Goal: Task Accomplishment & Management: Manage account settings

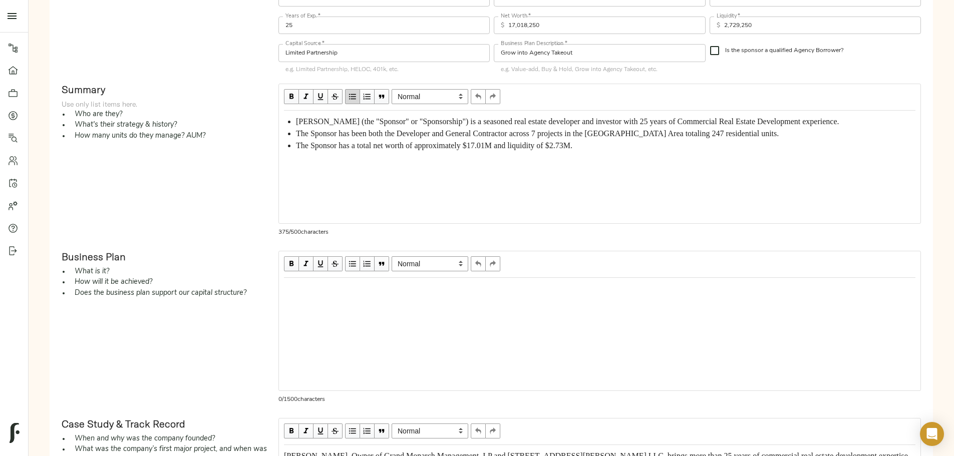
scroll to position [300, 0]
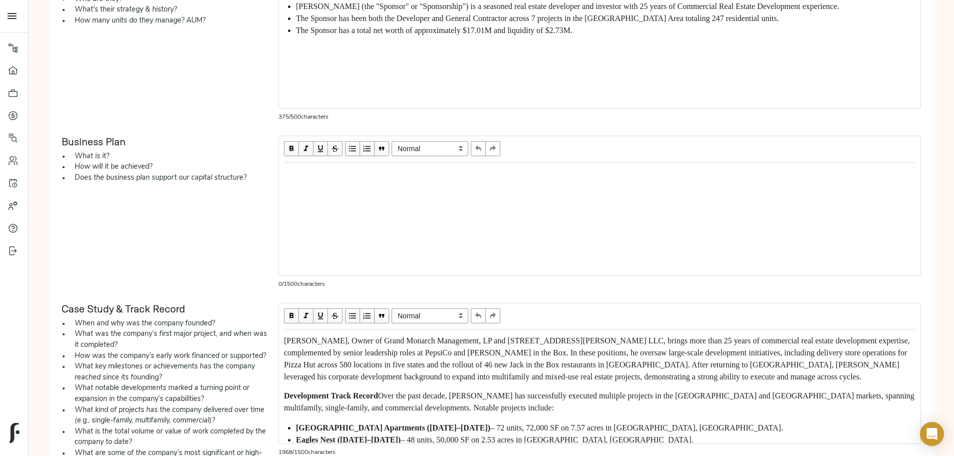
click at [403, 180] on div "Edit text" at bounding box center [599, 174] width 631 height 12
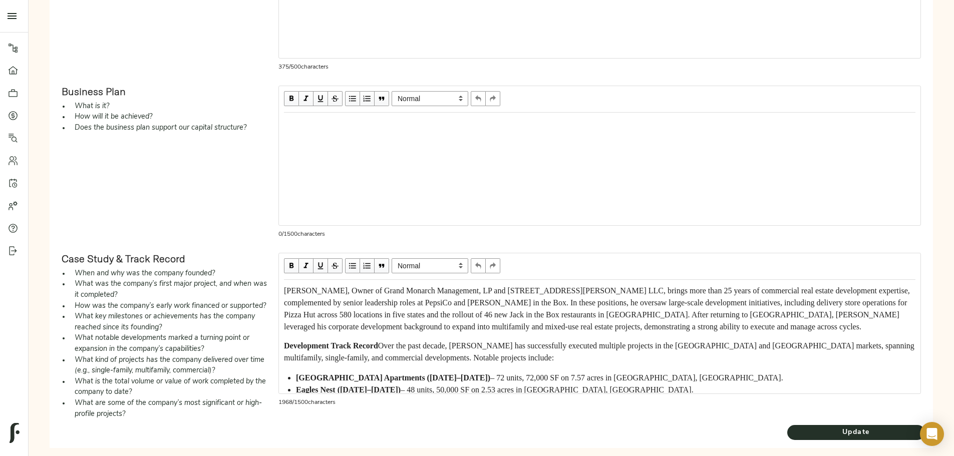
click at [397, 130] on div "Edit text" at bounding box center [599, 124] width 631 height 12
click at [564, 130] on div "The Sponsor broke ground on the Subject Property in" at bounding box center [599, 124] width 631 height 12
click at [626, 130] on div "The Sponsor broke ground on the Subject Property in September 2022" at bounding box center [599, 124] width 631 height 12
click at [513, 128] on span "The Sponsor broke ground on the Subject Property in September 2022 and complete…" at bounding box center [486, 123] width 404 height 9
click at [596, 130] on div "The Sponsor broke ground on the Subject Property in September 2022 and complete…" at bounding box center [599, 124] width 631 height 12
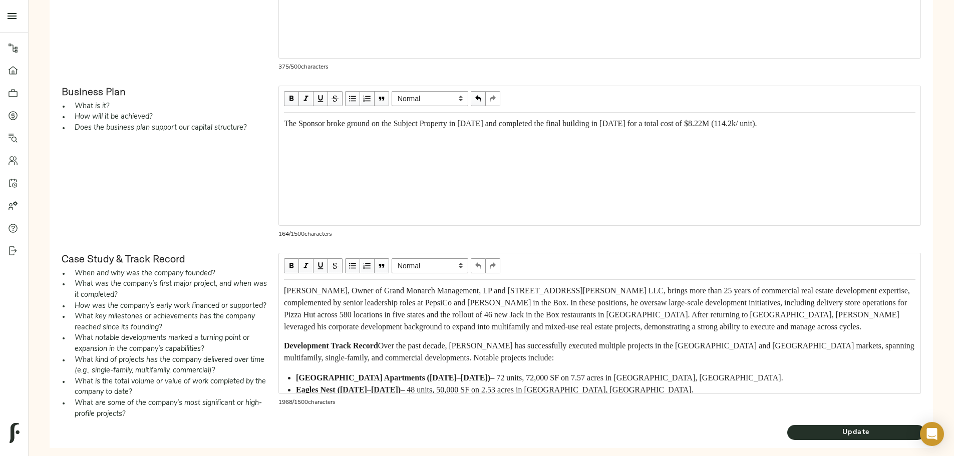
click at [575, 128] on span "The Sponsor broke ground on the Subject Property in September 2022 and complete…" at bounding box center [520, 123] width 473 height 9
click at [590, 130] on div "The Sponsor broke ground on the Subject Property in November 2022 and completed…" at bounding box center [599, 124] width 631 height 12
drag, startPoint x: 638, startPoint y: 163, endPoint x: 643, endPoint y: 158, distance: 7.1
click at [636, 128] on span "The Sponsor broke ground on the Subject Property in November 2022 and completed…" at bounding box center [580, 123] width 592 height 9
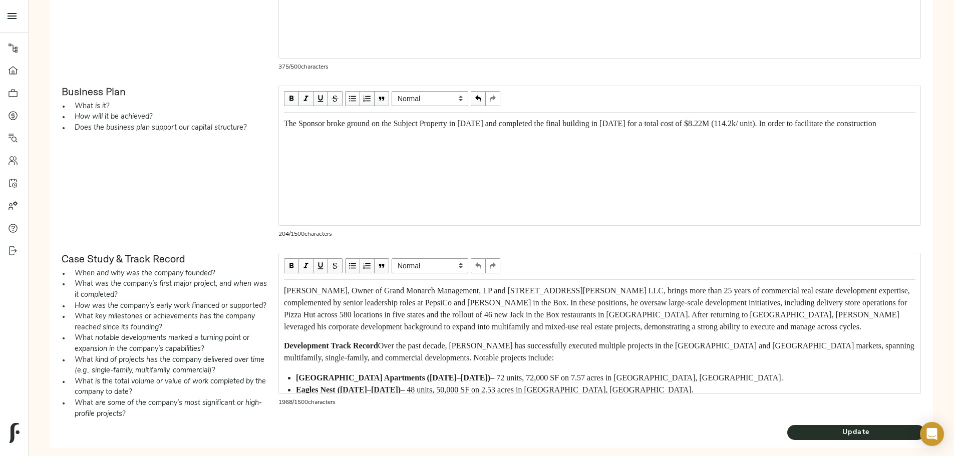
click at [636, 128] on span "The Sponsor broke ground on the Subject Property in November 2022 and completed…" at bounding box center [580, 123] width 592 height 9
click at [720, 130] on div "The Sponsor broke ground on the Subject Property in November 2022 and completed…" at bounding box center [599, 124] width 631 height 12
click at [718, 128] on span "The Sponsor broke ground on the Subject Property in November 2022 and completed…" at bounding box center [581, 123] width 595 height 9
click at [425, 140] on span "The Sponsor broke ground on the Subject Property in November 2022 and completed…" at bounding box center [589, 129] width 611 height 21
click at [712, 140] on span "The Sponsor broke ground on the Subject Property in November 2022 and completed…" at bounding box center [589, 129] width 611 height 21
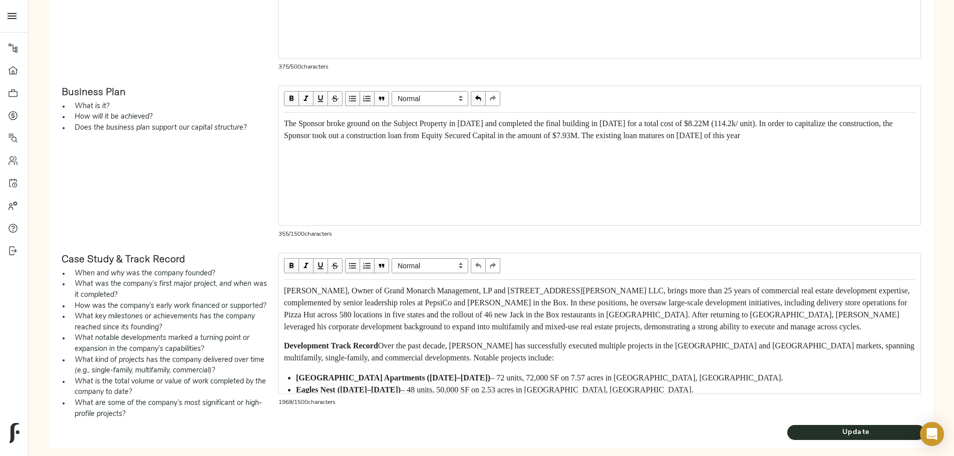
click at [528, 142] on div "The Sponsor broke ground on the Subject Property in November 2022 and completed…" at bounding box center [599, 130] width 631 height 24
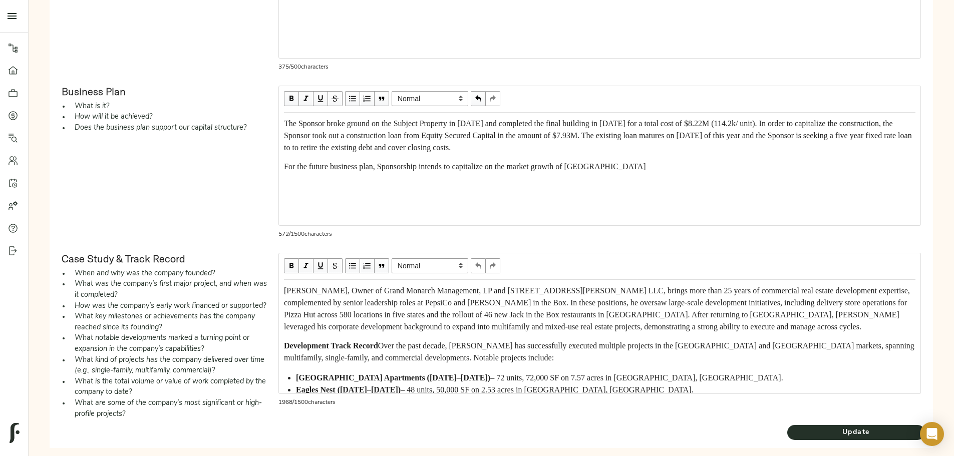
click at [615, 171] on span "For the future business plan, Sponsorship intends to capitalize on the market g…" at bounding box center [465, 166] width 362 height 9
click at [394, 171] on span "For the future business plan, Sponsorship intends to capitalize on the submarke…" at bounding box center [470, 166] width 373 height 9
drag, startPoint x: 394, startPoint y: 228, endPoint x: 406, endPoint y: 230, distance: 12.2
click at [394, 171] on span "For the future business plan, Sponsorship intends to capitalize on the submarke…" at bounding box center [470, 166] width 373 height 9
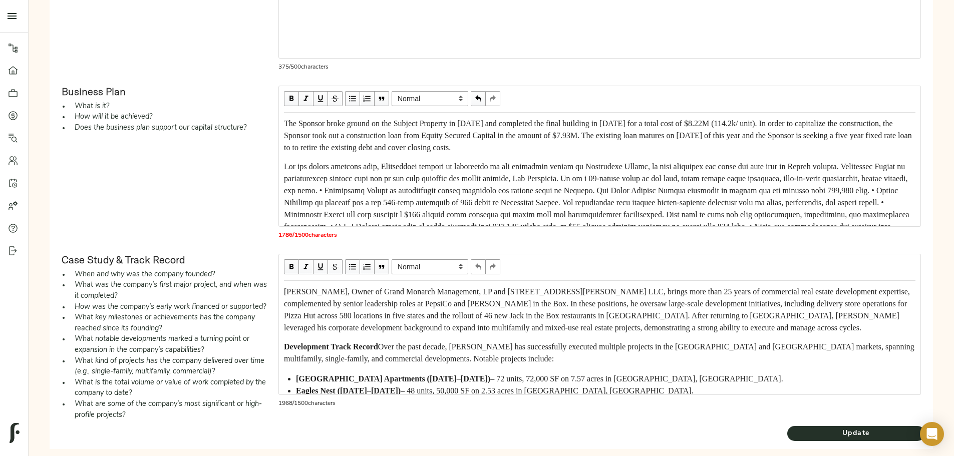
click at [444, 232] on span "Edit text" at bounding box center [597, 202] width 627 height 81
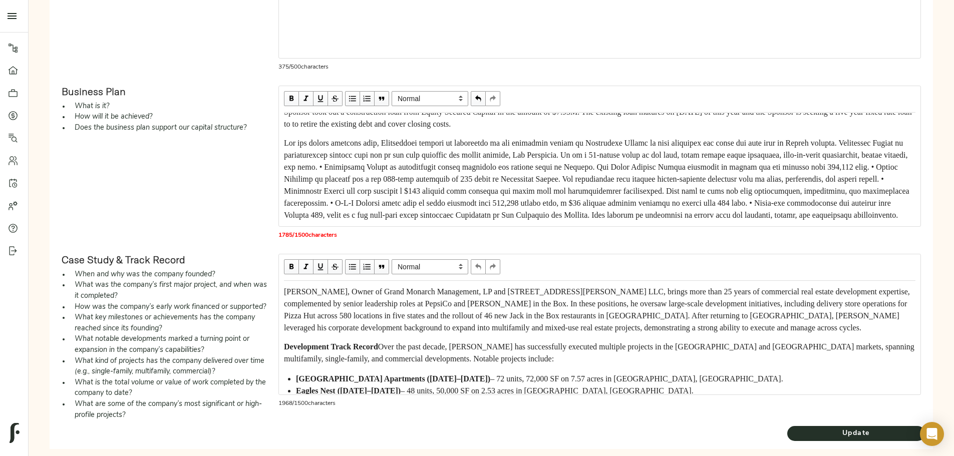
scroll to position [50, 0]
click at [371, 216] on span "Edit text" at bounding box center [597, 179] width 627 height 81
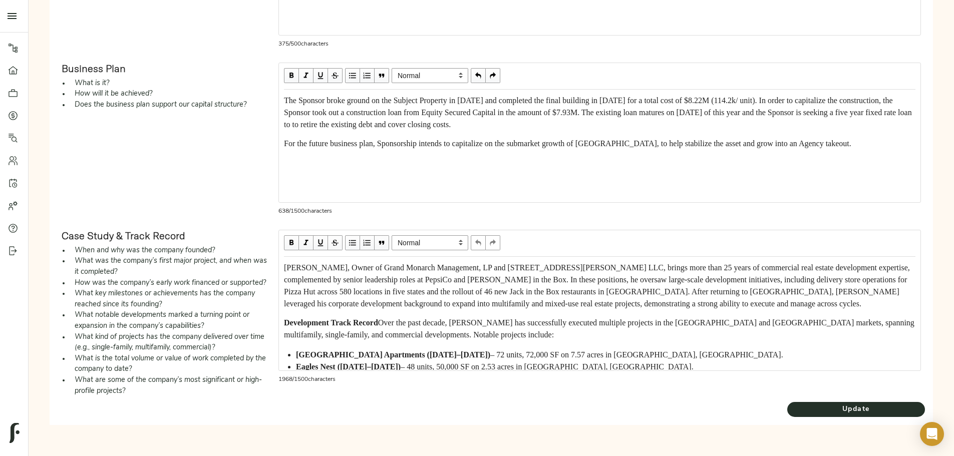
scroll to position [400, 0]
click at [615, 150] on div "For the future business plan, Sponsorship intends to capitalize on the submarke…" at bounding box center [599, 144] width 631 height 12
click at [613, 150] on div "For the future business plan, Sponsorship intends to capitalize on the submarke…" at bounding box center [599, 144] width 631 height 12
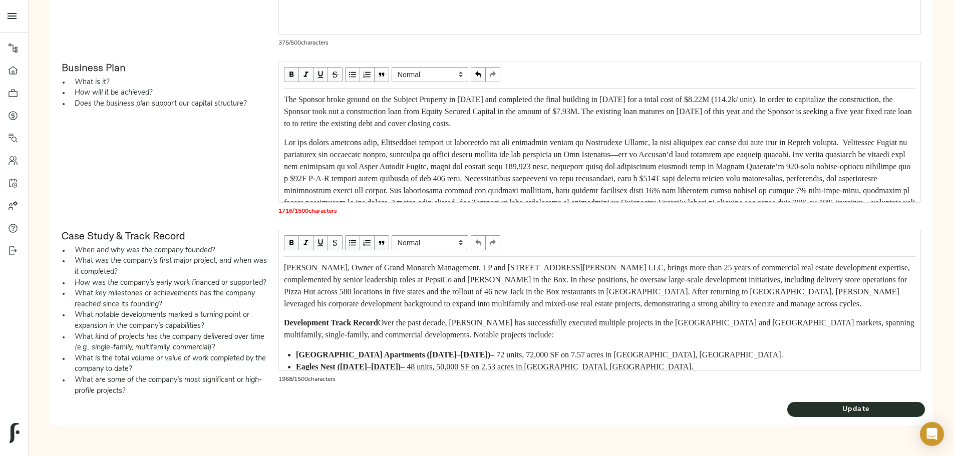
scroll to position [50, 0]
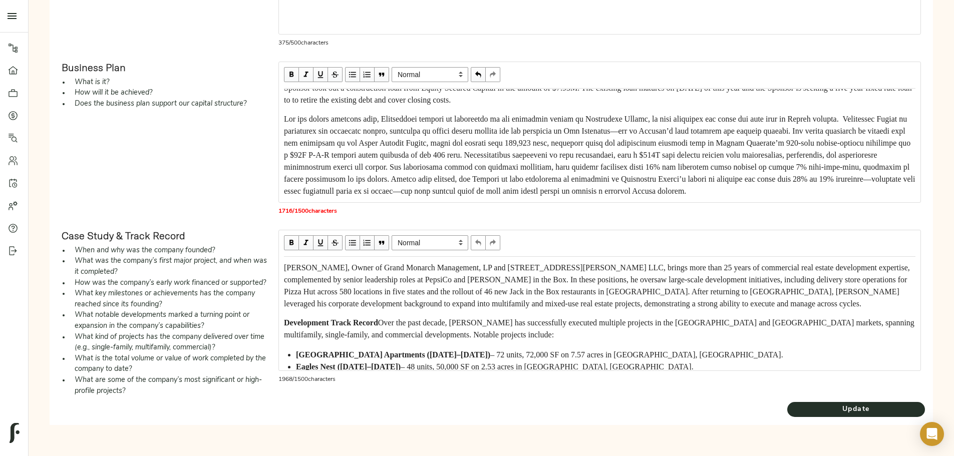
click at [660, 132] on span "Edit text" at bounding box center [600, 155] width 633 height 81
click at [416, 154] on span "Edit text" at bounding box center [600, 155] width 633 height 81
click at [684, 175] on span "Edit text" at bounding box center [600, 155] width 633 height 81
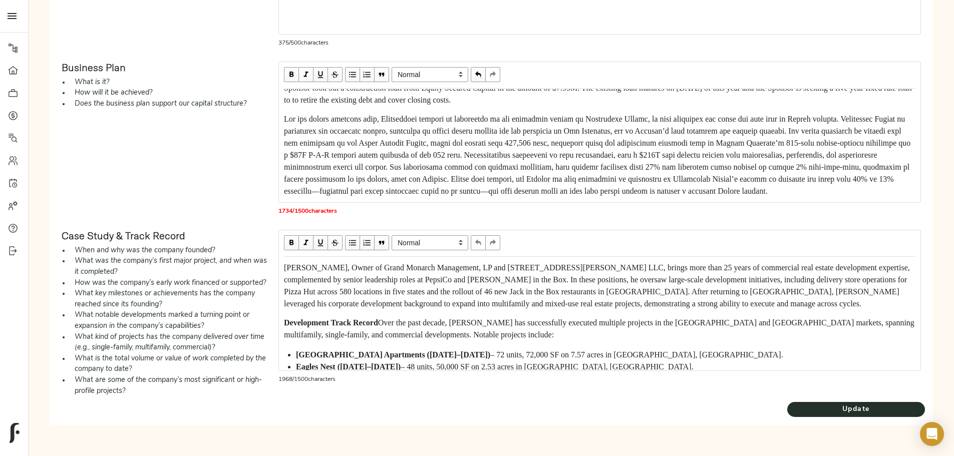
click at [499, 176] on span "Edit text" at bounding box center [598, 155] width 628 height 81
click at [581, 181] on span "Edit text" at bounding box center [598, 155] width 628 height 81
click at [400, 192] on span "Edit text" at bounding box center [598, 155] width 628 height 81
click at [708, 192] on div "Edit text" at bounding box center [599, 155] width 631 height 84
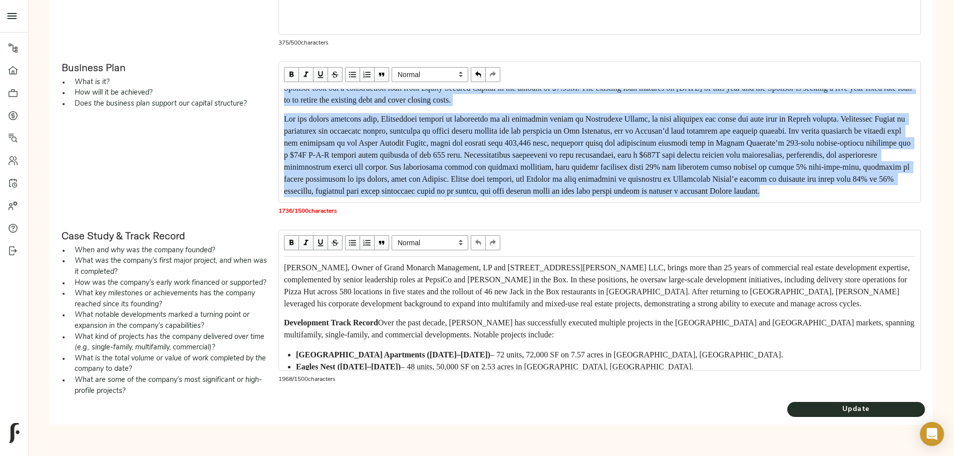
drag, startPoint x: 368, startPoint y: 100, endPoint x: 709, endPoint y: 193, distance: 353.4
click at [709, 193] on div "The Sponsor broke ground on the Subject Property in November 2022 and completed…" at bounding box center [599, 145] width 640 height 113
copy div "The Sponsor broke ground on the Subject Property in November 2022 and completed…"
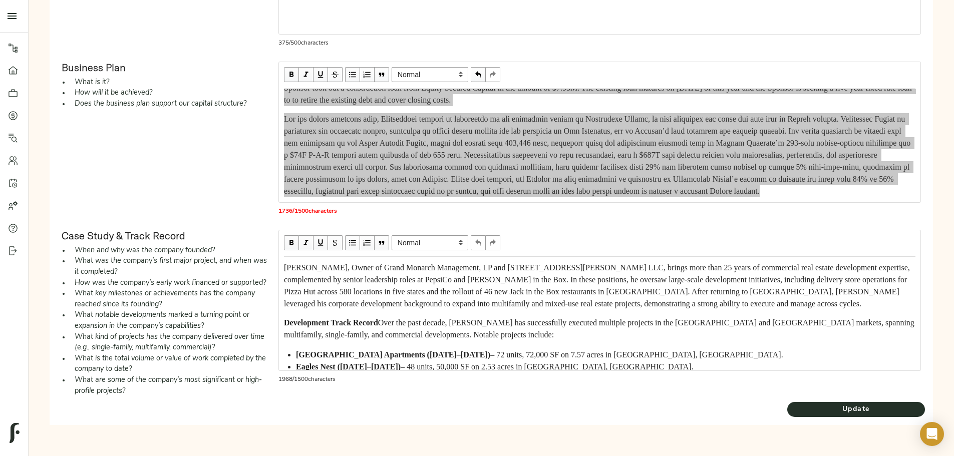
scroll to position [0, 0]
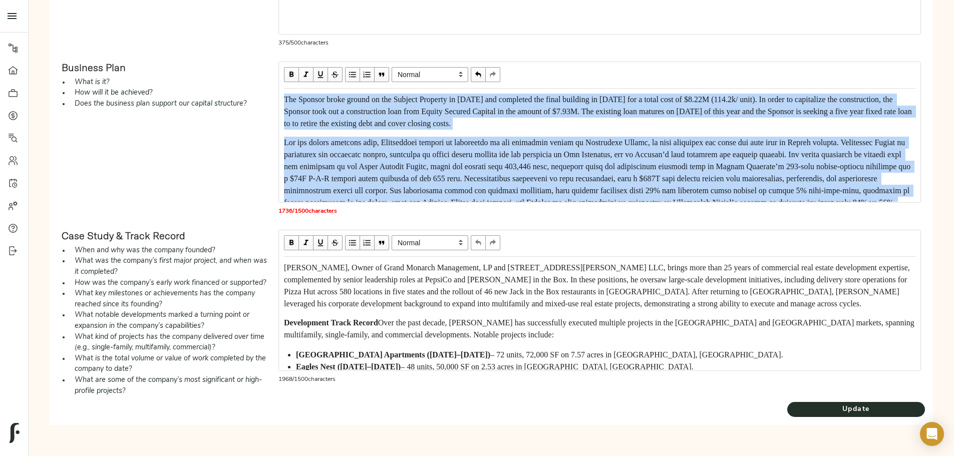
click at [373, 102] on span "The Sponsor broke ground on the Subject Property in November 2022 and completed…" at bounding box center [599, 111] width 630 height 33
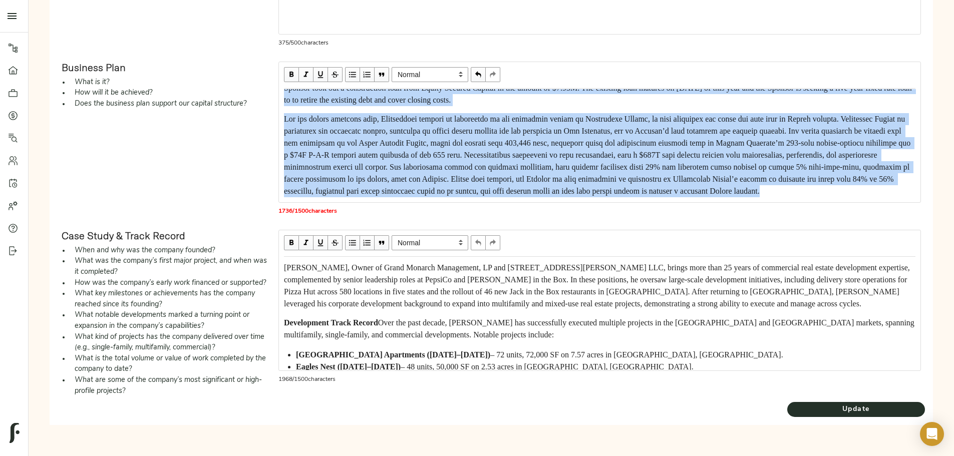
drag, startPoint x: 371, startPoint y: 101, endPoint x: 713, endPoint y: 195, distance: 355.2
click at [713, 195] on div "The Sponsor broke ground on the Subject Property in November 2022 and completed…" at bounding box center [599, 133] width 631 height 127
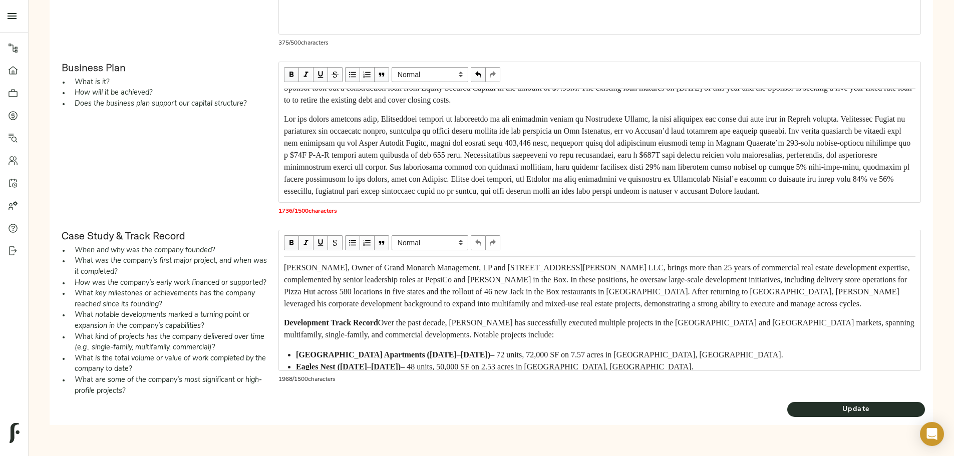
scroll to position [139, 0]
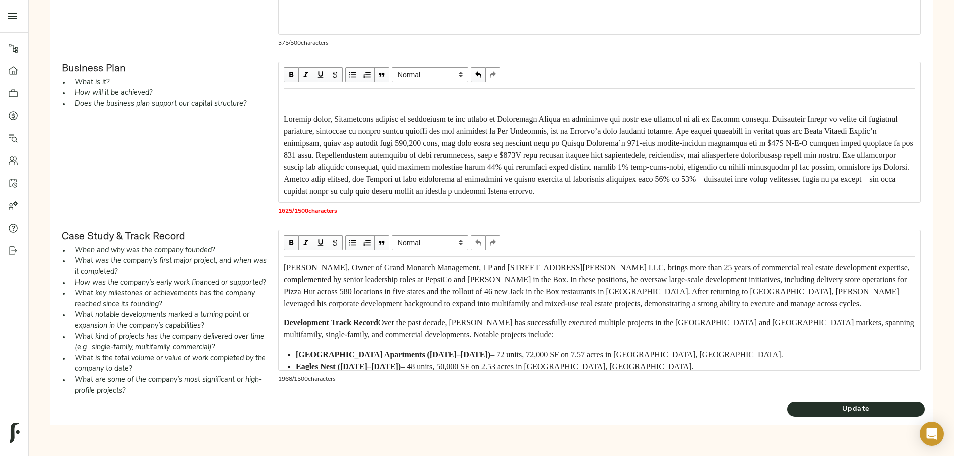
click at [692, 168] on span "Edit text" at bounding box center [599, 155] width 631 height 81
click at [514, 180] on span "Edit text" at bounding box center [599, 155] width 631 height 81
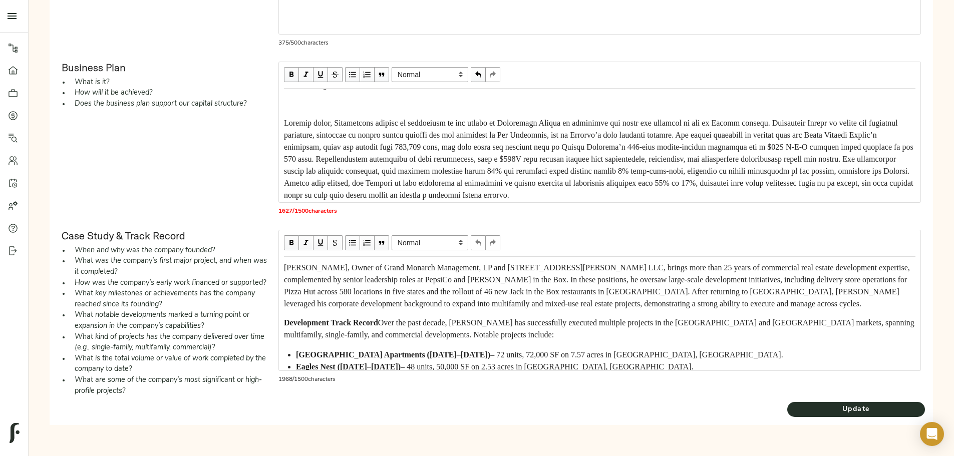
scroll to position [0, 0]
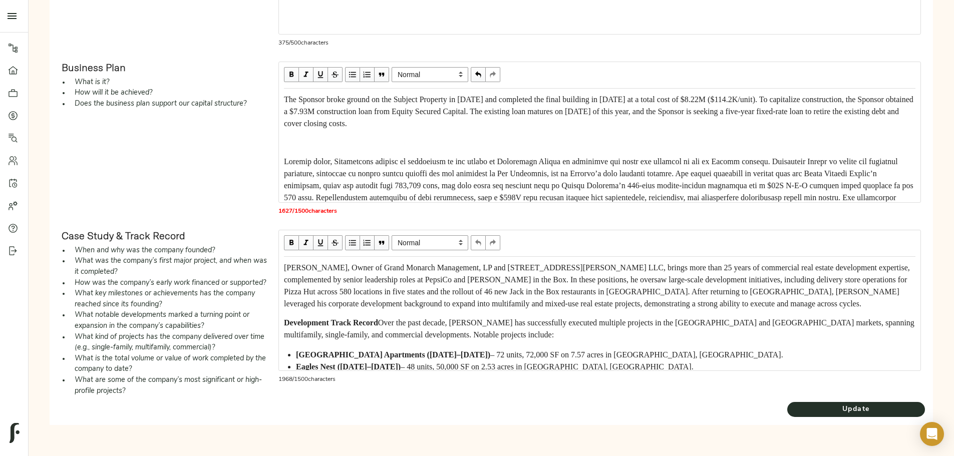
click at [368, 186] on div "The Sponsor broke ground on the Subject Property in November 2022 and completed…" at bounding box center [599, 145] width 640 height 113
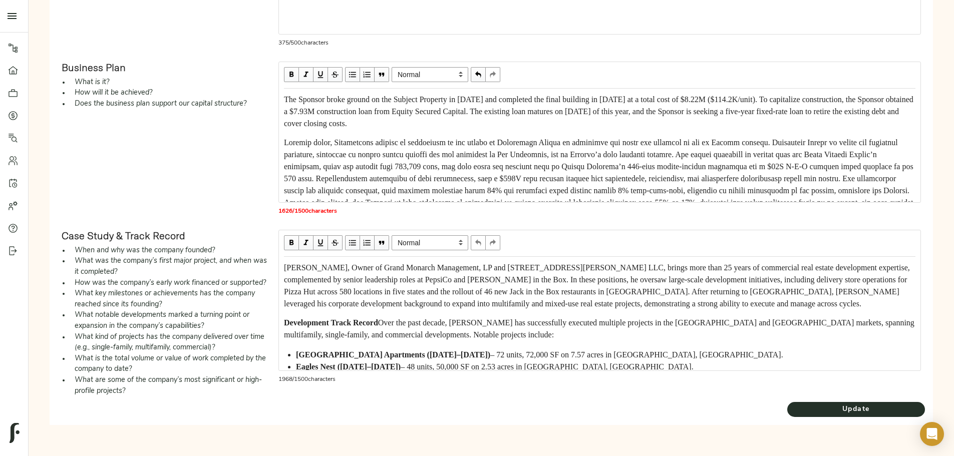
click at [478, 130] on div "The Sponsor broke ground on the Subject Property in November 2022 and completed…" at bounding box center [599, 112] width 631 height 36
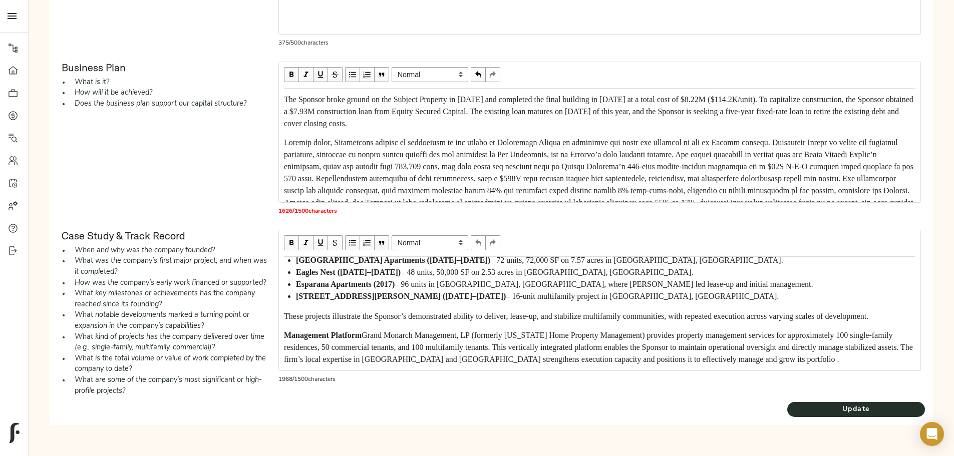
scroll to position [287, 0]
click at [787, 416] on span "Update" at bounding box center [856, 409] width 138 height 13
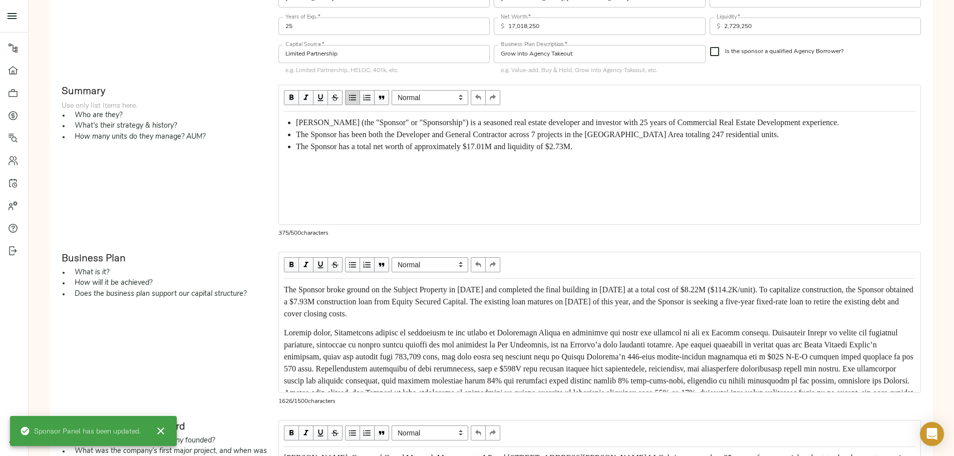
scroll to position [200, 0]
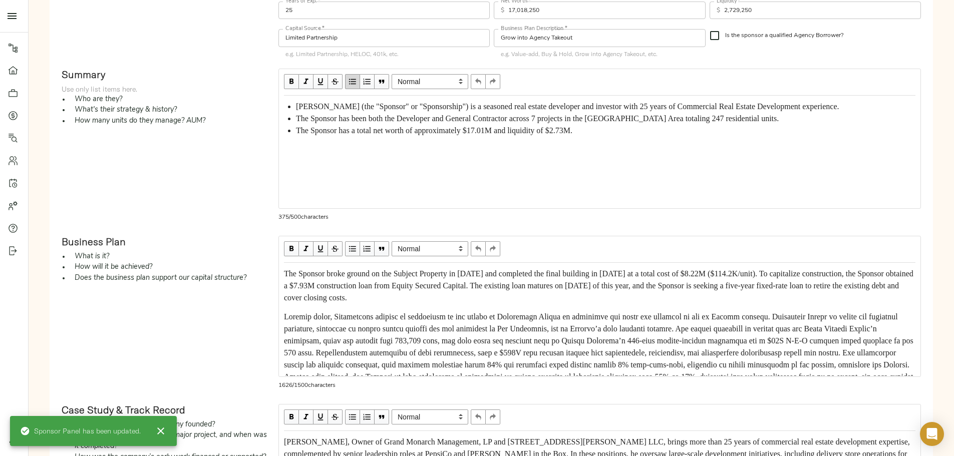
click at [383, 208] on div "Anthony Cook (the "Sponsor" or "Sponsorship") is a seasoned real estate develop…" at bounding box center [599, 152] width 641 height 113
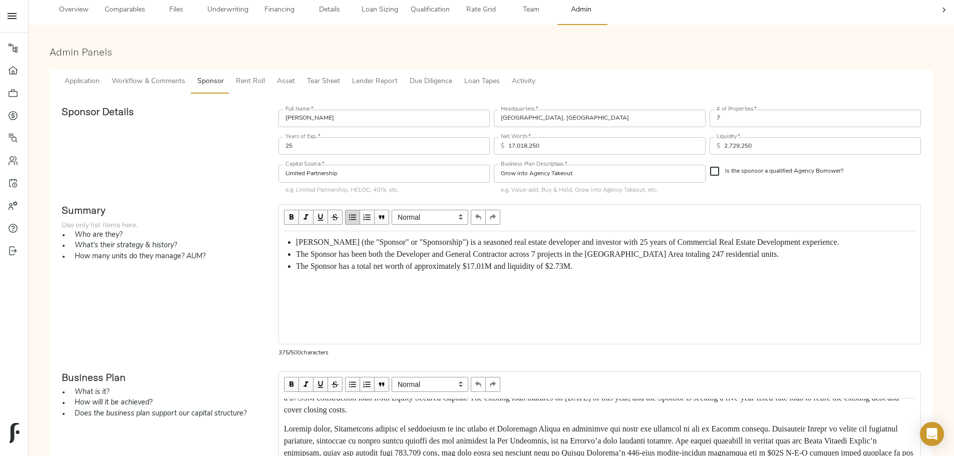
scroll to position [0, 0]
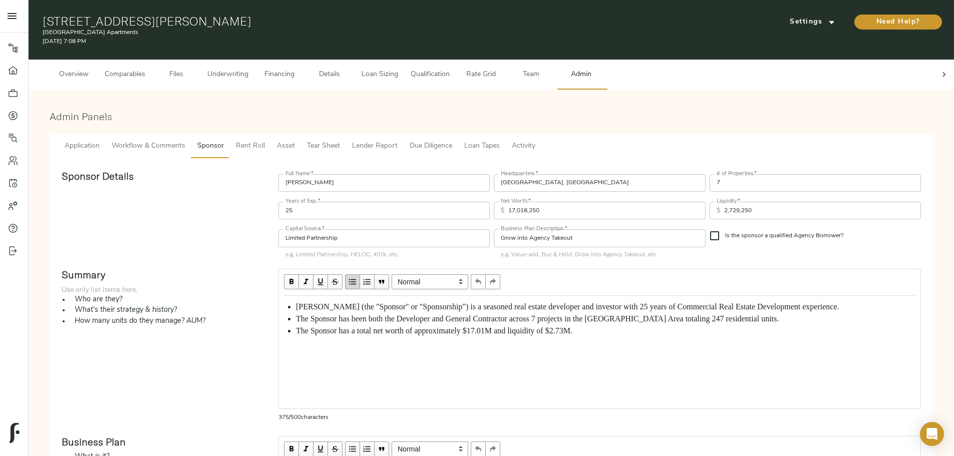
click at [271, 134] on button "Rent Roll" at bounding box center [250, 146] width 41 height 24
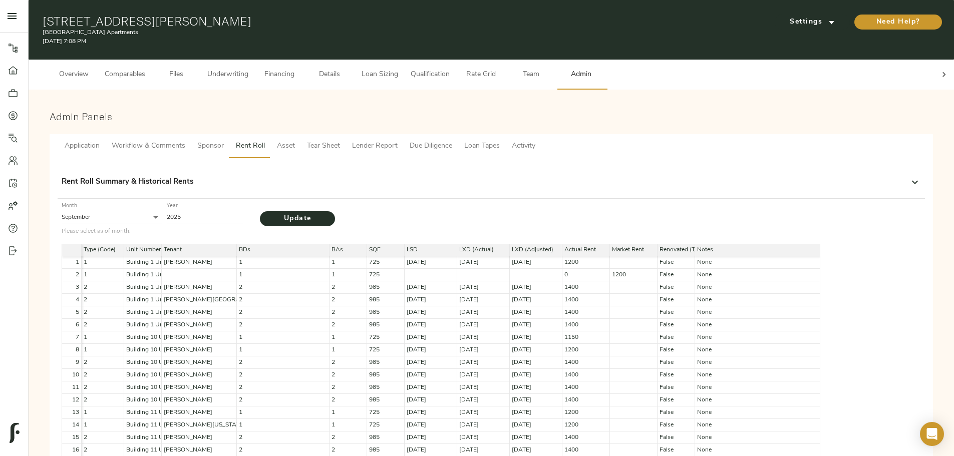
click at [301, 142] on button "Asset" at bounding box center [286, 146] width 30 height 24
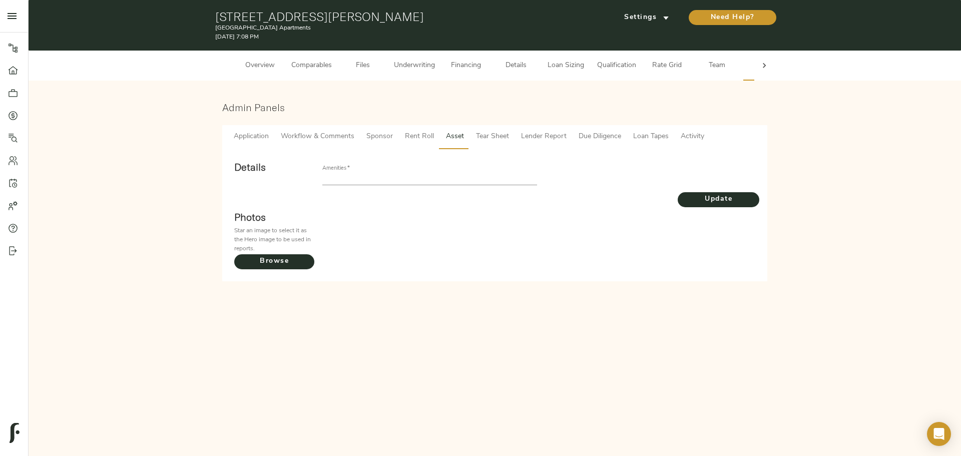
click at [419, 169] on div "Amenities   *" at bounding box center [429, 175] width 214 height 20
click at [419, 172] on div "Amenities   *" at bounding box center [429, 175] width 214 height 20
click at [419, 174] on input "text" at bounding box center [429, 179] width 214 height 12
type input "Washer/Dryer, Storage Unit"
click at [303, 257] on span "Browse" at bounding box center [274, 261] width 80 height 13
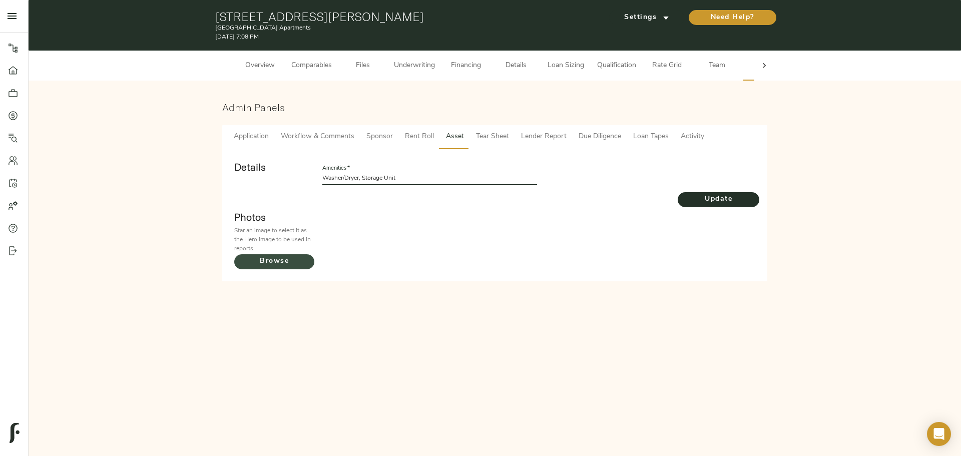
click at [0, 0] on input "Browse" at bounding box center [0, 0] width 0 height 0
click at [280, 257] on span "Browse" at bounding box center [274, 261] width 80 height 13
click at [0, 0] on input "Browse" at bounding box center [0, 0] width 0 height 0
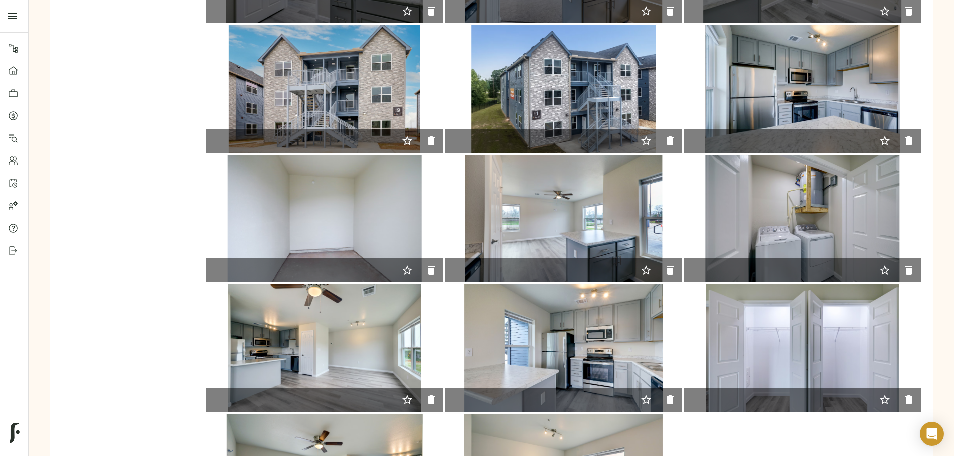
scroll to position [400, 0]
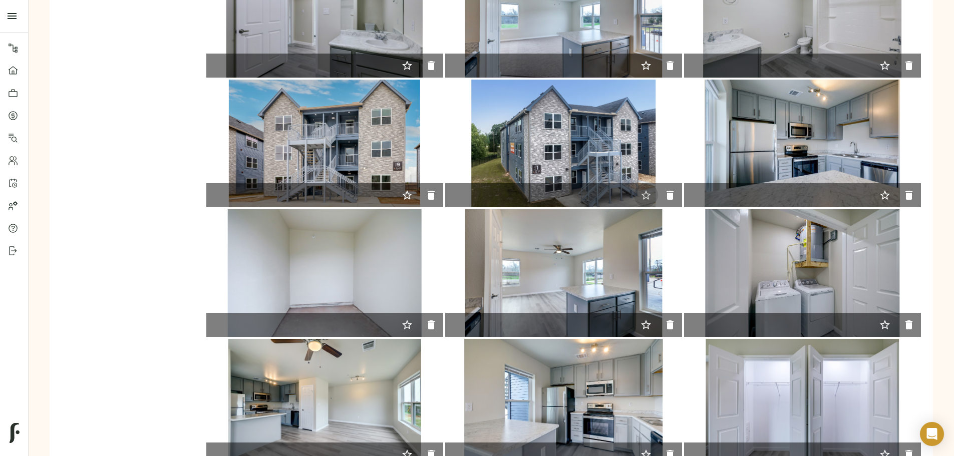
click at [641, 190] on icon "button" at bounding box center [646, 195] width 10 height 10
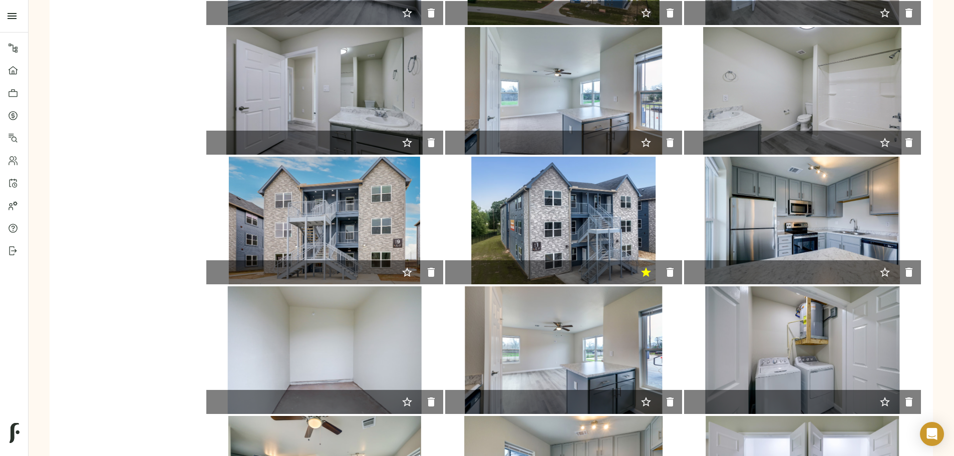
scroll to position [173, 0]
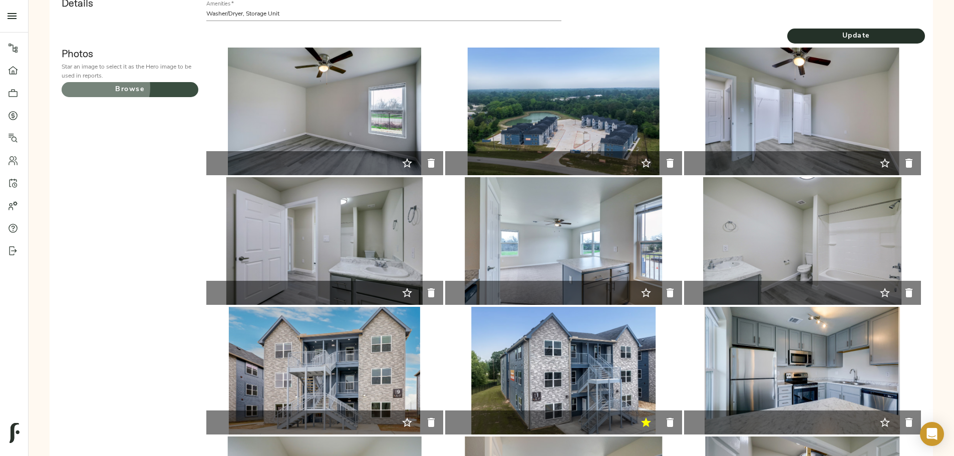
click at [198, 86] on span "Browse" at bounding box center [130, 90] width 137 height 13
click at [0, 0] on input "Browse" at bounding box center [0, 0] width 0 height 0
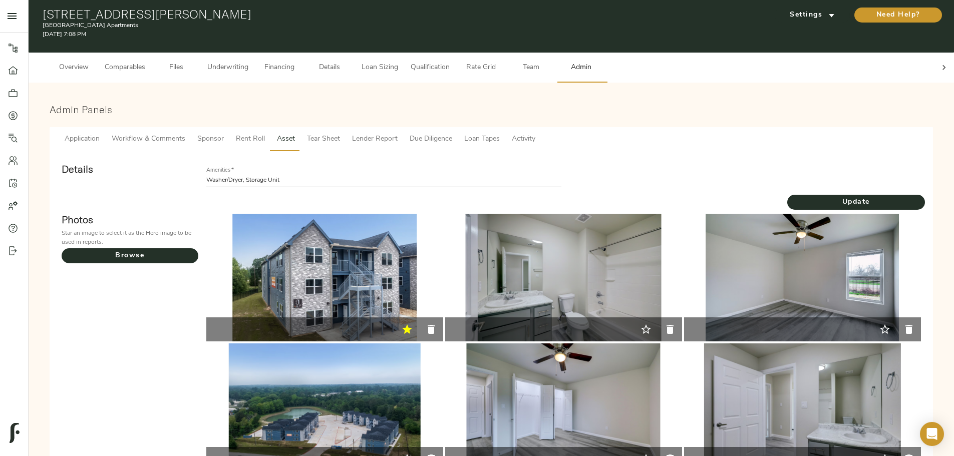
scroll to position [0, 0]
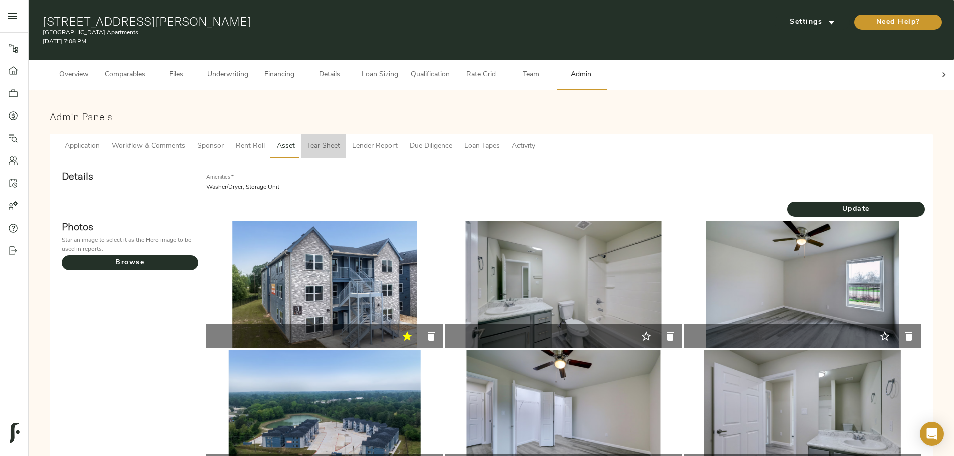
click at [340, 140] on span "Tear Sheet" at bounding box center [323, 146] width 33 height 13
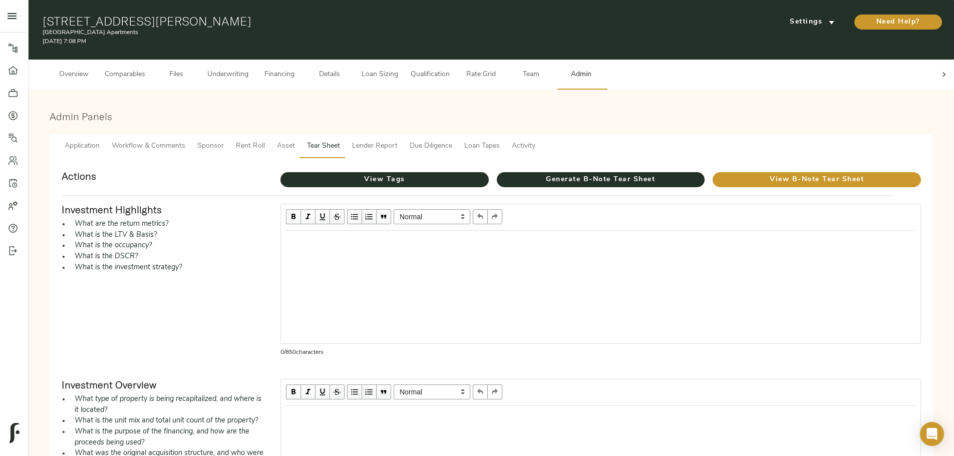
click at [391, 236] on div "Edit text" at bounding box center [600, 242] width 629 height 12
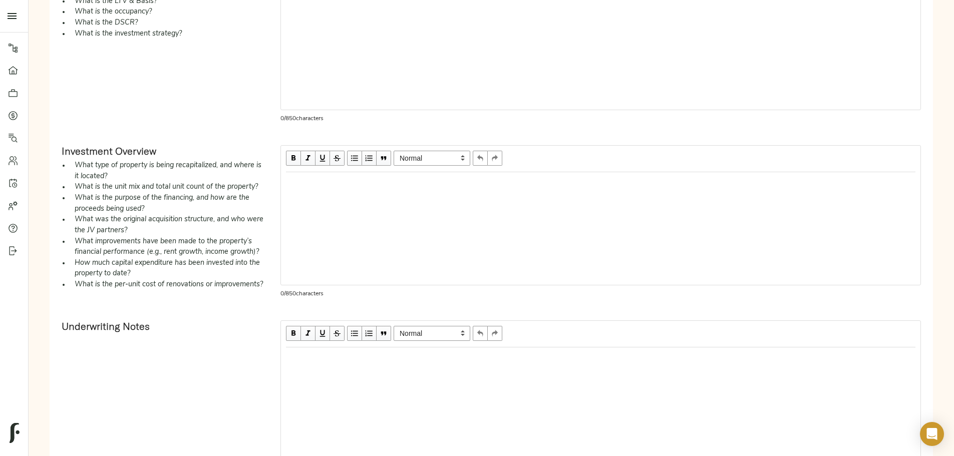
scroll to position [53, 0]
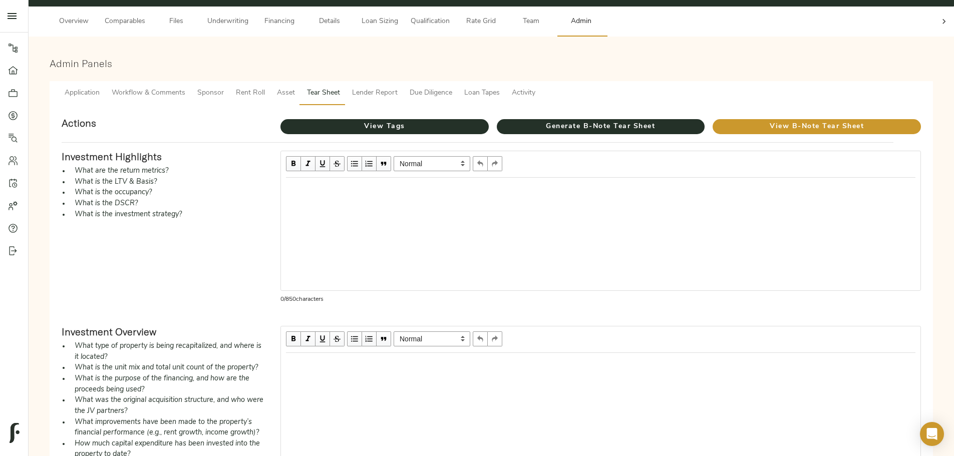
click at [421, 186] on div "Edit text" at bounding box center [600, 188] width 638 height 21
click at [372, 183] on div "Edit text" at bounding box center [600, 189] width 629 height 12
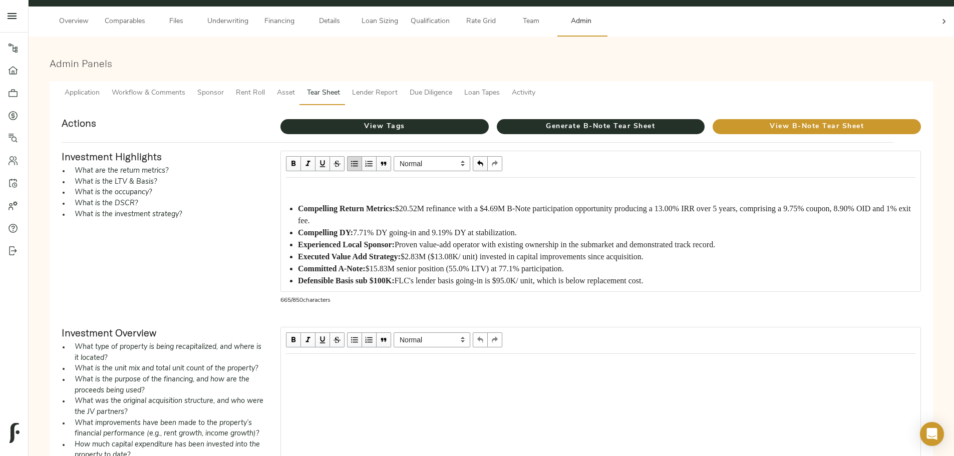
click at [380, 183] on div "Edit text" at bounding box center [600, 189] width 629 height 12
click at [385, 204] on span "Compelling Return Metrics:" at bounding box center [346, 208] width 97 height 9
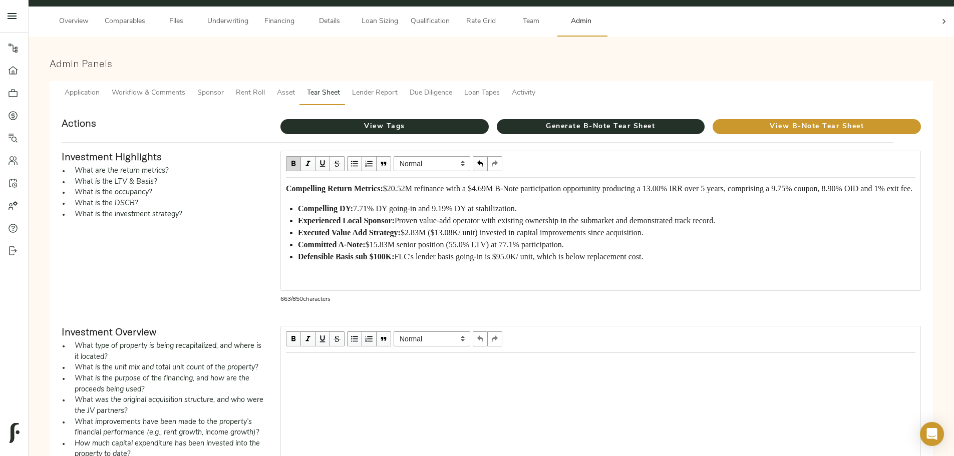
click at [360, 158] on span "button" at bounding box center [354, 163] width 11 height 11
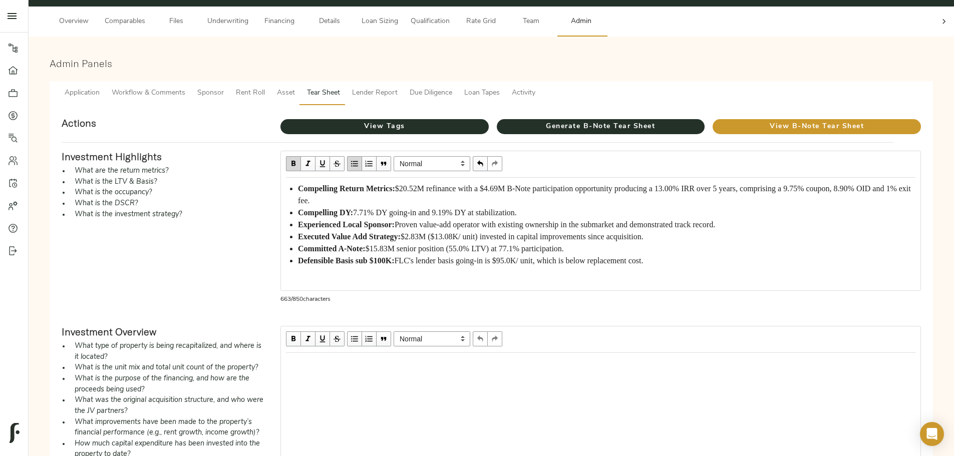
scroll to position [29, 0]
drag, startPoint x: 383, startPoint y: 197, endPoint x: 477, endPoint y: 196, distance: 93.6
click at [394, 220] on span "Experienced Local Sponsor:" at bounding box center [346, 224] width 97 height 9
click at [506, 220] on span "Proven value-add operator with existing ownership in the submarket and demonstr…" at bounding box center [554, 224] width 320 height 9
drag, startPoint x: 529, startPoint y: 198, endPoint x: 594, endPoint y: 198, distance: 65.1
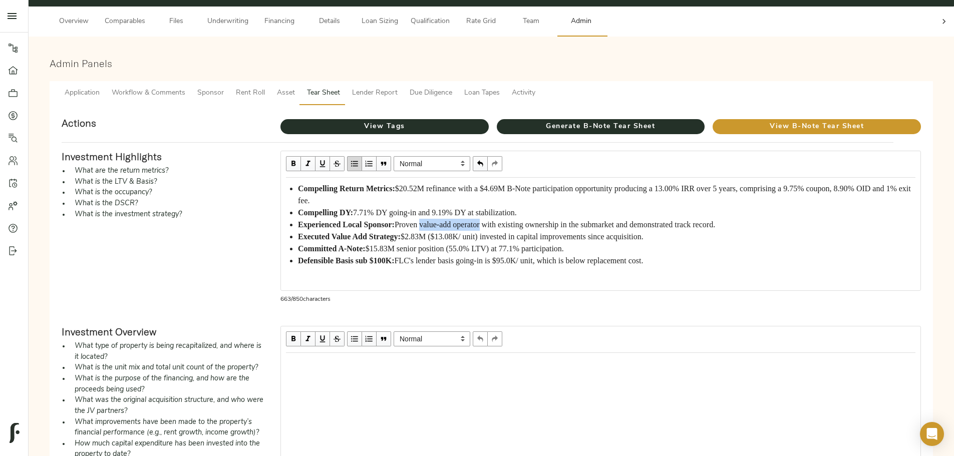
click at [594, 220] on span "Proven value-add operator with existing ownership in the submarket and demonstr…" at bounding box center [554, 224] width 320 height 9
drag, startPoint x: 383, startPoint y: 222, endPoint x: 438, endPoint y: 231, distance: 55.8
click at [438, 231] on div "Executed Value Add Strategy: $2.83M ($13.08K/ unit) invested in capital improve…" at bounding box center [606, 237] width 617 height 12
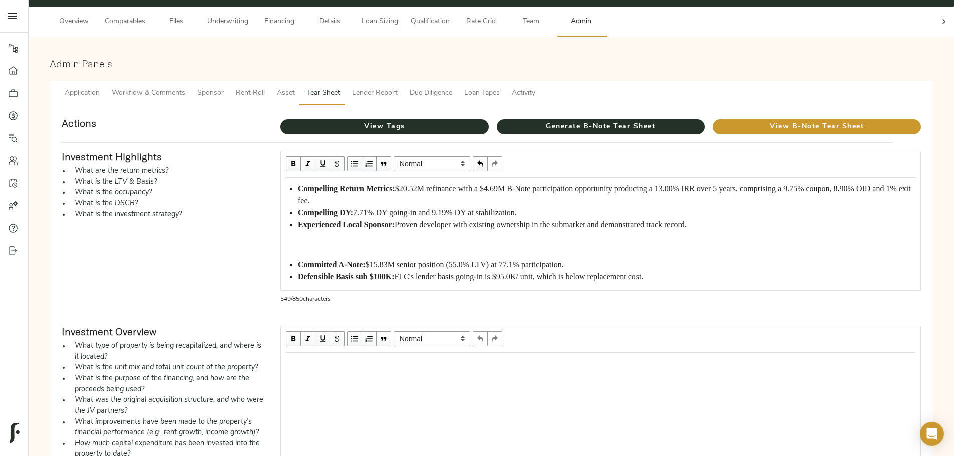
scroll to position [5, 0]
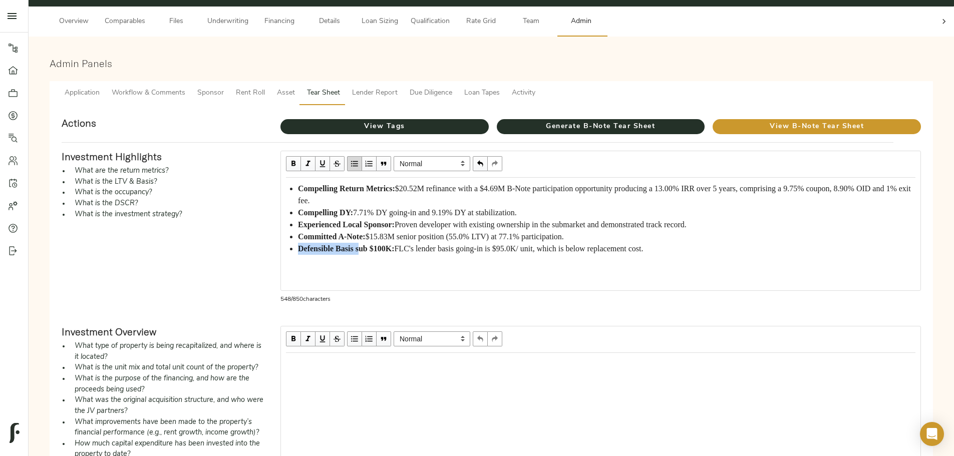
drag, startPoint x: 383, startPoint y: 257, endPoint x: 457, endPoint y: 256, distance: 73.1
click at [394, 253] on span "Defensible Basis sub $100K:" at bounding box center [346, 248] width 96 height 9
drag, startPoint x: 460, startPoint y: 258, endPoint x: 497, endPoint y: 259, distance: 37.1
click at [394, 253] on span "Defensible Basis sub $100K:" at bounding box center [346, 248] width 96 height 9
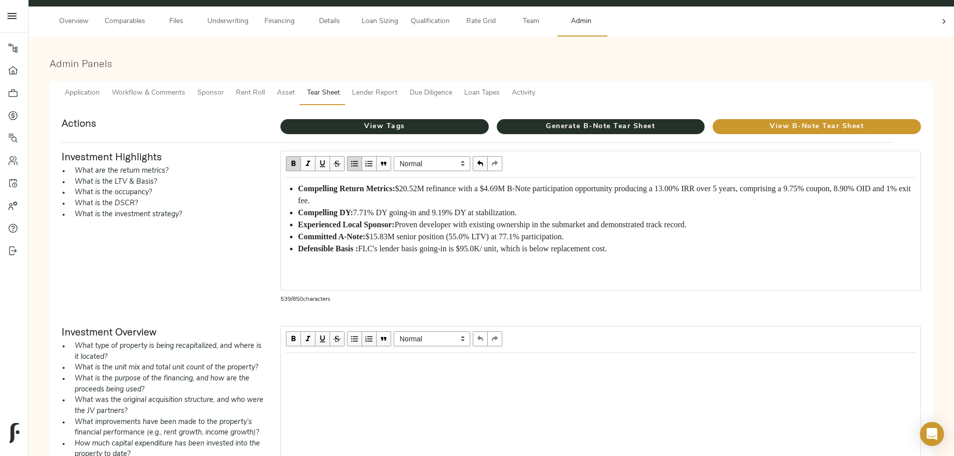
scroll to position [0, 0]
drag, startPoint x: 731, startPoint y: 250, endPoint x: 382, endPoint y: 250, distance: 348.9
click at [382, 250] on ul "Compelling Return Metrics: $20.52M refinance with a $4.69M B-Note participation…" at bounding box center [600, 219] width 629 height 72
click at [379, 253] on span "New Vintage Asset: The" at bounding box center [338, 248] width 81 height 9
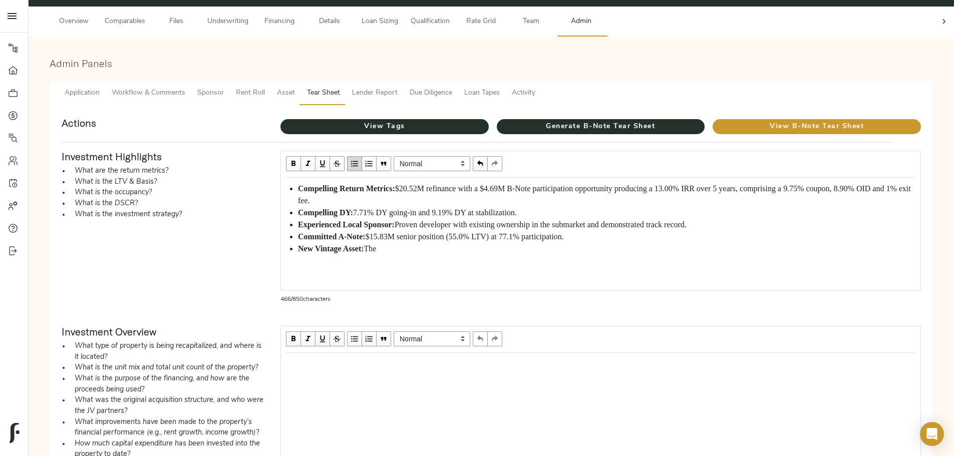
click at [376, 253] on span "The" at bounding box center [370, 248] width 13 height 9
click at [364, 247] on span "New Vintage Asset:" at bounding box center [331, 248] width 66 height 9
click at [437, 255] on div "New Vintage Construction Takeout: The asset was completed in September 2024 and…" at bounding box center [606, 249] width 617 height 12
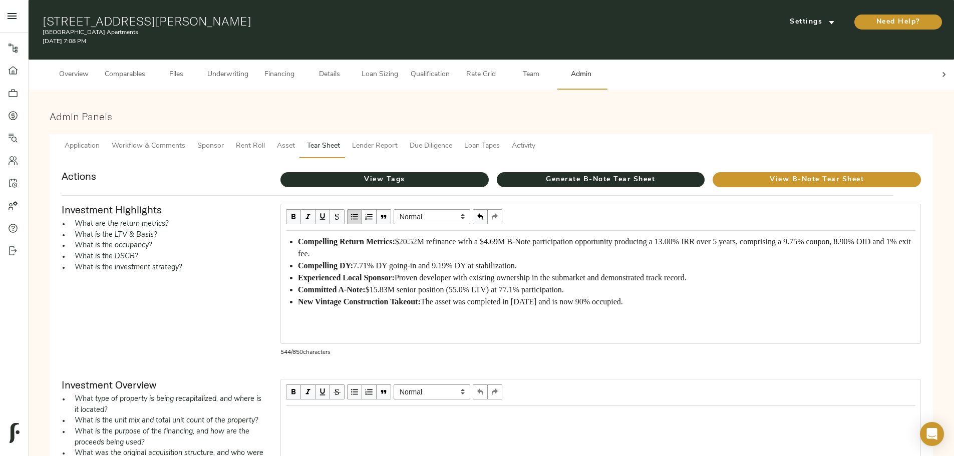
click at [513, 237] on span "$20.52M refinance with a $4.69M B-Note participation opportunity producing a 13…" at bounding box center [605, 247] width 615 height 21
click at [626, 244] on span "$8.45M refinance with a $2.11M B-Note participation opportunity producing a 13.…" at bounding box center [605, 247] width 614 height 21
click at [466, 261] on span "7.71% DY going-in and 9.19% DY at stabilization." at bounding box center [435, 265] width 164 height 9
drag, startPoint x: 534, startPoint y: 256, endPoint x: 550, endPoint y: 256, distance: 16.0
click at [517, 261] on span "7.50% DY going-in and 9.19% DY at stabilization." at bounding box center [435, 265] width 164 height 9
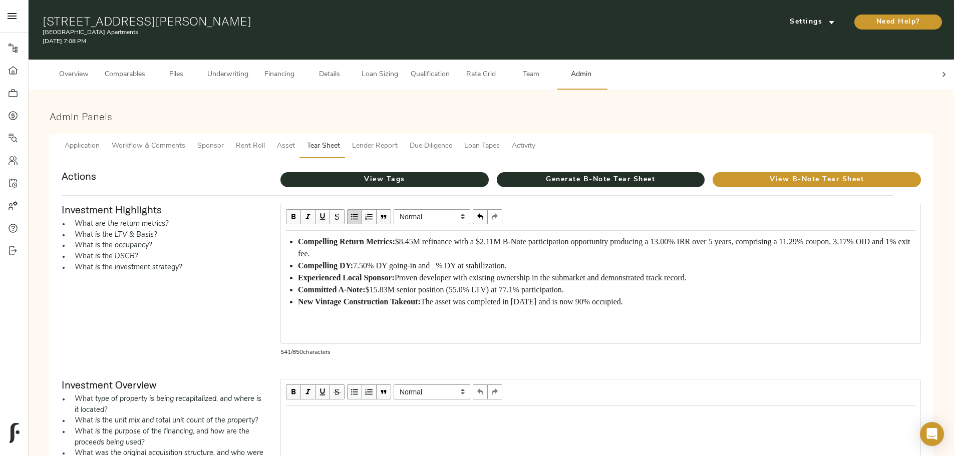
click at [626, 260] on div "Compelling DY: 7.50% DY going-in and _% DY at stabilization." at bounding box center [606, 266] width 617 height 12
click at [489, 279] on div "Experienced Local Sponsor: Proven developer with existing ownership in the subm…" at bounding box center [606, 278] width 617 height 12
click at [478, 296] on div "Committed A-Note: $15.83M senior position (55.0% LTV) at 77.1% participation." at bounding box center [606, 290] width 617 height 12
click at [454, 308] on div "New Vintage Construction Takeout: The asset was completed in September 2024 and…" at bounding box center [606, 302] width 617 height 12
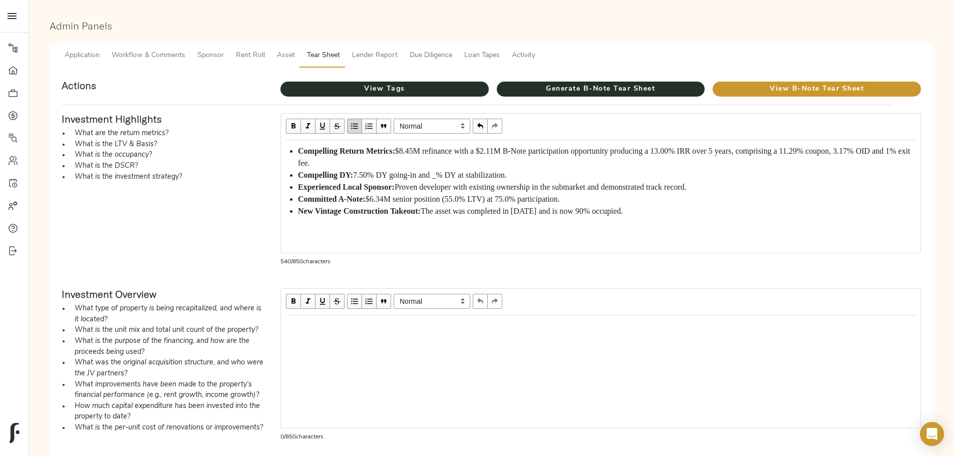
scroll to position [100, 0]
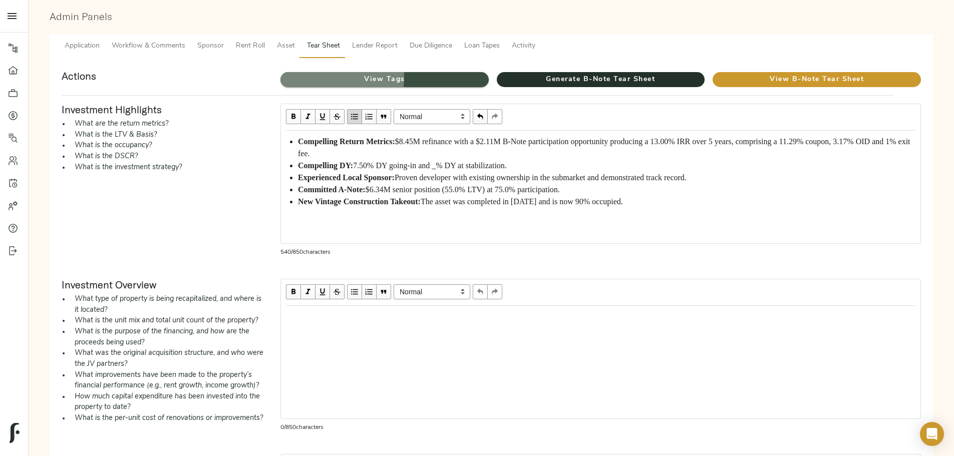
click at [407, 74] on span "View Tags" at bounding box center [384, 80] width 208 height 13
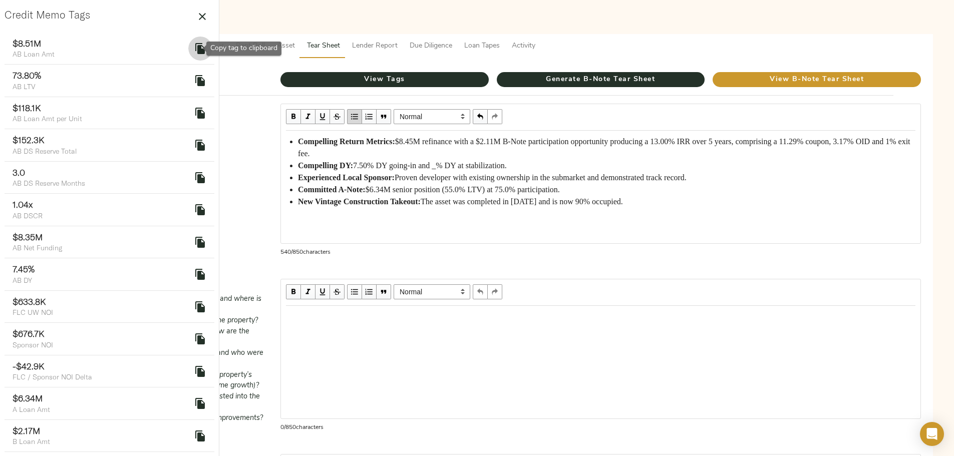
click at [195, 51] on icon "delete" at bounding box center [200, 48] width 10 height 11
drag, startPoint x: 505, startPoint y: 133, endPoint x: 521, endPoint y: 133, distance: 16.0
click at [521, 137] on span "$8.45M refinance with a $2.11M B-Note participation opportunity producing a 13.…" at bounding box center [605, 147] width 614 height 21
click at [592, 137] on span "${{ tags.ab_loan_amt }}M refinance with a $2.11M B-Note participation opportuni…" at bounding box center [607, 147] width 619 height 21
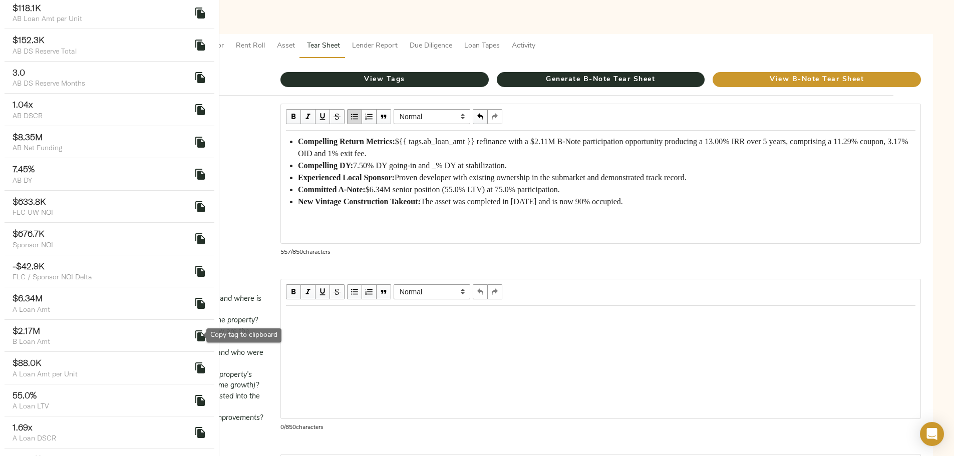
click at [195, 335] on icon "delete" at bounding box center [200, 335] width 10 height 11
drag, startPoint x: 649, startPoint y: 132, endPoint x: 674, endPoint y: 136, distance: 24.9
click at [674, 136] on div "Compelling Return Metrics: ${{ tags.ab_loan_amt }} refinance with a $2.11M B-No…" at bounding box center [606, 148] width 617 height 24
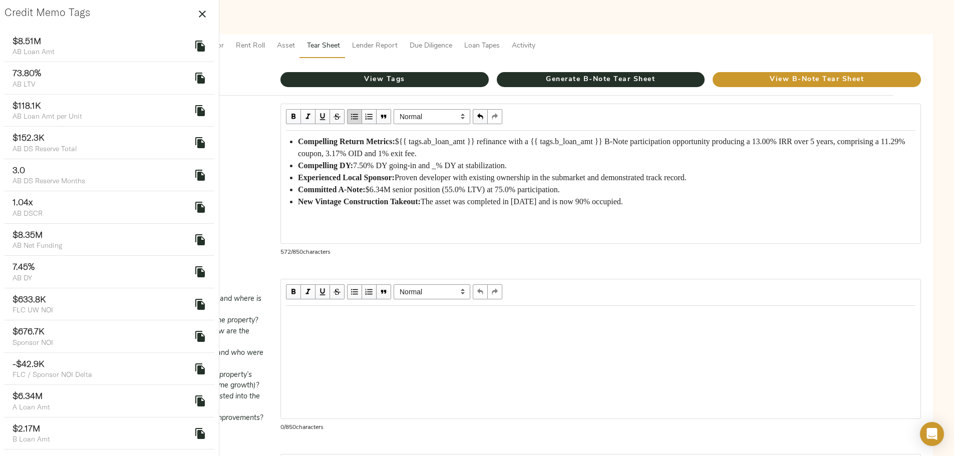
scroll to position [0, 0]
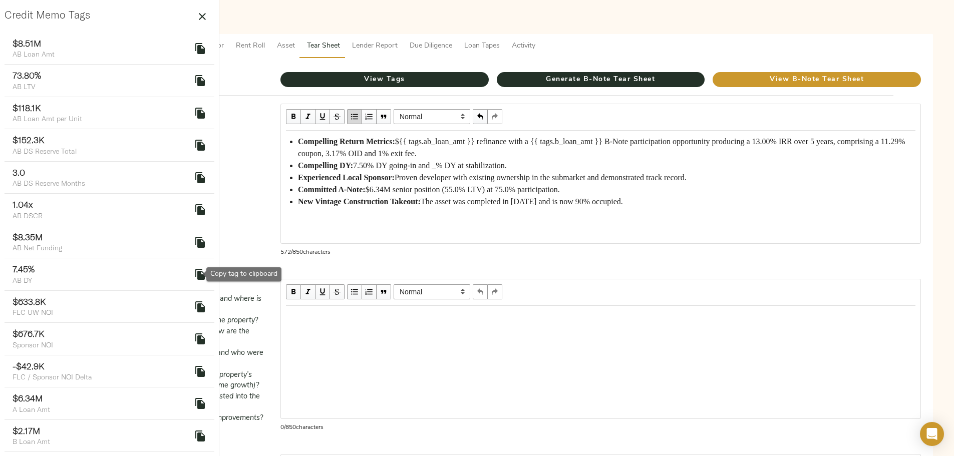
click at [195, 277] on icon "delete" at bounding box center [200, 274] width 10 height 11
drag, startPoint x: 449, startPoint y: 170, endPoint x: 470, endPoint y: 170, distance: 20.0
click at [470, 170] on div "Compelling DY: 7.50% DY going-in and _% DY at stabilization." at bounding box center [606, 166] width 617 height 12
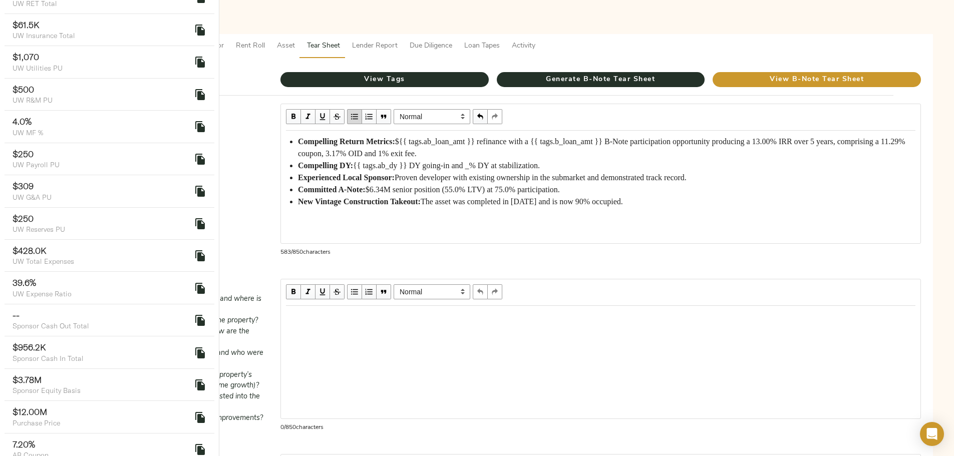
scroll to position [1452, 0]
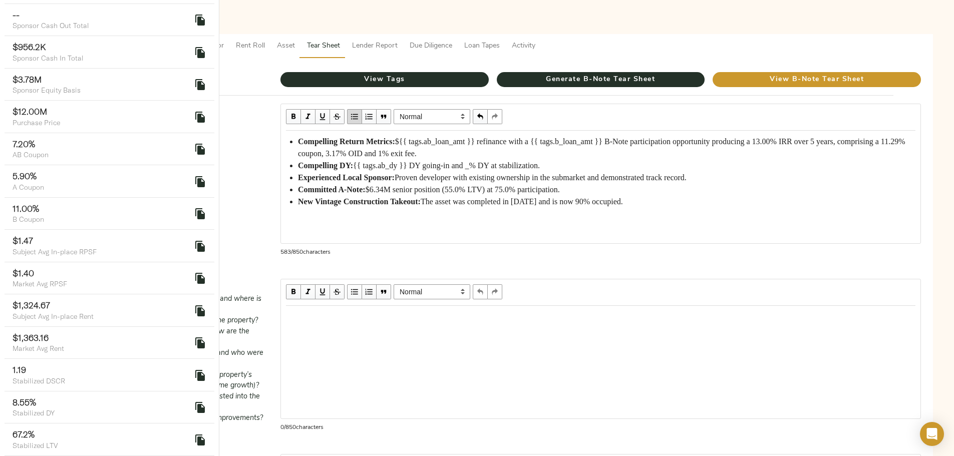
click at [195, 202] on button "delete" at bounding box center [200, 214] width 24 height 24
drag, startPoint x: 678, startPoint y: 145, endPoint x: 698, endPoint y: 145, distance: 20.5
click at [698, 145] on span "${{ tags.ab_loan_amt }} refinance with a {{ tags.b_loan_amt }} B-Note participa…" at bounding box center [602, 147] width 609 height 21
click at [195, 208] on icon "delete" at bounding box center [200, 213] width 10 height 11
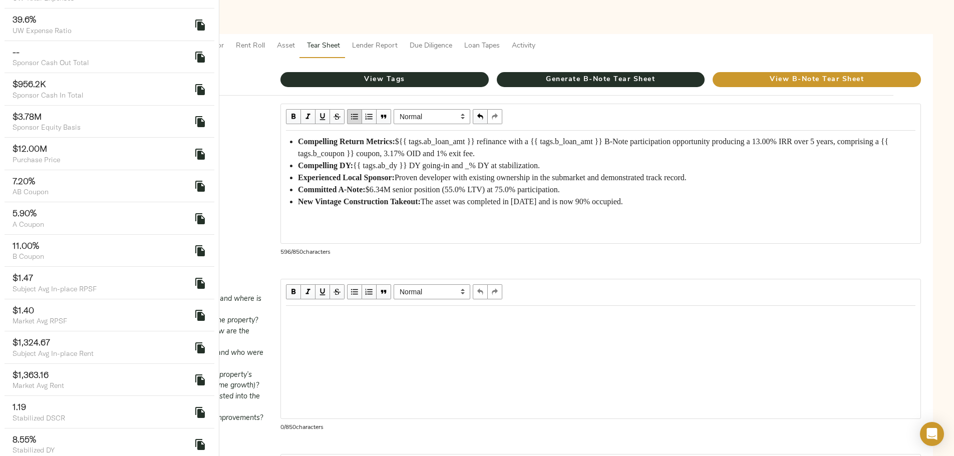
scroll to position [1465, 0]
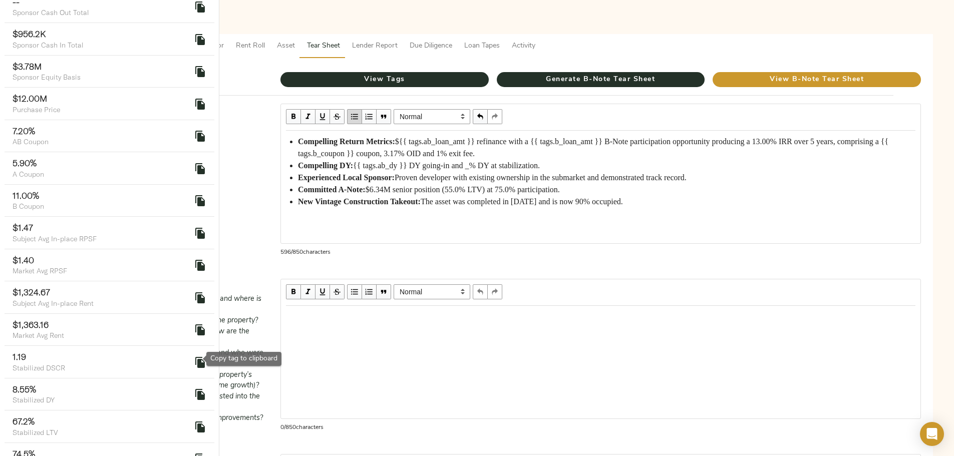
click at [197, 388] on icon "delete" at bounding box center [200, 394] width 12 height 12
drag, startPoint x: 569, startPoint y: 170, endPoint x: 578, endPoint y: 170, distance: 9.0
click at [540, 170] on span "{{ tags.ab_dy }} DY going-in and _% DY at stabilization." at bounding box center [446, 165] width 187 height 9
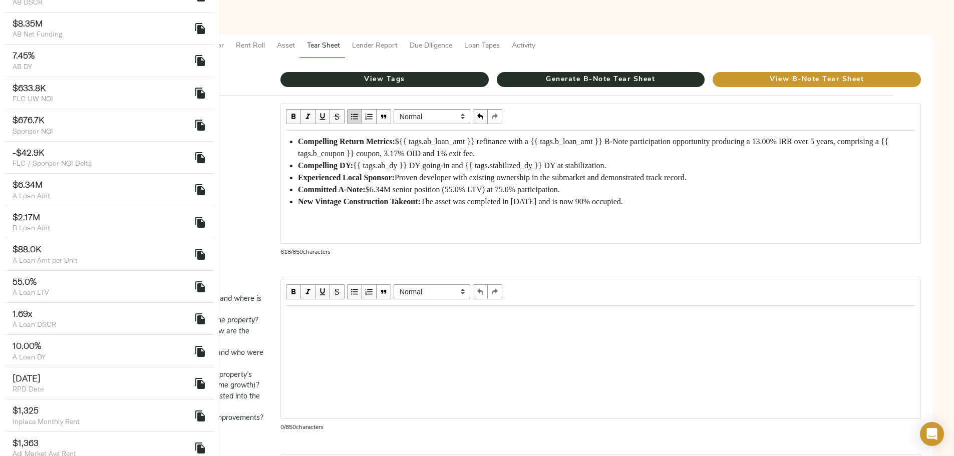
scroll to position [213, 0]
click at [195, 286] on icon "delete" at bounding box center [200, 287] width 10 height 11
drag, startPoint x: 548, startPoint y: 202, endPoint x: 596, endPoint y: 202, distance: 47.6
click at [560, 194] on span "$6.34M senior position (55.0% LTV) at 75.0% participation." at bounding box center [462, 189] width 194 height 9
click at [555, 194] on span "$6.34M senior position (55.0% LTV) at 75.0% participation." at bounding box center [462, 189] width 194 height 9
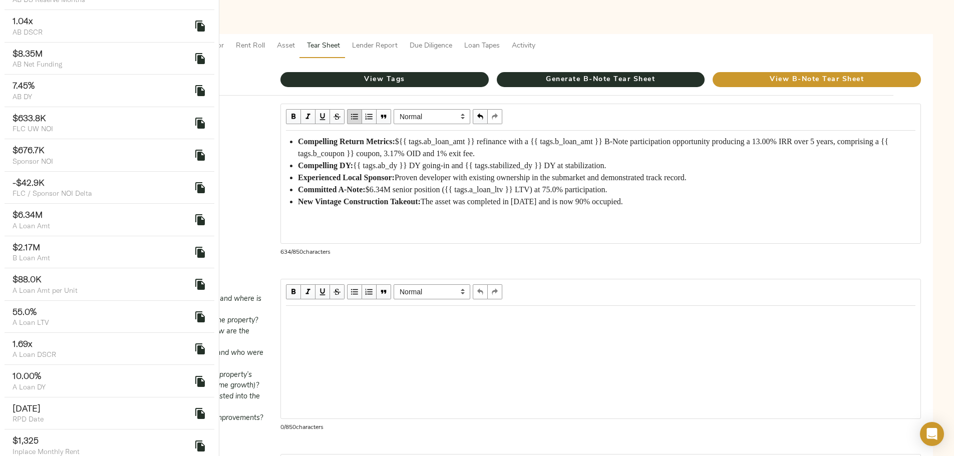
scroll to position [200, 0]
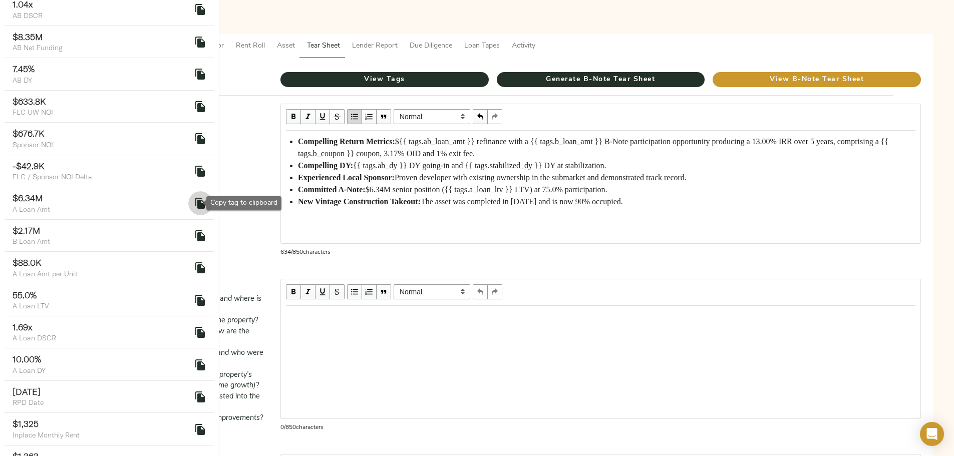
click at [195, 207] on icon "delete" at bounding box center [200, 203] width 10 height 11
drag, startPoint x: 465, startPoint y: 206, endPoint x: 493, endPoint y: 207, distance: 28.1
click at [493, 194] on span "$6.34M senior position ({{ tags.a_loan_ltv }} LTV) at 75.0% participation." at bounding box center [486, 189] width 242 height 9
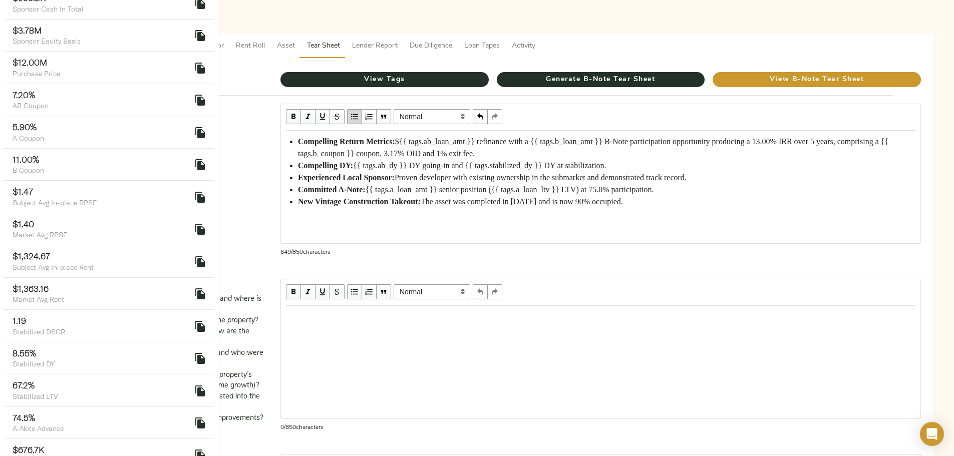
scroll to position [1502, 0]
click at [195, 416] on icon "delete" at bounding box center [200, 421] width 10 height 11
drag, startPoint x: 706, startPoint y: 190, endPoint x: 726, endPoint y: 190, distance: 20.0
click at [654, 190] on span "{{ tags.a_loan_amt }} senior position ({{ tags.a_loan_ltv }} LTV) at 75.0% part…" at bounding box center [509, 189] width 288 height 9
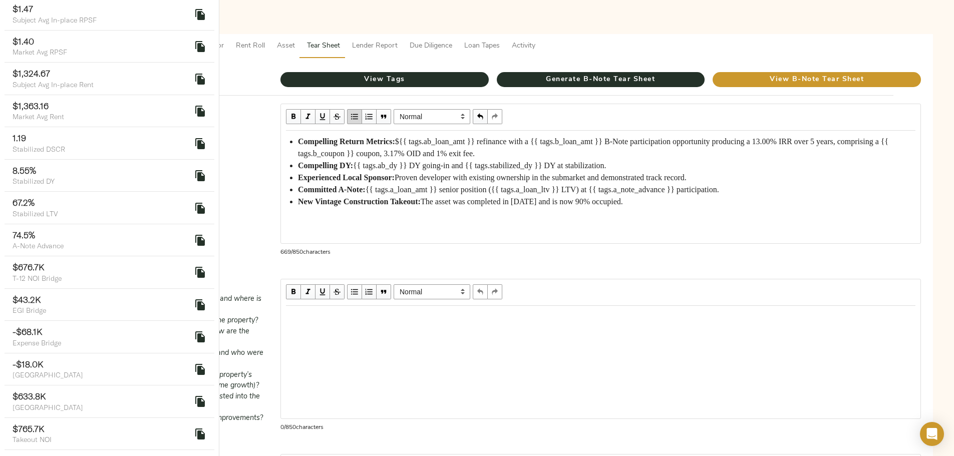
scroll to position [1715, 0]
click at [370, 309] on div "Edit text" at bounding box center [600, 316] width 638 height 21
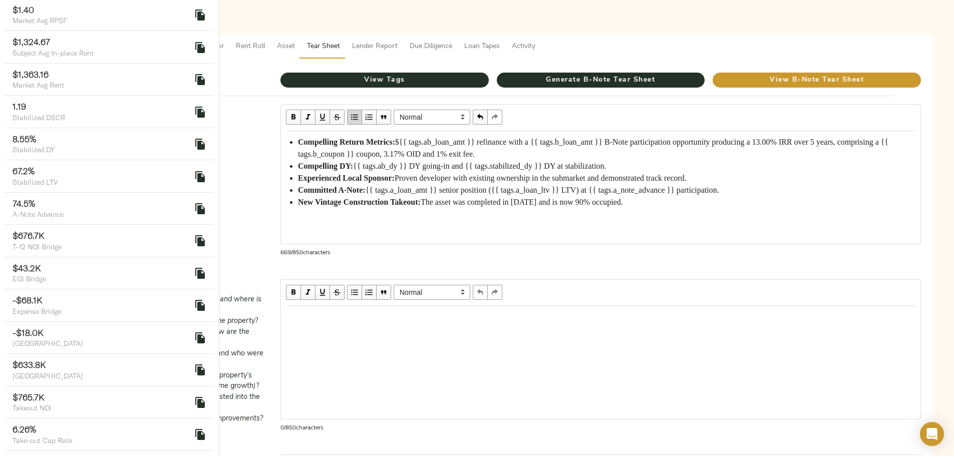
scroll to position [100, 0]
click at [385, 311] on div "Edit text" at bounding box center [600, 317] width 629 height 12
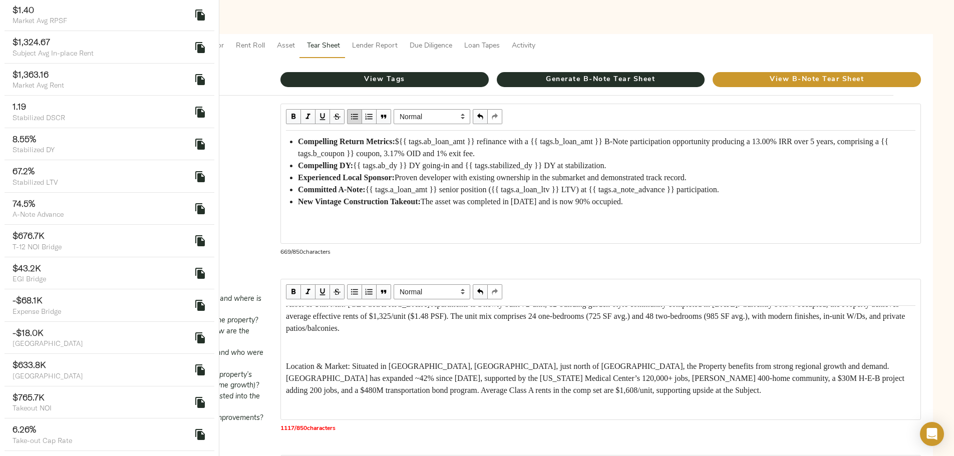
scroll to position [0, 0]
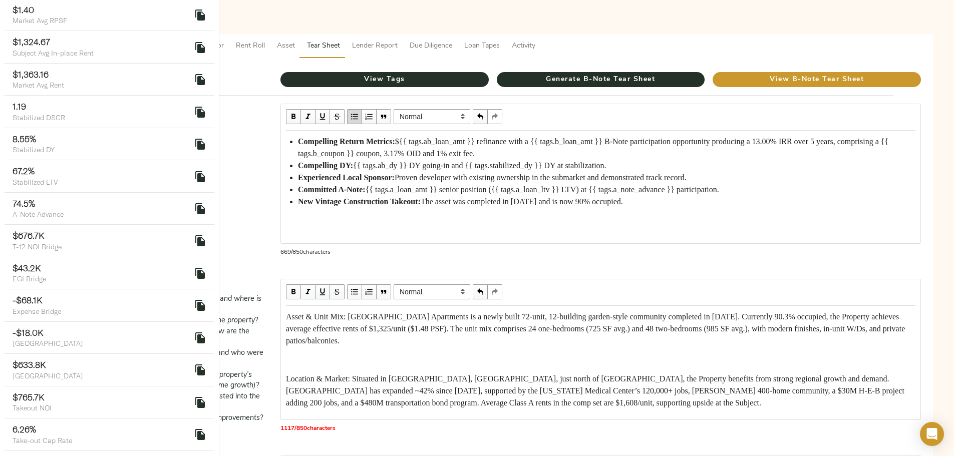
click at [373, 384] on span "Location & Market: Situated in Montgomery, TX, just north of The Woodlands, the…" at bounding box center [596, 390] width 620 height 33
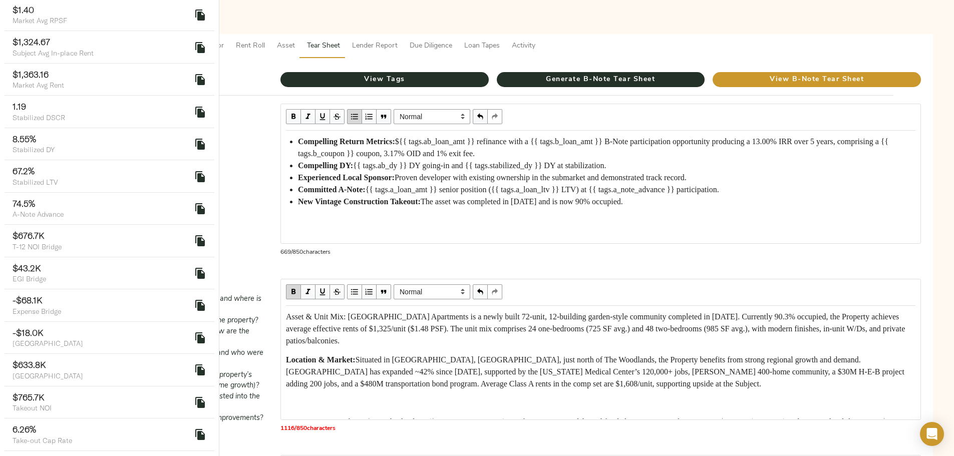
click at [370, 308] on div "Asset & Unit Mix: Grand Monarch Apartments is a newly built 72-unit, 12-buildin…" at bounding box center [600, 362] width 638 height 113
click at [578, 321] on span "Grand Monarch Apartments is a newly built 72-unit, 12-building garden-style com…" at bounding box center [596, 328] width 621 height 33
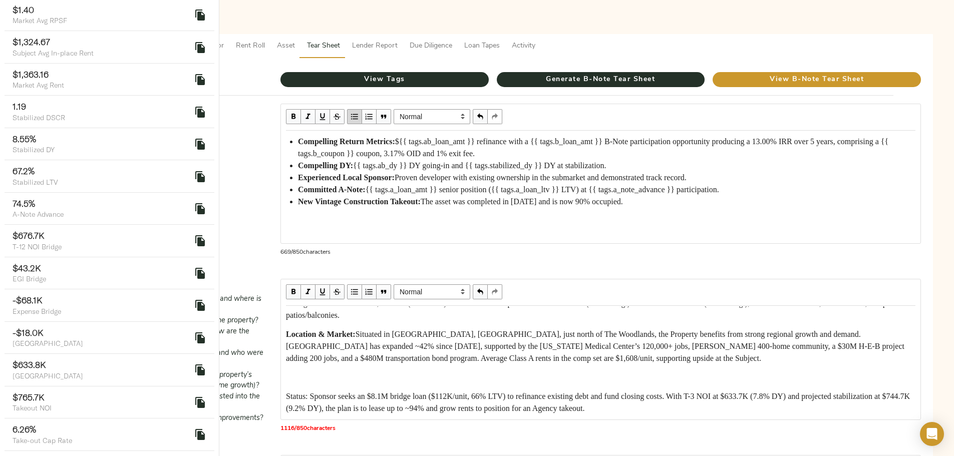
click at [373, 399] on span "Status: Sponsor seeks an $8.1M bridge loan ($112K/unit, 66% LTV) to refinance e…" at bounding box center [599, 402] width 626 height 21
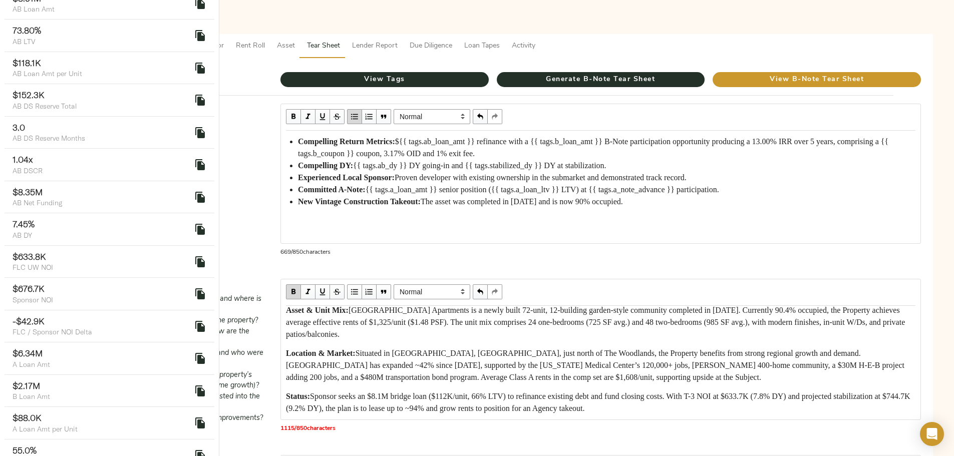
scroll to position [0, 0]
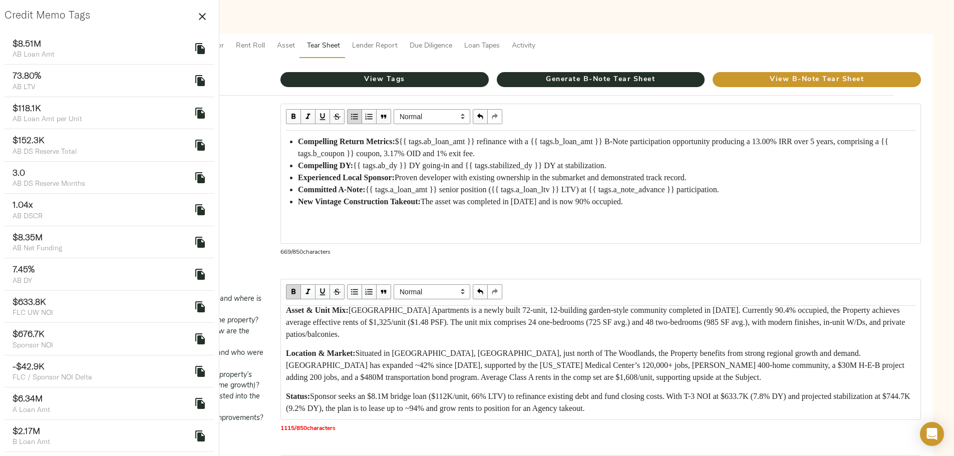
click at [194, 47] on icon "delete" at bounding box center [200, 49] width 12 height 12
drag, startPoint x: 465, startPoint y: 376, endPoint x: 482, endPoint y: 376, distance: 17.0
click at [482, 392] on span "Sponsor seeks an $8.1M bridge loan ($112K/unit, 66% LTV) to refinance existing …" at bounding box center [599, 402] width 626 height 21
drag, startPoint x: 482, startPoint y: 376, endPoint x: 470, endPoint y: 374, distance: 12.2
click at [482, 392] on span "Sponsor seeks an $8.1M bridge loan ($112K/unit, 66% LTV) to refinance existing …" at bounding box center [599, 402] width 626 height 21
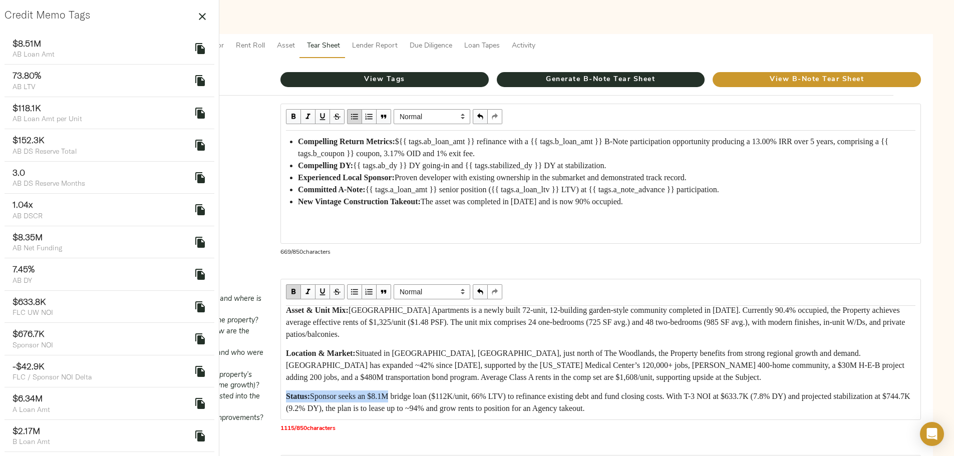
click at [464, 392] on span "Sponsor seeks an $8.1M bridge loan ($112K/unit, 66% LTV) to refinance existing …" at bounding box center [599, 402] width 626 height 21
click at [196, 110] on icon "delete" at bounding box center [200, 113] width 12 height 12
drag, startPoint x: 572, startPoint y: 375, endPoint x: 594, endPoint y: 375, distance: 22.0
click at [594, 392] on span "Sponsor seeks an {{ tags.ab_loan_amt }} loan ($112K/unit, 66% LTV) to refinance…" at bounding box center [601, 402] width 630 height 21
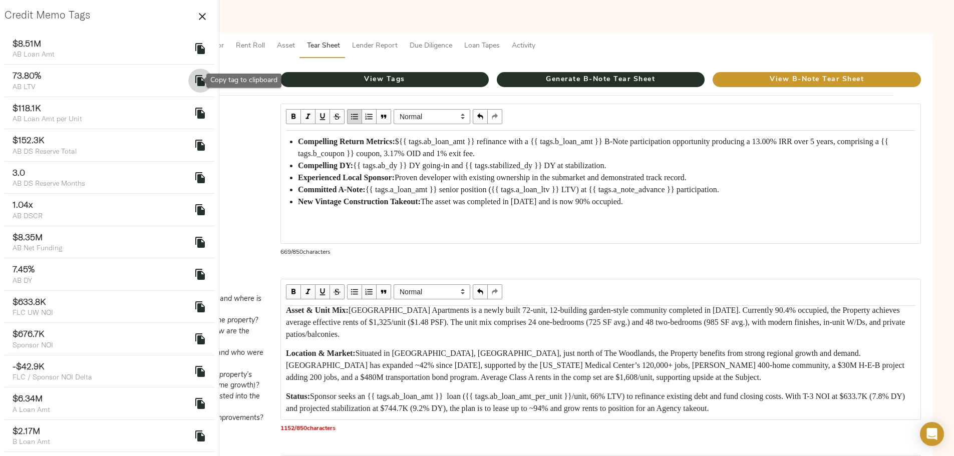
click at [195, 81] on icon "delete" at bounding box center [200, 80] width 10 height 11
drag, startPoint x: 713, startPoint y: 375, endPoint x: 725, endPoint y: 375, distance: 12.0
click at [725, 392] on span "Sponsor seeks an {{ tags.ab_loan_amt }} loan ({{ tags.ab_loan_amt_per_unit }}/u…" at bounding box center [596, 402] width 621 height 21
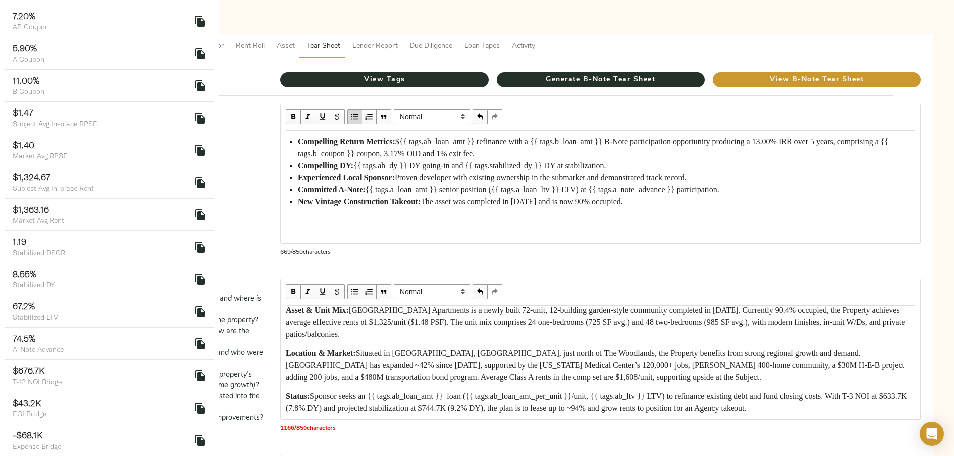
scroll to position [1565, 0]
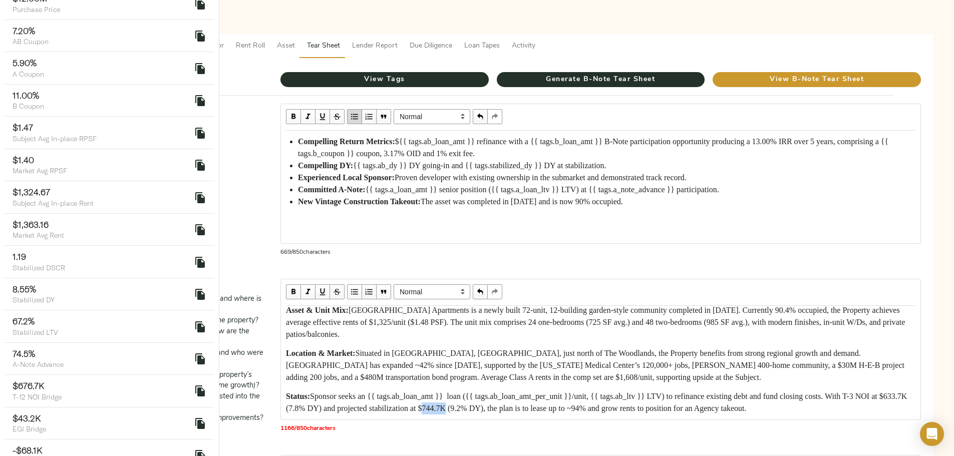
drag, startPoint x: 492, startPoint y: 389, endPoint x: 515, endPoint y: 391, distance: 22.7
click at [515, 392] on span "Sponsor seeks an {{ tags.ab_loan_amt }} loan ({{ tags.ab_loan_amt_per_unit }}/u…" at bounding box center [597, 402] width 623 height 21
click at [195, 289] on icon "delete" at bounding box center [200, 294] width 10 height 11
drag, startPoint x: 509, startPoint y: 389, endPoint x: 524, endPoint y: 389, distance: 15.0
click at [524, 392] on span "Sponsor seeks an {{ tags.ab_loan_amt }} loan ({{ tags.ab_loan_amt_per_unit }}/u…" at bounding box center [597, 402] width 623 height 21
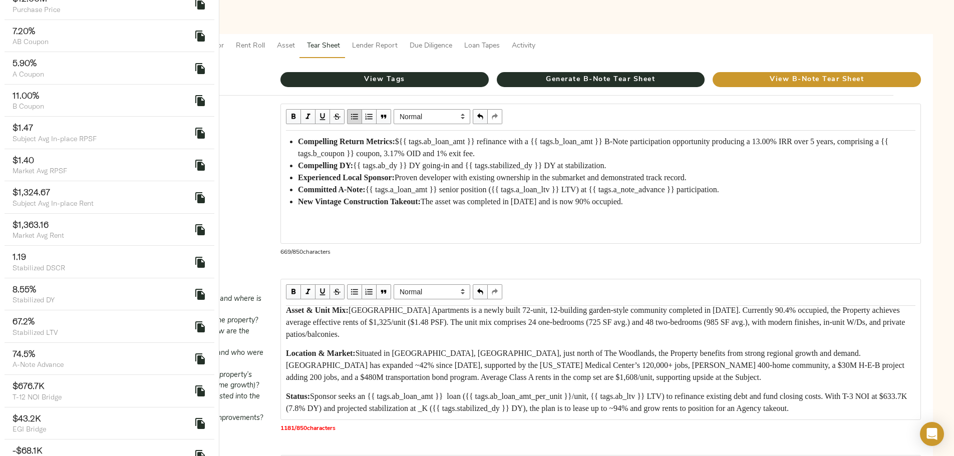
click at [627, 392] on span "Sponsor seeks an {{ tags.ab_loan_amt }} loan ({{ tags.ab_loan_amt_per_unit }}/u…" at bounding box center [597, 402] width 623 height 21
click at [623, 392] on span "Sponsor seeks an {{ tags.ab_loan_amt }} loan ({{ tags.ab_loan_amt_per_unit }}/u…" at bounding box center [597, 402] width 623 height 21
click at [715, 392] on span "Sponsor seeks an {{ tags.ab_loan_amt }} loan ({{ tags.ab_loan_amt_per_unit }}/u…" at bounding box center [597, 402] width 623 height 21
click at [578, 401] on div "Status: Sponsor seeks an {{ tags.ab_loan_amt }} loan ({{ tags.ab_loan_amt_per_u…" at bounding box center [600, 402] width 629 height 24
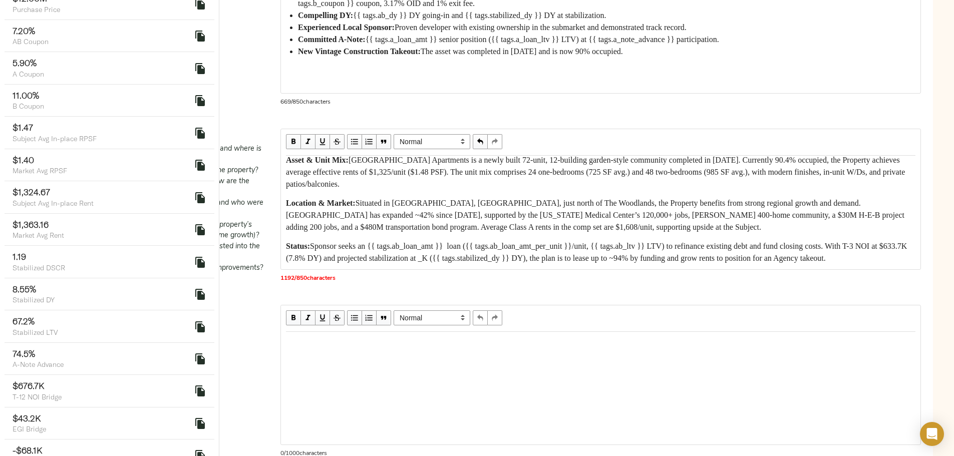
scroll to position [350, 0]
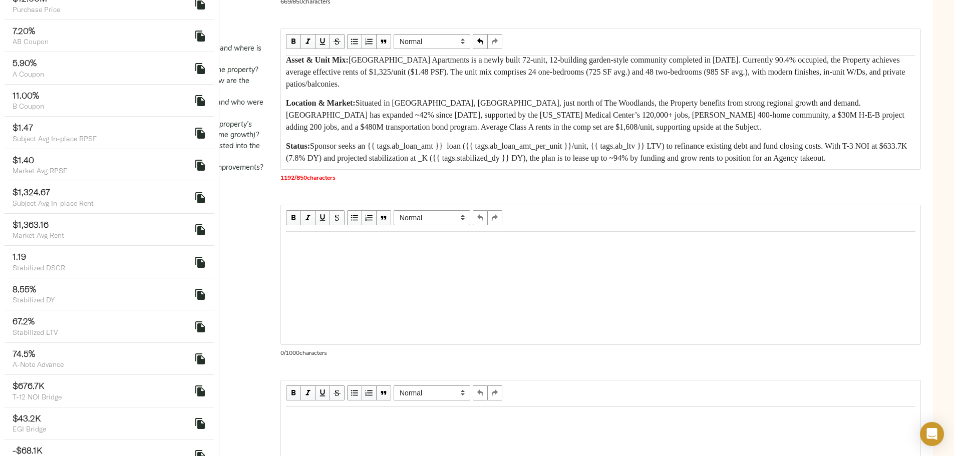
click at [399, 249] on div "Edit text" at bounding box center [600, 243] width 629 height 12
click at [392, 249] on div "Edit text" at bounding box center [600, 243] width 629 height 12
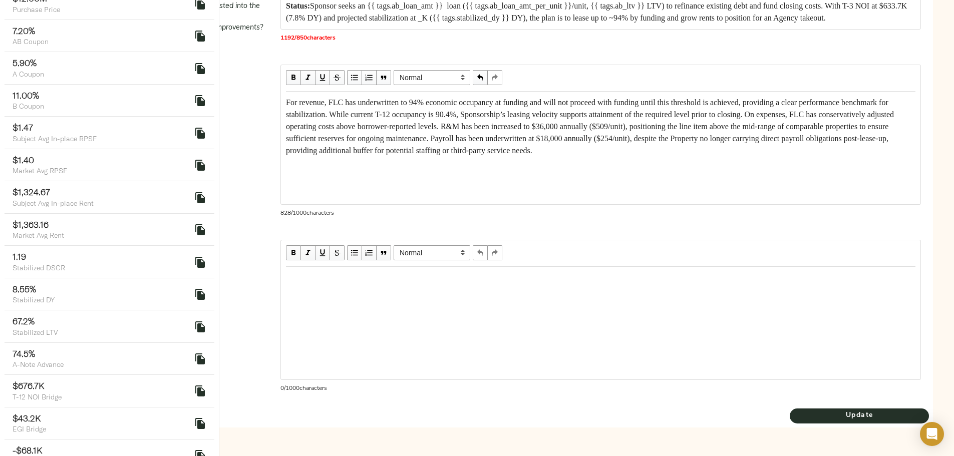
scroll to position [501, 0]
click at [367, 286] on div "Edit text" at bounding box center [600, 275] width 638 height 21
click at [507, 353] on div at bounding box center [600, 320] width 639 height 113
drag, startPoint x: 406, startPoint y: 337, endPoint x: 379, endPoint y: 328, distance: 28.5
click at [405, 286] on div "Edit text" at bounding box center [600, 275] width 638 height 21
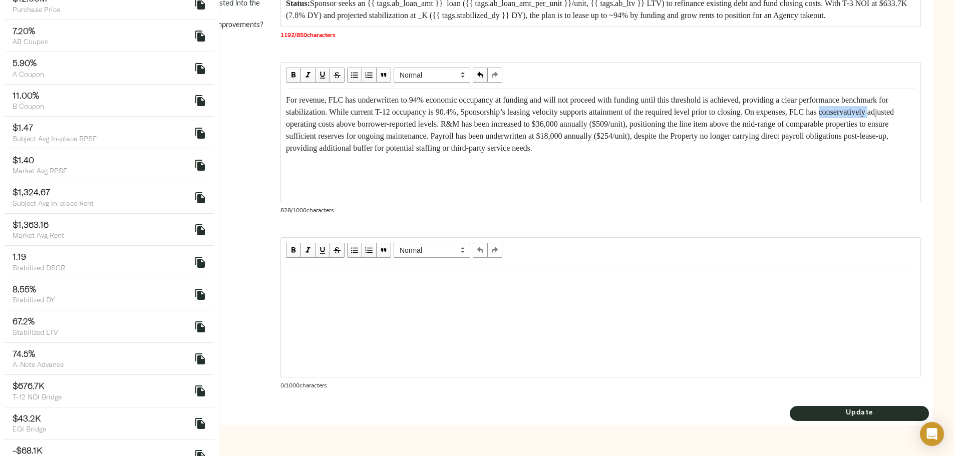
drag, startPoint x: 559, startPoint y: 189, endPoint x: 612, endPoint y: 189, distance: 52.6
click at [612, 152] on span "For revenue, FLC has underwritten to 94% economic occupancy at funding and will…" at bounding box center [591, 124] width 610 height 57
click at [377, 281] on div "Edit text" at bounding box center [600, 275] width 629 height 12
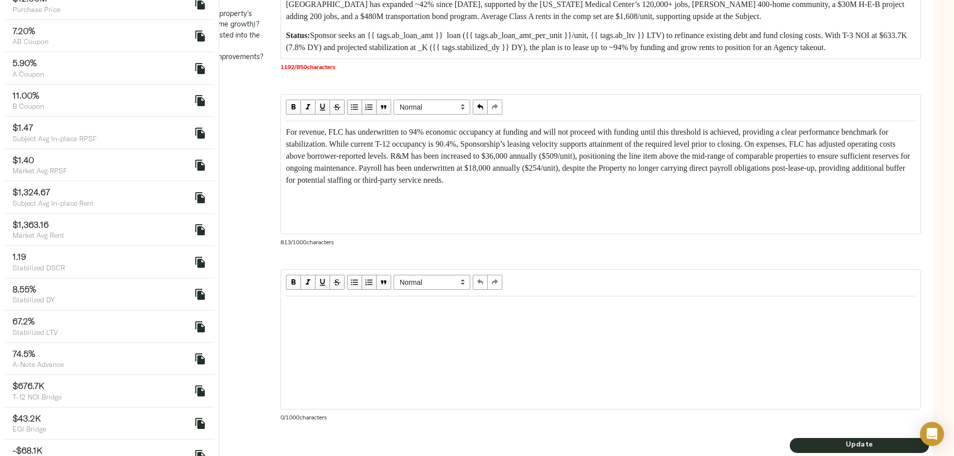
scroll to position [556, 0]
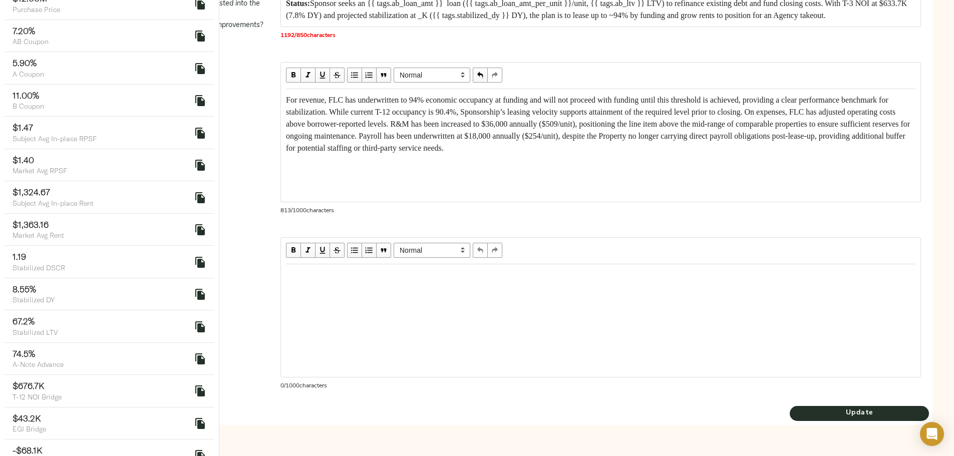
click at [426, 154] on div "For revenue, FLC has underwritten to 94% economic occupancy at funding and will…" at bounding box center [600, 124] width 629 height 60
click at [409, 277] on div "Edit text" at bounding box center [600, 275] width 629 height 12
click at [434, 268] on div "Edit text" at bounding box center [600, 275] width 638 height 21
click at [387, 277] on div "Edit text" at bounding box center [600, 275] width 629 height 12
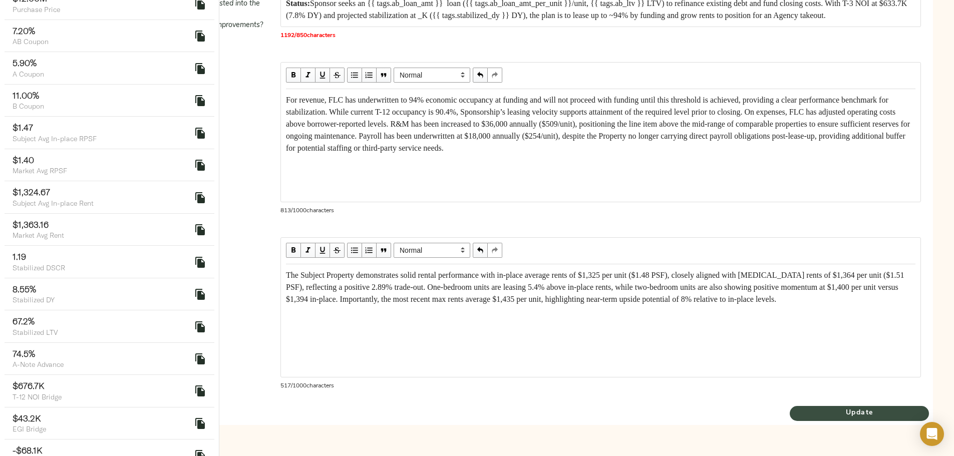
click at [789, 416] on span "Update" at bounding box center [858, 413] width 139 height 13
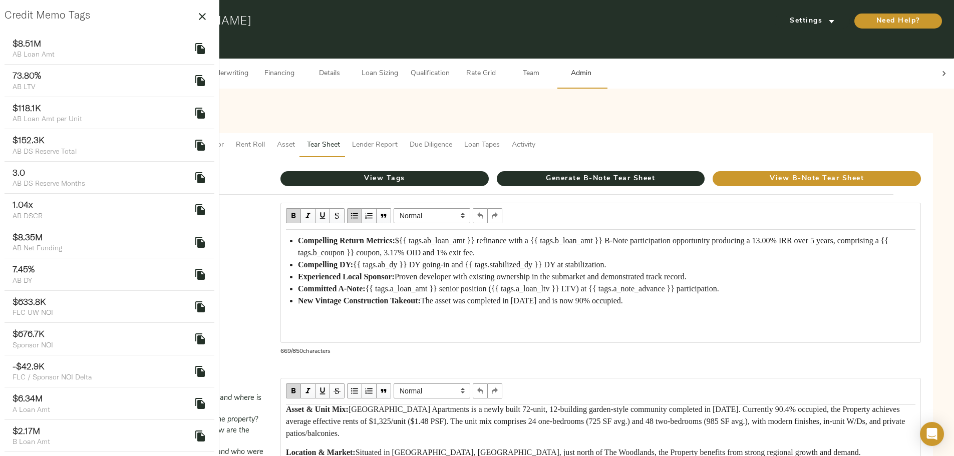
scroll to position [0, 0]
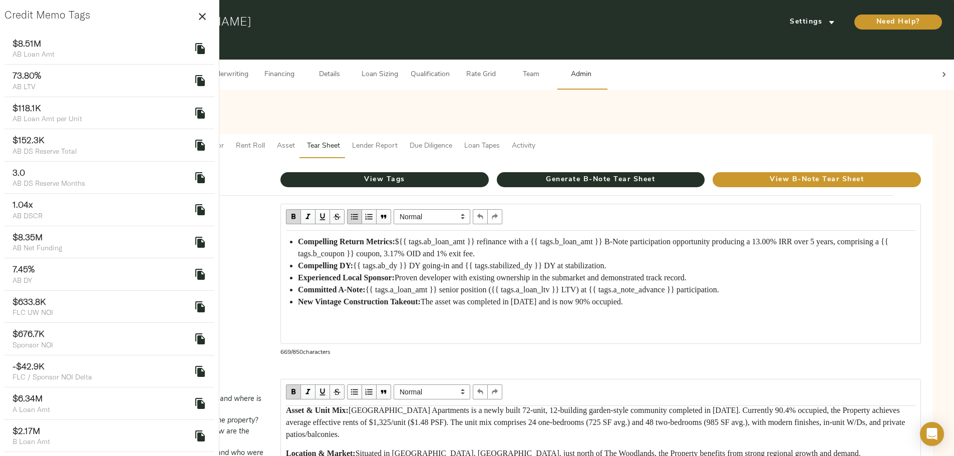
click at [265, 140] on span "Rent Roll" at bounding box center [250, 146] width 29 height 13
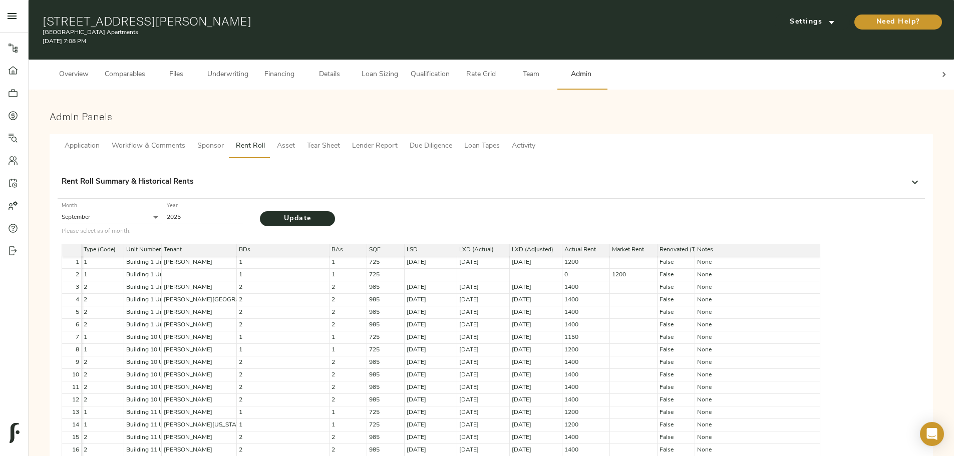
click at [295, 140] on span "Asset" at bounding box center [286, 146] width 18 height 13
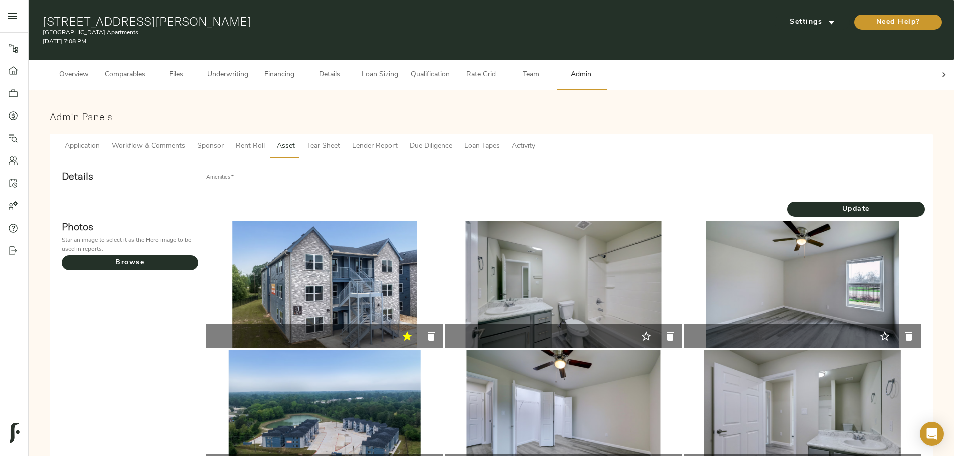
click at [185, 140] on span "Workflow & Comments" at bounding box center [149, 146] width 74 height 13
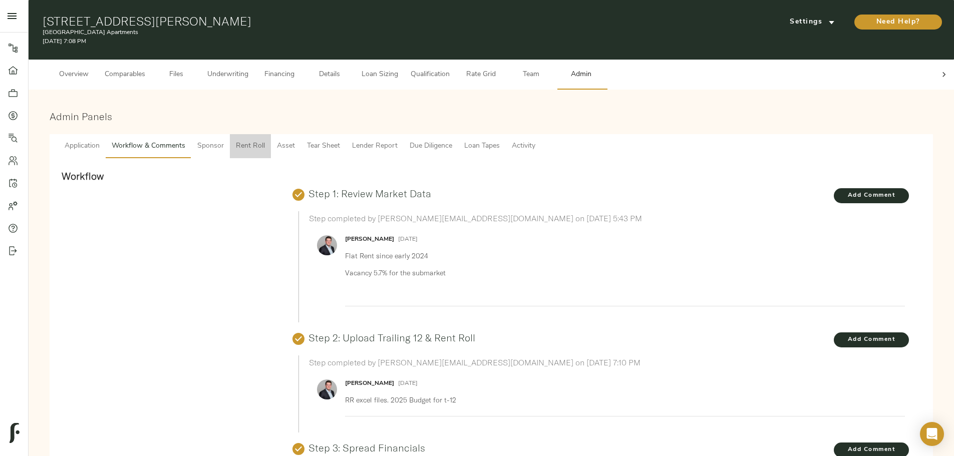
click at [271, 147] on button "Rent Roll" at bounding box center [250, 146] width 41 height 24
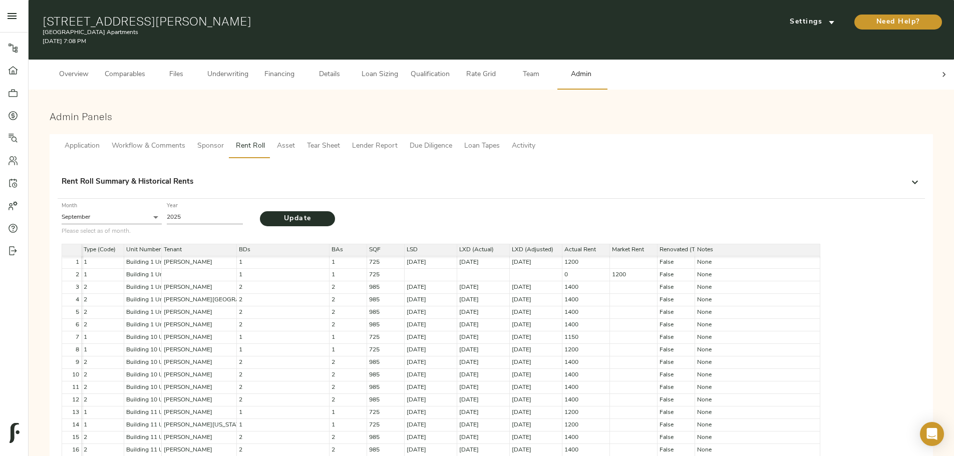
click at [230, 144] on button "Sponsor" at bounding box center [210, 146] width 39 height 24
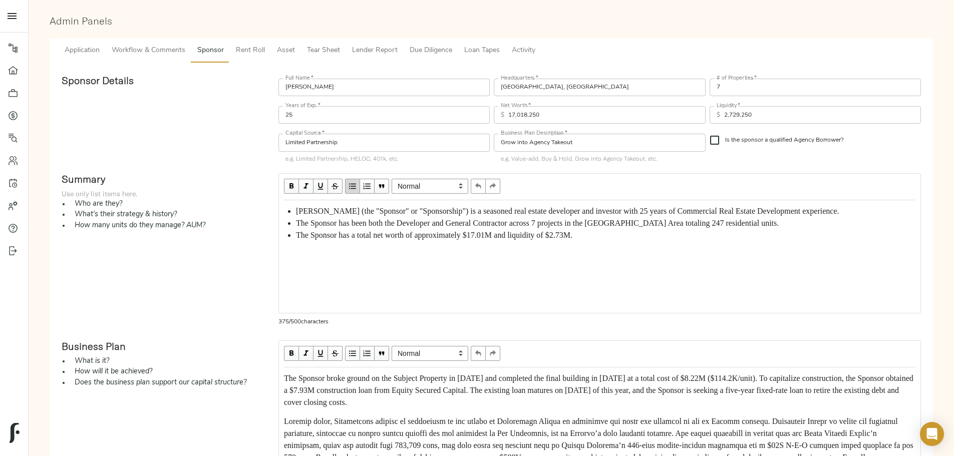
scroll to position [7, 0]
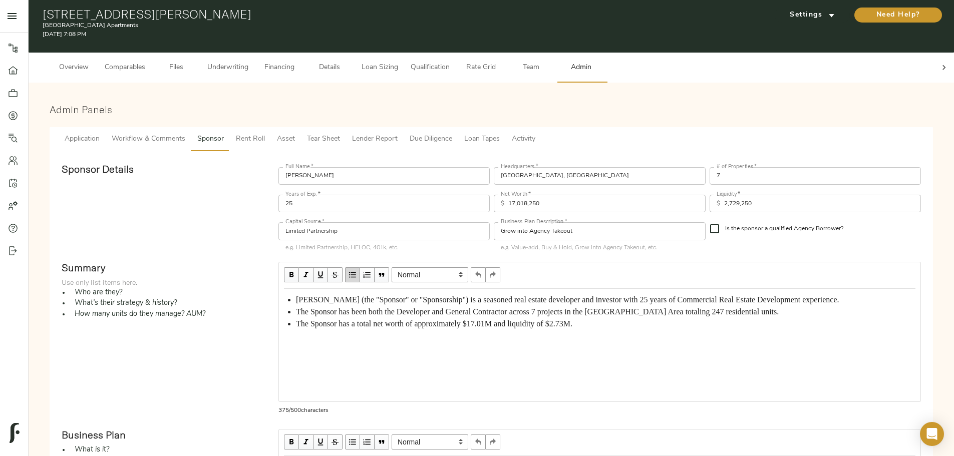
click at [265, 133] on span "Rent Roll" at bounding box center [250, 139] width 29 height 13
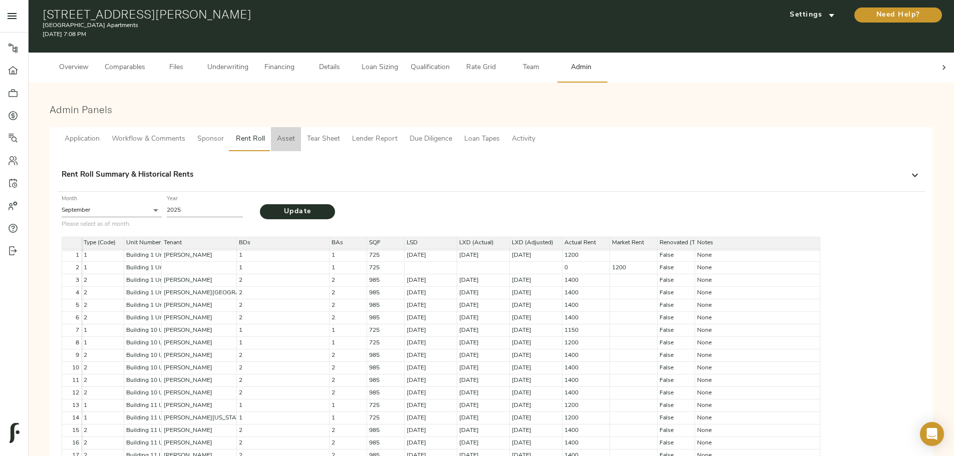
click at [295, 133] on span "Asset" at bounding box center [286, 139] width 18 height 13
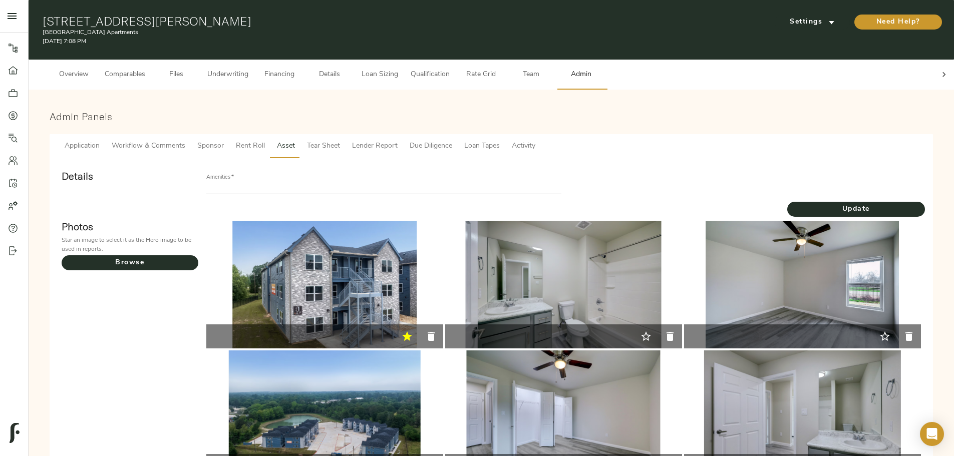
click at [388, 182] on input "text" at bounding box center [383, 188] width 355 height 12
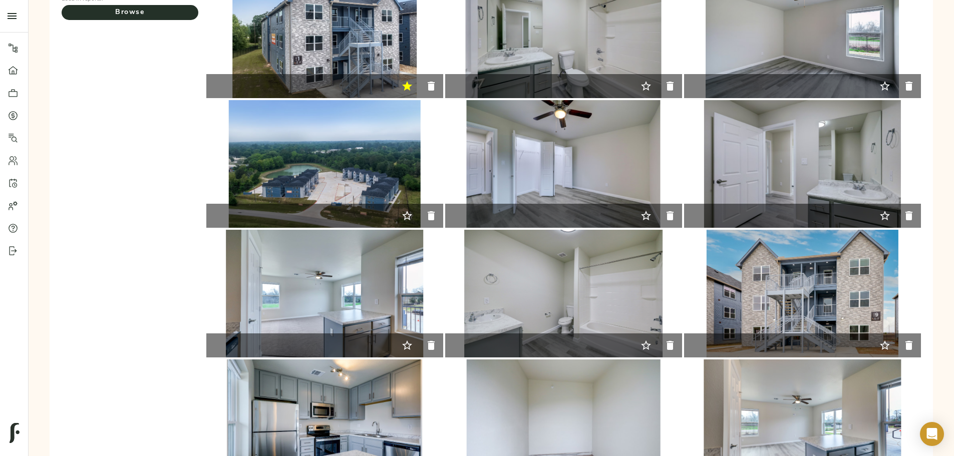
scroll to position [50, 0]
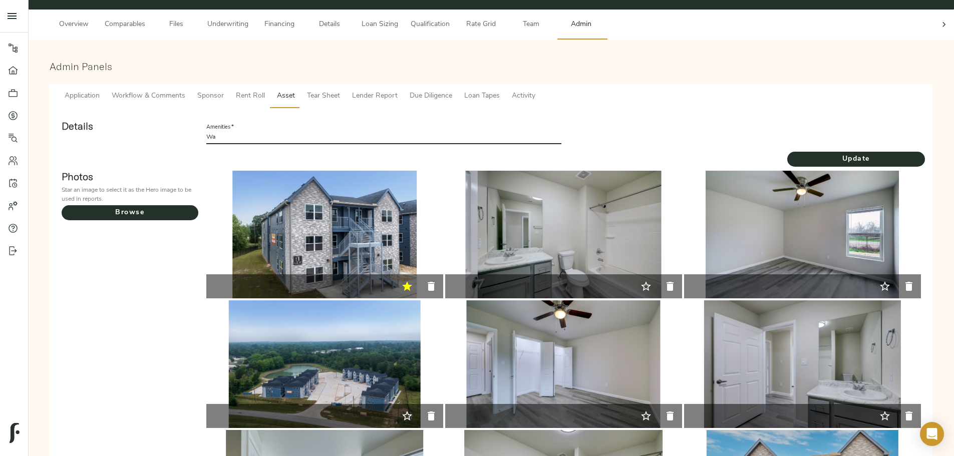
type input "W"
type input "Private Balcony/Patio, Washer/Dryer, Storage Unit"
click at [787, 153] on span "Update" at bounding box center [856, 159] width 138 height 13
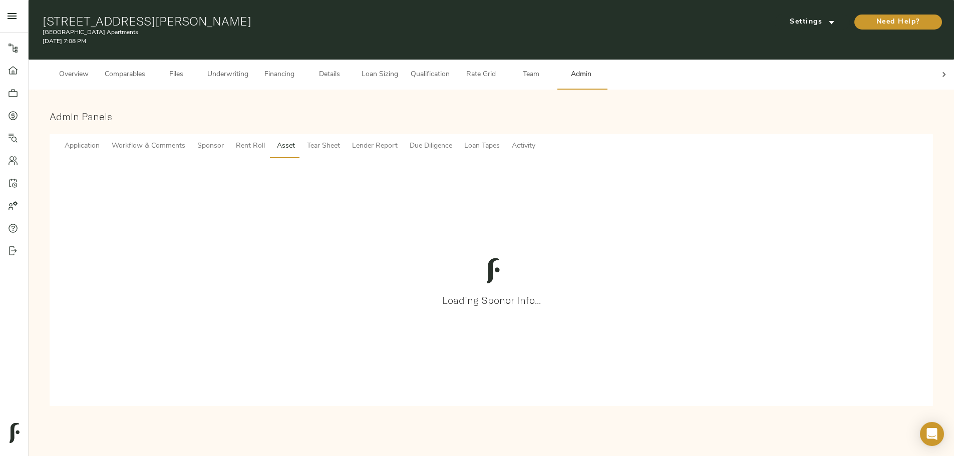
scroll to position [0, 0]
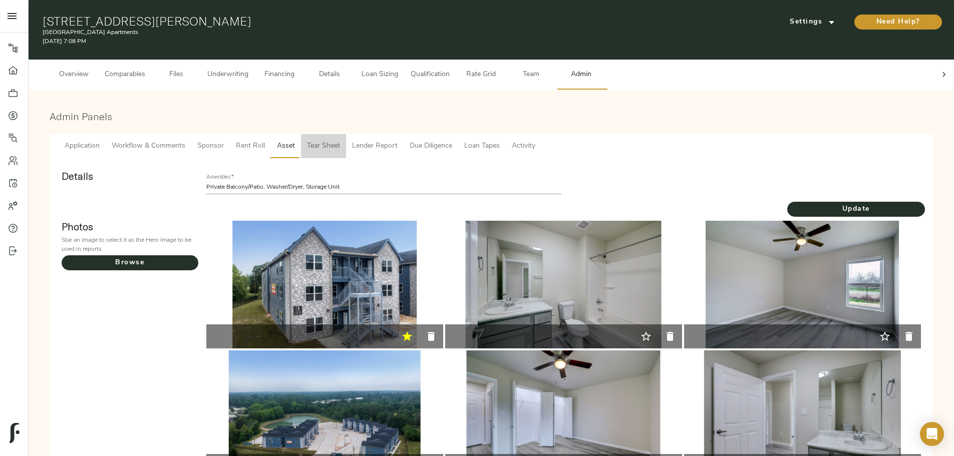
click at [340, 140] on span "Tear Sheet" at bounding box center [323, 146] width 33 height 13
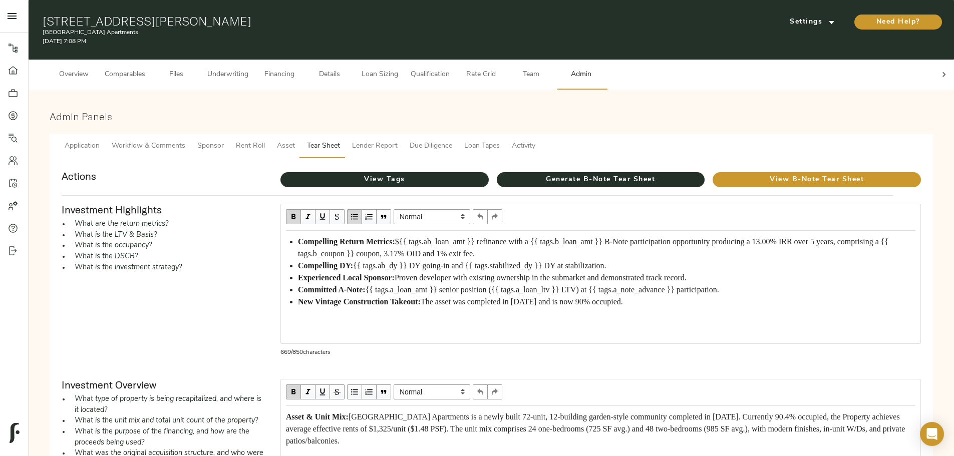
click at [397, 140] on span "Lender Report" at bounding box center [375, 146] width 46 height 13
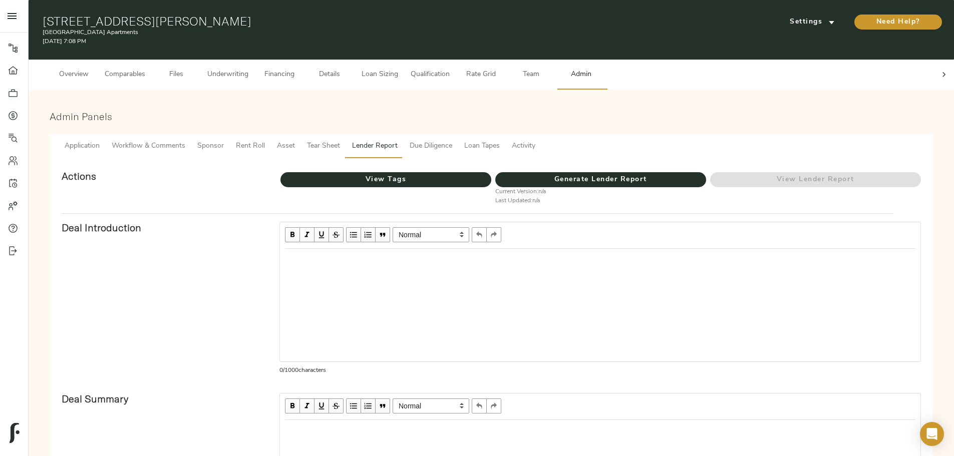
click at [340, 140] on span "Tear Sheet" at bounding box center [323, 146] width 33 height 13
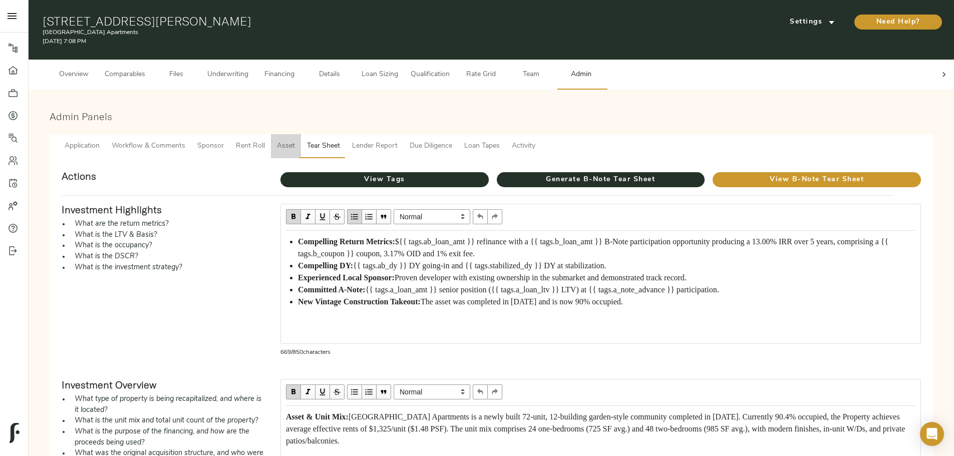
click at [295, 140] on span "Asset" at bounding box center [286, 146] width 18 height 13
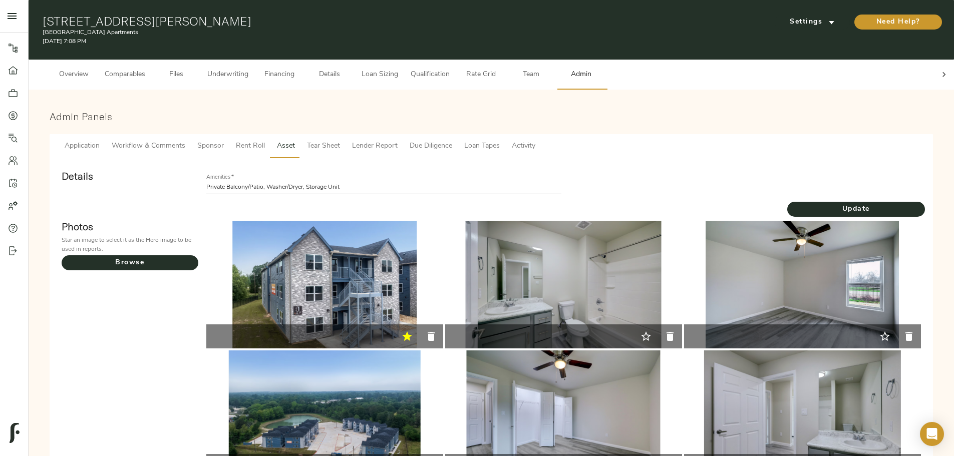
click at [265, 140] on span "Rent Roll" at bounding box center [250, 146] width 29 height 13
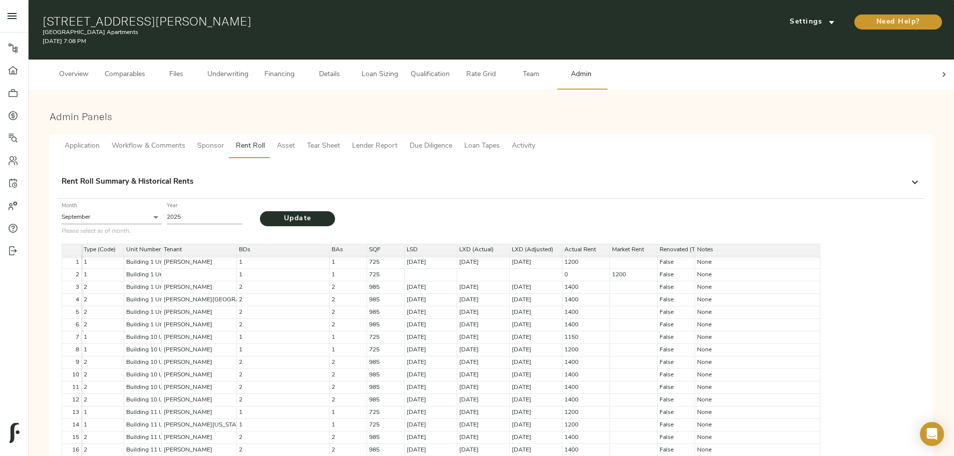
click at [230, 134] on button "Sponsor" at bounding box center [210, 146] width 39 height 24
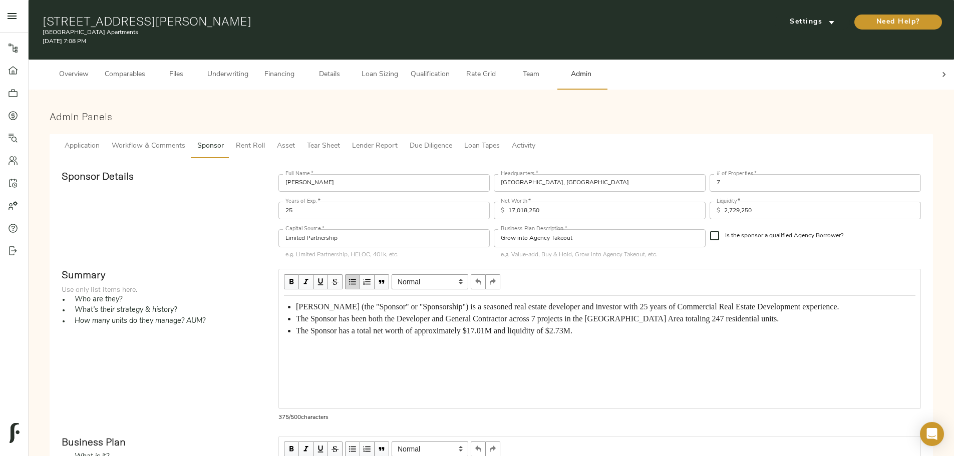
click at [185, 140] on span "Workflow & Comments" at bounding box center [149, 146] width 74 height 13
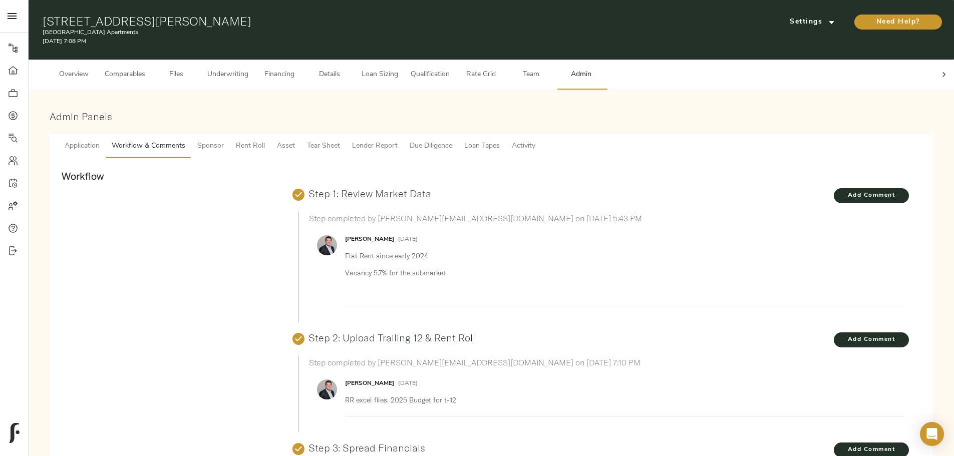
click at [100, 140] on span "Application" at bounding box center [82, 146] width 35 height 13
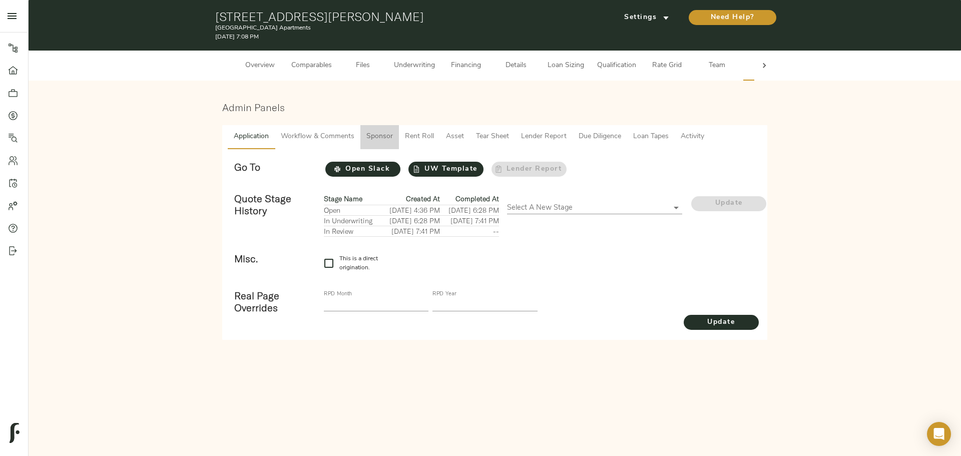
click at [379, 134] on span "Sponsor" at bounding box center [379, 137] width 27 height 13
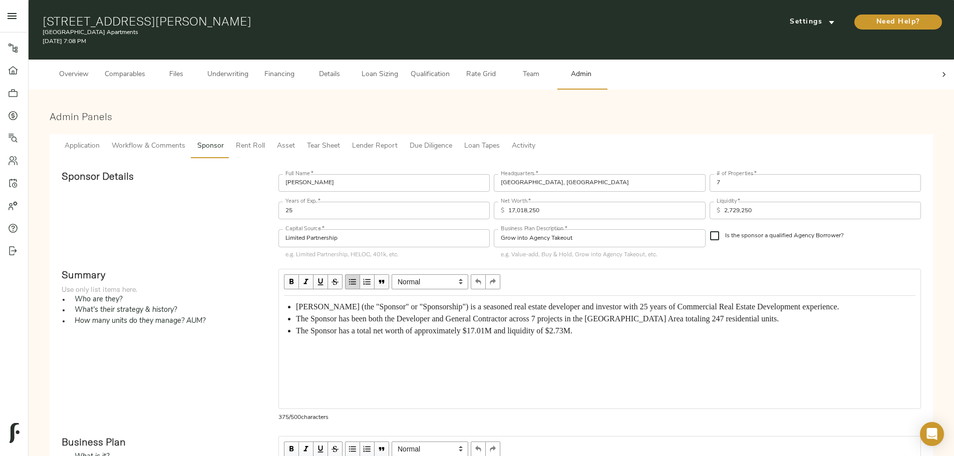
click at [185, 140] on span "Workflow & Comments" at bounding box center [149, 146] width 74 height 13
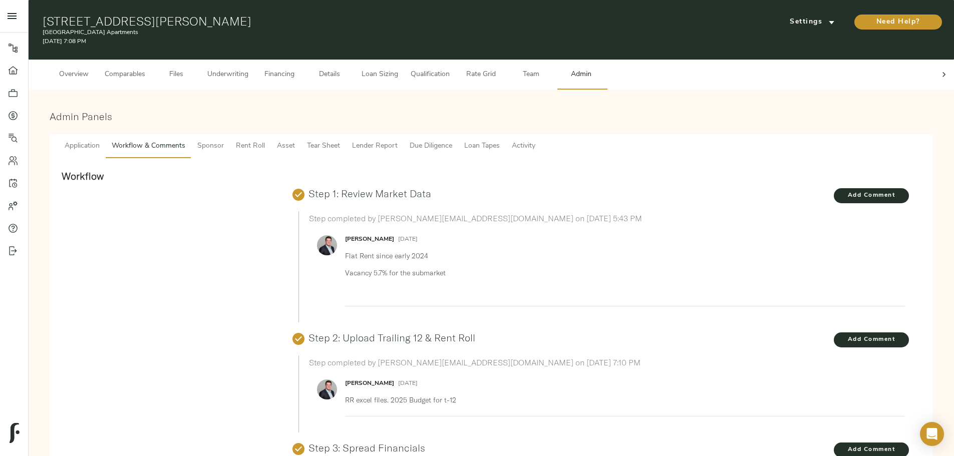
click at [224, 140] on span "Sponsor" at bounding box center [210, 146] width 27 height 13
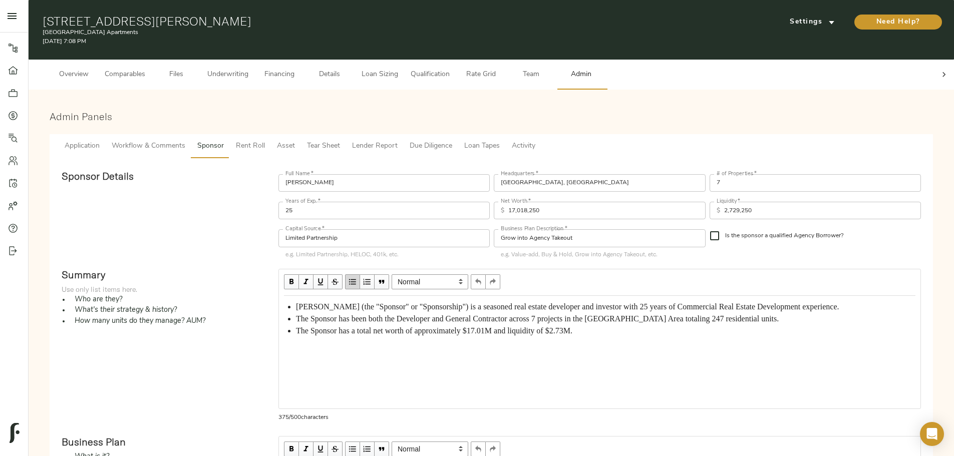
click at [185, 140] on span "Workflow & Comments" at bounding box center [149, 146] width 74 height 13
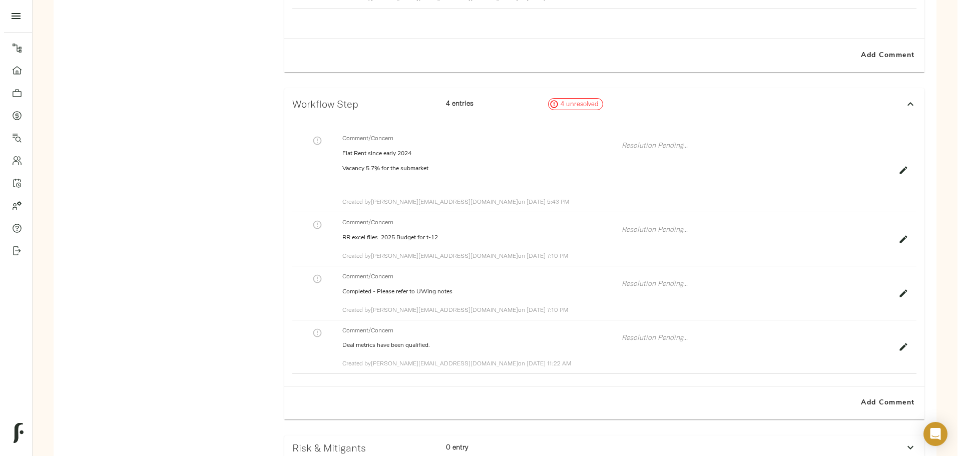
scroll to position [1023, 0]
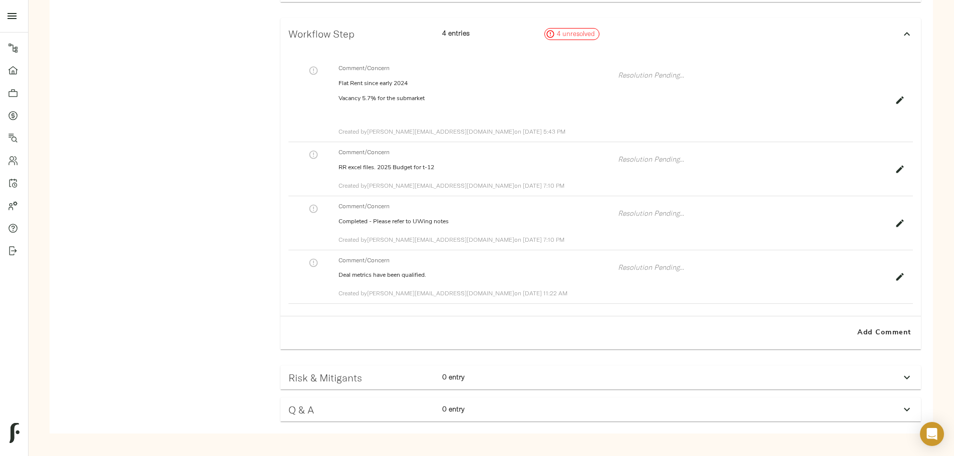
click at [438, 368] on div "Risk & Mitigants" at bounding box center [361, 378] width 154 height 20
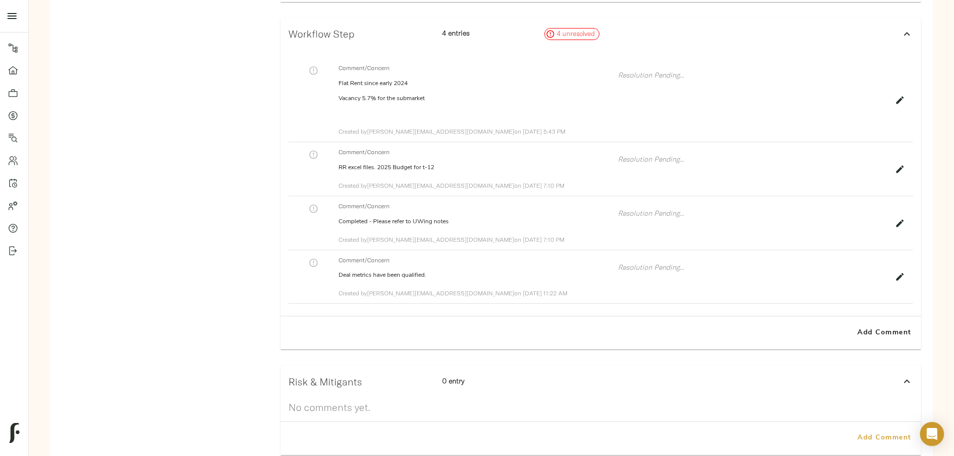
click at [855, 432] on span "Add Comment" at bounding box center [883, 438] width 57 height 13
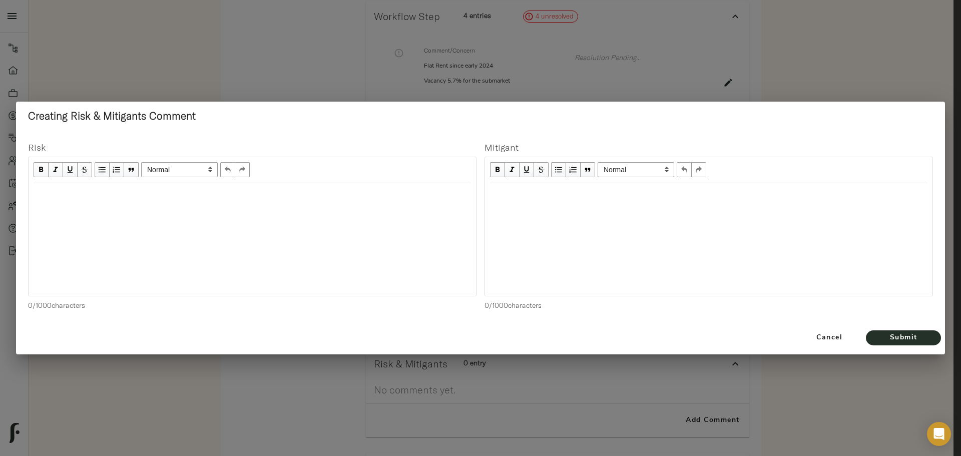
click at [274, 196] on div "Edit text" at bounding box center [252, 194] width 437 height 12
click at [96, 191] on span "Lease-Up to 94% by Funding." at bounding box center [82, 193] width 97 height 9
click at [194, 198] on div "Lease-Up to 94% Occupancy by Funding." at bounding box center [252, 194] width 437 height 12
click at [528, 197] on div "Edit text" at bounding box center [708, 194] width 437 height 12
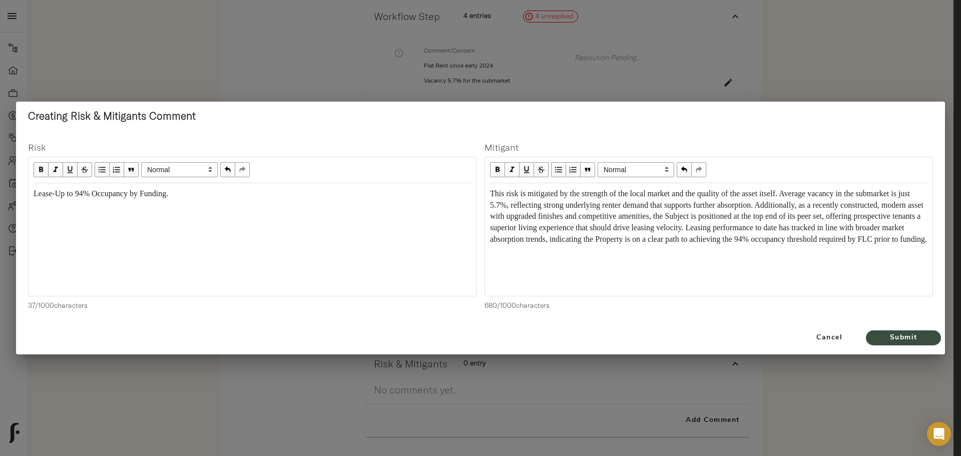
click at [877, 336] on span "Submit" at bounding box center [903, 338] width 55 height 13
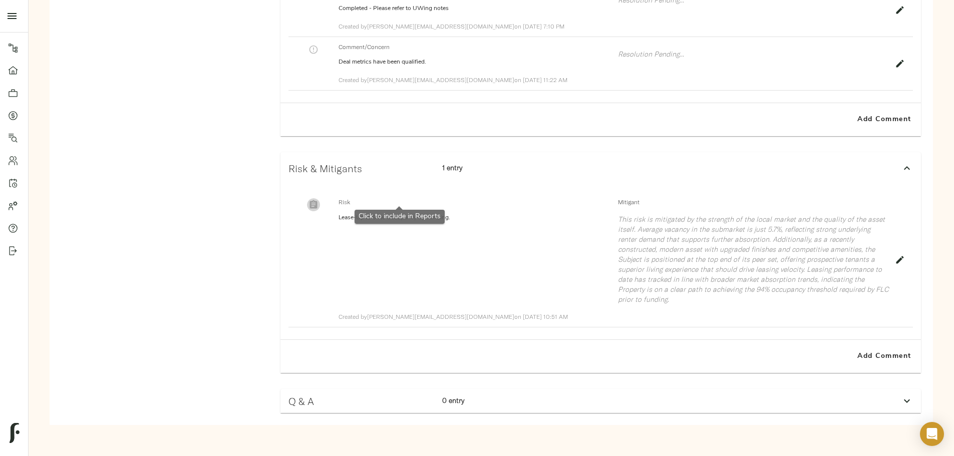
click at [317, 200] on icon "button" at bounding box center [314, 204] width 8 height 9
click at [855, 356] on span "Add Comment" at bounding box center [883, 356] width 57 height 13
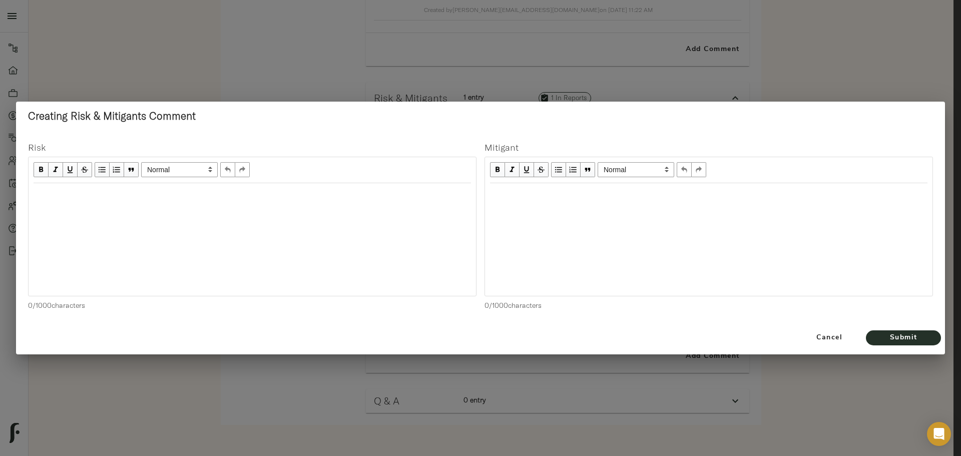
click at [287, 203] on div "Edit text" at bounding box center [252, 194] width 446 height 21
drag, startPoint x: 128, startPoint y: 186, endPoint x: 125, endPoint y: 194, distance: 9.0
click at [128, 187] on div "Edit text" at bounding box center [252, 194] width 446 height 21
click at [605, 202] on div "Edit text" at bounding box center [709, 194] width 446 height 21
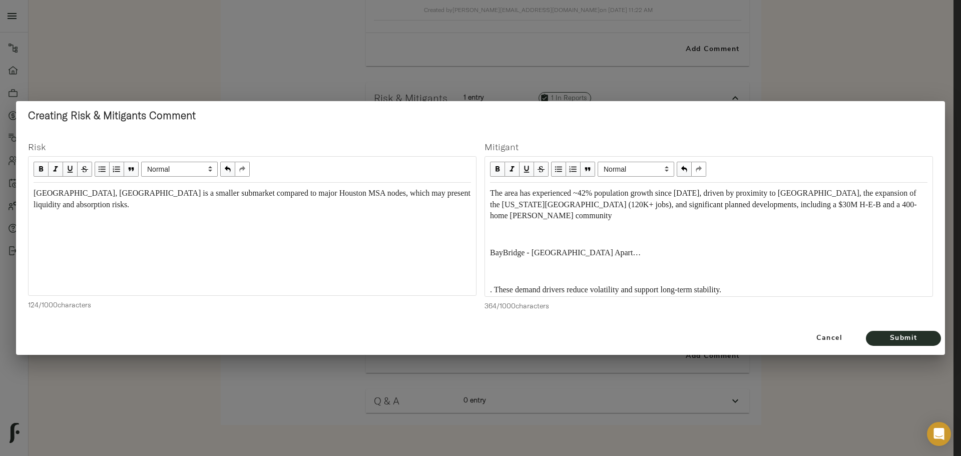
click at [519, 256] on span "BayBridge - Grand Monarch Apart…" at bounding box center [565, 252] width 151 height 9
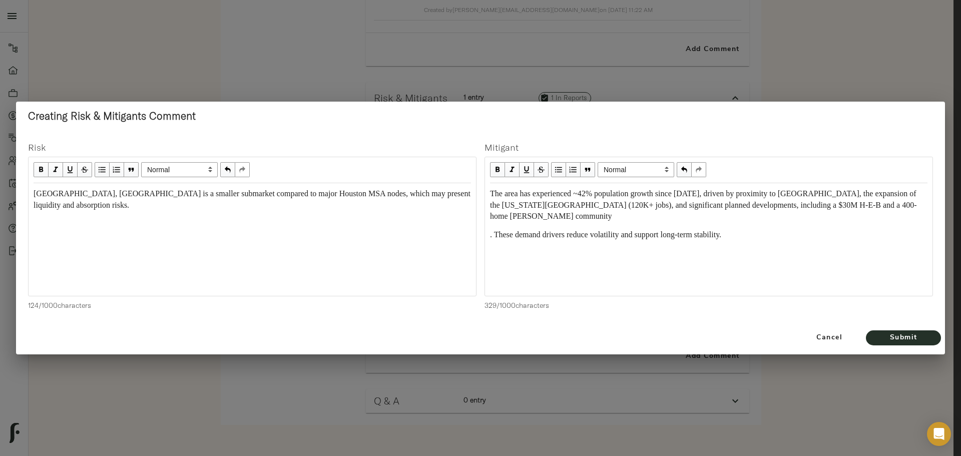
click at [550, 210] on div "The area has experienced ~42% population growth since 2020, driven by proximity…" at bounding box center [708, 205] width 437 height 35
click at [491, 233] on span ". These demand drivers reduce volatility and support long-term stability." at bounding box center [605, 234] width 231 height 9
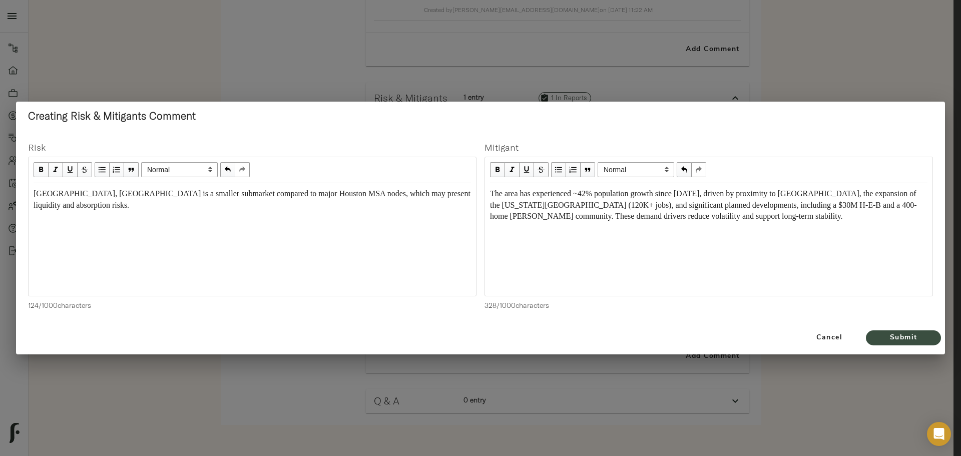
click at [916, 336] on span "Submit" at bounding box center [903, 338] width 55 height 13
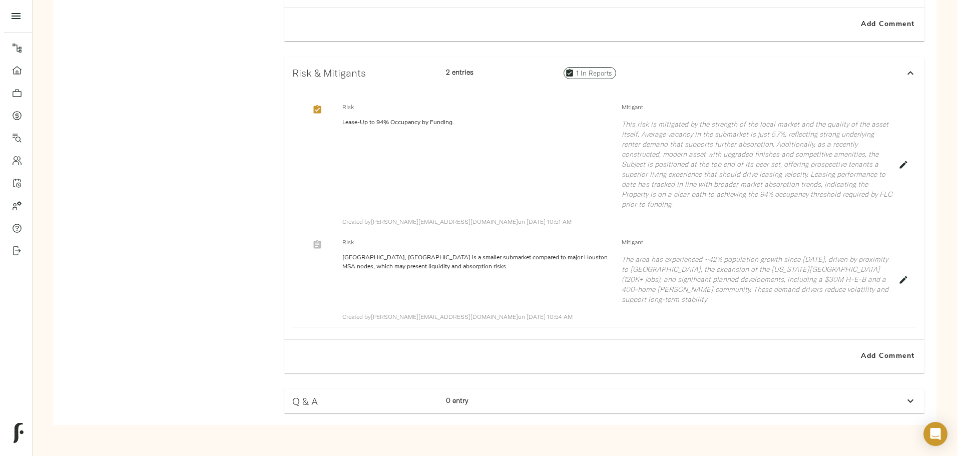
scroll to position [1373, 0]
click at [855, 363] on span "Add Comment" at bounding box center [883, 356] width 57 height 13
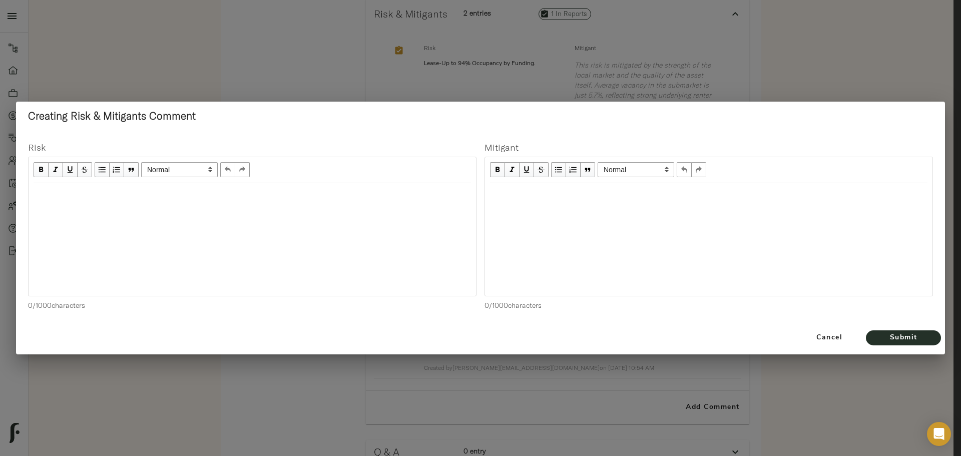
click at [292, 202] on div "Edit text" at bounding box center [252, 194] width 446 height 21
click at [534, 197] on div "Edit text" at bounding box center [708, 194] width 437 height 12
click at [560, 199] on div "While the Property" at bounding box center [708, 194] width 437 height 12
click at [572, 209] on span "While the Property is self-managed by Grand Monarch Management, a smaller platf…" at bounding box center [703, 199] width 426 height 20
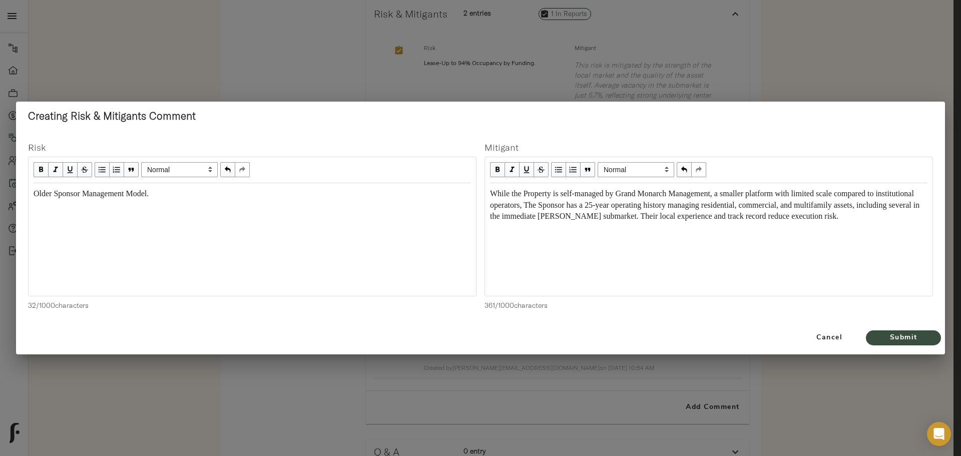
click at [904, 334] on span "Submit" at bounding box center [903, 338] width 55 height 13
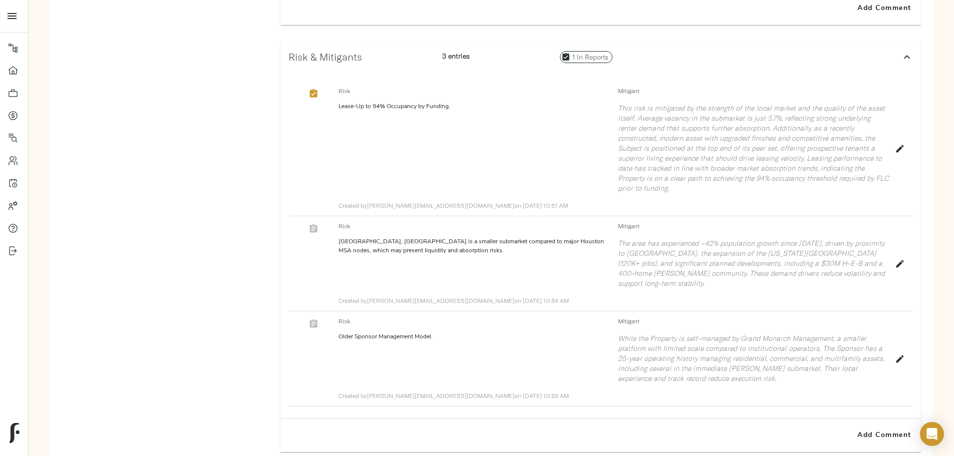
scroll to position [1258, 0]
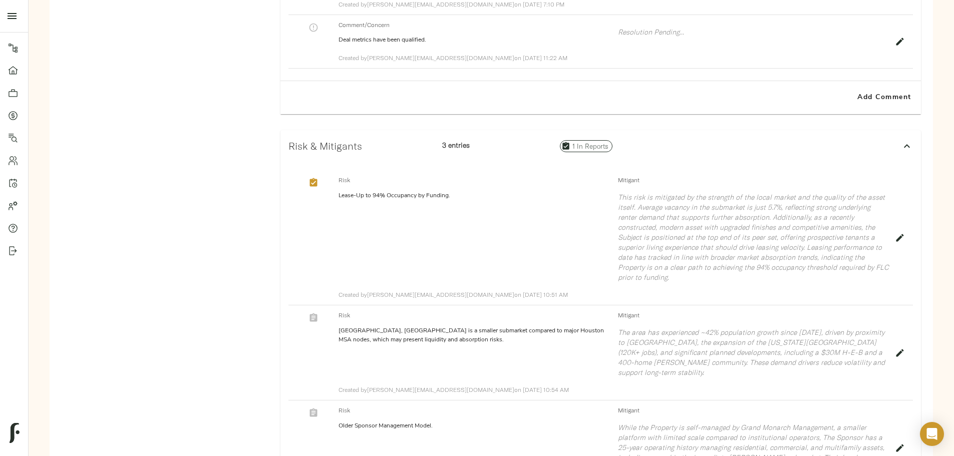
click at [317, 322] on icon "button" at bounding box center [314, 317] width 8 height 9
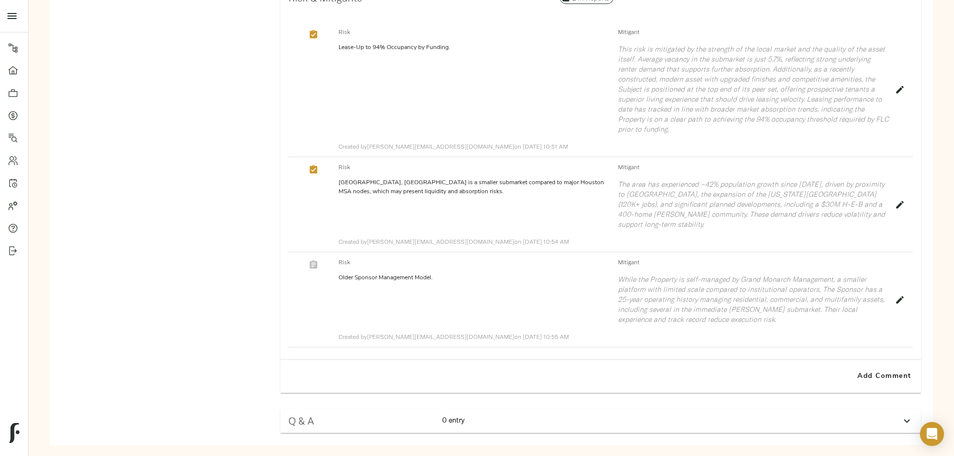
scroll to position [1509, 0]
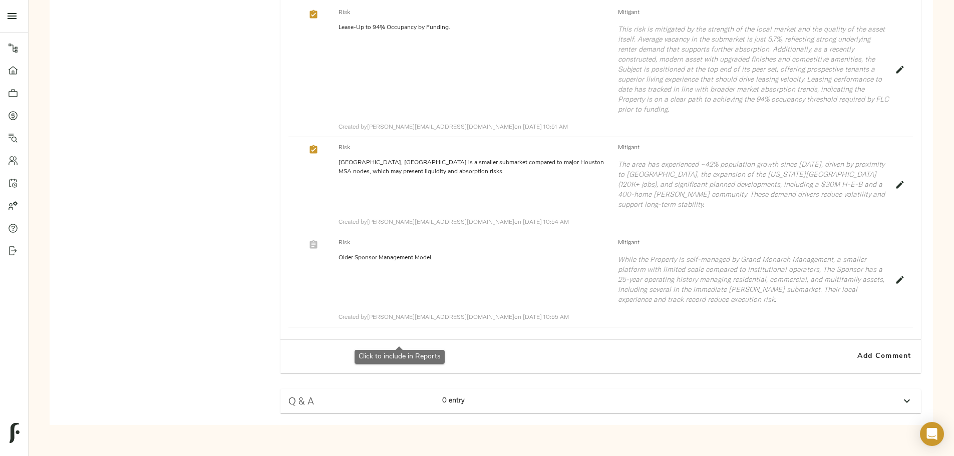
click at [320, 248] on button "button" at bounding box center [313, 244] width 13 height 13
click at [851, 345] on button "Add Comment" at bounding box center [883, 356] width 65 height 25
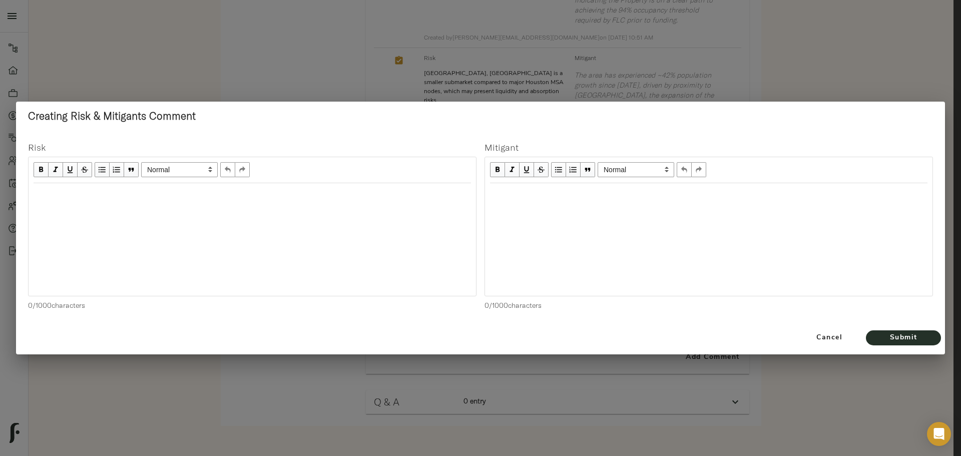
click at [315, 191] on div "Edit text" at bounding box center [252, 194] width 437 height 12
click at [127, 187] on div "Weather" at bounding box center [252, 194] width 446 height 21
click at [68, 191] on div "Weather" at bounding box center [252, 194] width 437 height 12
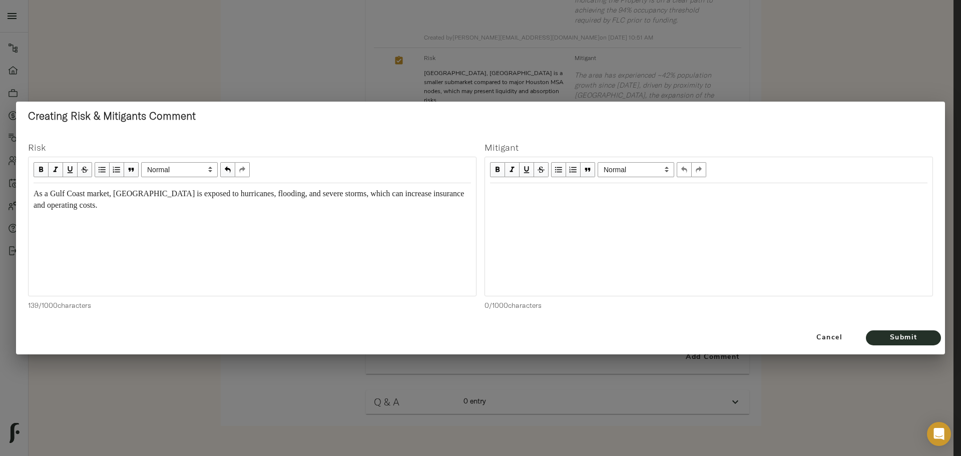
click at [500, 197] on div "Edit text" at bounding box center [708, 194] width 437 height 12
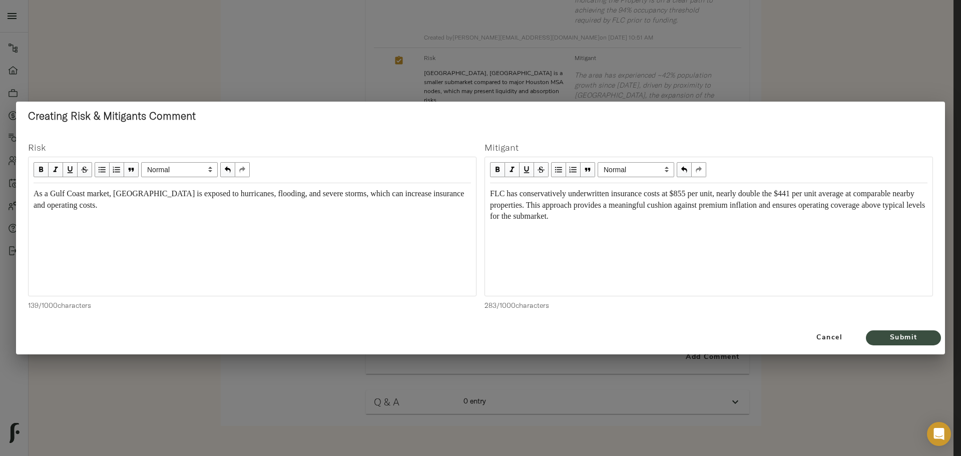
click at [905, 337] on span "Submit" at bounding box center [903, 338] width 55 height 13
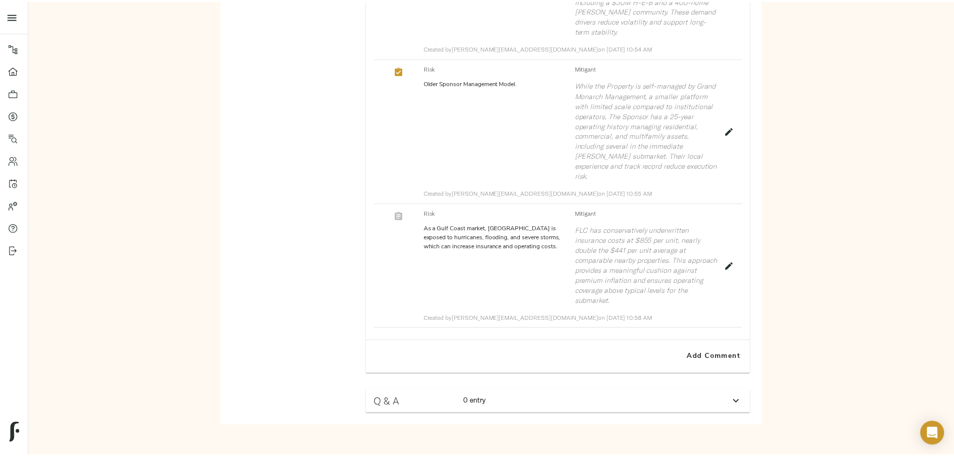
scroll to position [1684, 0]
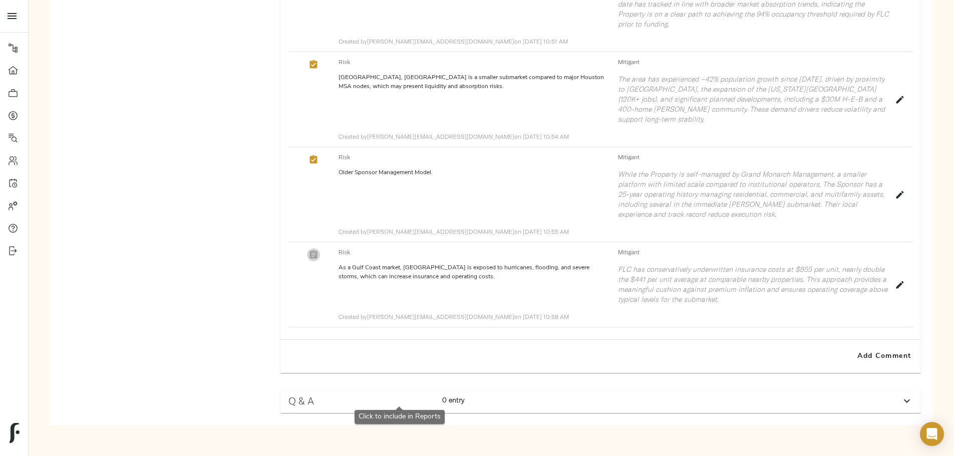
click at [318, 250] on icon "button" at bounding box center [313, 255] width 10 height 10
click at [855, 356] on span "Add Comment" at bounding box center [883, 356] width 57 height 13
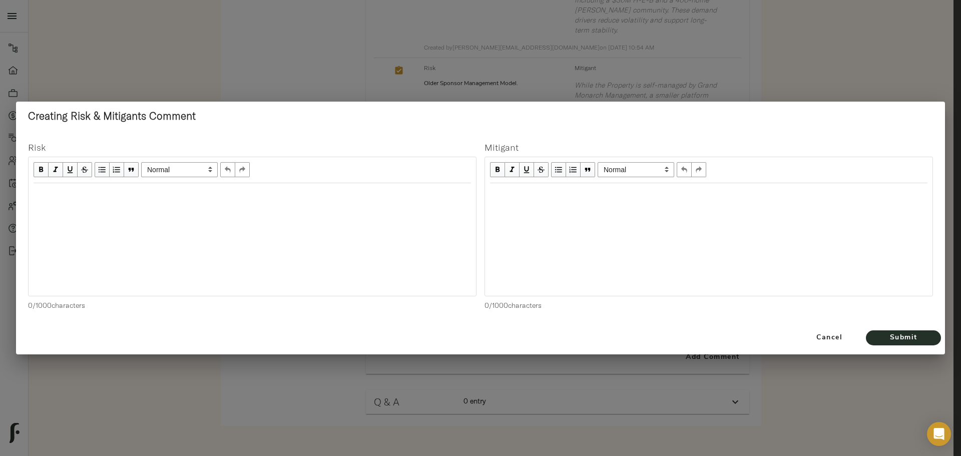
click at [332, 194] on div "Edit text" at bounding box center [252, 194] width 437 height 12
click at [498, 193] on div "Edit text" at bounding box center [708, 194] width 437 height 12
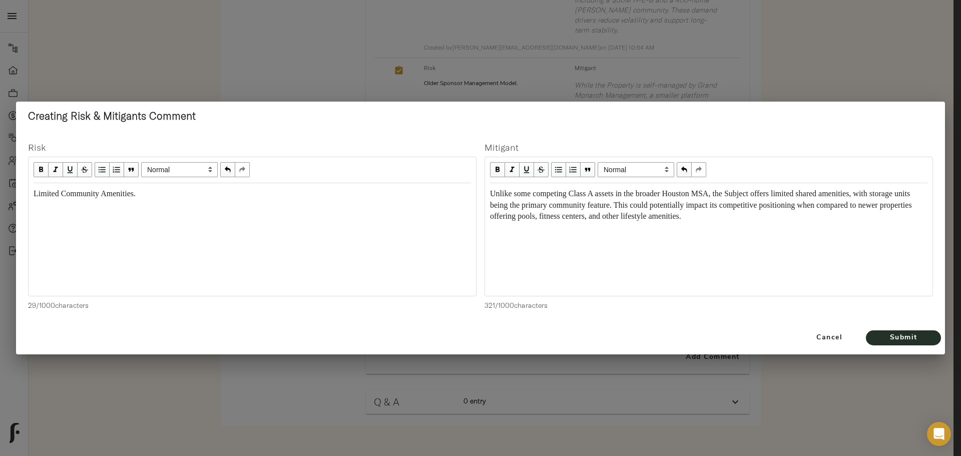
click at [810, 220] on div "Unlike some competing Class A assets in the broader Houston MSA, the Subject of…" at bounding box center [708, 205] width 437 height 35
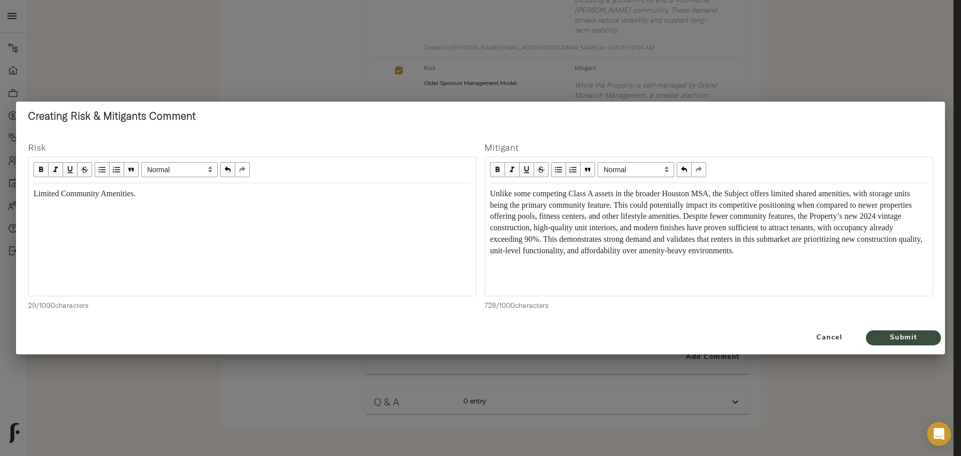
click at [894, 338] on span "Submit" at bounding box center [903, 338] width 55 height 13
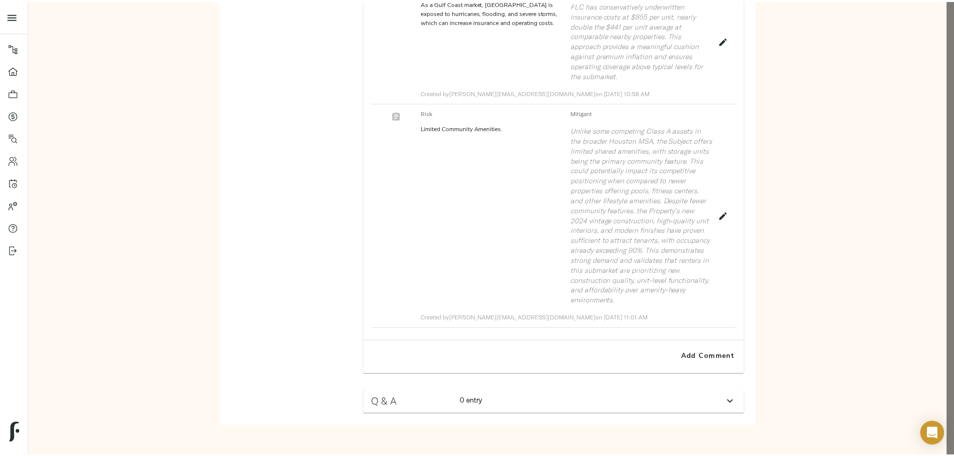
scroll to position [1909, 0]
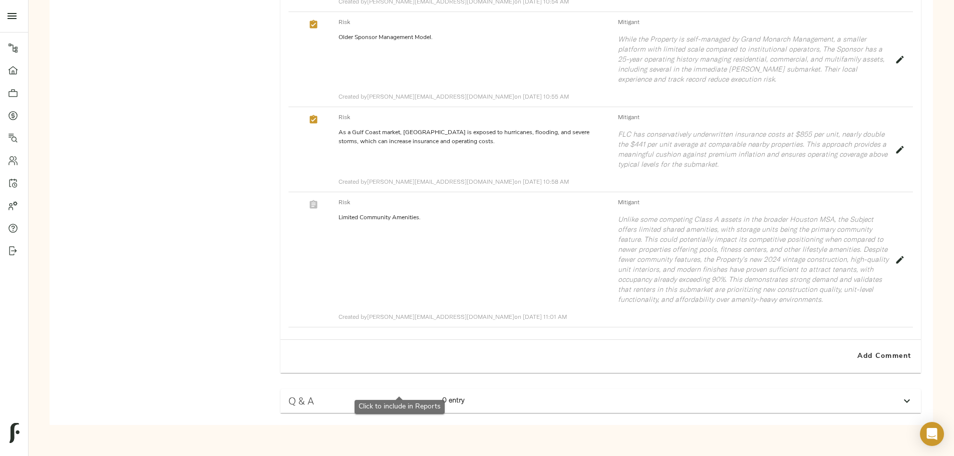
click at [317, 200] on icon "button" at bounding box center [314, 204] width 8 height 9
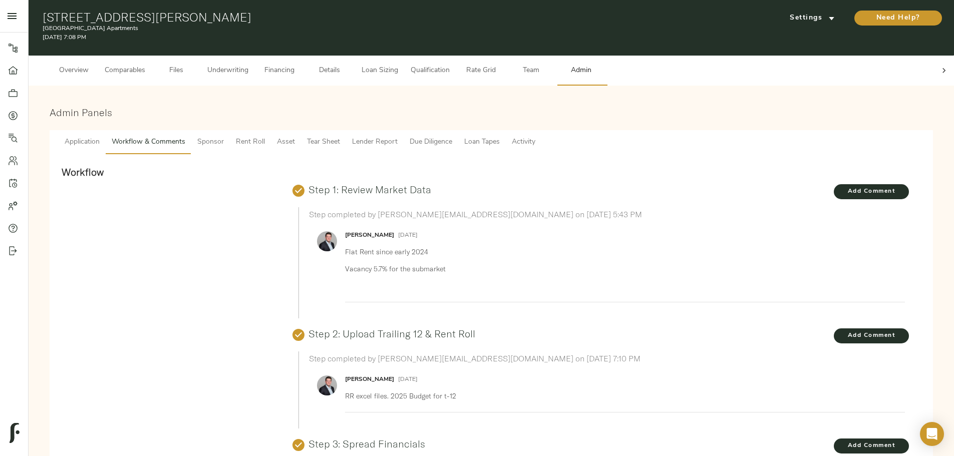
scroll to position [0, 0]
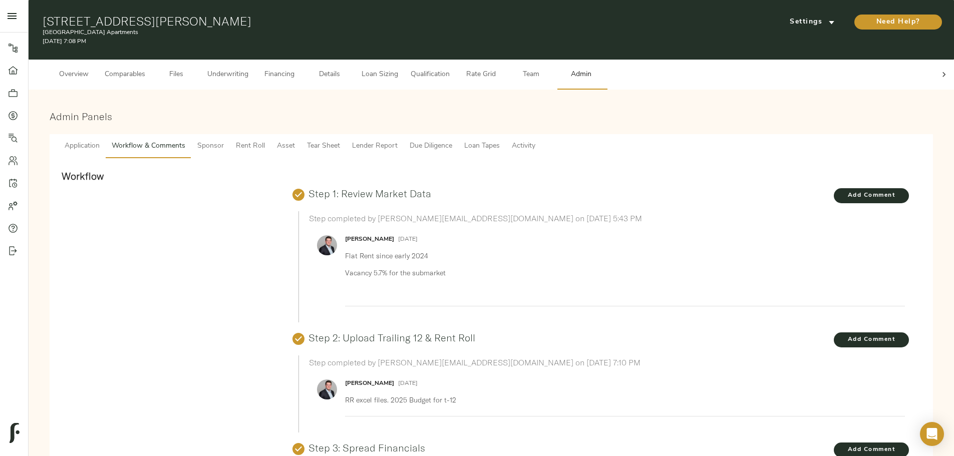
click at [224, 140] on span "Sponsor" at bounding box center [210, 146] width 27 height 13
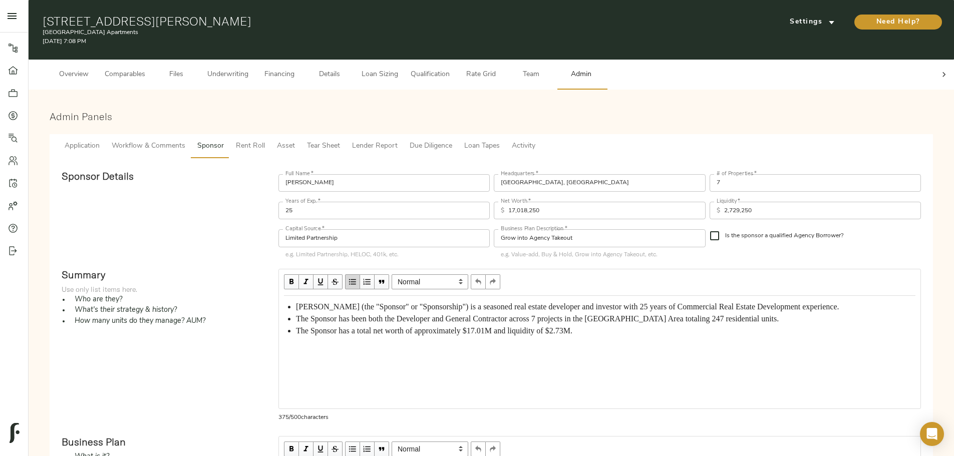
click at [265, 140] on span "Rent Roll" at bounding box center [250, 146] width 29 height 13
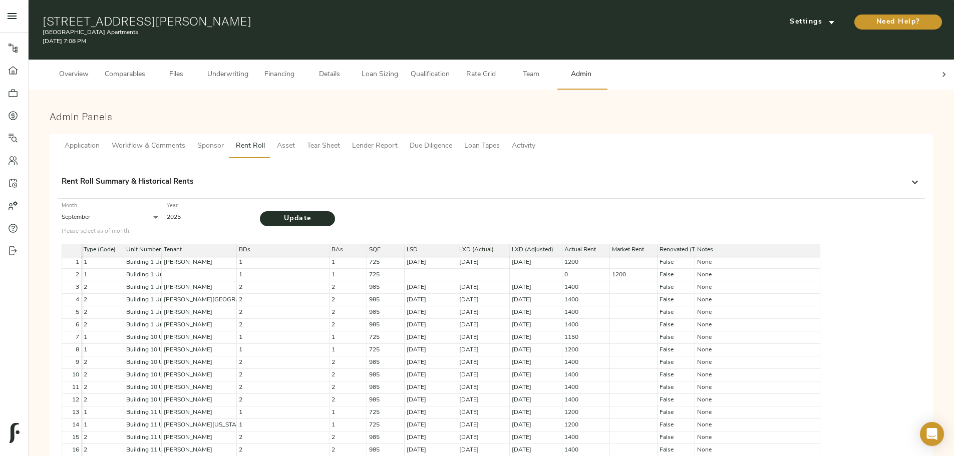
click at [295, 140] on span "Asset" at bounding box center [286, 146] width 18 height 13
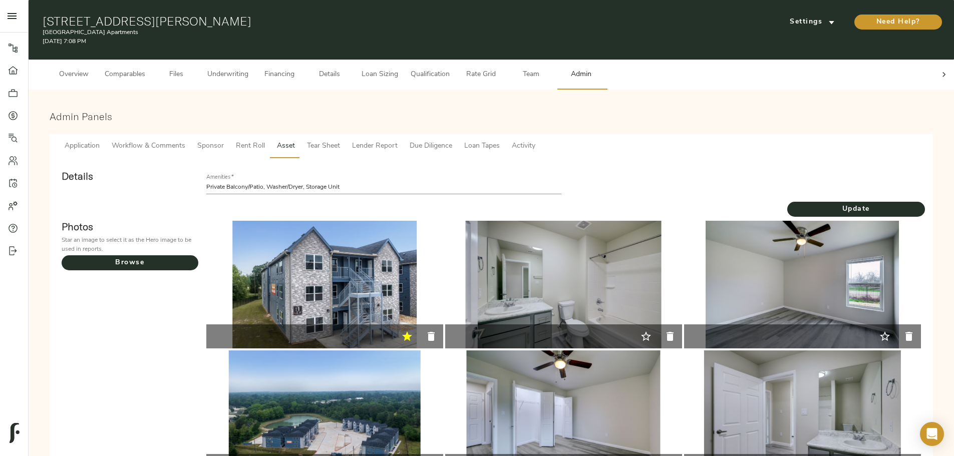
click at [340, 140] on span "Tear Sheet" at bounding box center [323, 146] width 33 height 13
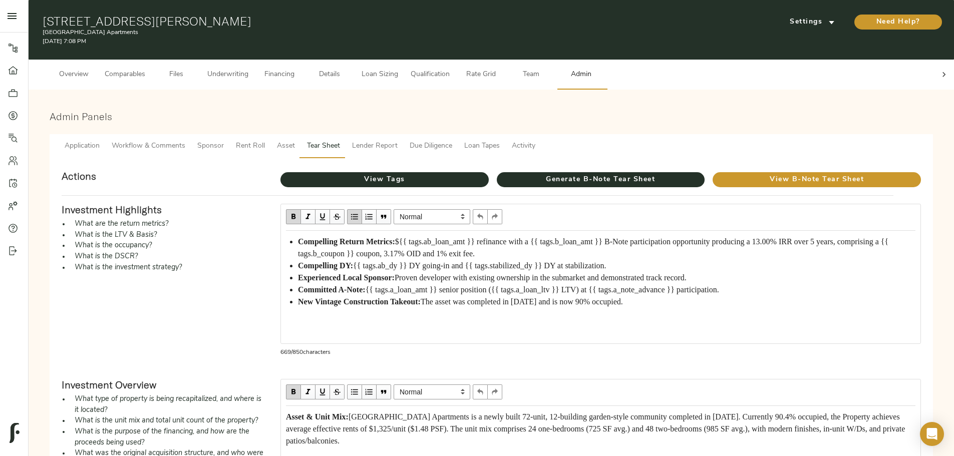
click at [398, 70] on span "Loan Sizing" at bounding box center [379, 75] width 38 height 13
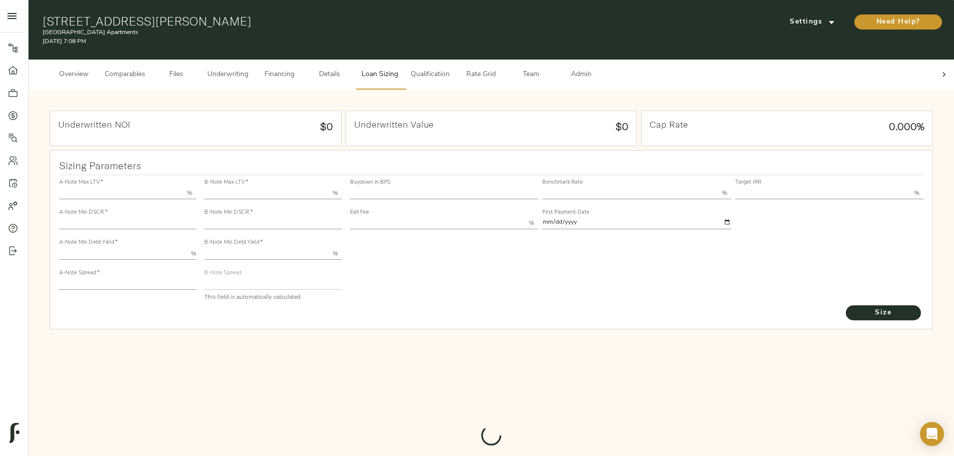
type input "55.000"
type input "1.4"
type input "10.00"
type input "220"
type input "80.000"
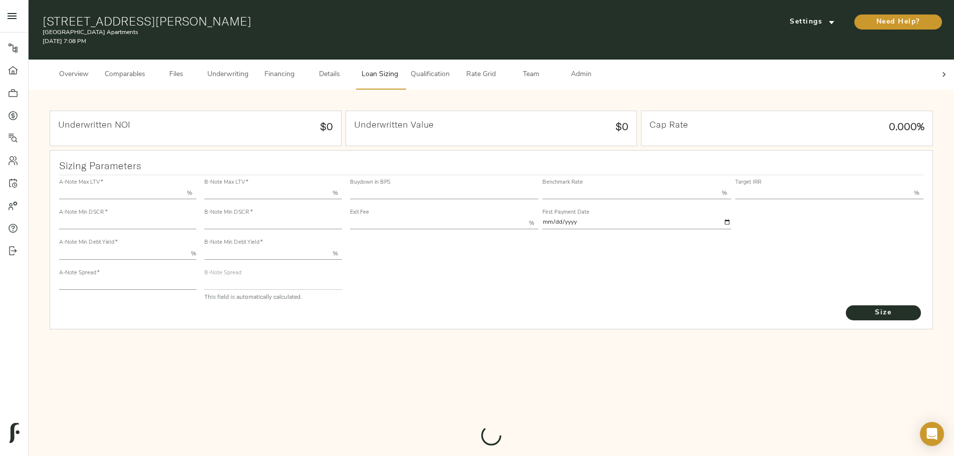
type input "1.035"
type input "2.00"
type input "730.2064772187751"
type input "15"
type input "3.70"
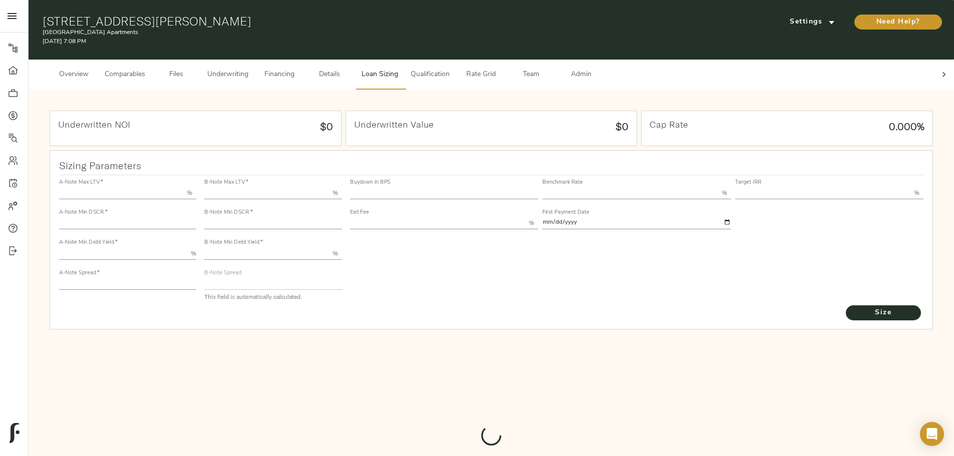
type input "13.00"
type input "1.00"
type input "2025-09-01"
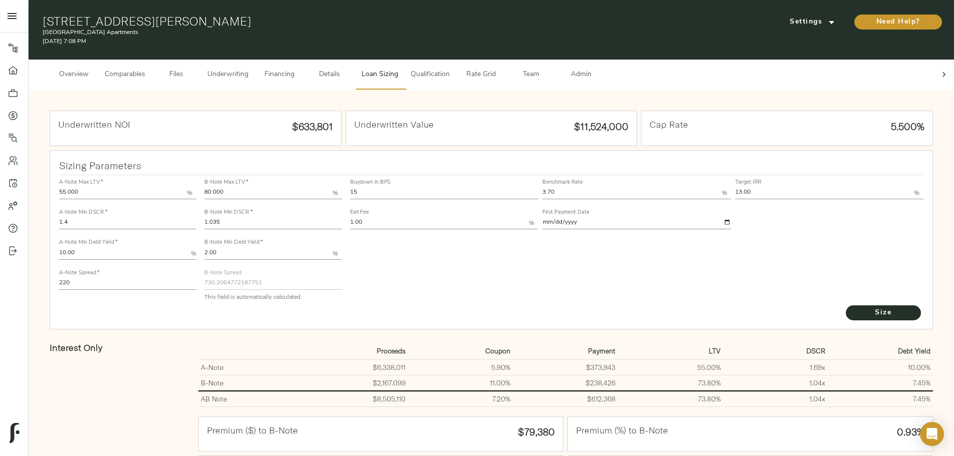
click at [575, 187] on input "3.70" at bounding box center [631, 193] width 179 height 12
click at [542, 187] on input "3.70" at bounding box center [631, 193] width 179 height 12
type input "3.76"
click at [855, 312] on span "Size" at bounding box center [882, 313] width 55 height 13
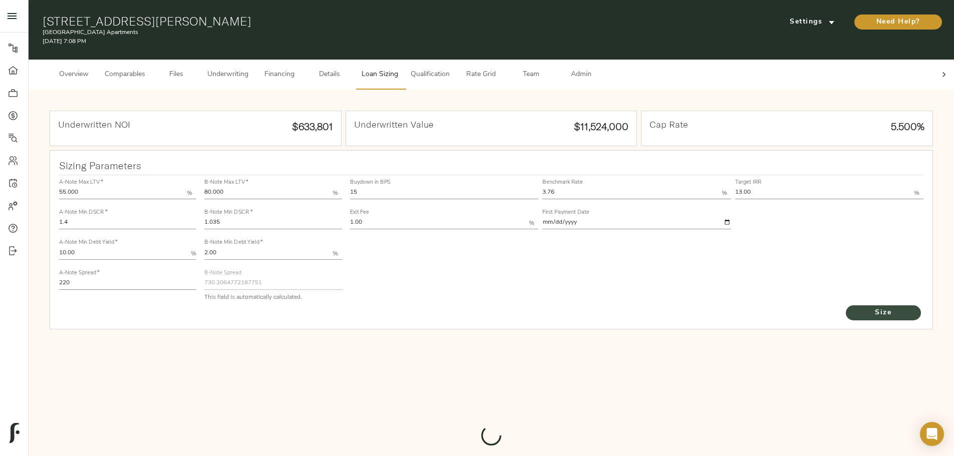
type input "729.3706830383618"
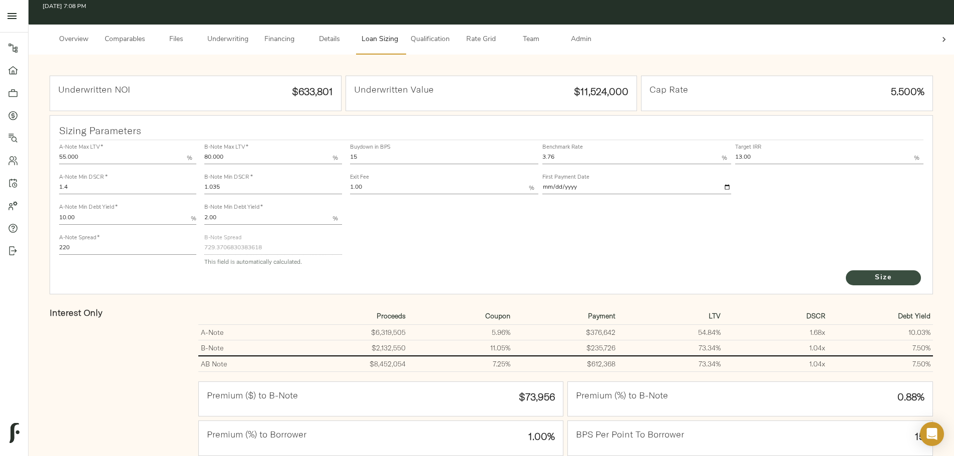
scroll to position [50, 0]
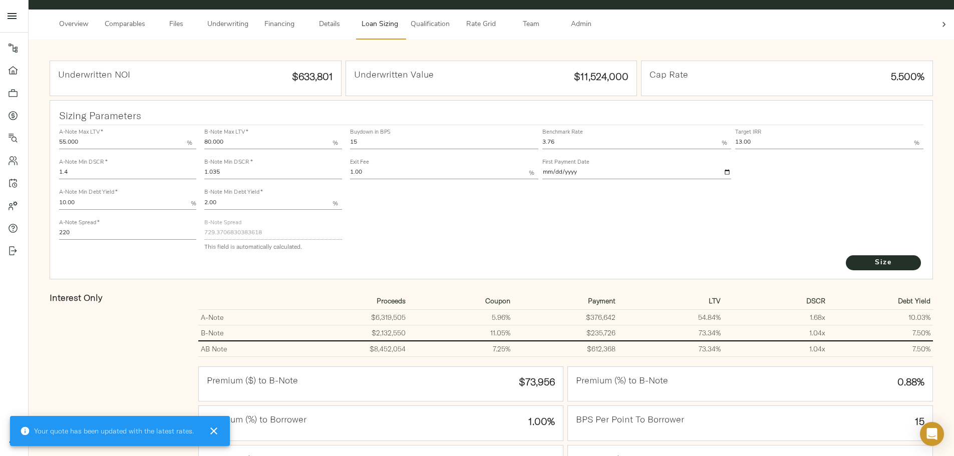
click at [526, 235] on div "Buydown in BPS 15 Benchmark Rate 3.76 % Target IRR 13.00 % Exit Fee 1.00 % Firs…" at bounding box center [637, 189] width 582 height 137
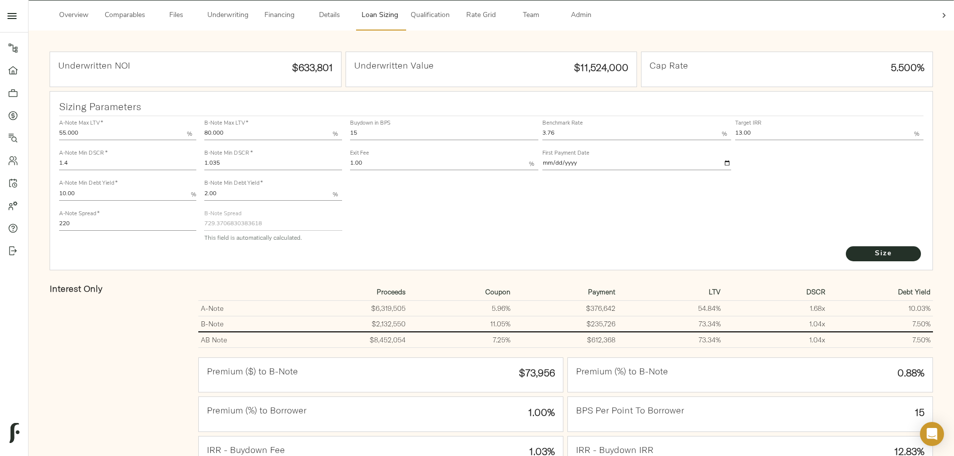
scroll to position [39, 0]
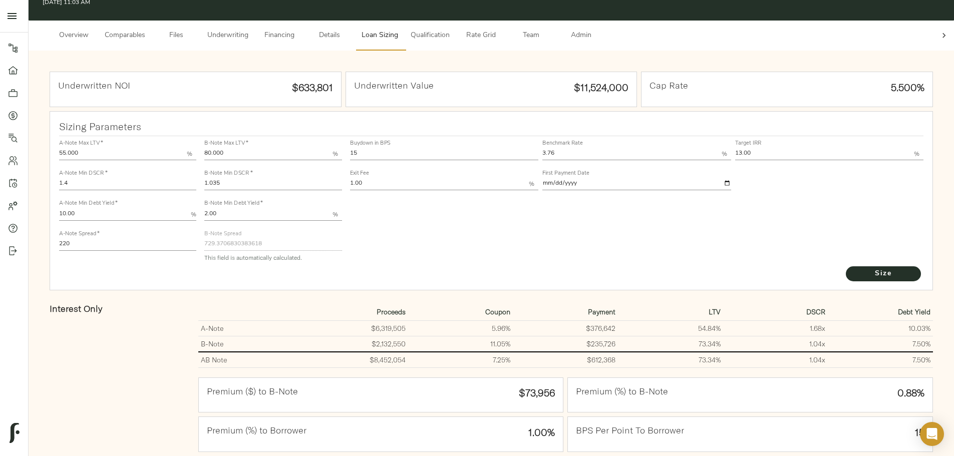
click at [566, 238] on div "Buydown in BPS 15 Benchmark Rate 3.76 % Target IRR 13.00 % Exit Fee 1.00 % Firs…" at bounding box center [637, 200] width 582 height 137
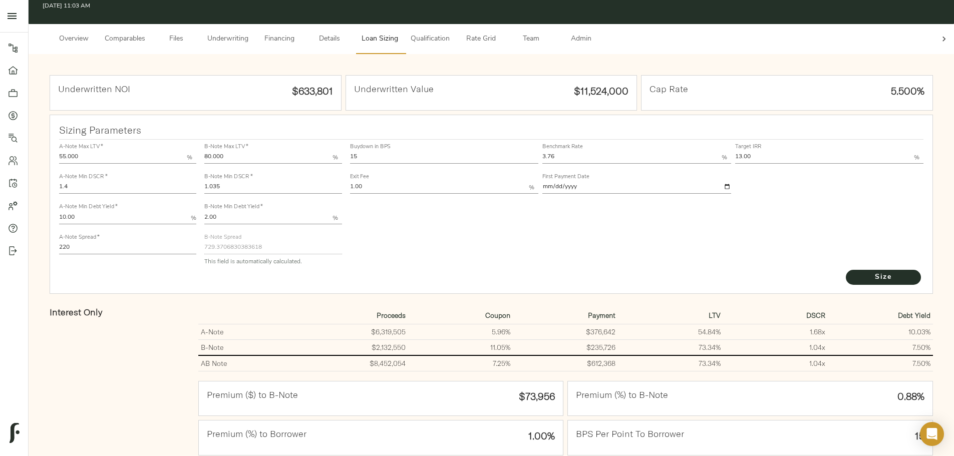
scroll to position [50, 0]
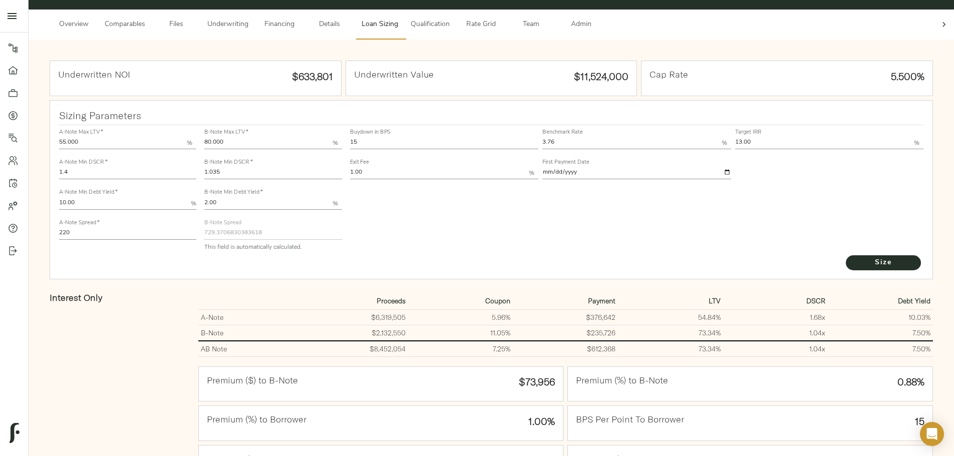
click at [341, 167] on input "1.035" at bounding box center [272, 173] width 137 height 12
type input "1.00"
click at [855, 263] on span "Size" at bounding box center [882, 263] width 55 height 13
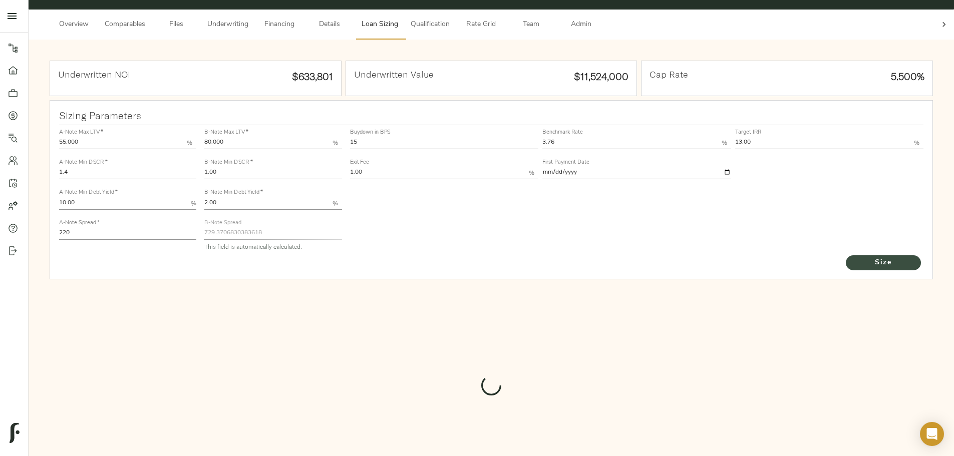
type input "736.169135855623"
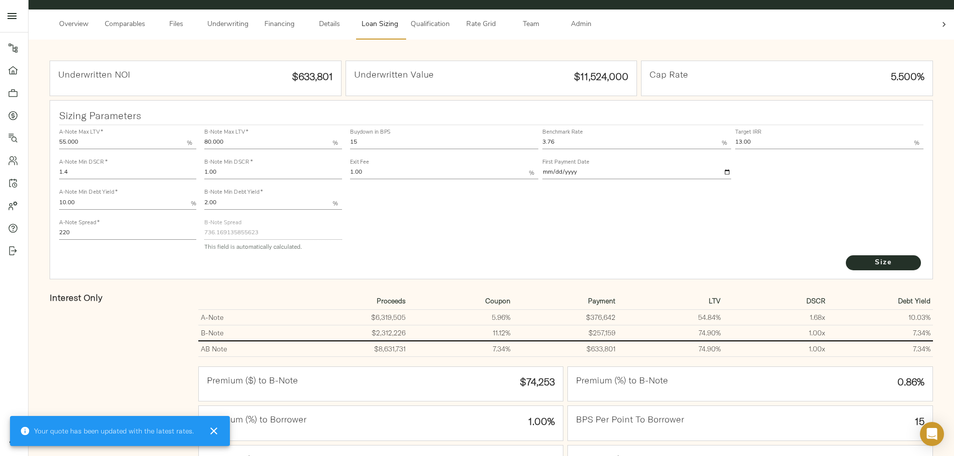
click at [622, 310] on td "54.84%" at bounding box center [670, 318] width 105 height 16
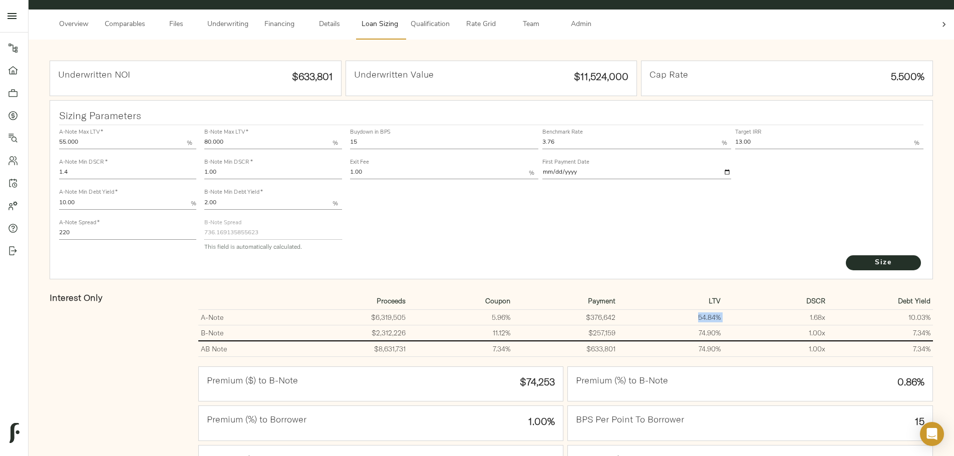
click at [520, 198] on div "Buydown in BPS 15 Benchmark Rate 3.76 % Target IRR 13.00 % Exit Fee 1.00 % Firs…" at bounding box center [637, 189] width 582 height 137
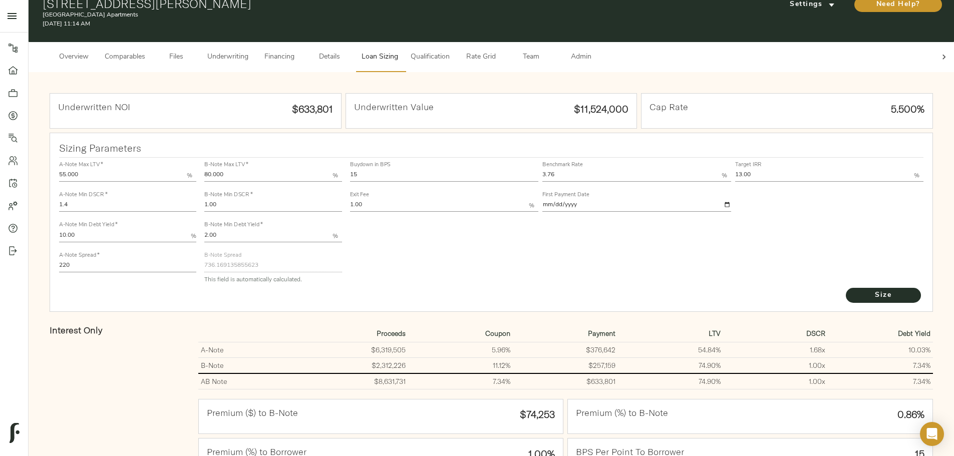
scroll to position [0, 0]
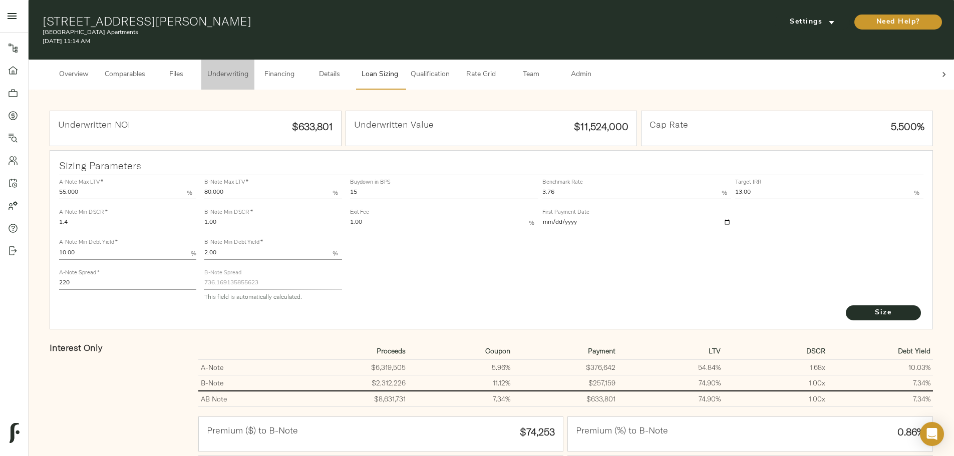
click at [254, 60] on button "Underwriting" at bounding box center [227, 75] width 53 height 30
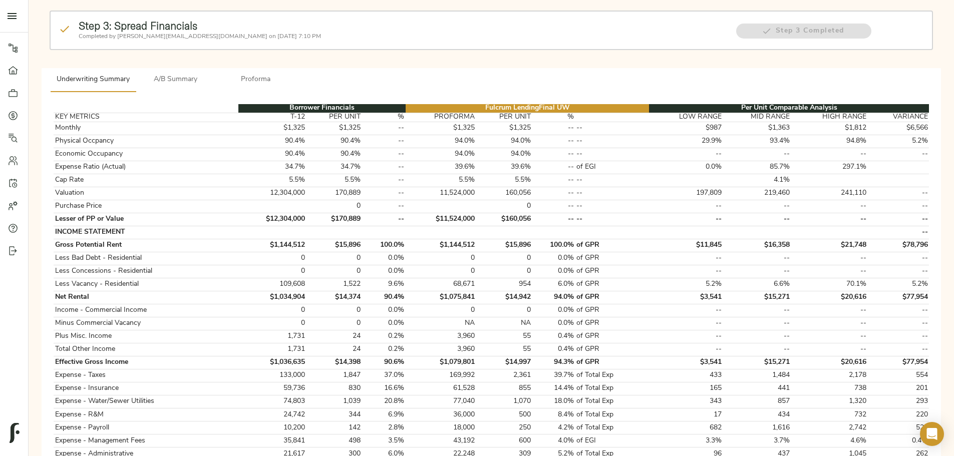
scroll to position [50, 0]
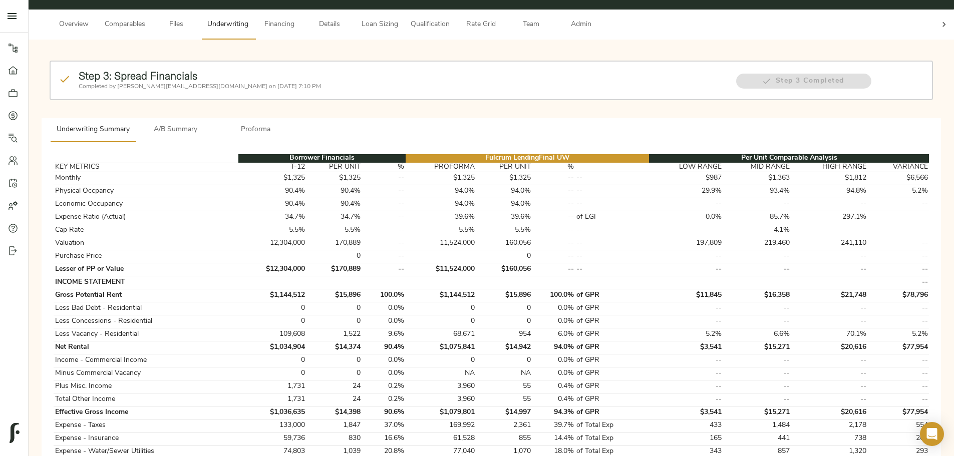
click at [298, 19] on span "Financing" at bounding box center [279, 25] width 38 height 13
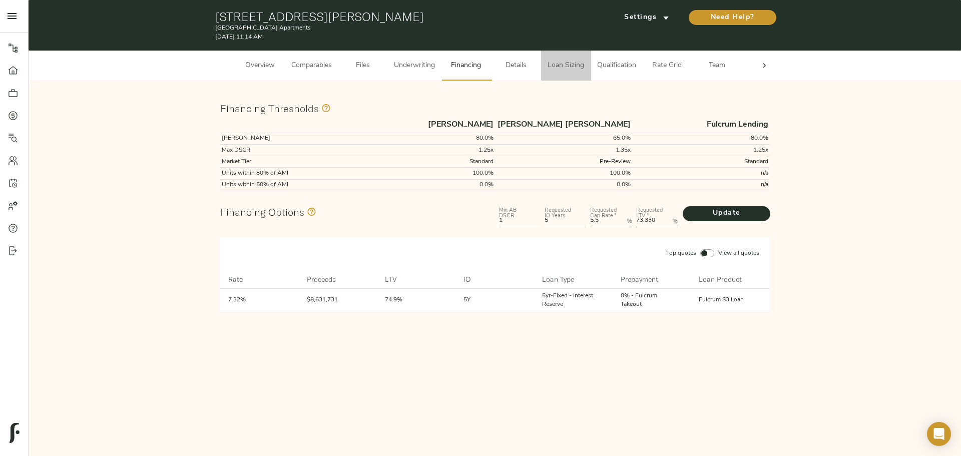
click at [568, 61] on span "Loan Sizing" at bounding box center [566, 66] width 38 height 13
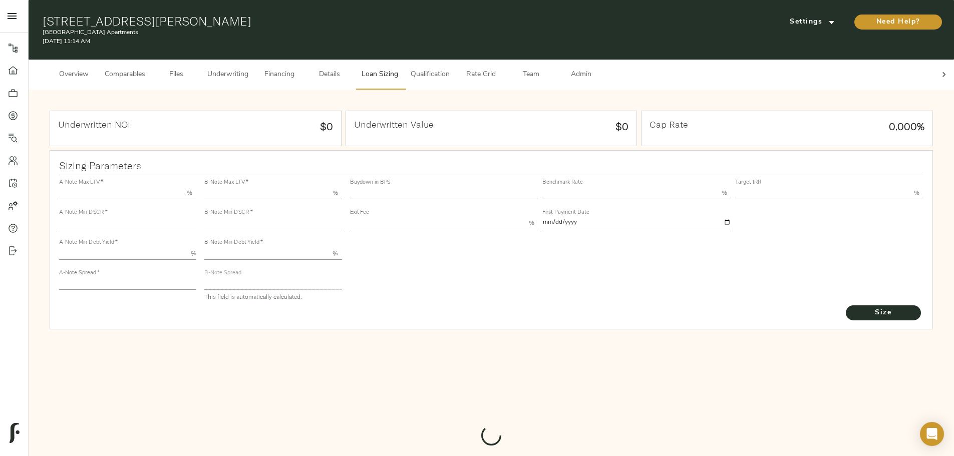
type input "55.000"
type input "1.4"
type input "10.00"
type input "220"
type input "80.000"
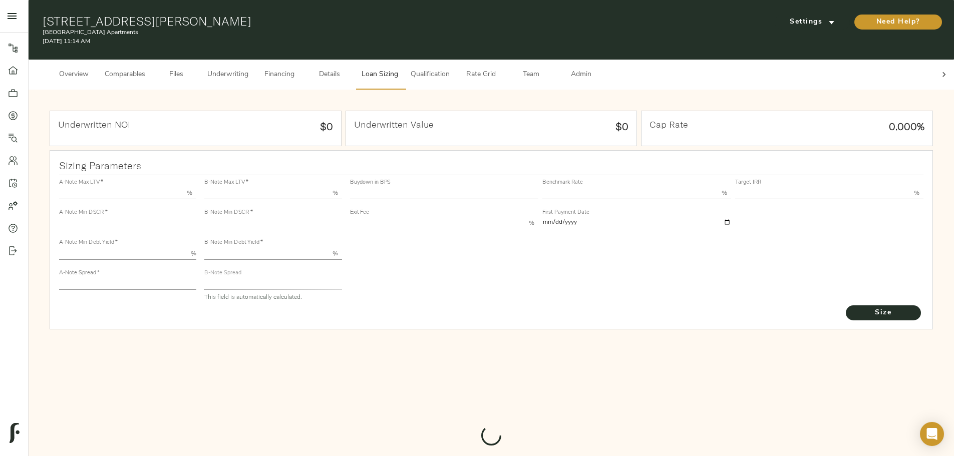
type input "1"
type input "2.00"
type input "736.169135855623"
type input "15"
type input "3.76"
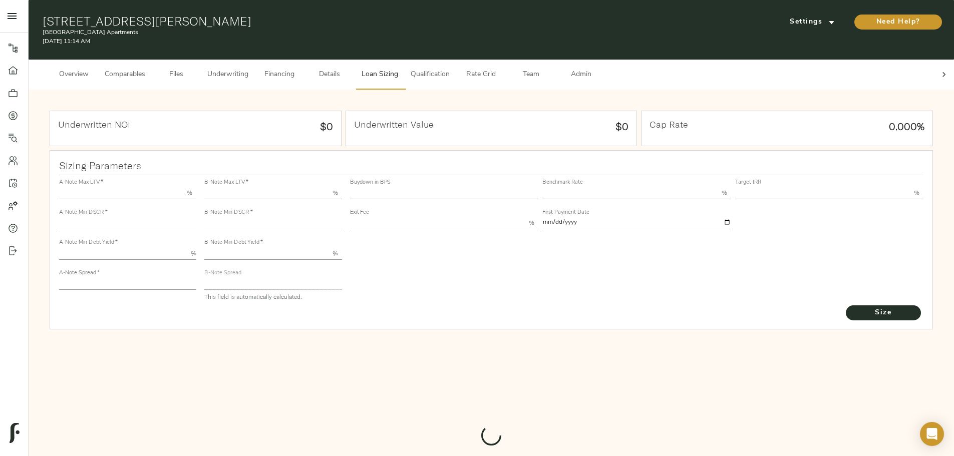
type input "13.00"
type input "1.00"
type input "2025-09-01"
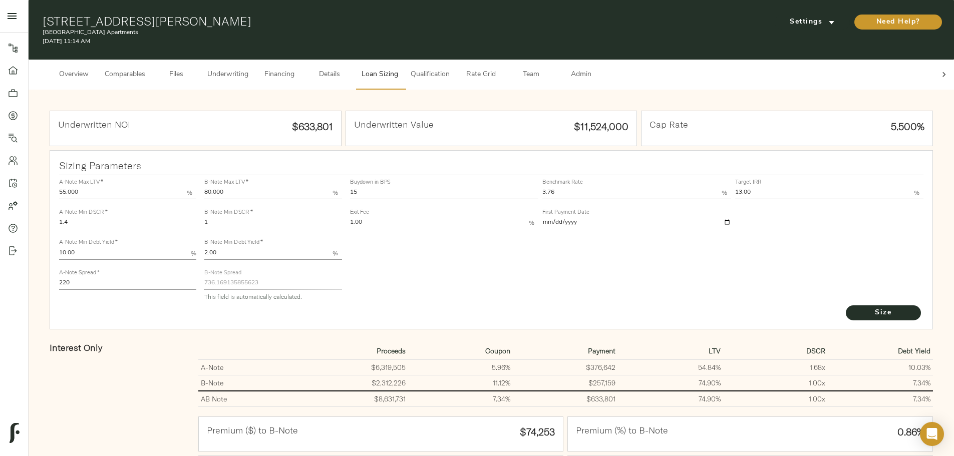
click at [298, 69] on span "Financing" at bounding box center [279, 75] width 38 height 13
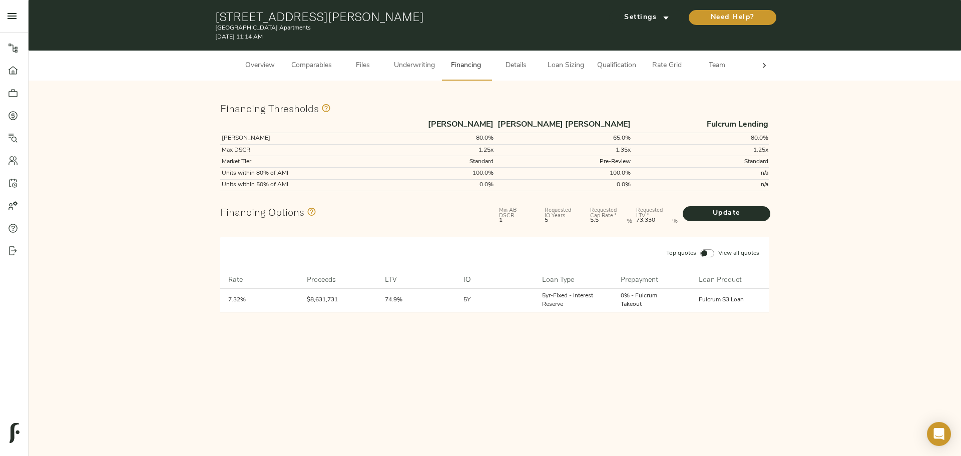
click at [558, 70] on span "Loan Sizing" at bounding box center [566, 66] width 38 height 13
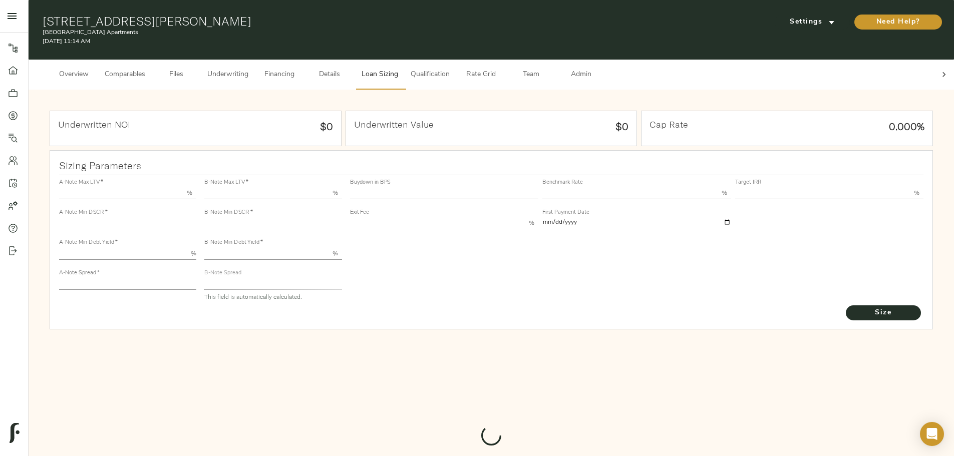
type input "55.000"
type input "1.4"
type input "10.00"
type input "220"
type input "80.000"
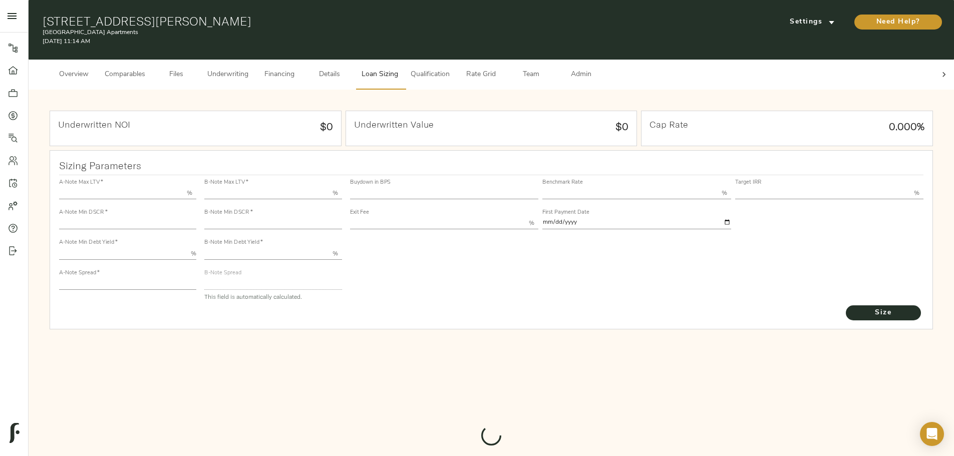
type input "1"
type input "2.00"
type input "736.169135855623"
type input "15"
type input "3.76"
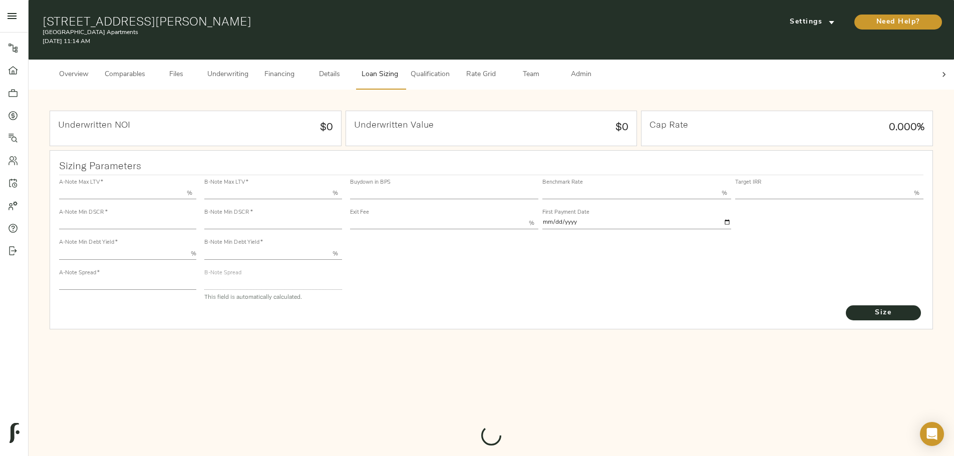
type input "13.00"
type input "1.00"
type input "2025-09-01"
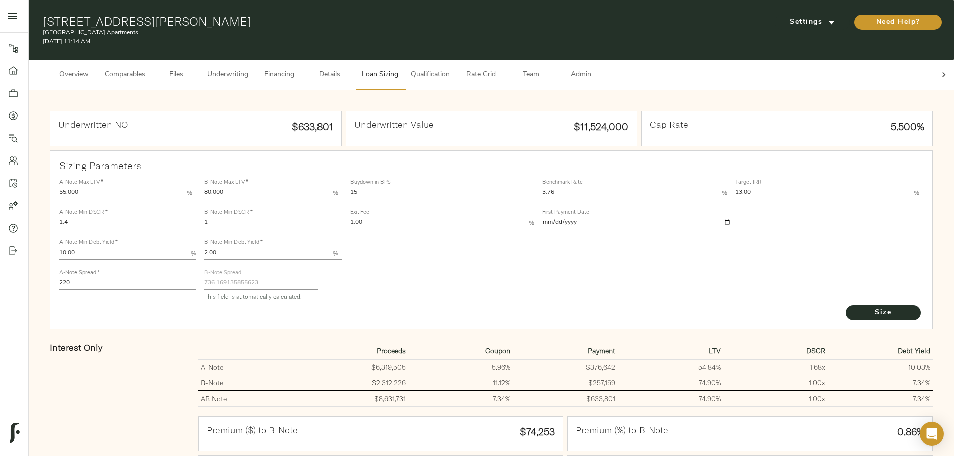
click at [298, 69] on span "Financing" at bounding box center [279, 75] width 38 height 13
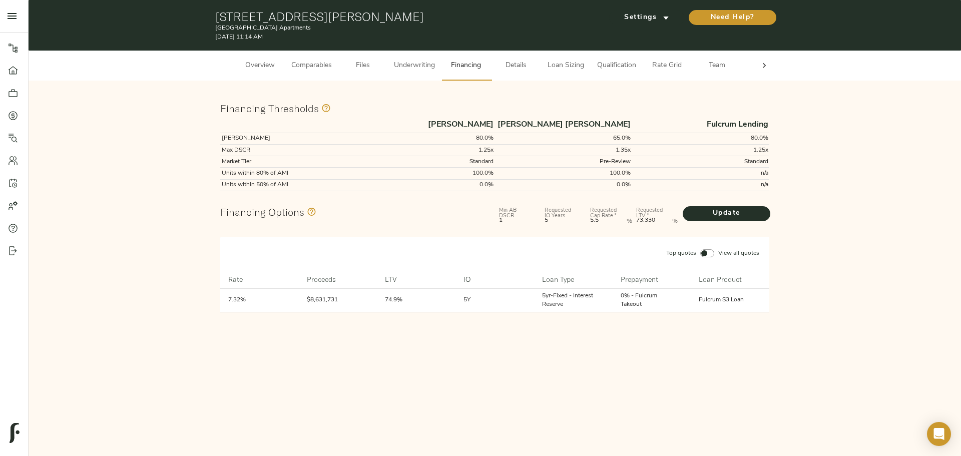
click at [561, 68] on span "Loan Sizing" at bounding box center [566, 66] width 38 height 13
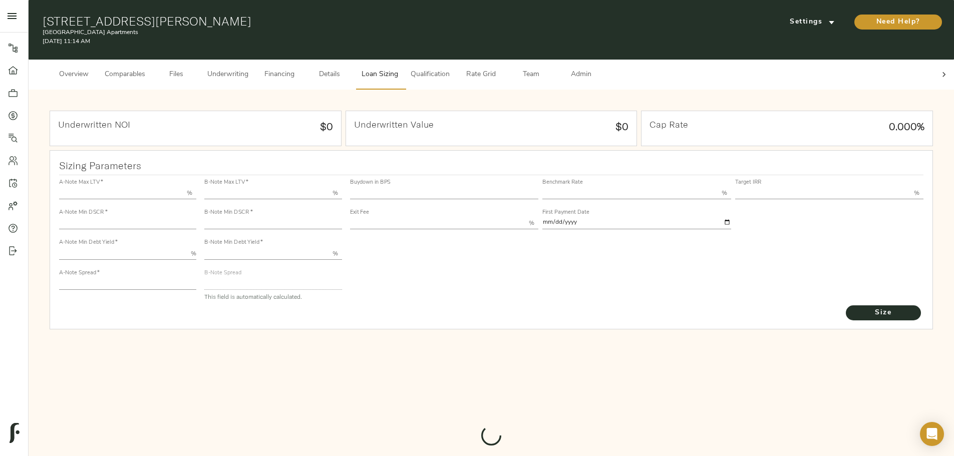
type input "55.000"
type input "1.4"
type input "10.00"
type input "220"
type input "80.000"
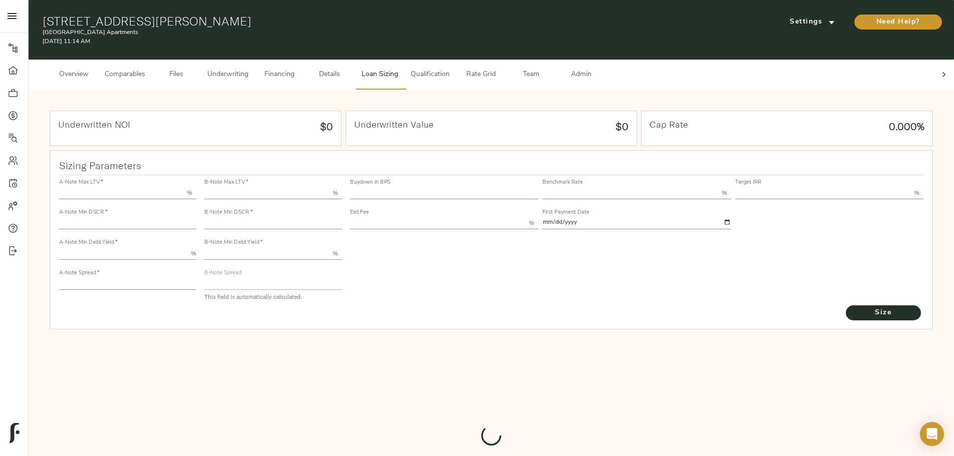
type input "1"
type input "2.00"
type input "736.169135855623"
type input "15"
type input "3.76"
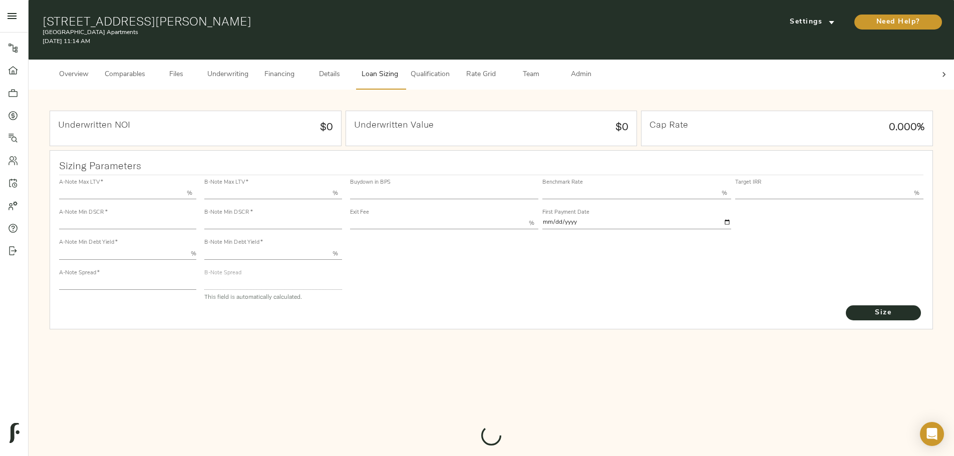
type input "13.00"
type input "1.00"
type input "2025-09-01"
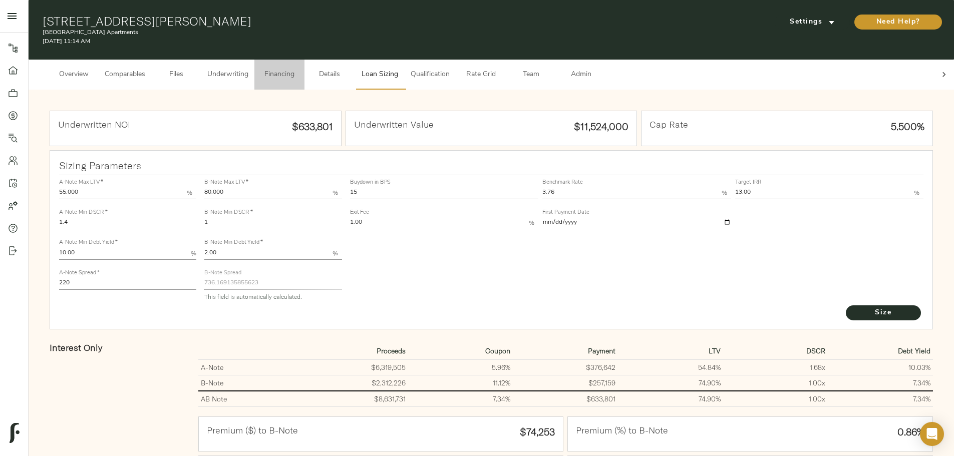
click at [298, 69] on span "Financing" at bounding box center [279, 75] width 38 height 13
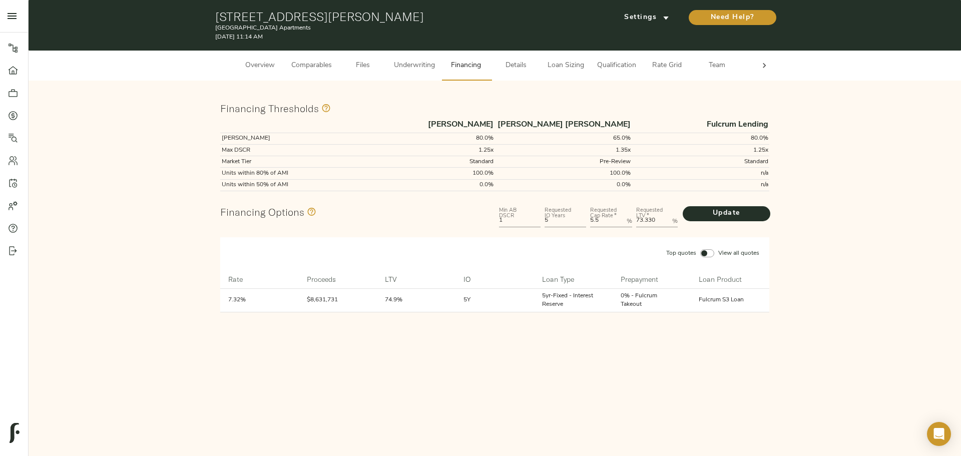
click at [643, 217] on LTV "73.330" at bounding box center [652, 221] width 32 height 12
type LTV "74.973"
click at [709, 214] on span "Update" at bounding box center [727, 213] width 68 height 13
click at [565, 63] on span "Loan Sizing" at bounding box center [566, 66] width 38 height 13
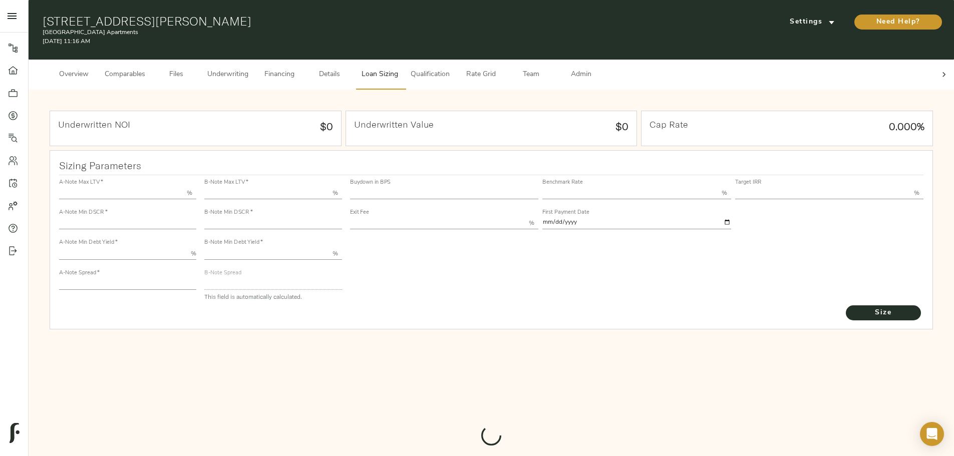
type input "55.000"
type input "1.4"
type input "10.00"
type input "220"
type input "80.000"
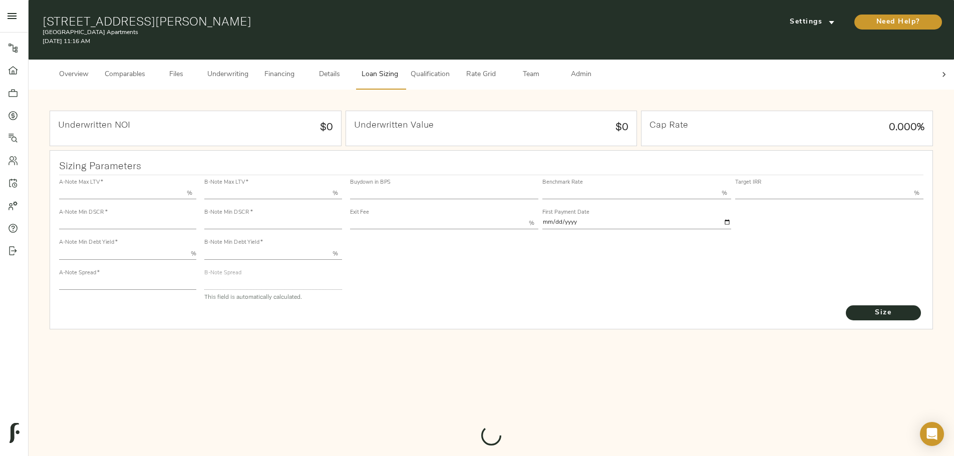
type input "1"
type input "2.00"
type input "736.169135855623"
type input "15"
type input "3.76"
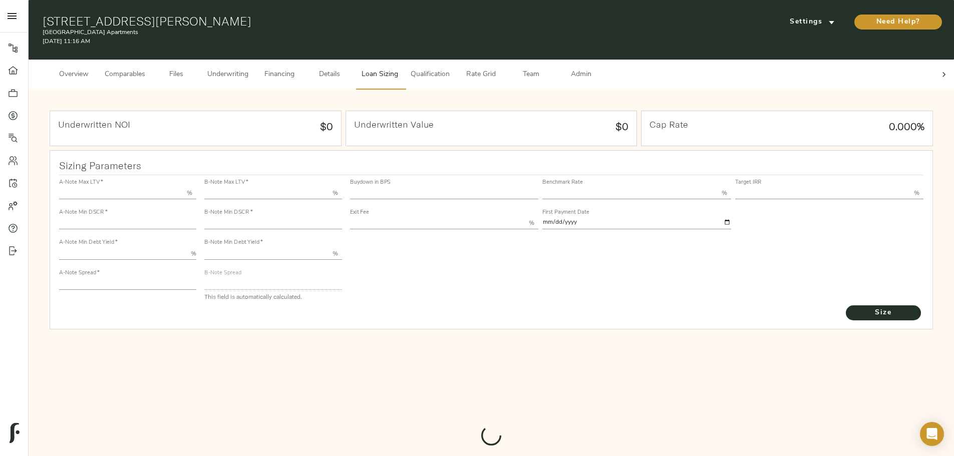
type input "13.00"
type input "1.00"
type input "2025-09-01"
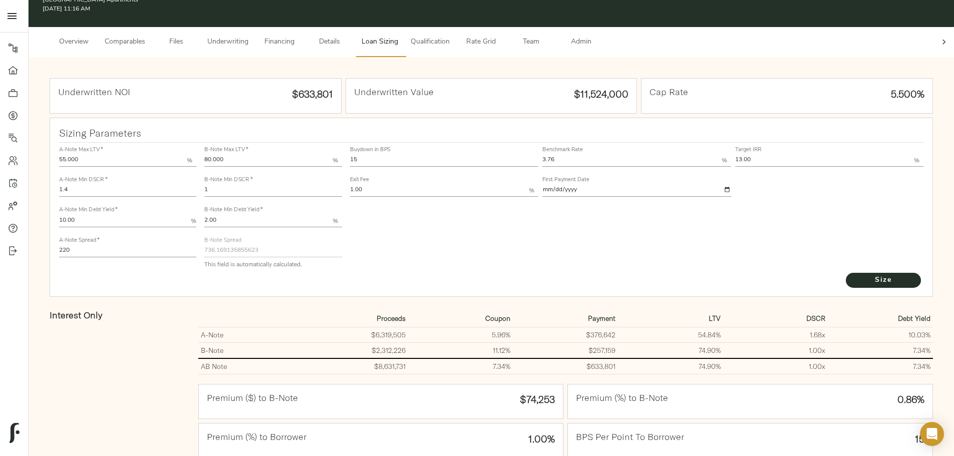
scroll to position [50, 0]
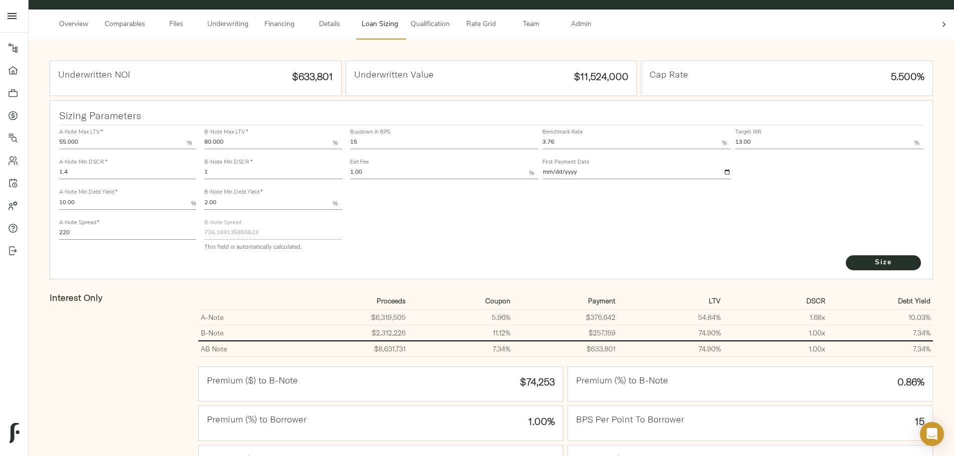
click at [490, 213] on div "Buydown in BPS 15 Benchmark Rate 3.76 % Target IRR 13.00 % Exit Fee 1.00 % Firs…" at bounding box center [637, 189] width 582 height 137
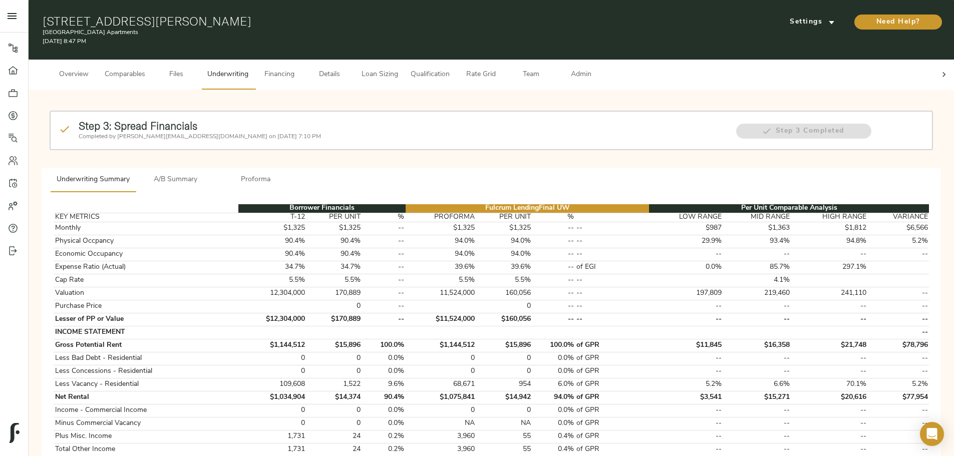
click at [145, 69] on span "Comparables" at bounding box center [125, 75] width 41 height 13
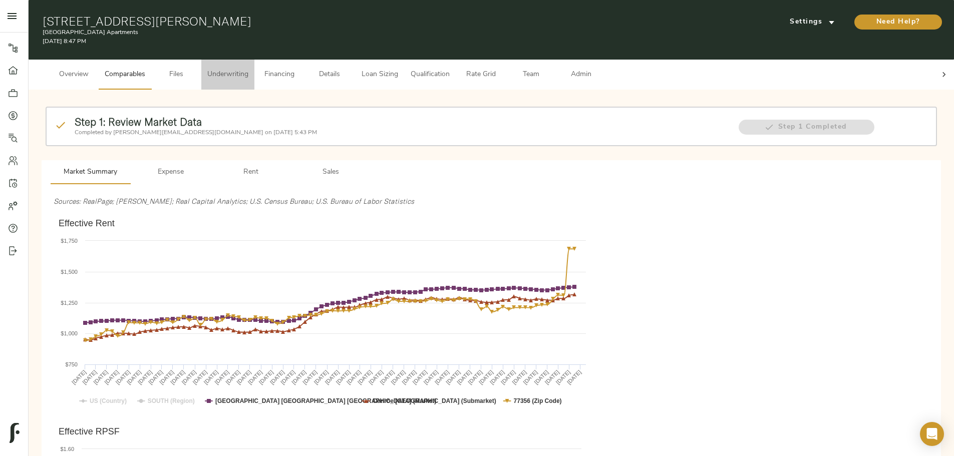
drag, startPoint x: 416, startPoint y: 66, endPoint x: 418, endPoint y: 78, distance: 12.7
click at [248, 69] on span "Underwriting" at bounding box center [227, 75] width 41 height 13
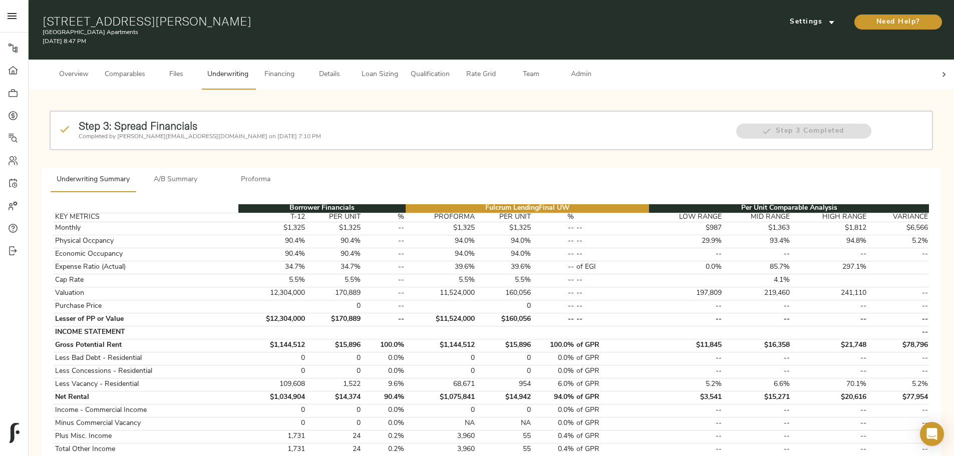
click at [290, 174] on span "Proforma" at bounding box center [256, 180] width 68 height 13
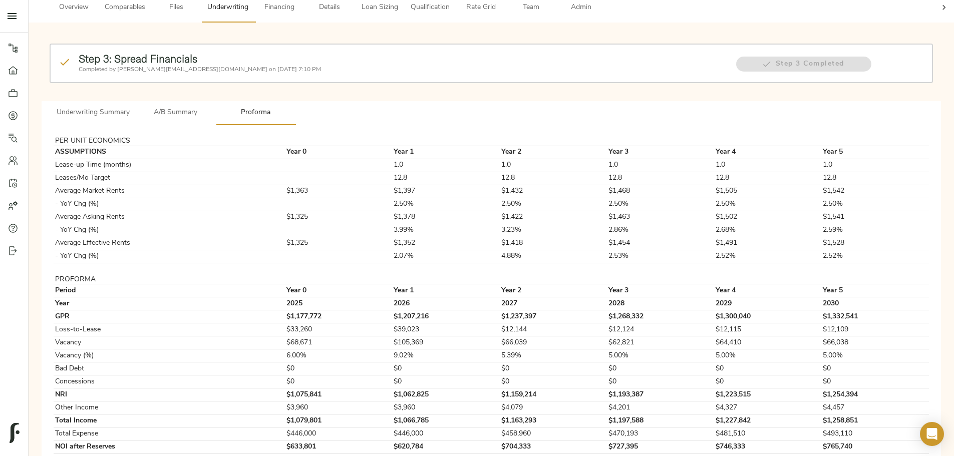
scroll to position [84, 0]
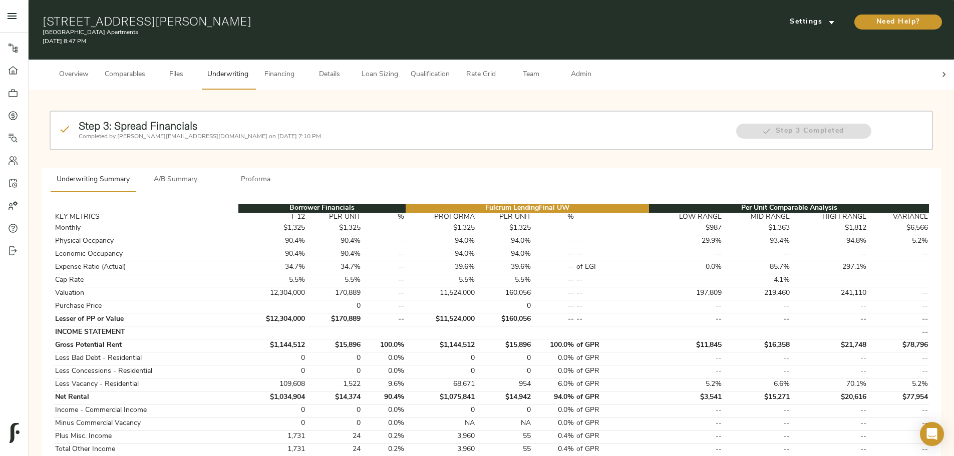
click at [145, 69] on span "Comparables" at bounding box center [125, 75] width 41 height 13
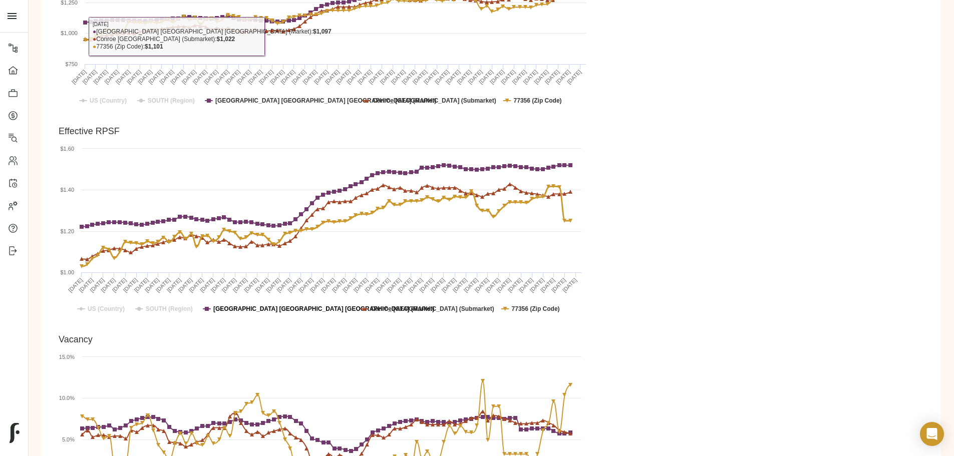
scroll to position [551, 0]
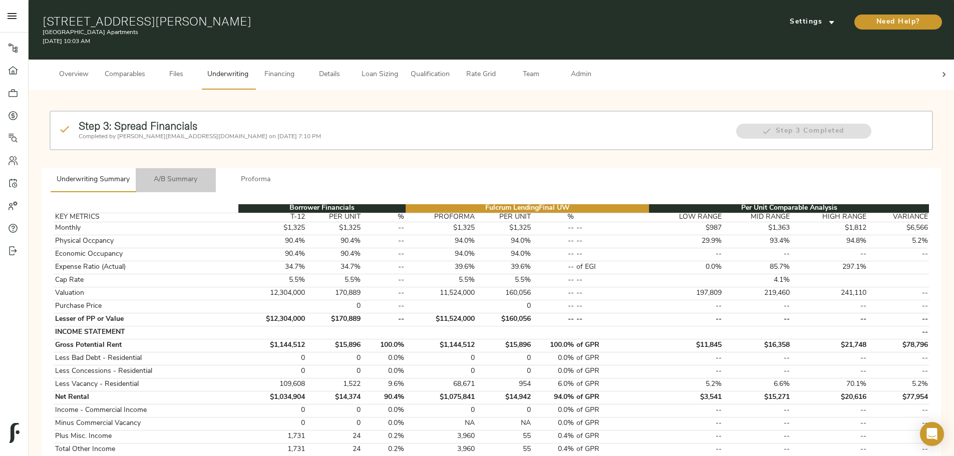
click at [210, 174] on span "A/B Summary" at bounding box center [176, 180] width 68 height 13
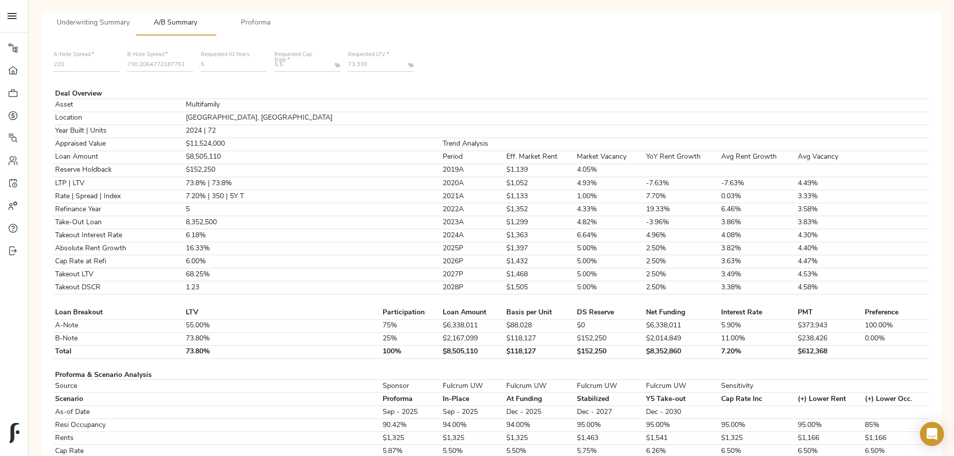
scroll to position [50, 0]
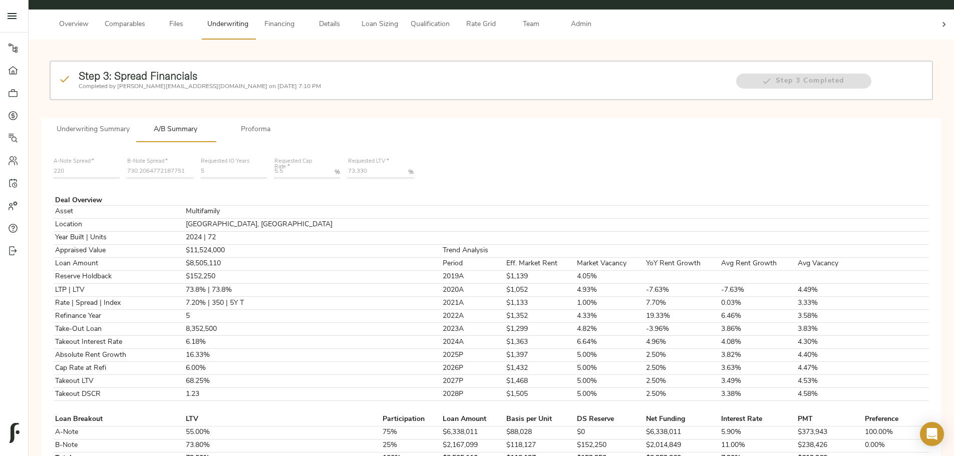
click at [136, 120] on button "Underwriting Summary" at bounding box center [93, 130] width 85 height 24
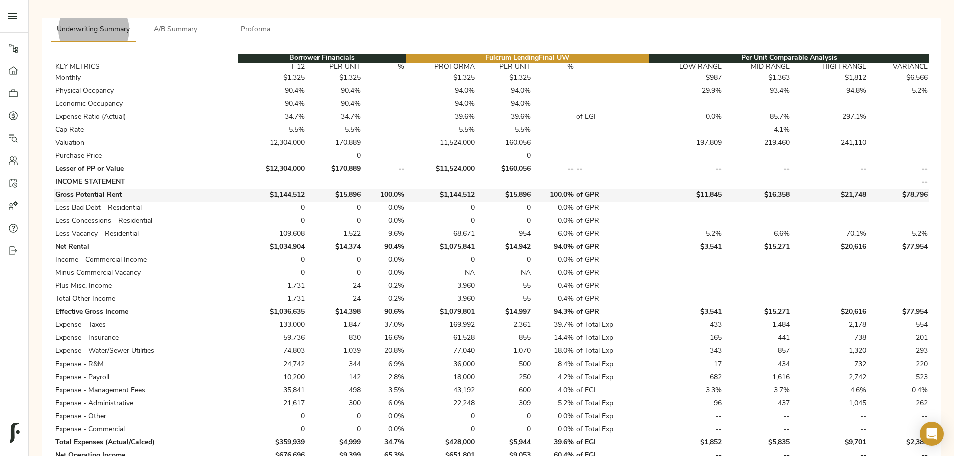
scroll to position [0, 0]
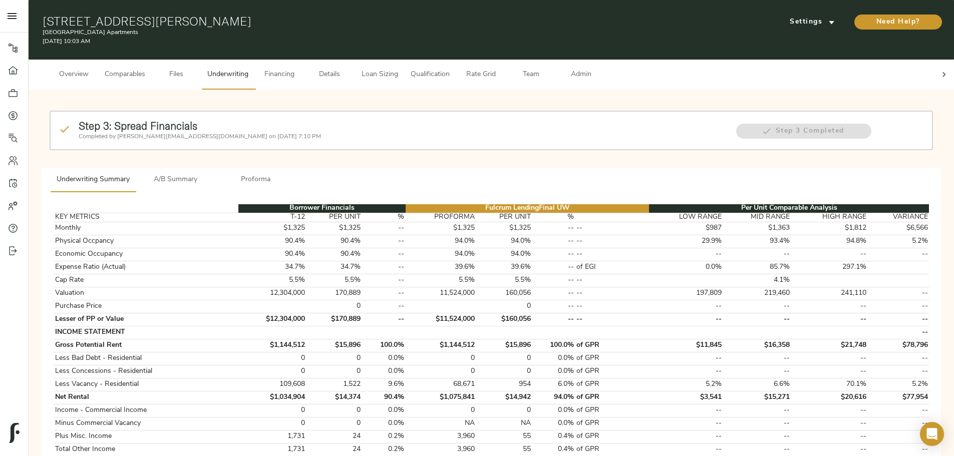
click at [290, 174] on span "Proforma" at bounding box center [256, 180] width 68 height 13
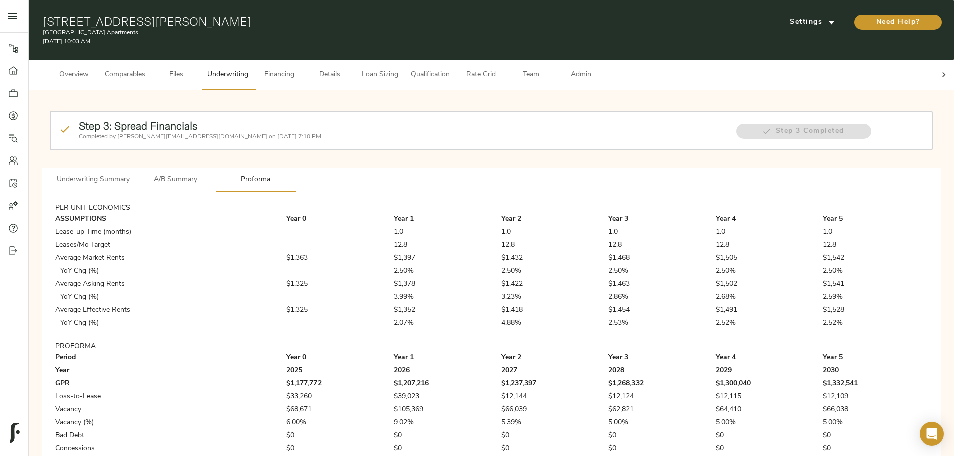
click at [939, 70] on icon at bounding box center [944, 75] width 10 height 10
click at [600, 69] on span "Admin" at bounding box center [581, 75] width 38 height 13
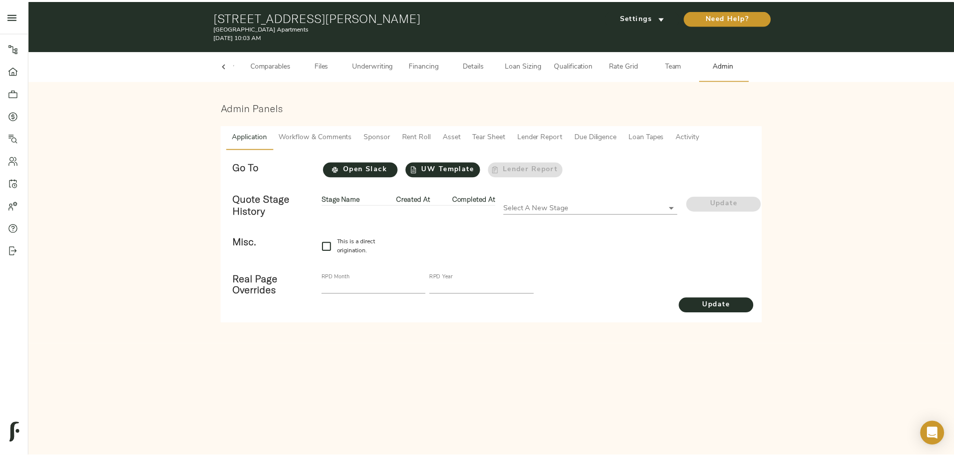
scroll to position [0, 39]
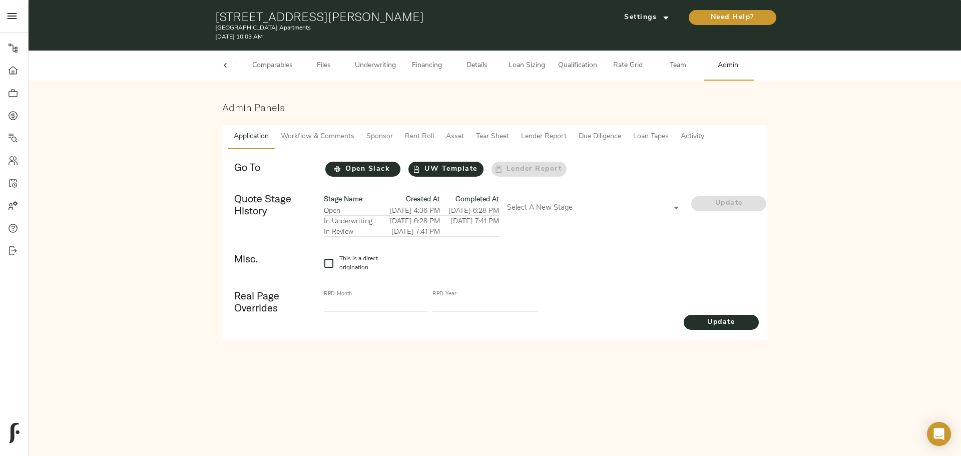
click at [412, 143] on button "Rent Roll" at bounding box center [419, 137] width 41 height 24
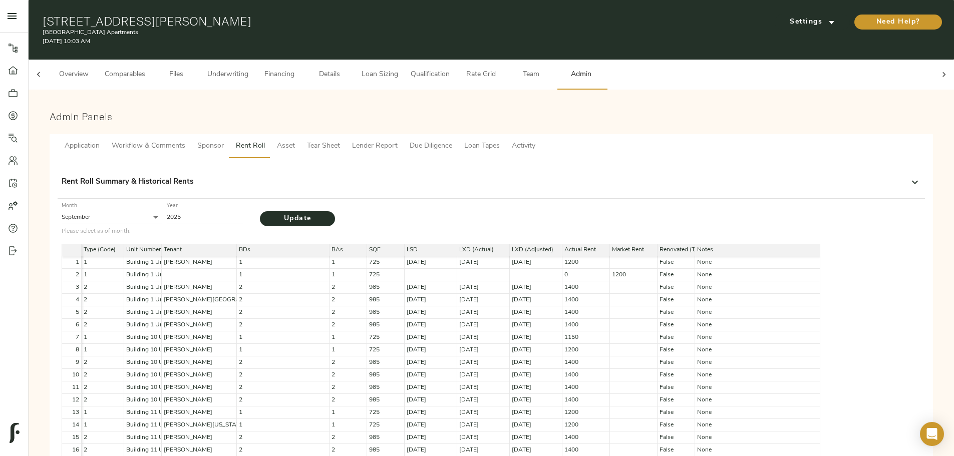
click at [193, 177] on p "Rent Roll Summary & Historical Rents" at bounding box center [128, 183] width 132 height 12
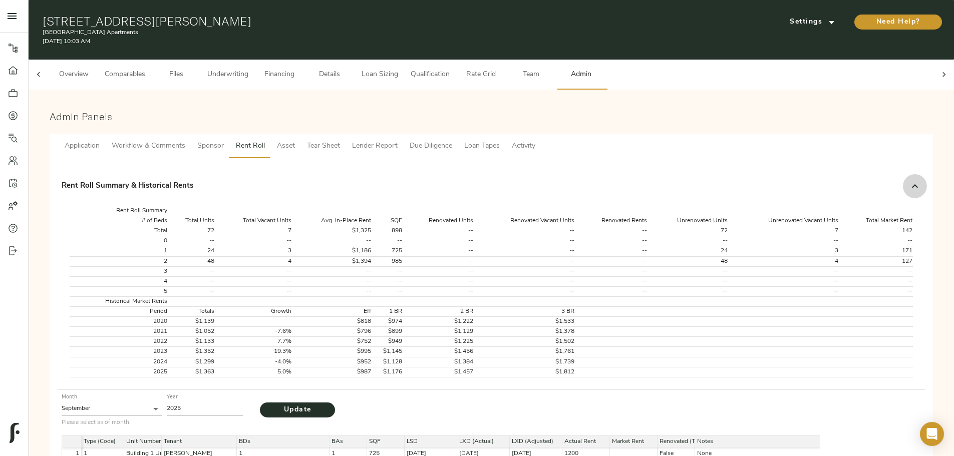
click at [909, 180] on icon at bounding box center [915, 186] width 12 height 12
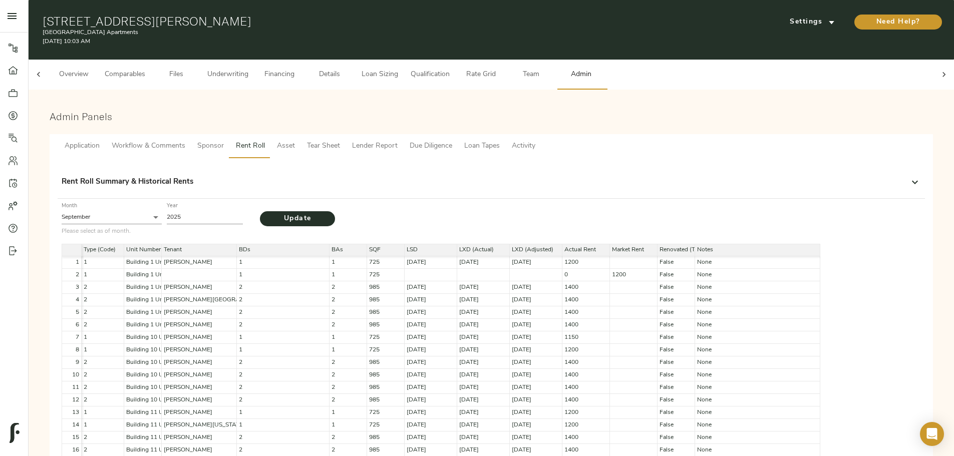
click at [248, 69] on span "Underwriting" at bounding box center [227, 75] width 41 height 13
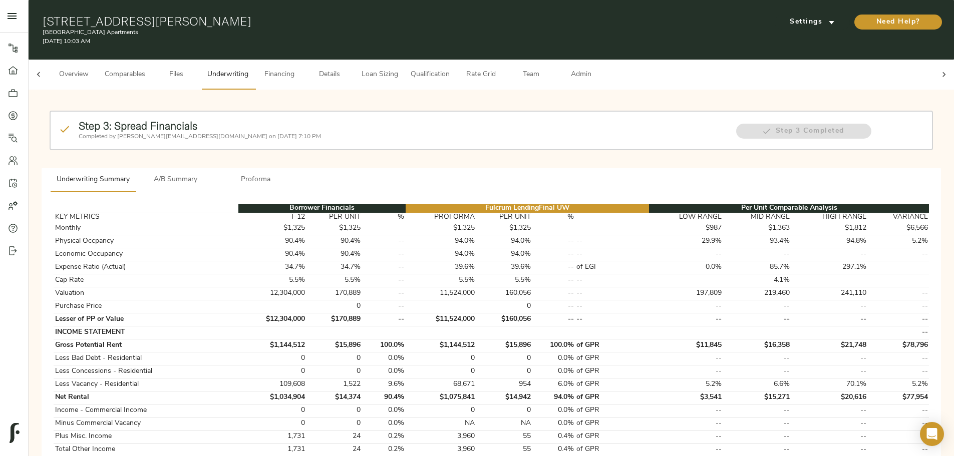
click at [210, 174] on span "A/B Summary" at bounding box center [176, 180] width 68 height 13
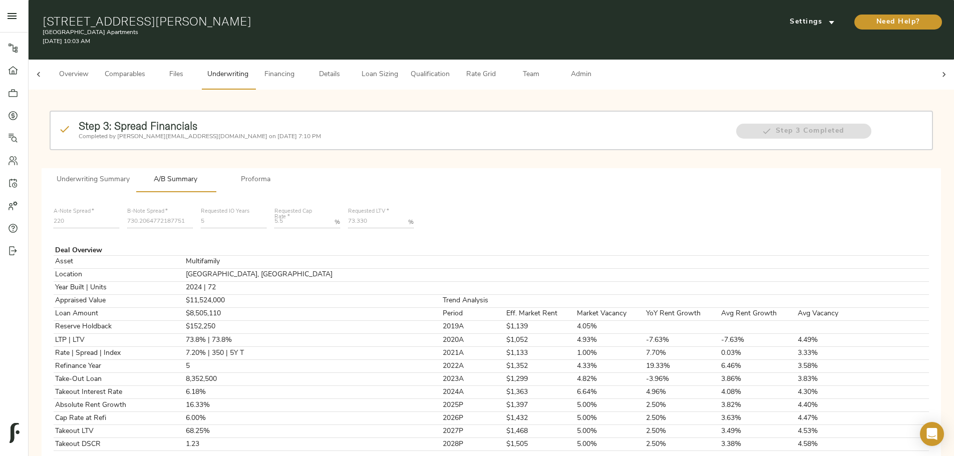
click at [290, 174] on span "Proforma" at bounding box center [256, 180] width 68 height 13
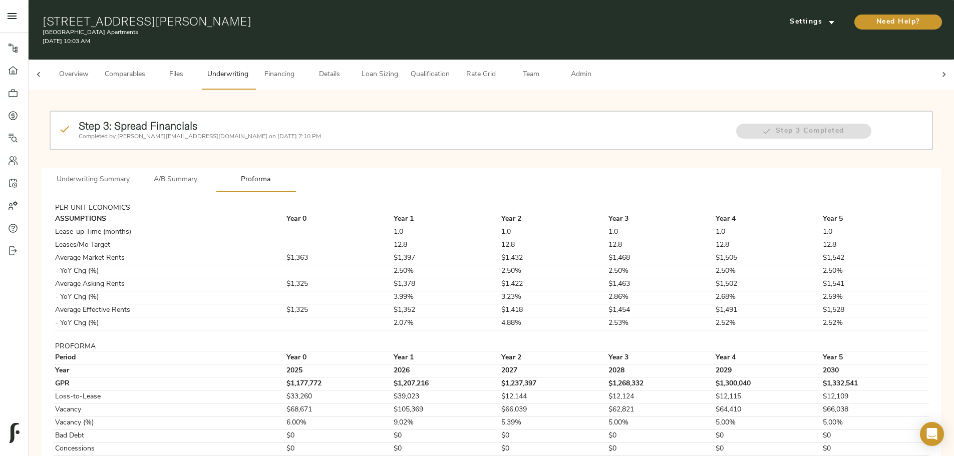
click at [210, 174] on span "A/B Summary" at bounding box center [176, 180] width 68 height 13
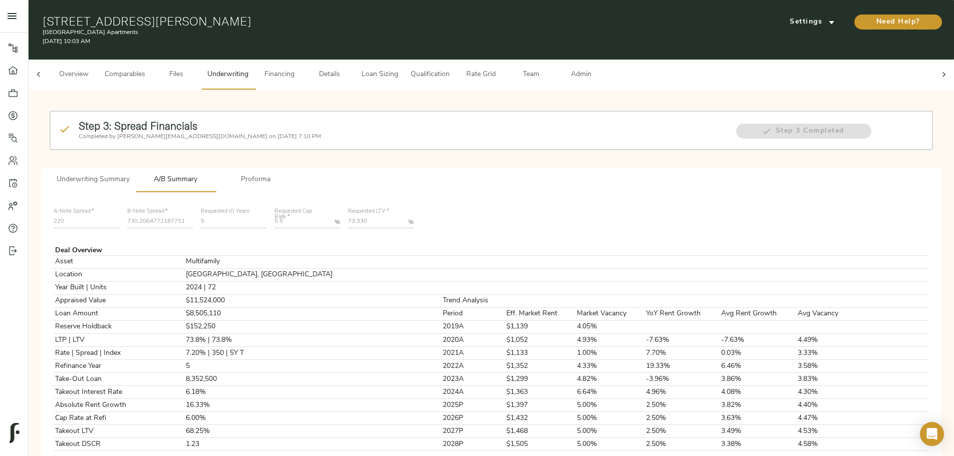
click at [130, 174] on span "Underwriting Summary" at bounding box center [93, 180] width 73 height 13
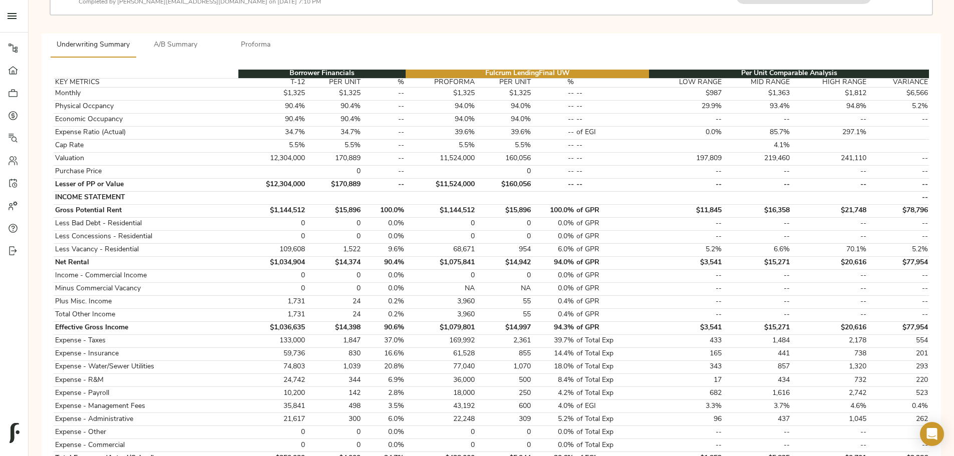
scroll to position [50, 0]
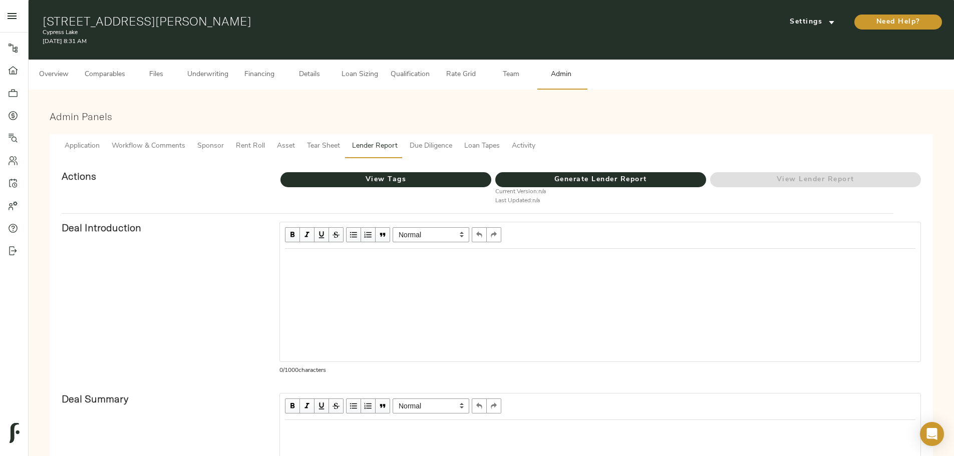
click at [73, 71] on span "Overview" at bounding box center [54, 75] width 38 height 13
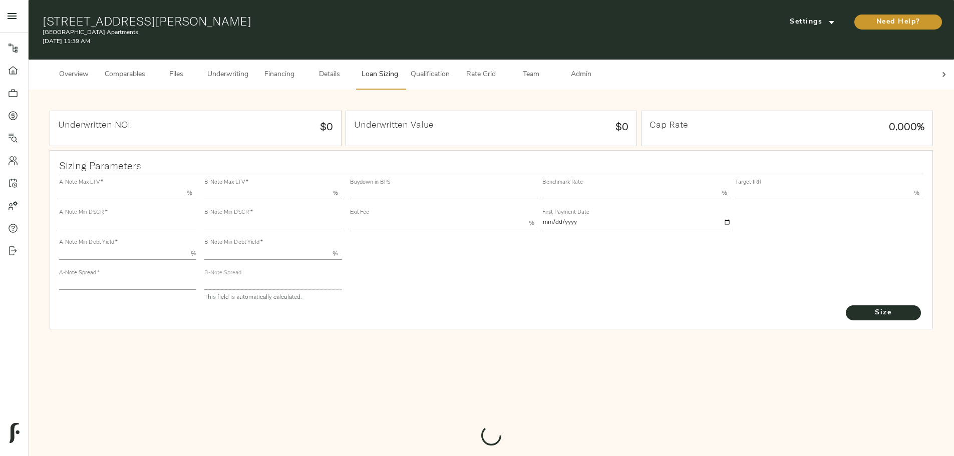
type input "55.000"
type input "1.4"
type input "10.00"
type input "220"
type input "80.000"
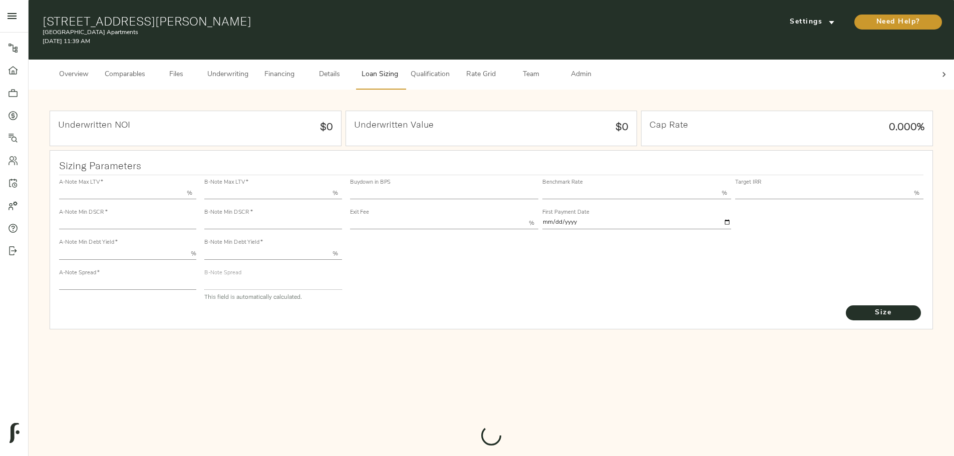
type input "1.035"
type input "2.00"
type input "724.0830804919641"
type input "15"
type input "3.76"
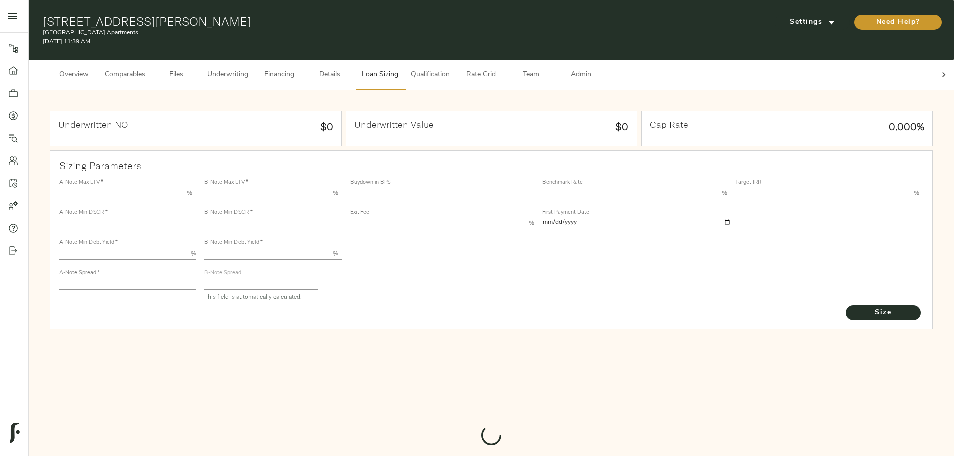
type input "13.00"
type input "1.00"
type input "[DATE]"
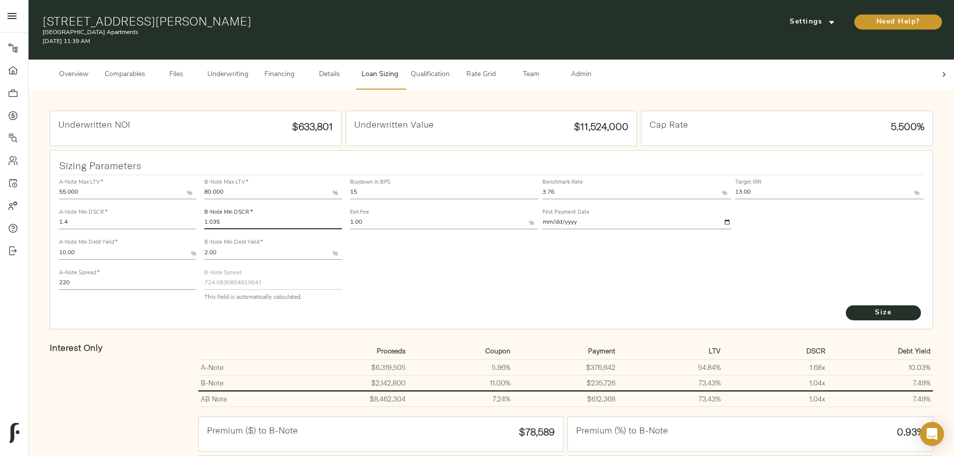
click at [341, 217] on input "1.035" at bounding box center [272, 223] width 137 height 12
click at [333, 217] on input "1.035" at bounding box center [272, 223] width 137 height 12
type input "1.0373"
click at [855, 312] on span "Size" at bounding box center [882, 313] width 55 height 13
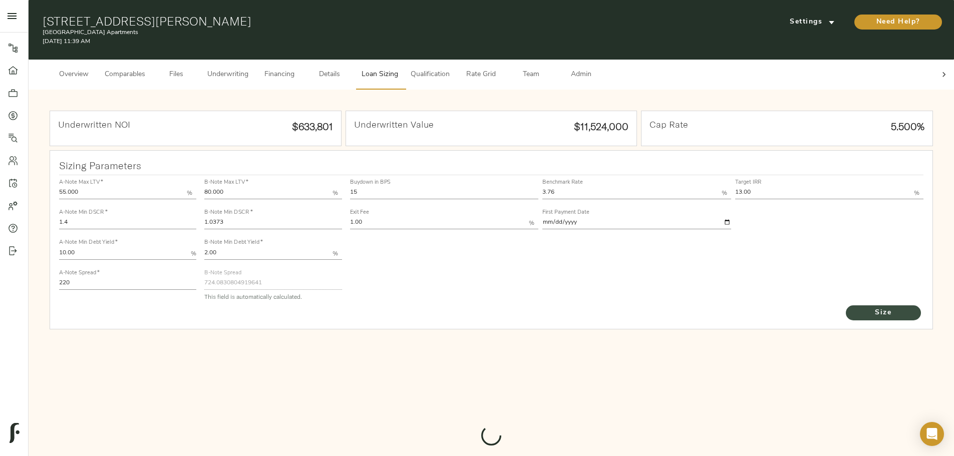
type input "723.6168006950379"
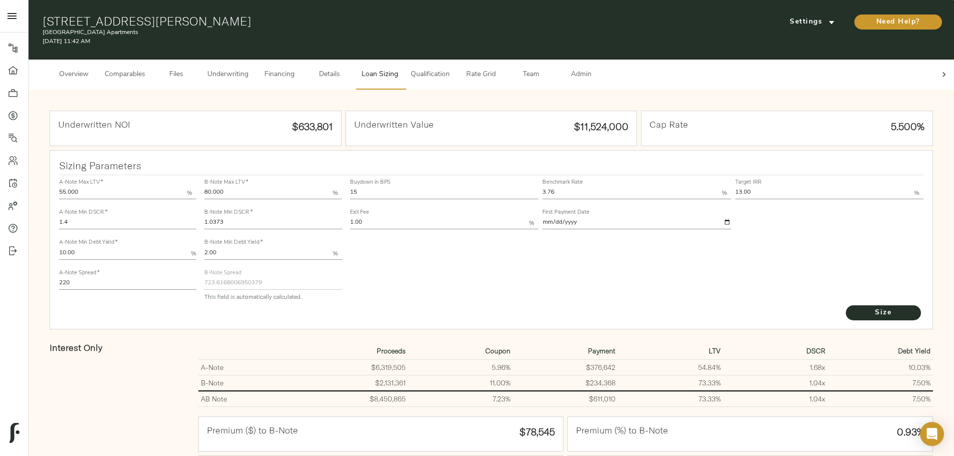
click at [354, 66] on button "Details" at bounding box center [329, 75] width 50 height 30
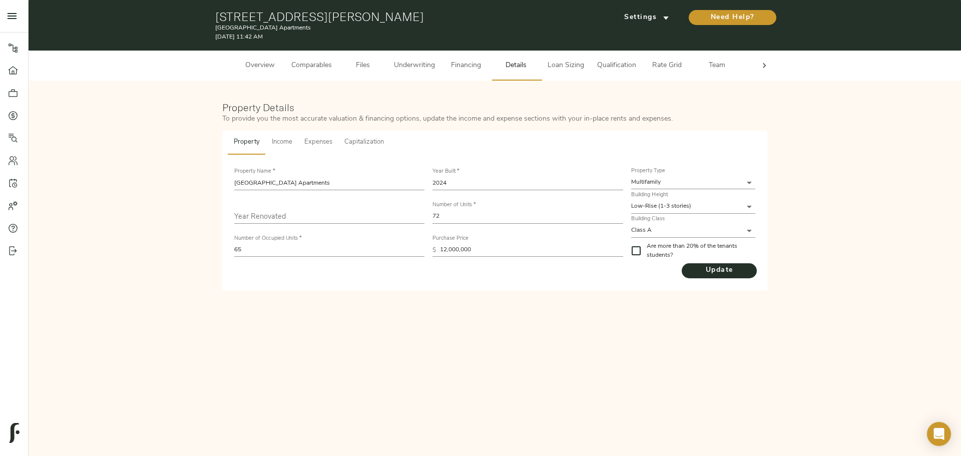
click at [367, 143] on span "Capitalization" at bounding box center [364, 143] width 40 height 12
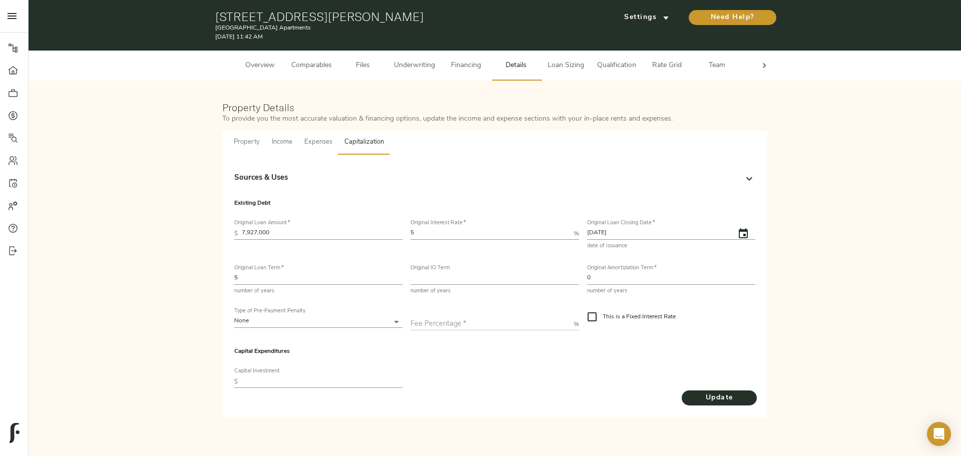
click at [318, 381] on input "text" at bounding box center [322, 382] width 161 height 12
click at [272, 379] on input "8,220,960" at bounding box center [322, 382] width 161 height 12
type input "8,220,964"
click at [511, 395] on div "Update" at bounding box center [494, 398] width 521 height 16
click at [478, 282] on input "number" at bounding box center [494, 279] width 168 height 12
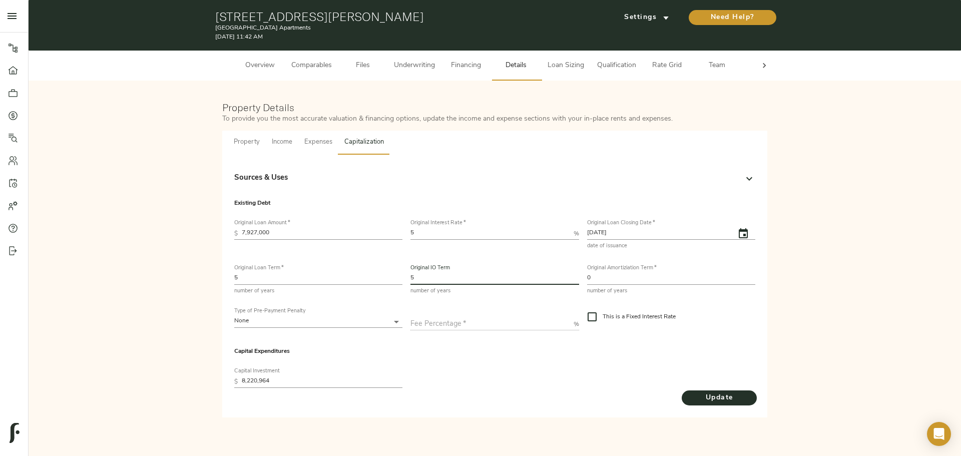
type input "5"
click at [495, 361] on div "Capital Expenditures Capital Investment $ 8,220,964" at bounding box center [494, 363] width 529 height 62
click at [602, 273] on input "0" at bounding box center [671, 279] width 168 height 12
type input "30"
click at [743, 230] on icon "button" at bounding box center [743, 233] width 9 height 10
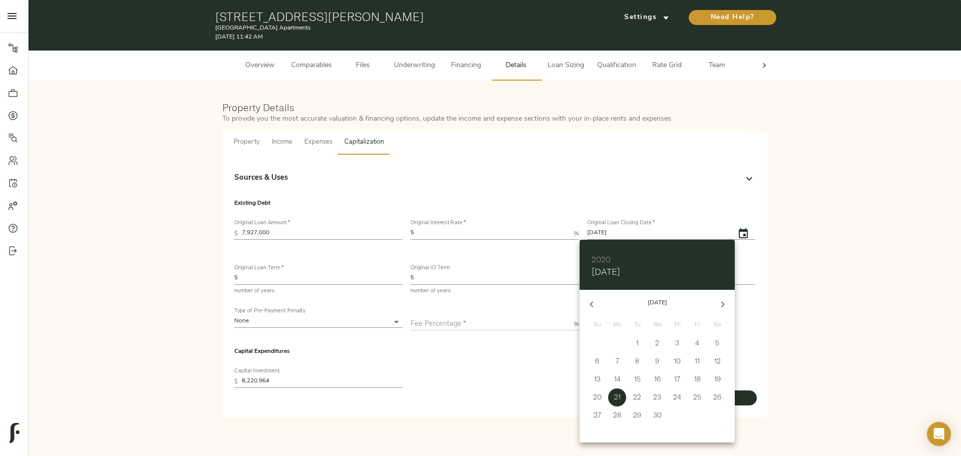
click at [606, 260] on h6 "2020" at bounding box center [601, 259] width 19 height 14
click at [597, 260] on h6 "2020" at bounding box center [601, 259] width 19 height 14
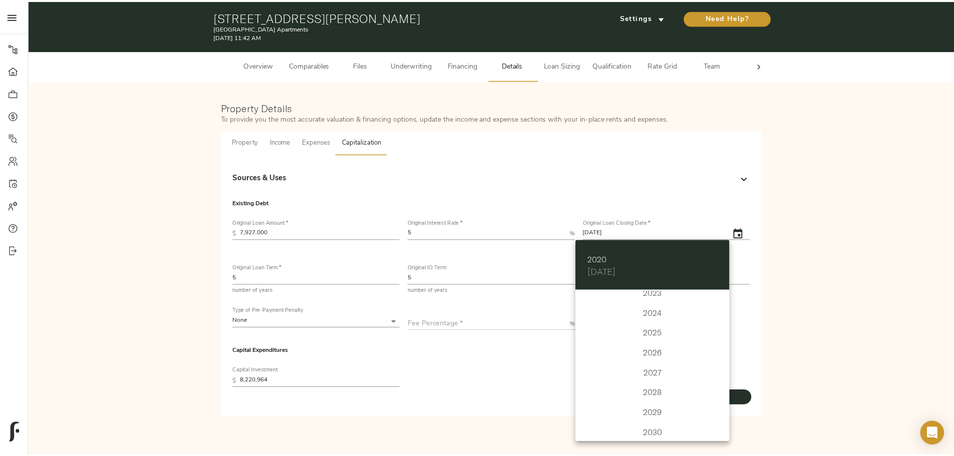
scroll to position [2463, 0]
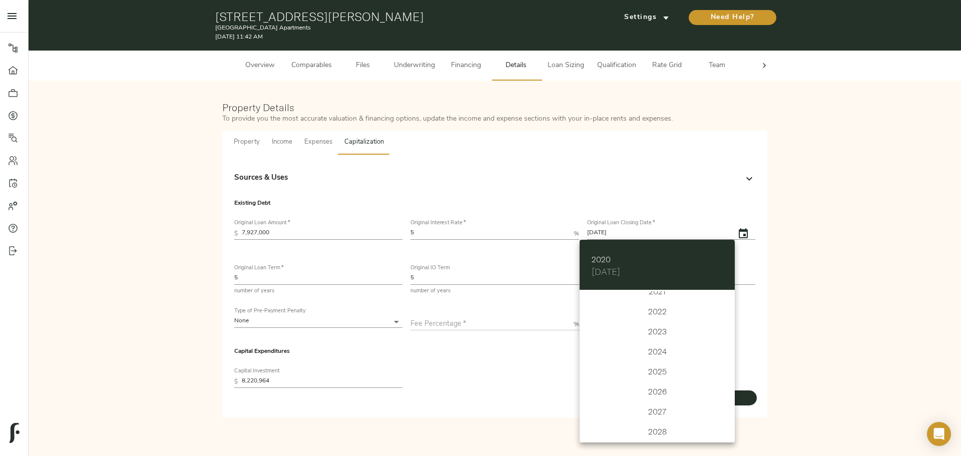
click at [655, 309] on div "2022" at bounding box center [657, 311] width 155 height 20
click at [713, 306] on button "button" at bounding box center [723, 304] width 24 height 24
click at [641, 377] on span "15" at bounding box center [637, 379] width 18 height 10
type input "11/14/2022"
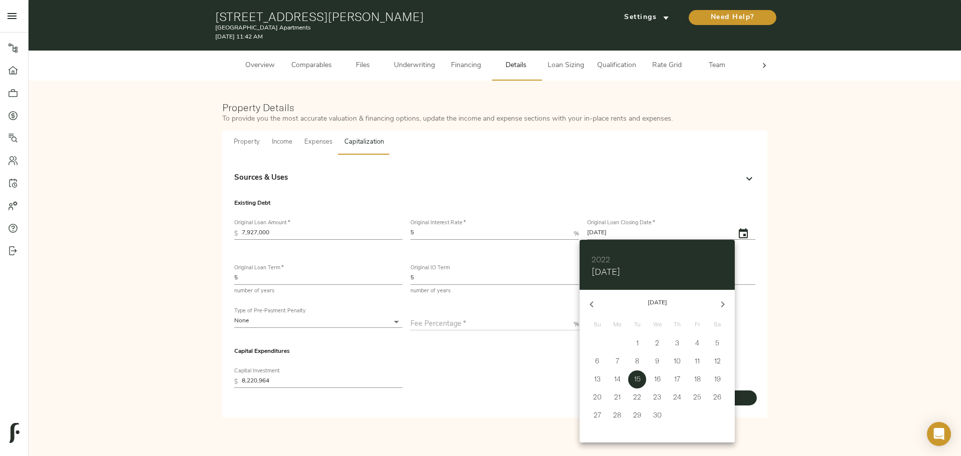
click at [504, 362] on div at bounding box center [480, 228] width 961 height 456
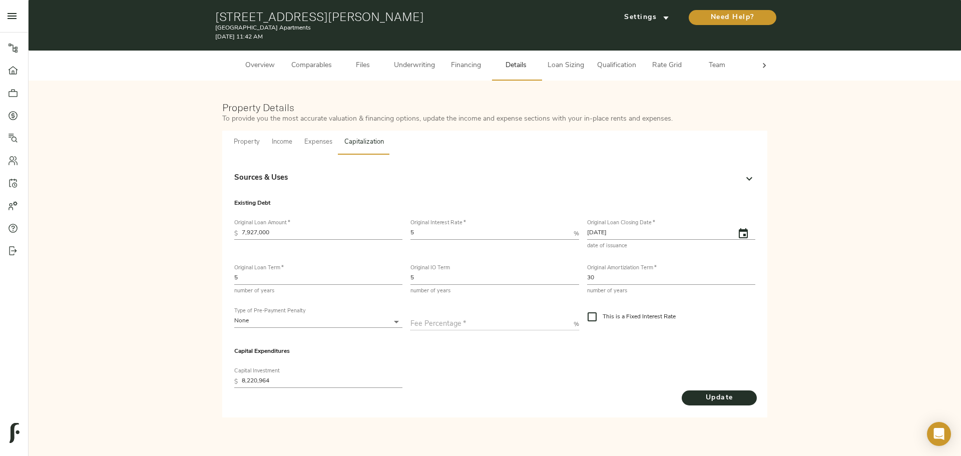
click at [590, 316] on input "This is a Fixed Interest Rate" at bounding box center [592, 316] width 21 height 21
click at [593, 320] on input "This is a Fixed Interest Rate" at bounding box center [592, 316] width 21 height 21
checkbox input "true"
click at [697, 393] on span "Update" at bounding box center [719, 398] width 55 height 13
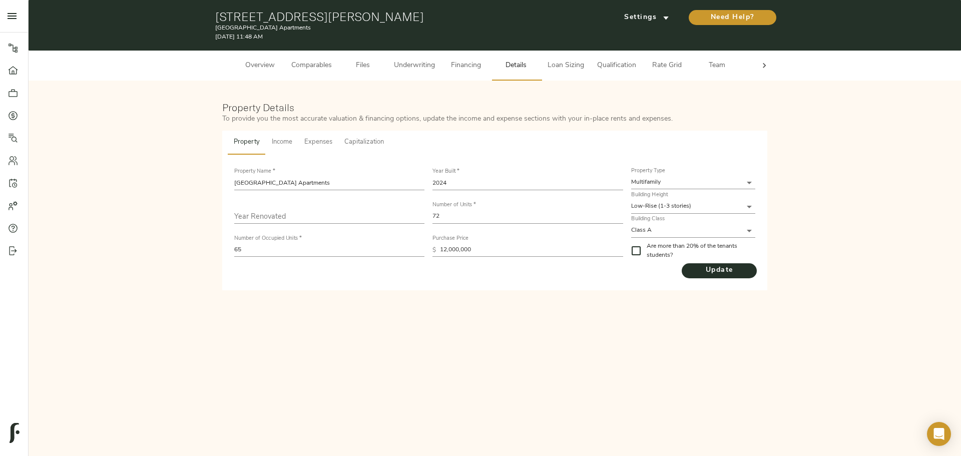
click at [374, 139] on span "Capitalization" at bounding box center [364, 143] width 40 height 12
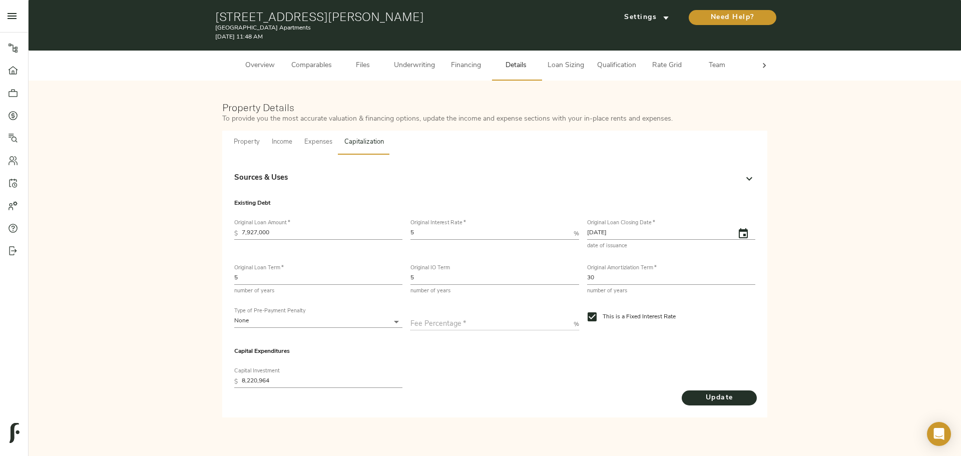
click at [365, 175] on div "Sources & Uses" at bounding box center [485, 179] width 503 height 12
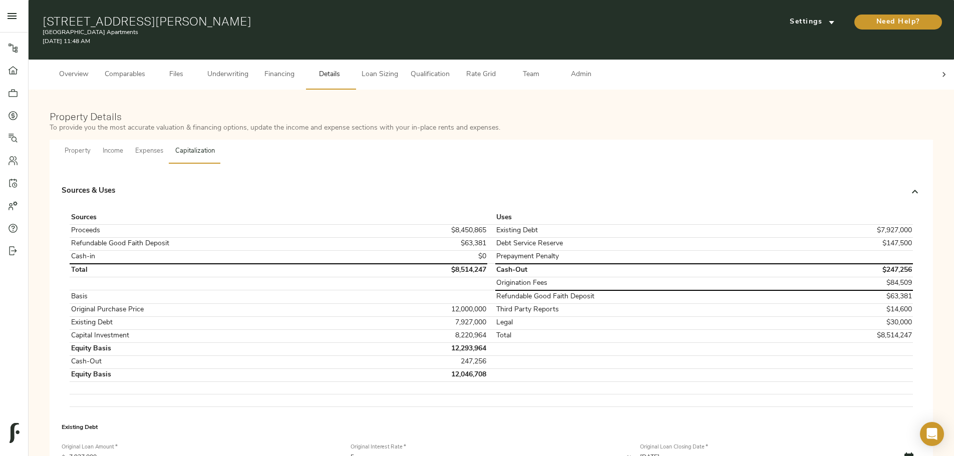
click at [365, 176] on div "Sources & Uses" at bounding box center [491, 192] width 859 height 32
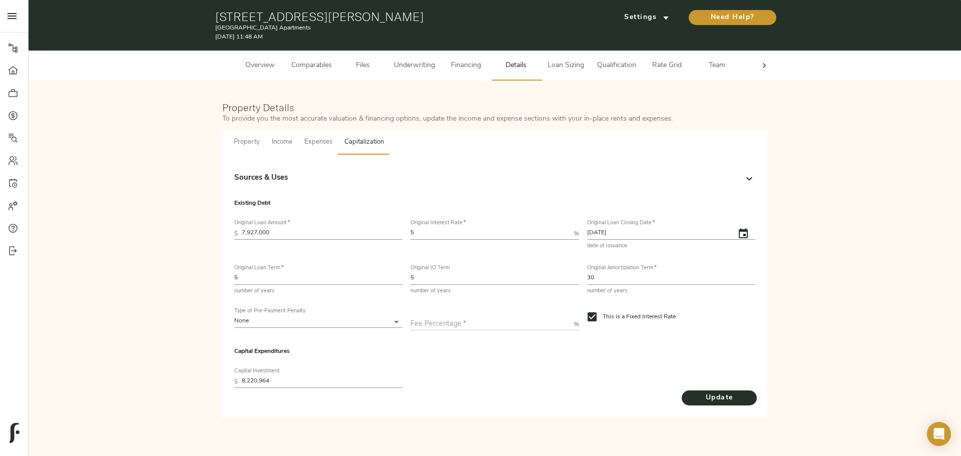
click at [410, 64] on span "Underwriting" at bounding box center [414, 66] width 41 height 13
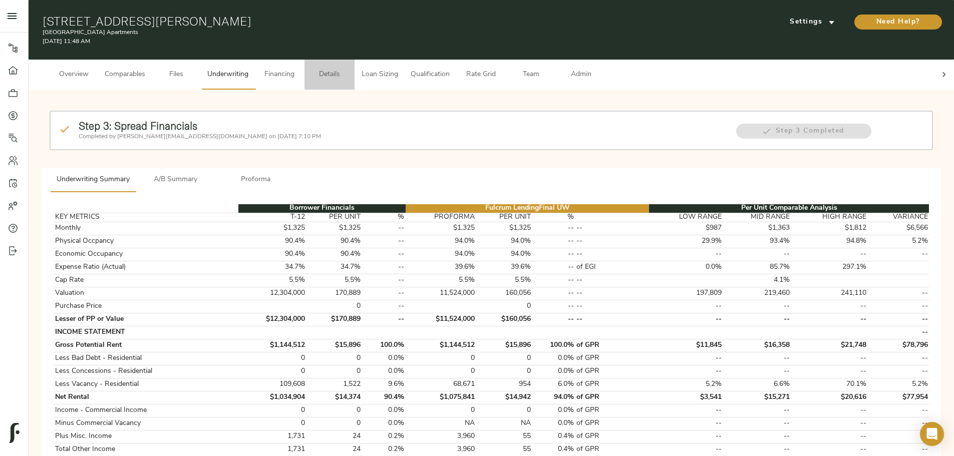
click at [348, 69] on span "Details" at bounding box center [329, 75] width 38 height 13
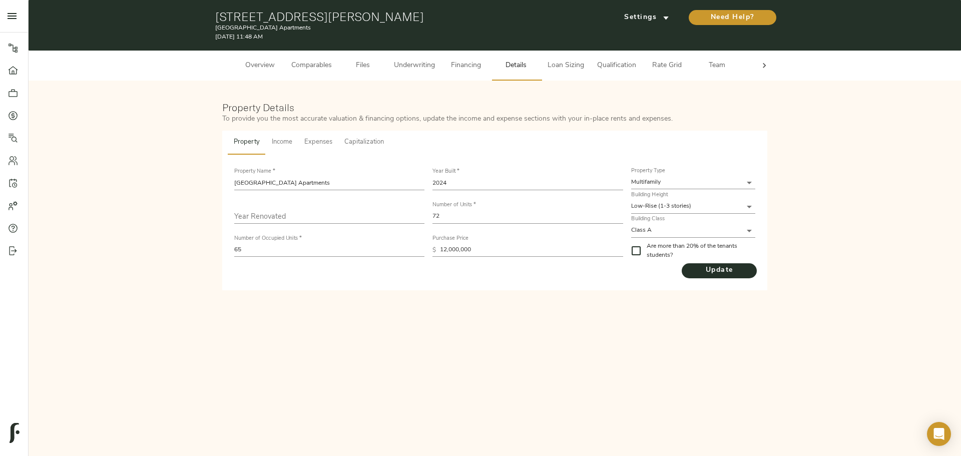
click at [467, 252] on input "12,000,000" at bounding box center [531, 250] width 183 height 14
type input "0"
click at [708, 273] on span "Update" at bounding box center [719, 270] width 75 height 13
click at [456, 245] on input "0" at bounding box center [531, 250] width 183 height 14
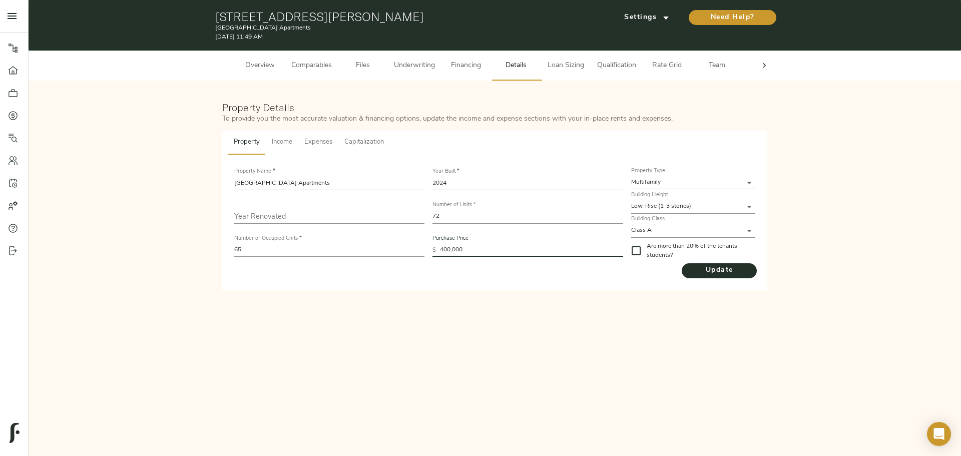
type input "400,000"
click at [360, 146] on span "Capitalization" at bounding box center [364, 143] width 40 height 12
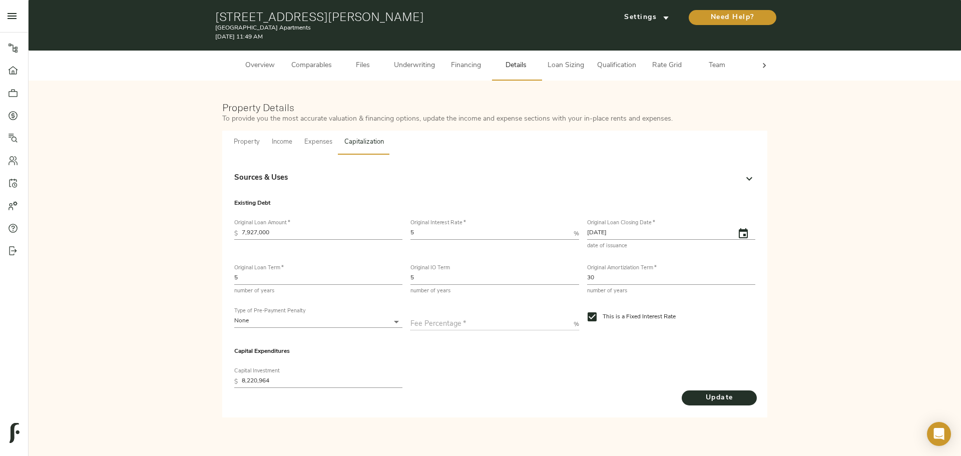
click at [277, 382] on input "8,220,964" at bounding box center [322, 382] width 161 height 12
type input "7,820,964"
click at [700, 393] on span "Update" at bounding box center [719, 398] width 55 height 13
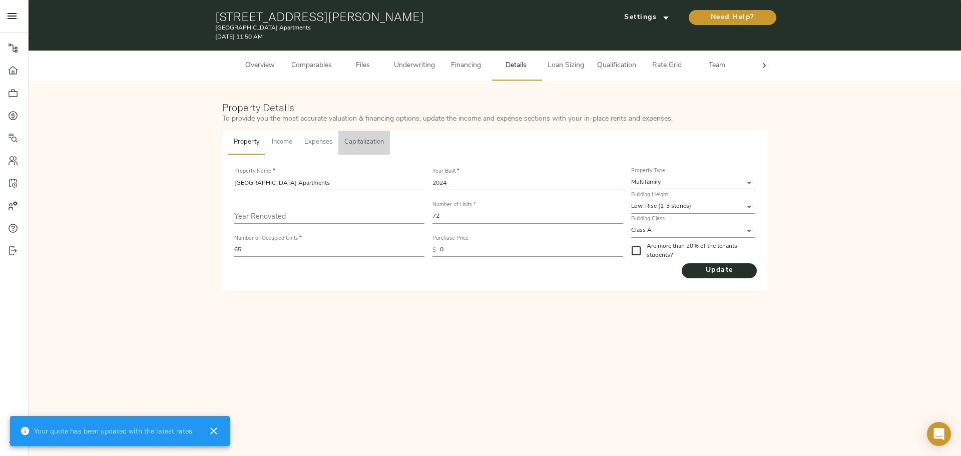
click at [375, 135] on button "Capitalization" at bounding box center [364, 143] width 52 height 24
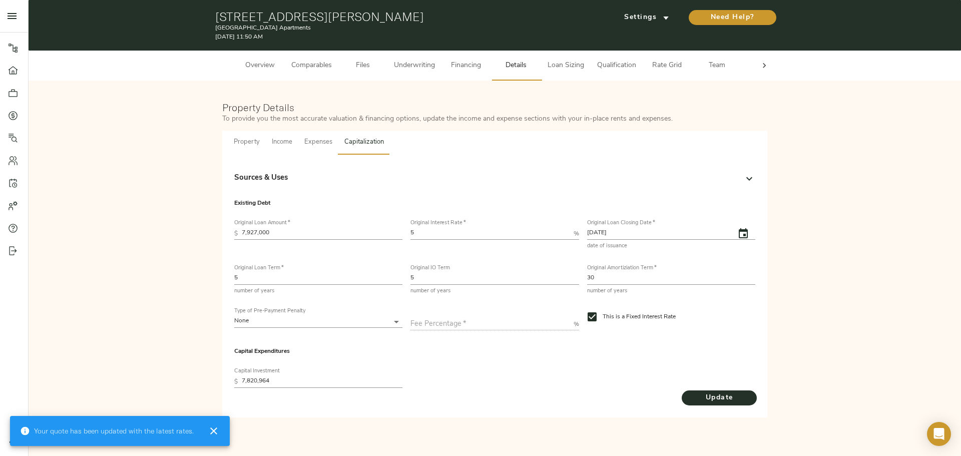
click at [362, 172] on div "Sources & Uses" at bounding box center [494, 179] width 521 height 24
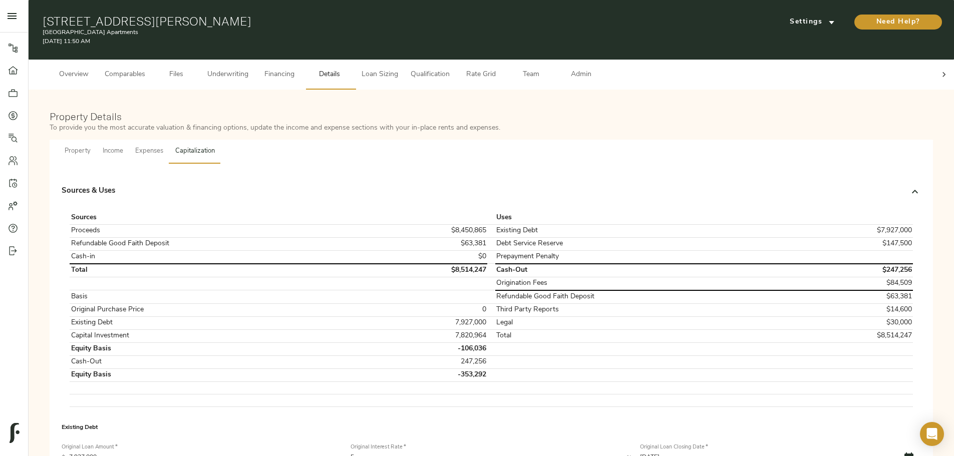
click at [123, 146] on span "Income" at bounding box center [113, 152] width 21 height 12
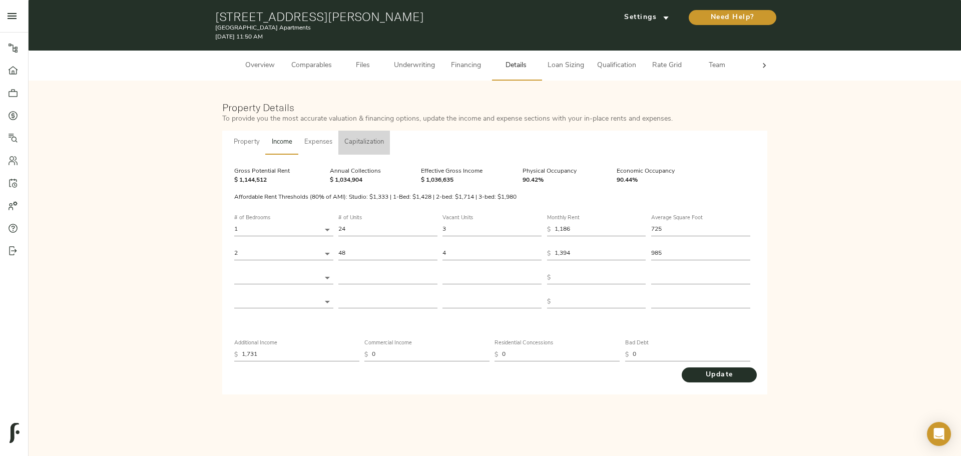
click at [363, 144] on span "Capitalization" at bounding box center [364, 143] width 40 height 12
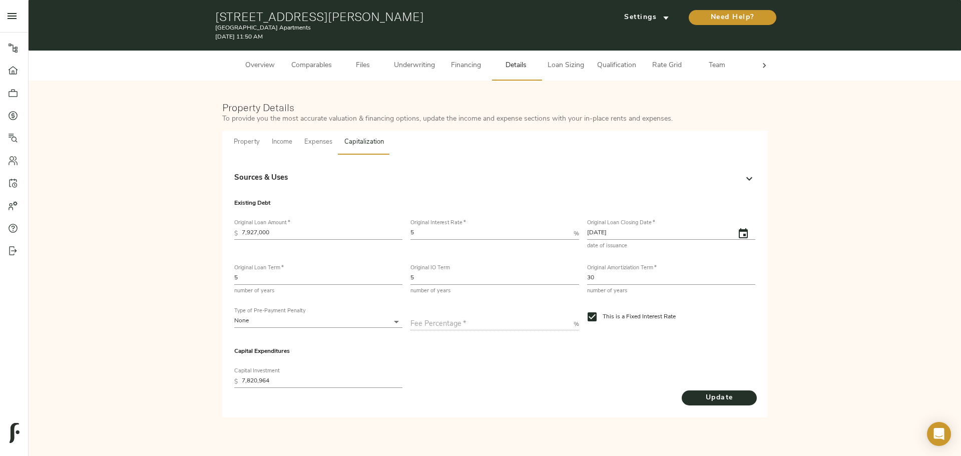
click at [247, 142] on span "Property" at bounding box center [247, 143] width 26 height 12
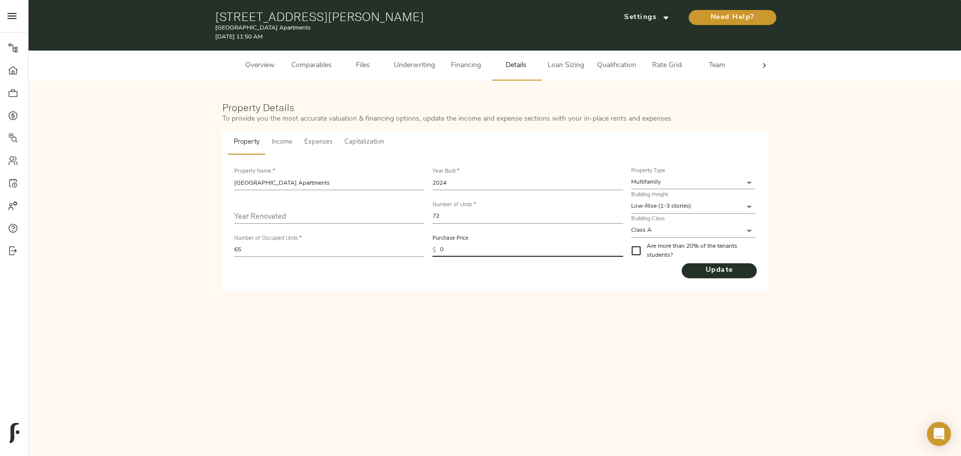
click at [456, 251] on input "0" at bounding box center [531, 250] width 183 height 14
type input "400,000"
click at [741, 275] on span "Update" at bounding box center [719, 270] width 75 height 13
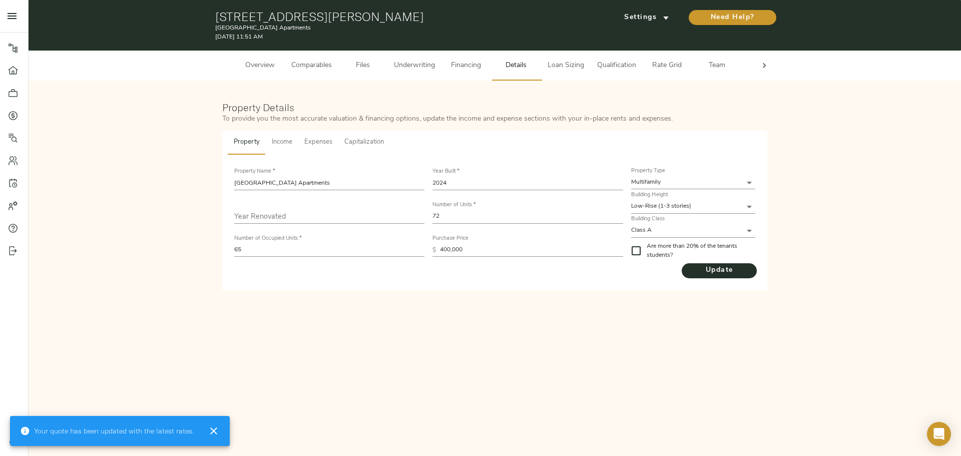
click at [369, 140] on span "Capitalization" at bounding box center [364, 143] width 40 height 12
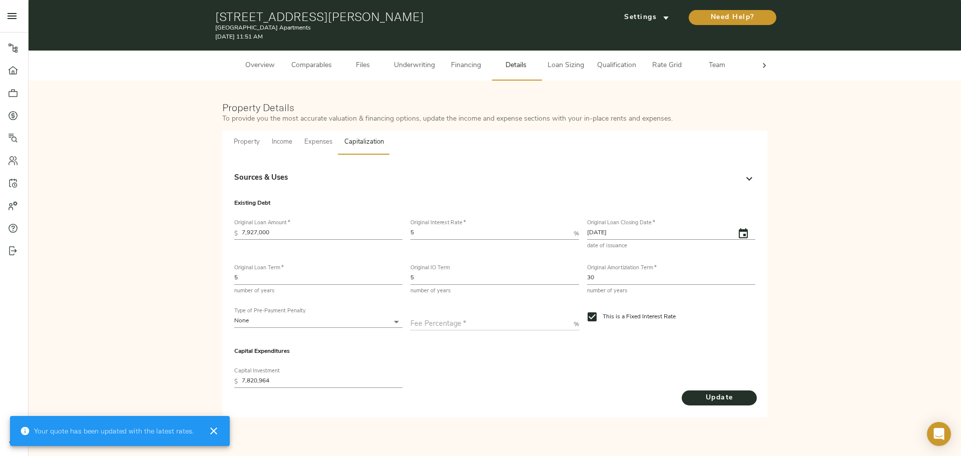
click at [340, 171] on div "Sources & Uses" at bounding box center [494, 179] width 521 height 24
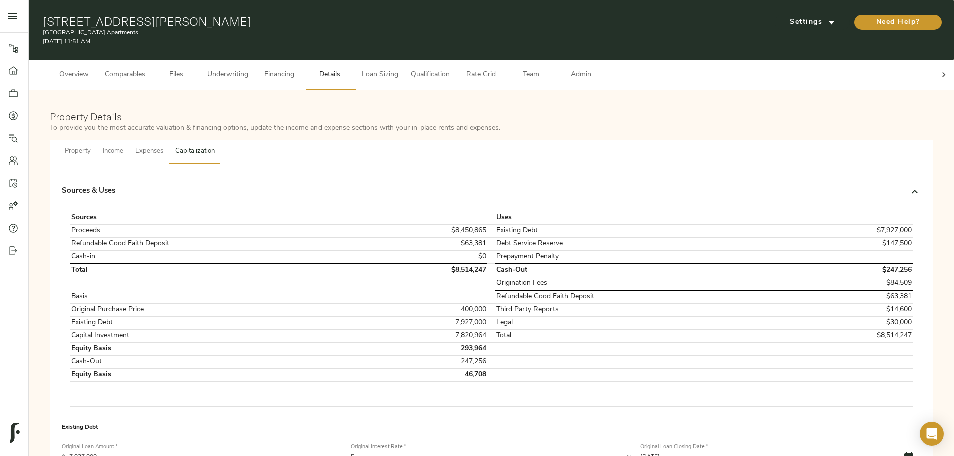
click at [450, 187] on div "Sources & Uses" at bounding box center [482, 192] width 841 height 12
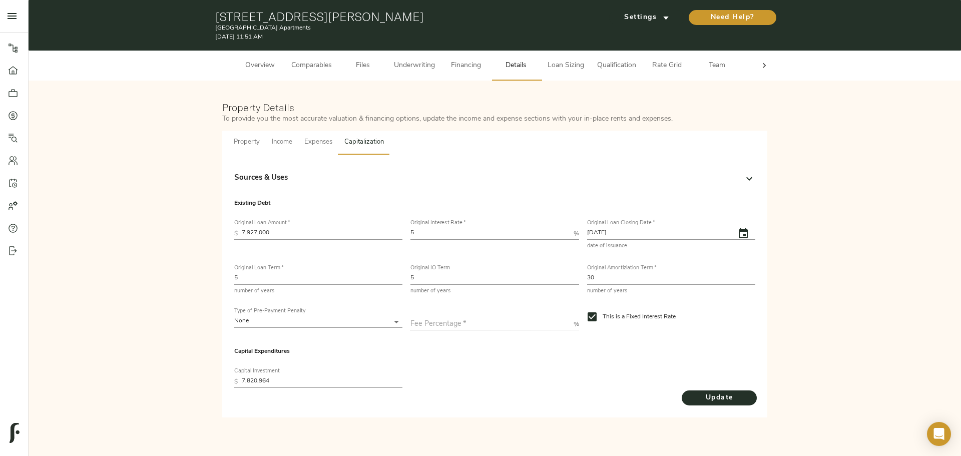
click at [572, 67] on span "Loan Sizing" at bounding box center [566, 66] width 38 height 13
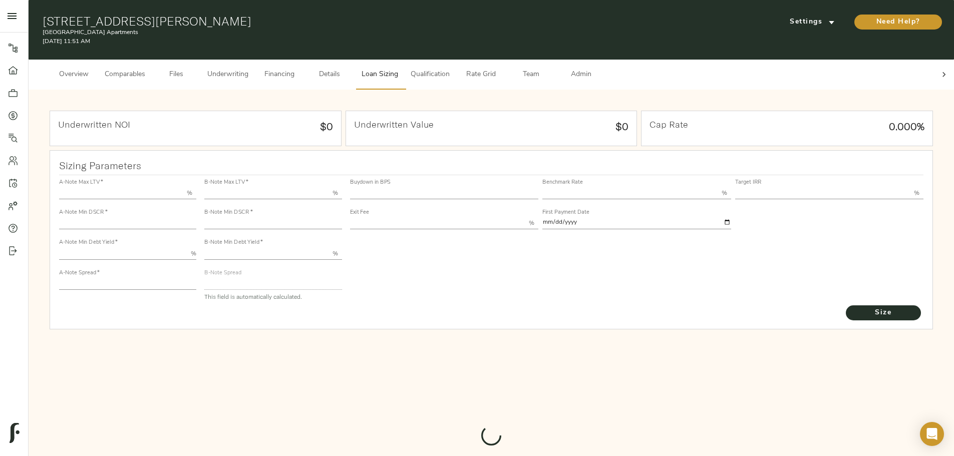
type input "55.000"
type input "1.4"
type input "10.00"
type input "220"
type input "80.000"
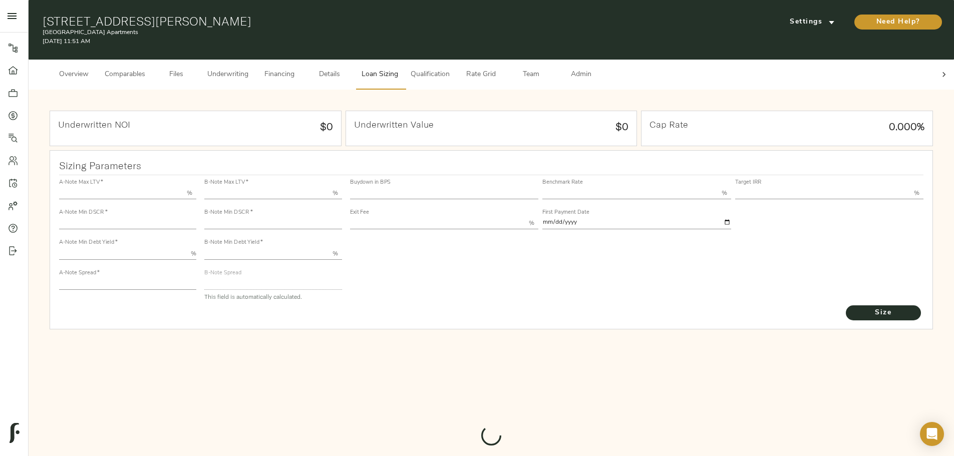
type input "1.0373"
type input "2.00"
type input "723.6168006950379"
type input "15"
type input "3.76"
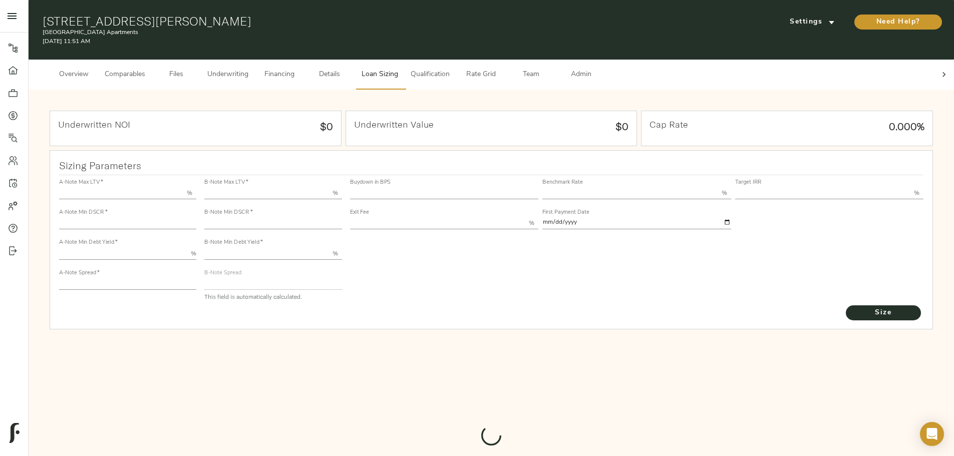
type input "13.00"
type input "1.00"
type input "2025-09-01"
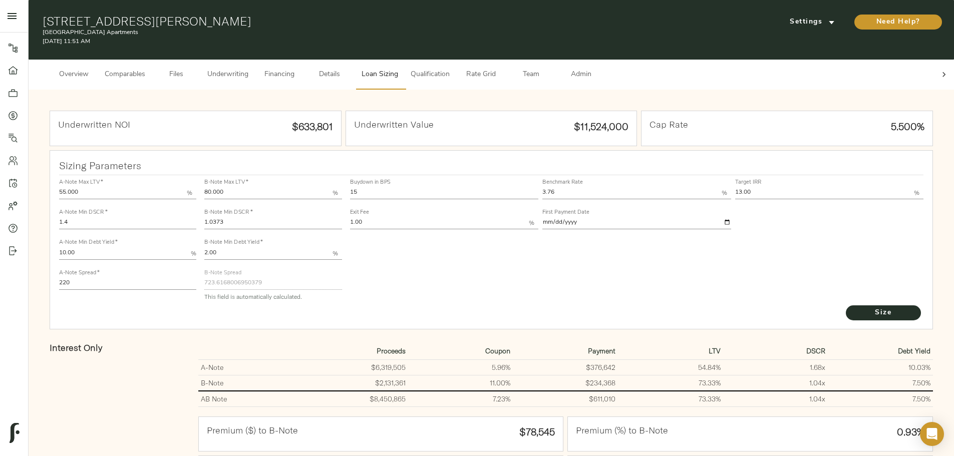
click at [934, 71] on div at bounding box center [944, 75] width 20 height 30
click at [600, 70] on span "Admin" at bounding box center [581, 75] width 38 height 13
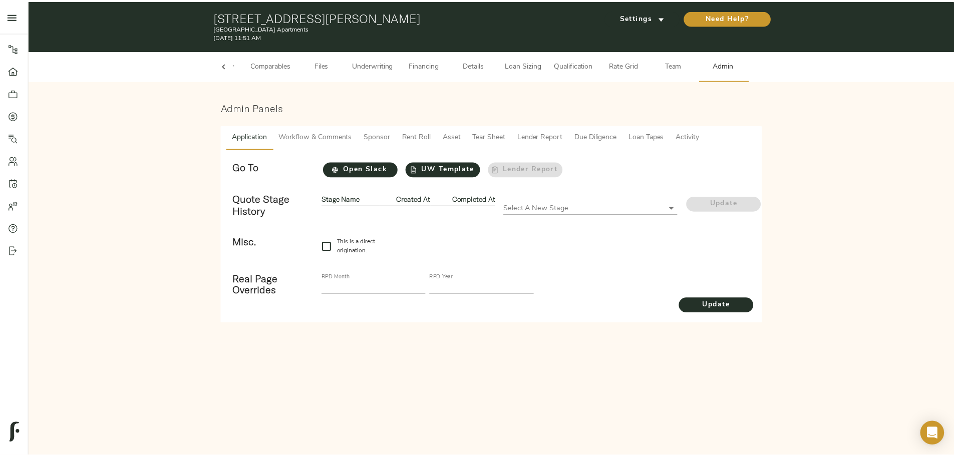
scroll to position [0, 39]
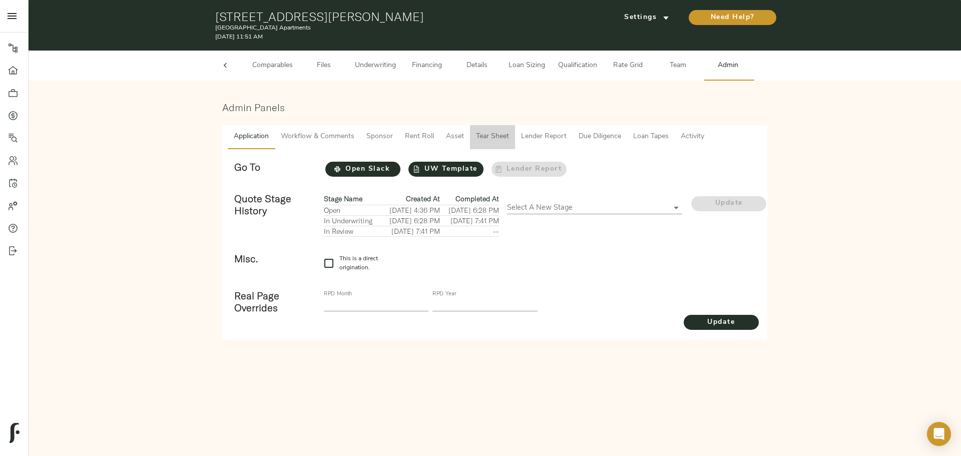
click at [484, 139] on span "Tear Sheet" at bounding box center [492, 137] width 33 height 13
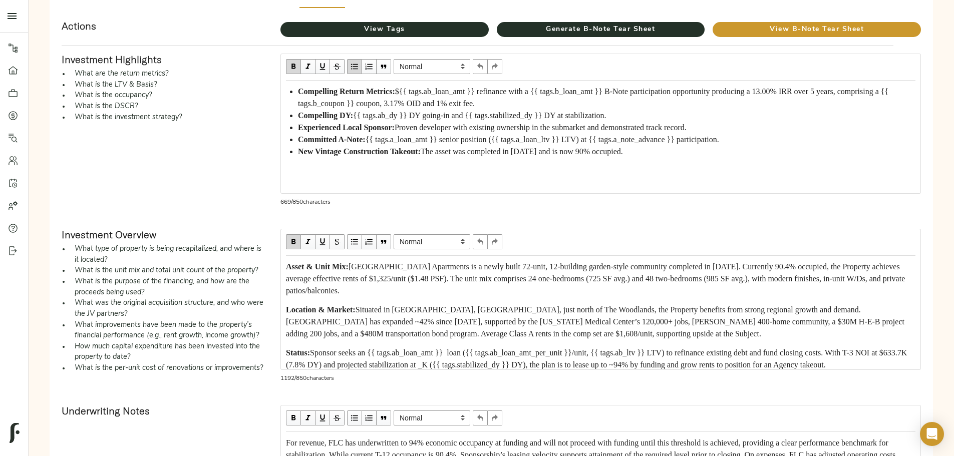
click at [493, 102] on span "${{ tags.ab_loan_amt }} refinance with a {{ tags.b_loan_amt }} B-Note participa…" at bounding box center [594, 97] width 592 height 21
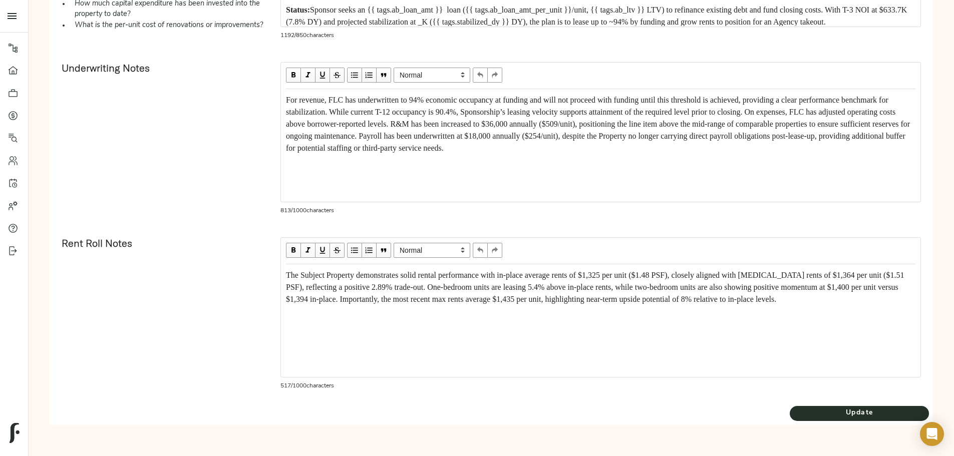
scroll to position [556, 0]
click at [789, 418] on span "Update" at bounding box center [858, 413] width 139 height 13
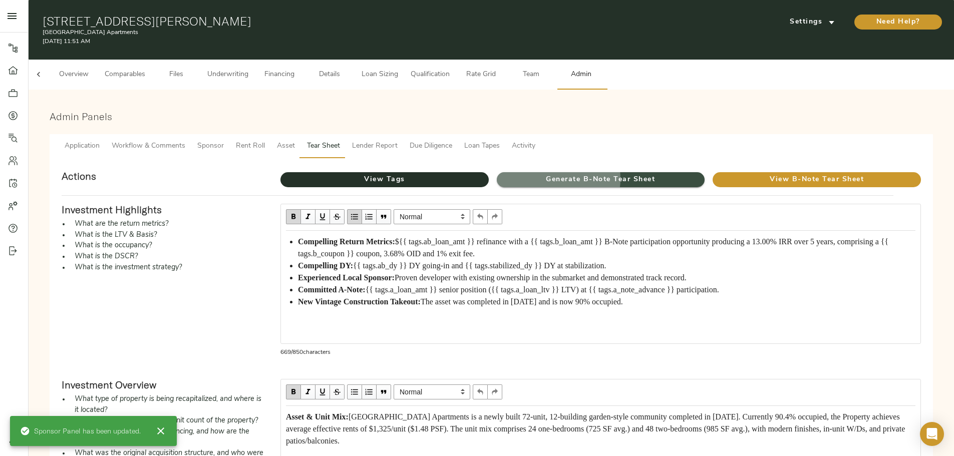
click at [552, 174] on span "Generate B-Note Tear Sheet" at bounding box center [601, 180] width 208 height 13
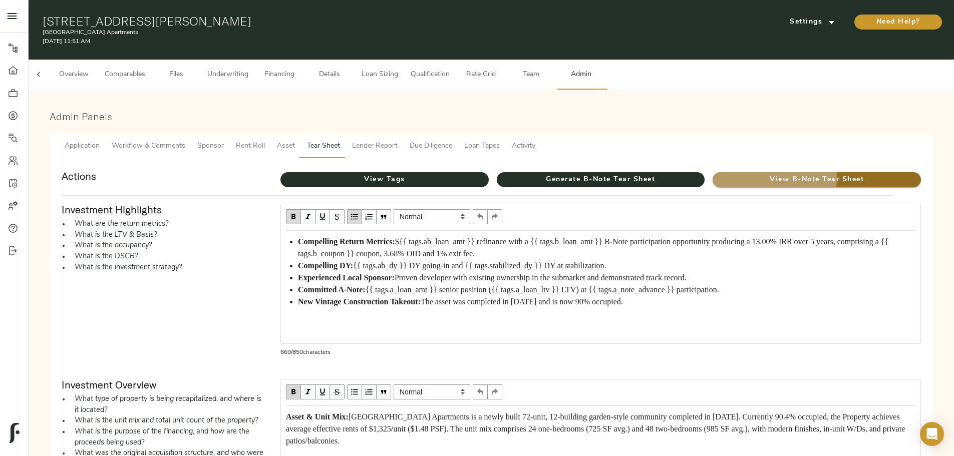
click at [712, 174] on span "View B-Note Tear Sheet" at bounding box center [816, 180] width 208 height 13
click at [504, 237] on span "${{ tags.ab_loan_amt }} refinance with a {{ tags.b_loan_amt }} B-Note participa…" at bounding box center [594, 247] width 592 height 21
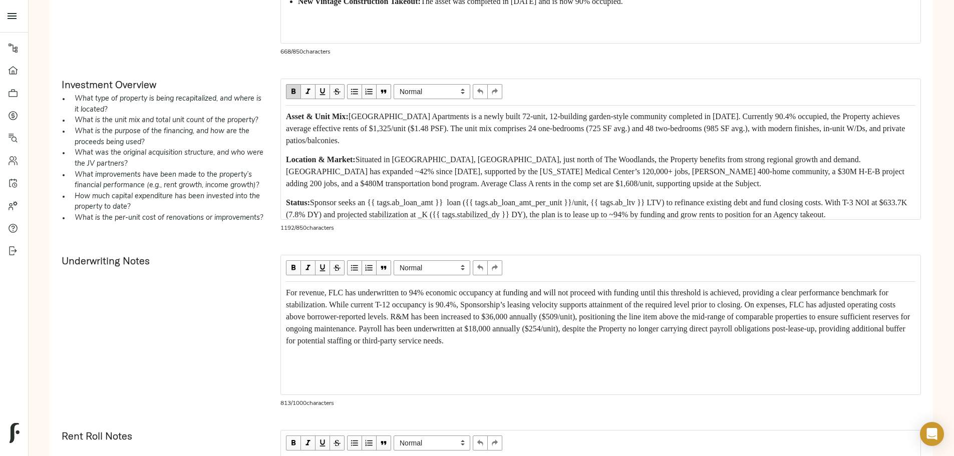
scroll to position [551, 0]
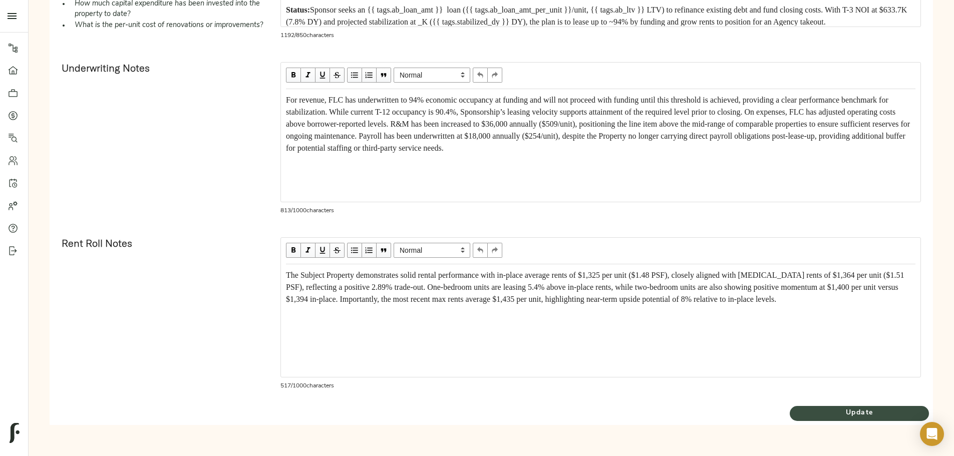
click at [789, 414] on span "Update" at bounding box center [858, 413] width 139 height 13
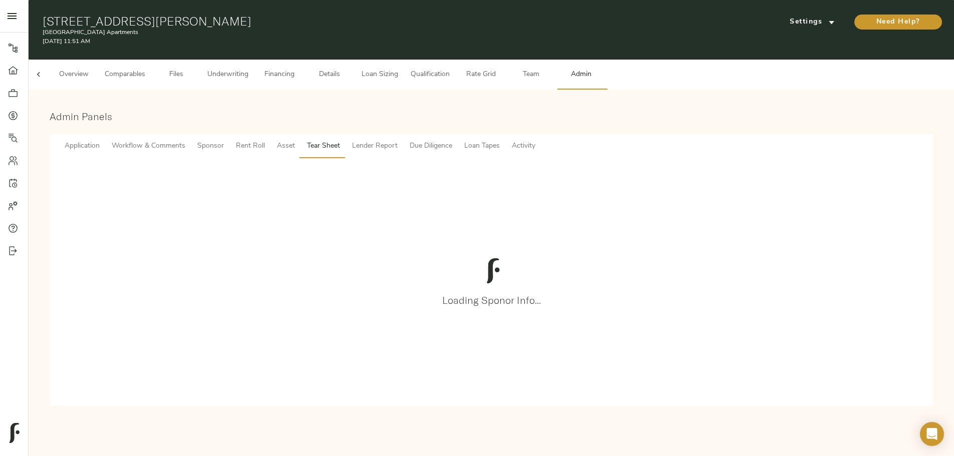
scroll to position [0, 0]
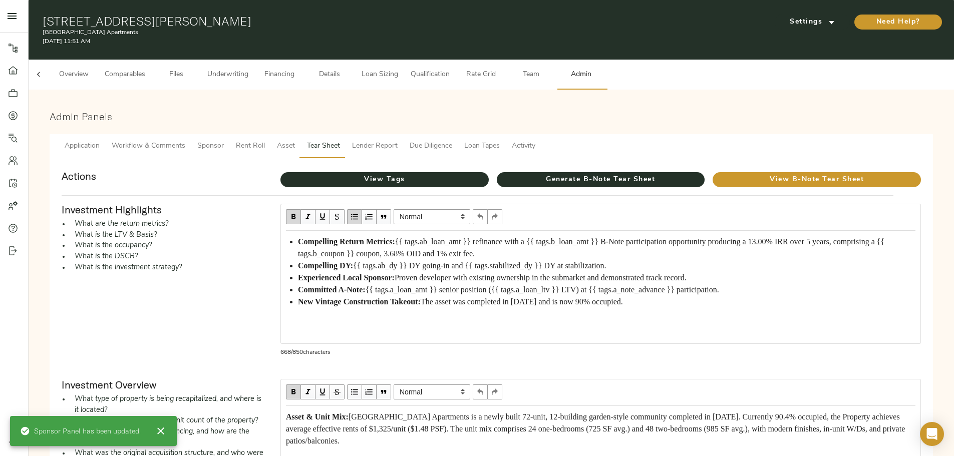
click at [224, 140] on span "Sponsor" at bounding box center [210, 146] width 27 height 13
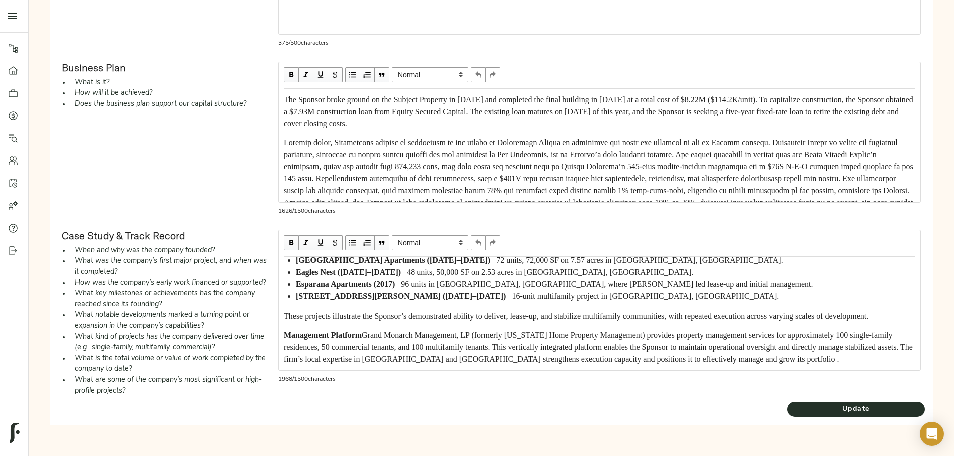
scroll to position [250, 0]
click at [400, 312] on span "These projects illustrate the Sponsor’s demonstrated ability to deliver, lease-…" at bounding box center [576, 316] width 584 height 9
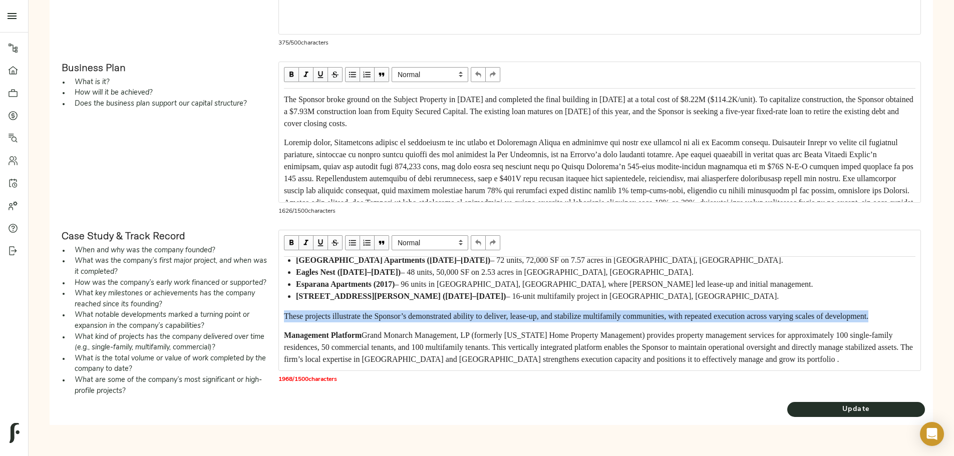
click at [400, 312] on span "These projects illustrate the Sponsor’s demonstrated ability to deliver, lease-…" at bounding box center [576, 316] width 584 height 9
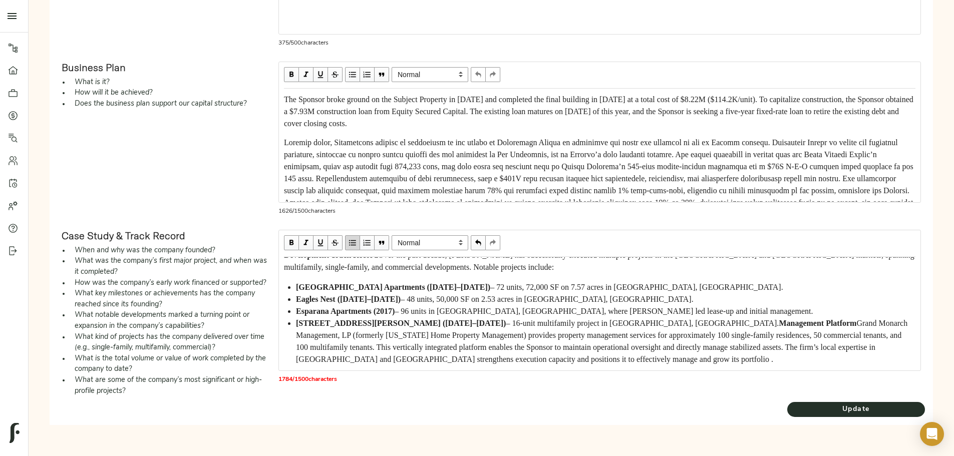
scroll to position [186, 0]
click at [358, 237] on span "button" at bounding box center [352, 242] width 11 height 11
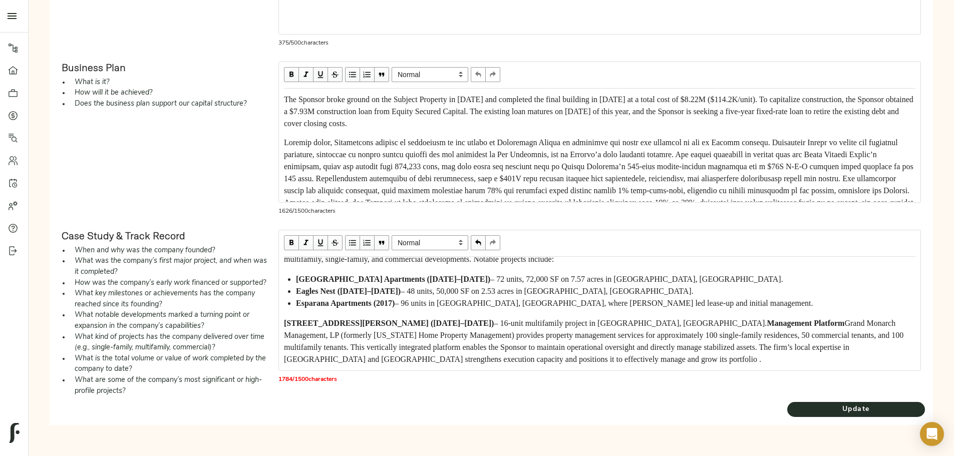
scroll to position [200, 0]
click at [370, 319] on span "1000 Foster Drive (2017–2019)" at bounding box center [389, 323] width 210 height 9
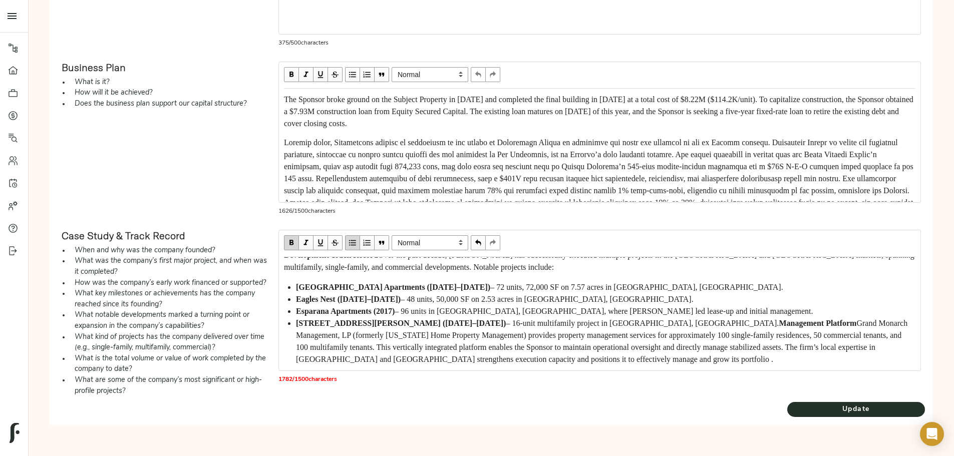
scroll to position [236, 0]
click at [778, 319] on span "Management Platform" at bounding box center [817, 323] width 78 height 9
click at [358, 237] on span "button" at bounding box center [352, 242] width 11 height 11
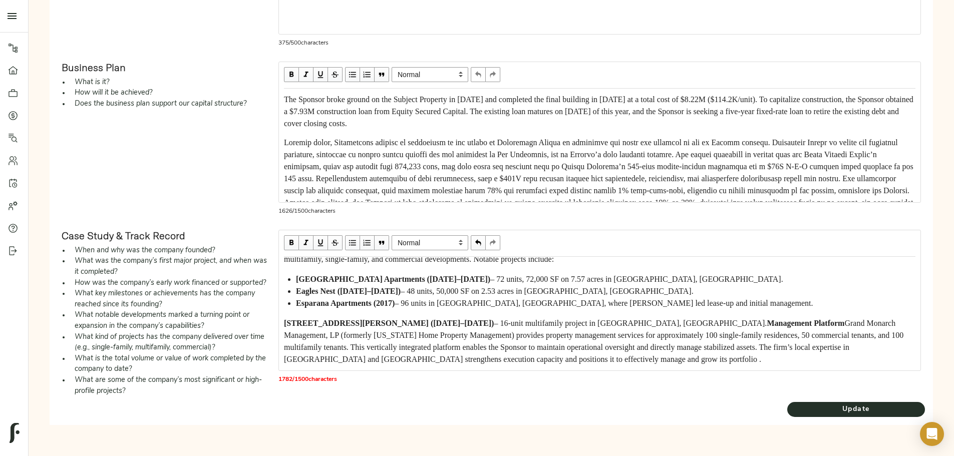
scroll to position [194, 0]
click at [369, 257] on div "Anthony Cook, Owner of Grand Monarch Management, LP and 1000 Foster Drive LLC, …" at bounding box center [599, 313] width 640 height 113
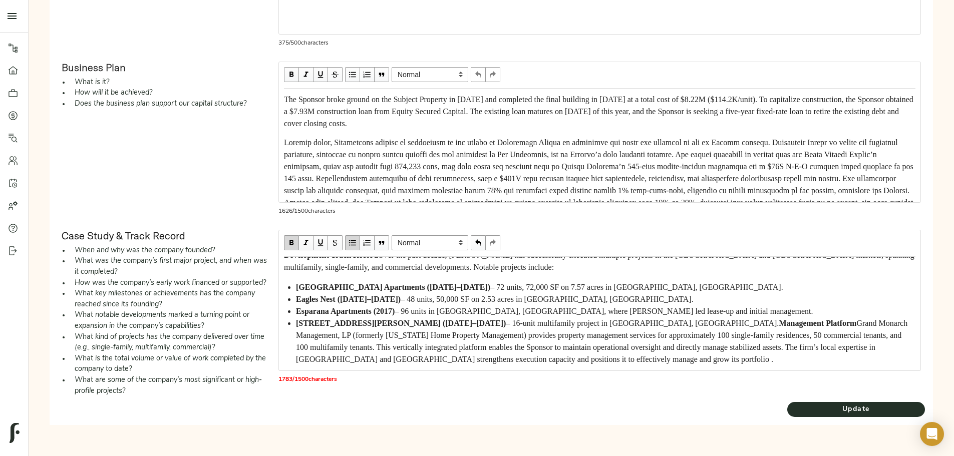
scroll to position [248, 0]
click at [380, 281] on ul "Grand Monarch Apartments (2022–2024) – 72 units, 72,000 SF on 7.57 acres in Mon…" at bounding box center [599, 323] width 631 height 84
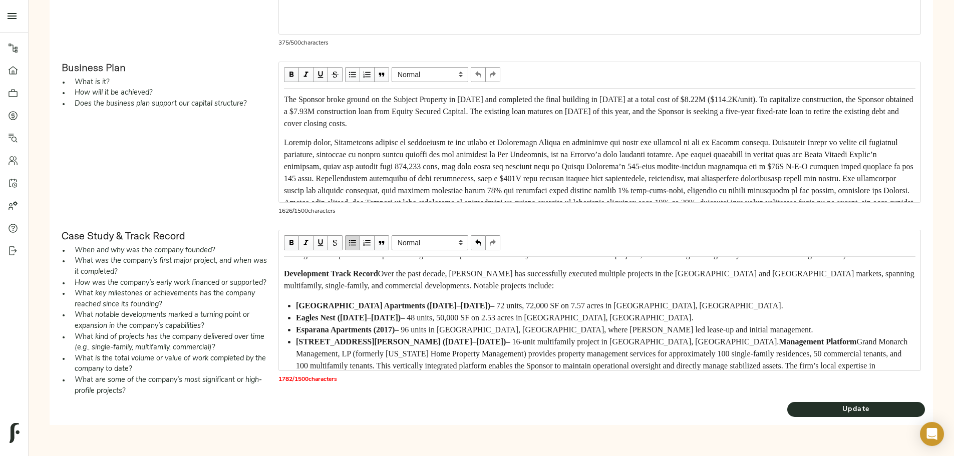
scroll to position [50, 0]
click at [367, 257] on div "Anthony Cook, Owner of Grand Monarch Management, LP and 1000 Foster Drive LLC, …" at bounding box center [599, 313] width 640 height 113
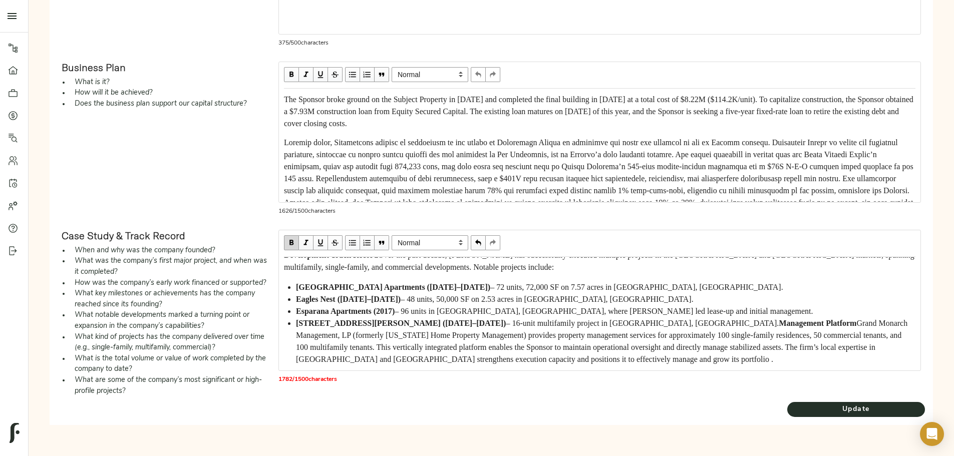
scroll to position [236, 0]
click at [381, 281] on ul "Grand Monarch Apartments (2022–2024) – 72 units, 72,000 SF on 7.57 acres in Mon…" at bounding box center [599, 323] width 631 height 84
click at [358, 237] on span "button" at bounding box center [352, 242] width 11 height 11
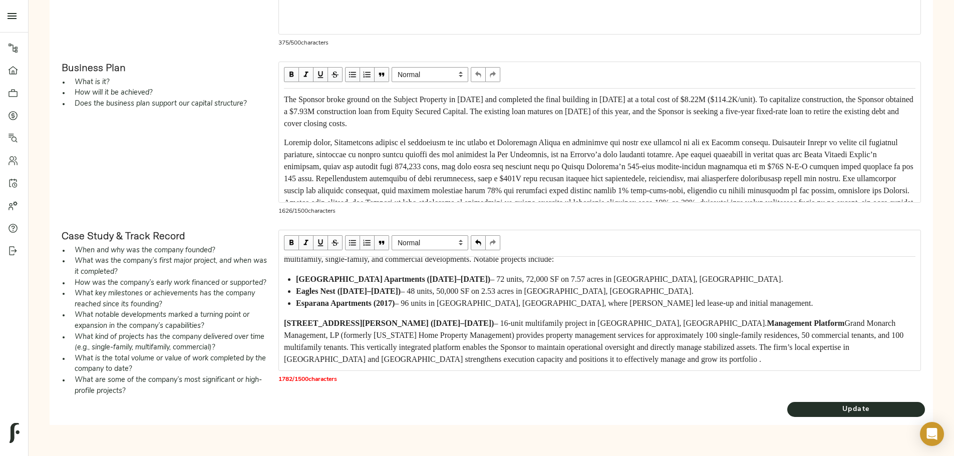
scroll to position [194, 0]
click at [372, 319] on span "1000 Foster Drive (2017–2019)" at bounding box center [389, 323] width 210 height 9
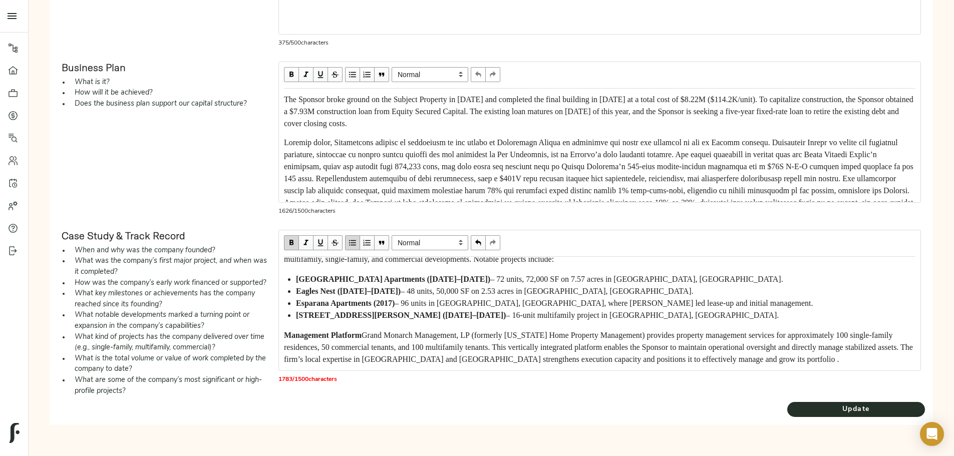
scroll to position [256, 0]
click at [369, 257] on div "Anthony Cook, Owner of Grand Monarch Management, LP and 1000 Foster Drive LLC, …" at bounding box center [599, 313] width 640 height 113
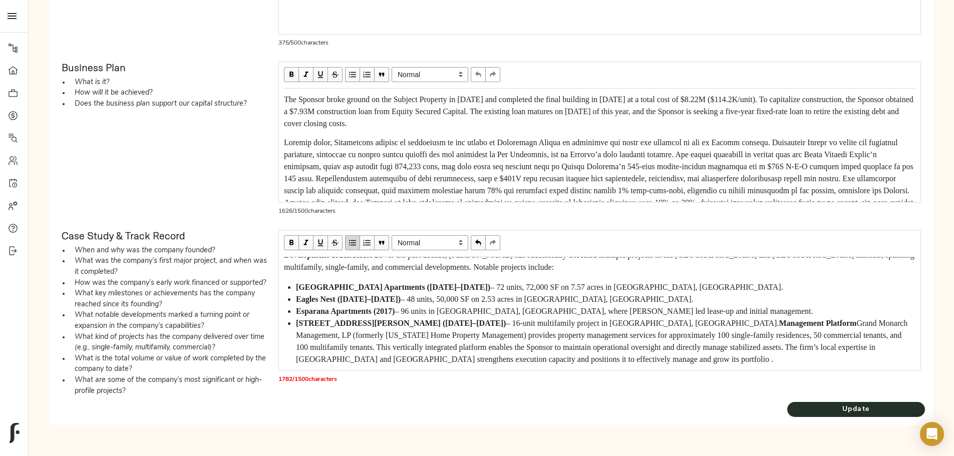
scroll to position [236, 0]
click at [358, 237] on span "button" at bounding box center [352, 242] width 11 height 11
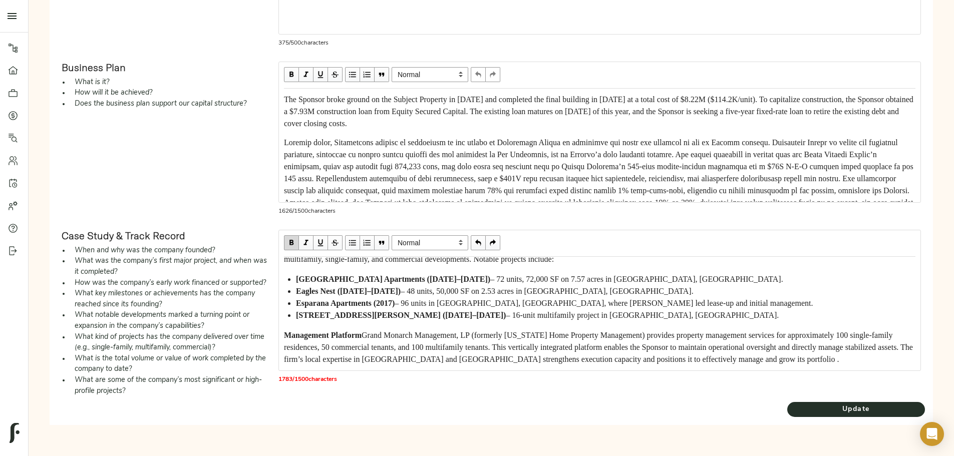
scroll to position [156, 0]
click at [392, 285] on div "Eagles Nest (2020–2022) – 48 units, 50,000 SF on 2.53 acres in Montgomery, TX." at bounding box center [605, 291] width 619 height 12
click at [381, 273] on ul "Grand Monarch Apartments (2022–2024) – 72 units, 72,000 SF on 7.57 acres in Mon…" at bounding box center [599, 297] width 631 height 48
click at [368, 257] on div "Anthony Cook, Owner of Grand Monarch Management, LP and 1000 Foster Drive LLC, …" at bounding box center [599, 313] width 640 height 113
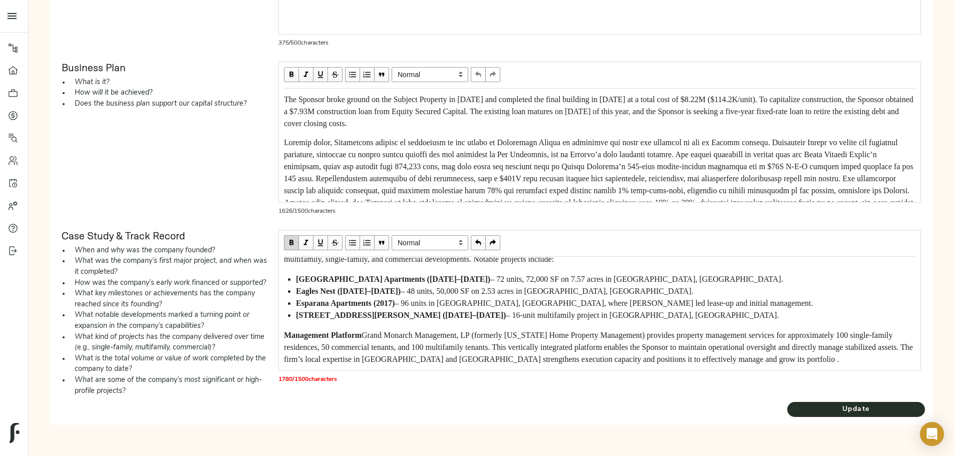
scroll to position [508, 0]
click at [787, 407] on span "Update" at bounding box center [856, 409] width 138 height 13
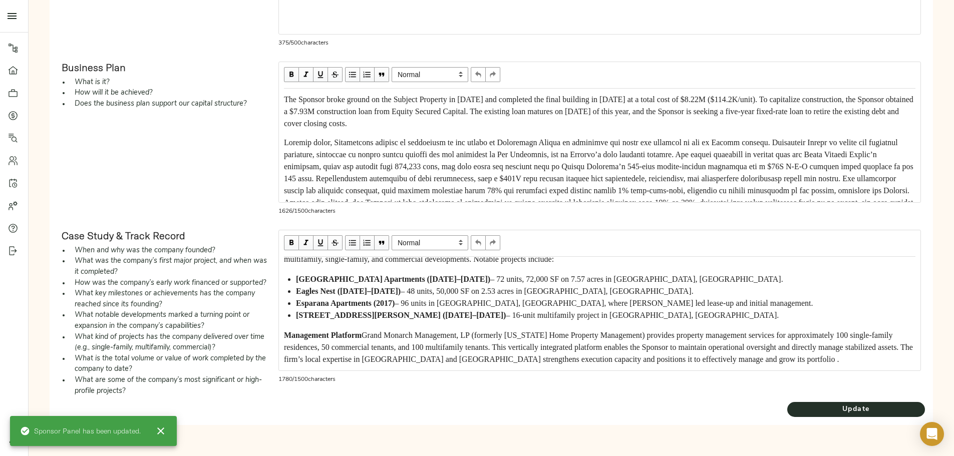
scroll to position [232, 0]
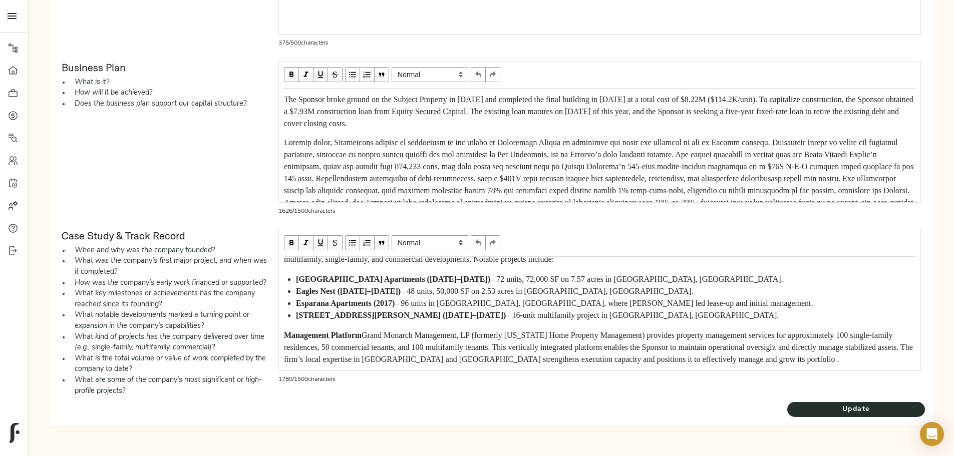
click at [402, 331] on span "Grand Monarch Management, LP (formerly Texas Home Property Management) provides…" at bounding box center [599, 347] width 631 height 33
click at [787, 406] on span "Update" at bounding box center [856, 409] width 138 height 13
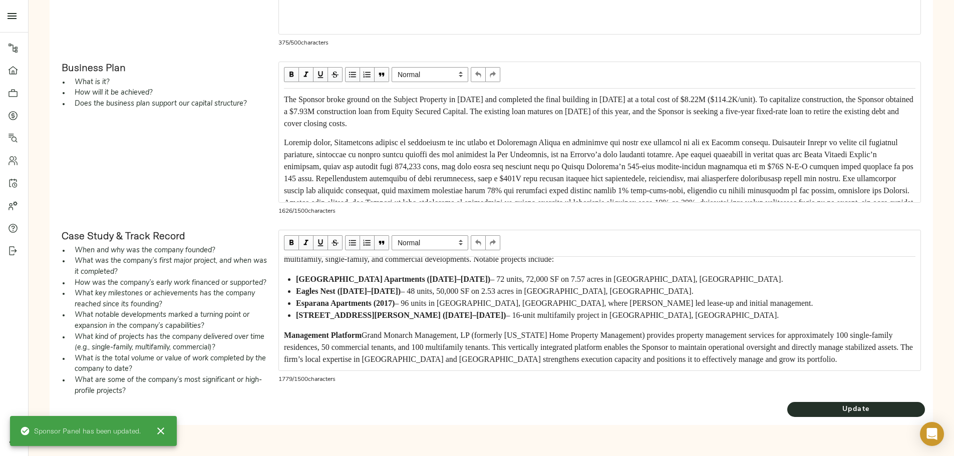
scroll to position [200, 0]
click at [392, 309] on div "1000 Foster Drive (2017–2019) – 16-unit multifamily project in Conroe, TX." at bounding box center [605, 315] width 619 height 12
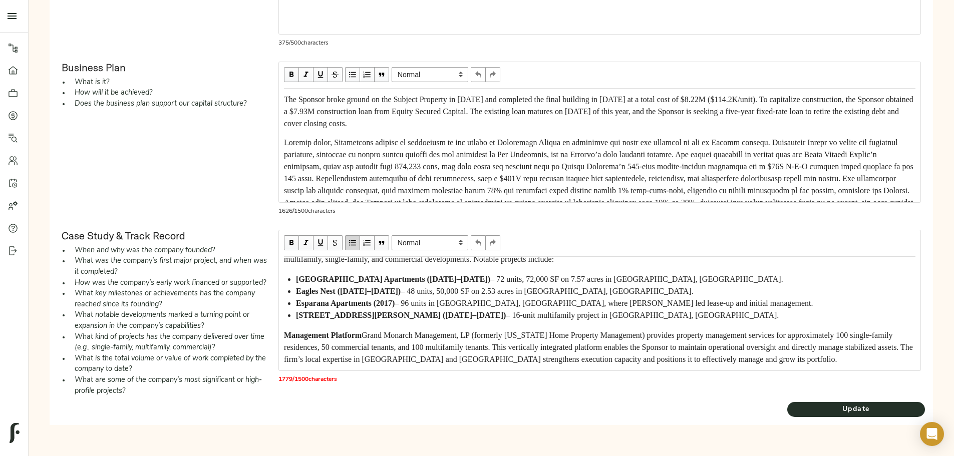
click at [392, 309] on div "1000 Foster Drive (2017–2019) – 16-unit multifamily project in Conroe, TX." at bounding box center [605, 315] width 619 height 12
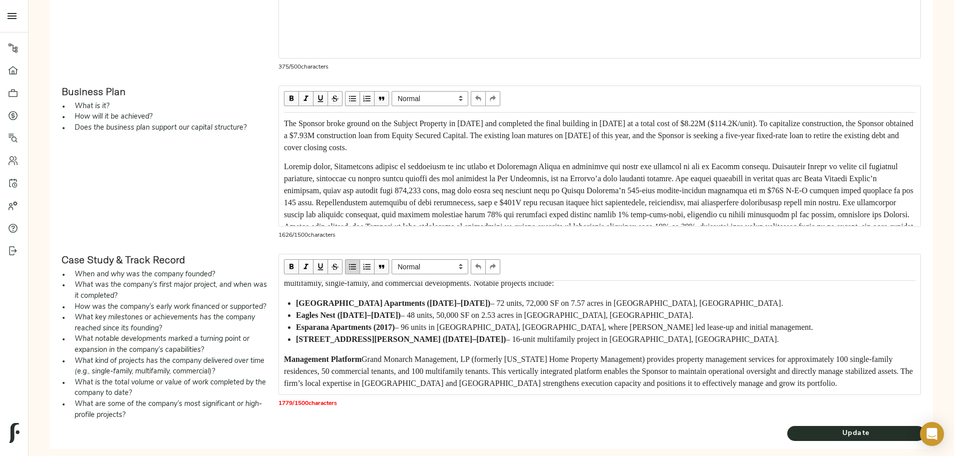
click at [385, 58] on div "Anthony Cook (the "Sponsor" or "Sponsorship") is a seasoned real estate develop…" at bounding box center [599, 1] width 641 height 113
click at [389, 52] on div "Anthony Cook (the "Sponsor" or "Sponsorship") is a seasoned real estate develop…" at bounding box center [599, 1] width 641 height 113
click at [390, 345] on div "1000 Foster Drive (2017–2019) – 16-unit multifamily project in Conroe, TX." at bounding box center [605, 339] width 619 height 12
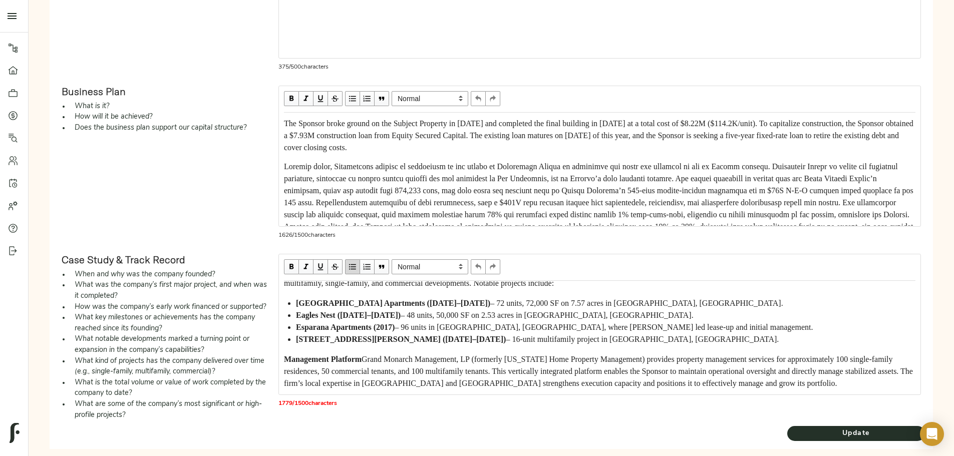
scroll to position [232, 0]
click at [361, 355] on span "Management Platform" at bounding box center [323, 359] width 78 height 9
click at [377, 345] on ul "Grand Monarch Apartments (2022–2024) – 72 units, 72,000 SF on 7.57 acres in Mon…" at bounding box center [599, 321] width 631 height 48
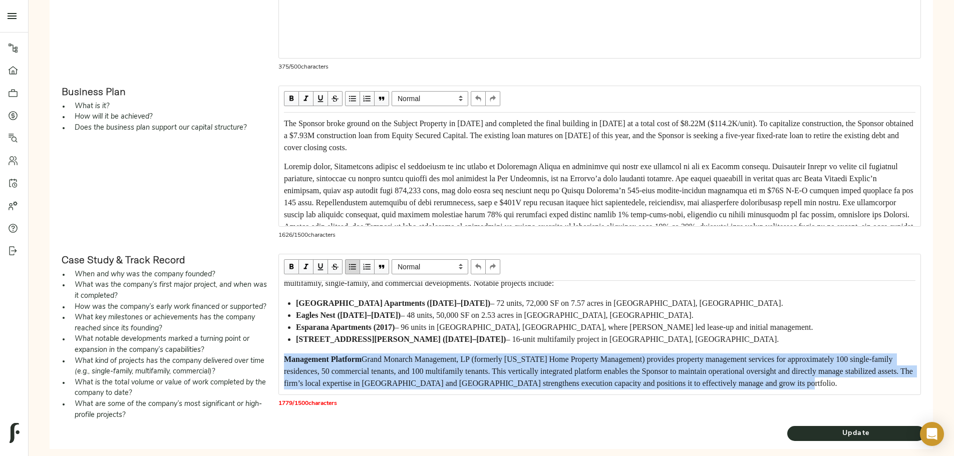
scroll to position [232, 0]
drag, startPoint x: 370, startPoint y: 384, endPoint x: 566, endPoint y: 412, distance: 197.7
click at [566, 389] on div "Management Platform Grand Monarch Management, LP (formerly Texas Home Property …" at bounding box center [599, 371] width 631 height 36
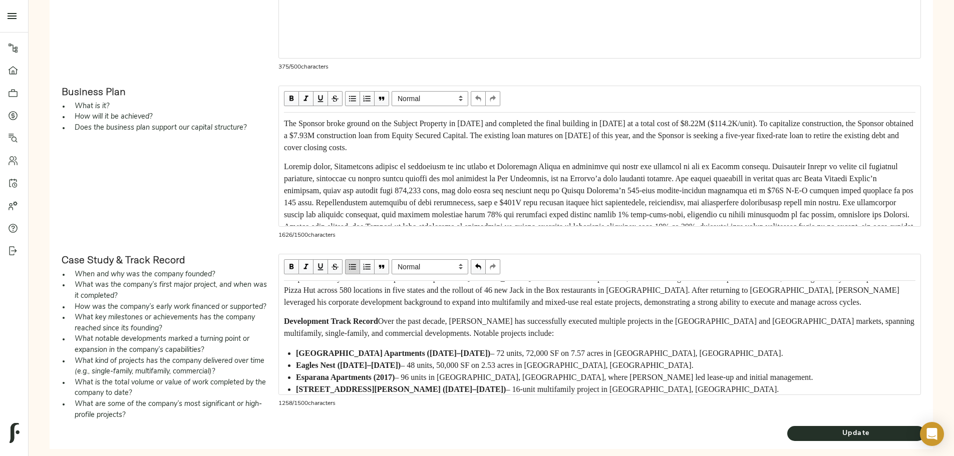
scroll to position [16, 0]
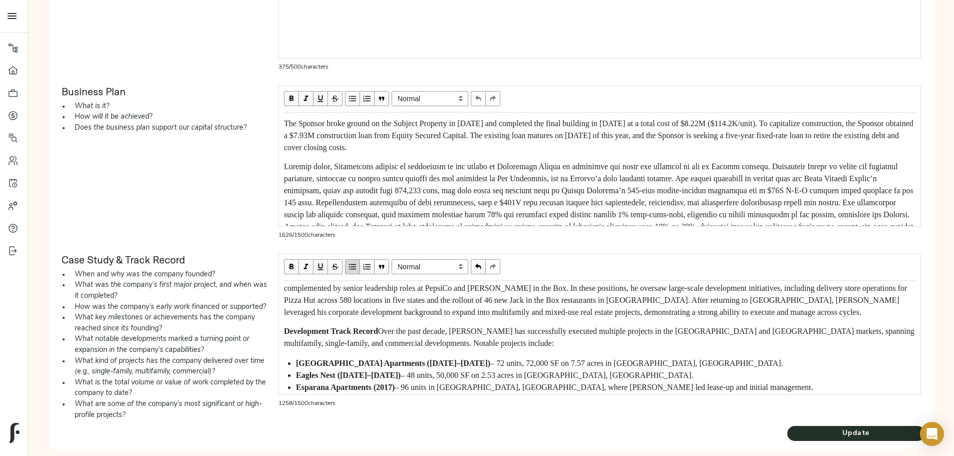
click at [368, 391] on div "Anthony Cook, Owner of Grand Monarch Management, LP and 1000 Foster Drive LLC, …" at bounding box center [599, 337] width 640 height 113
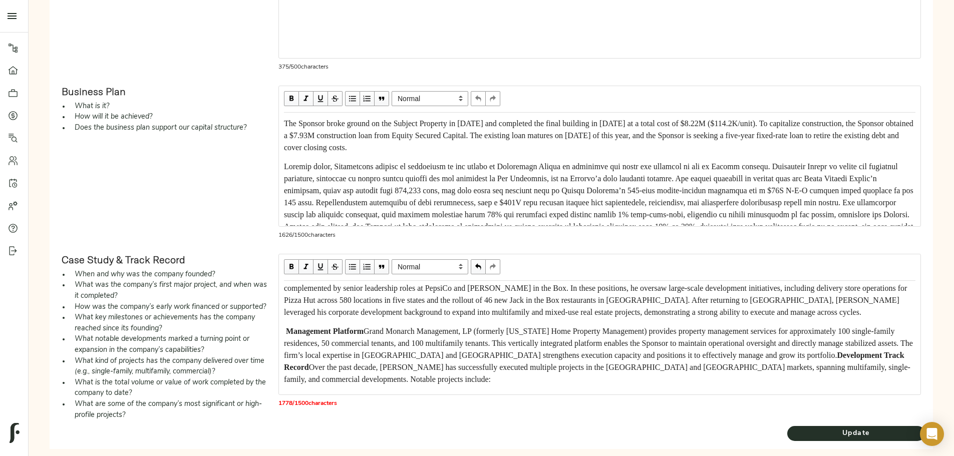
click at [363, 335] on span "Management Platform" at bounding box center [325, 331] width 78 height 9
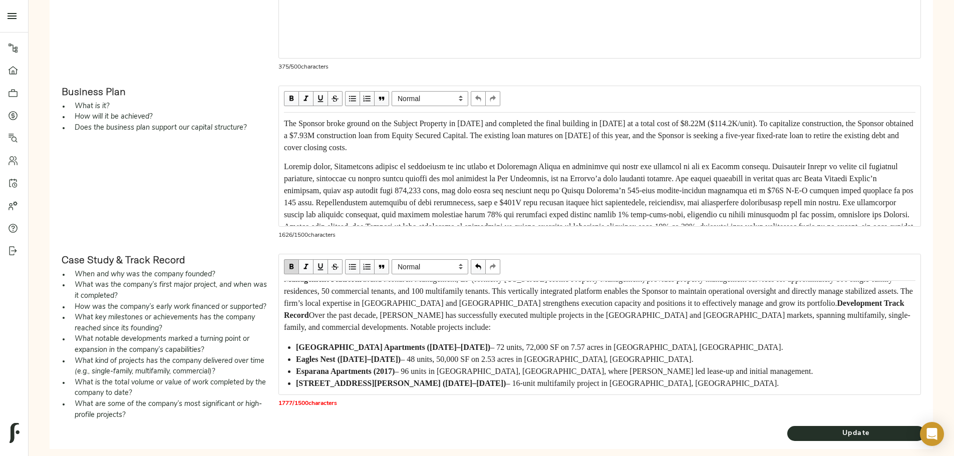
scroll to position [100, 0]
click at [521, 333] on div "Management Platform Grand Monarch Management, LP (formerly Texas Home Property …" at bounding box center [599, 303] width 631 height 60
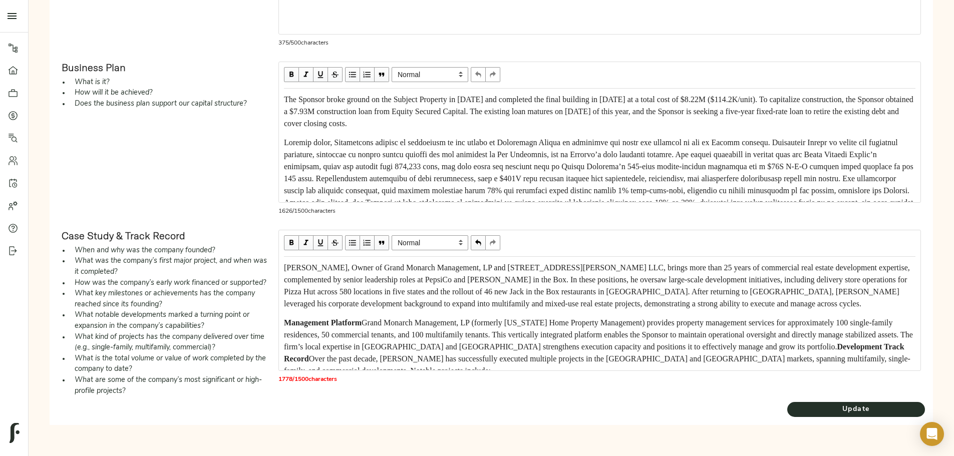
scroll to position [508, 0]
click at [783, 400] on div "Update" at bounding box center [856, 408] width 146 height 25
click at [787, 404] on span "Update" at bounding box center [856, 409] width 138 height 13
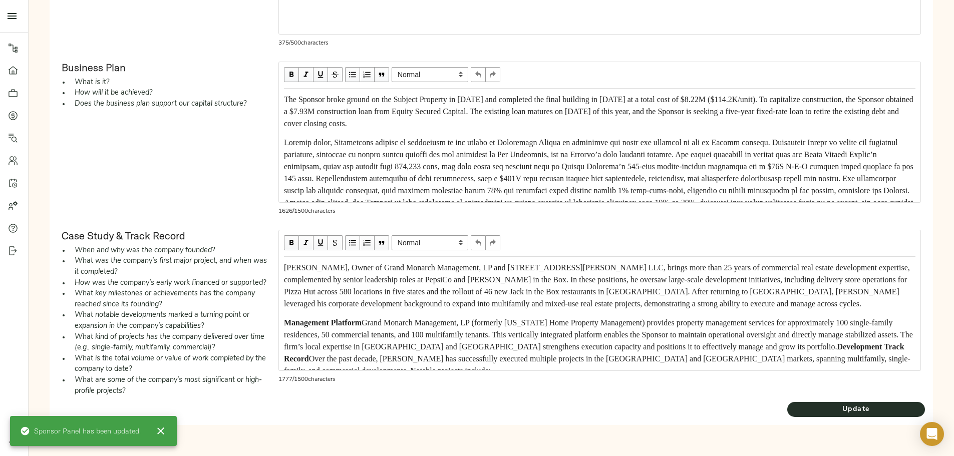
scroll to position [501, 0]
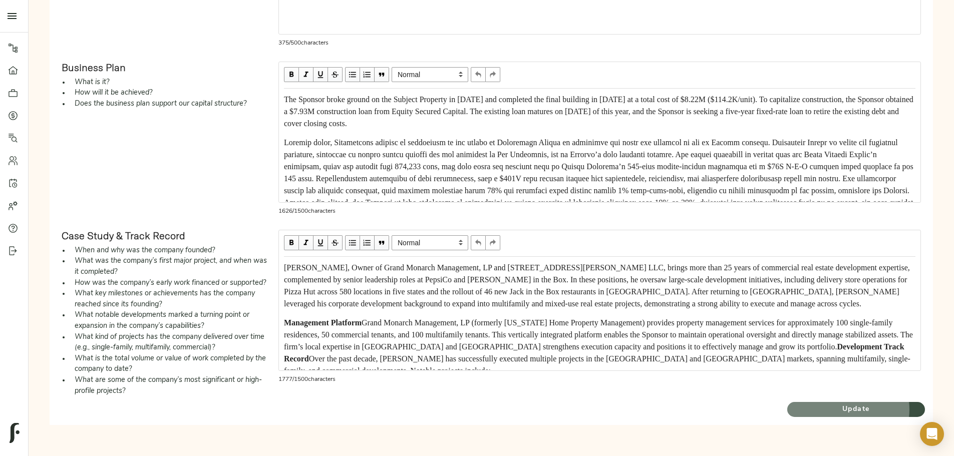
click at [787, 416] on span "Update" at bounding box center [856, 409] width 138 height 13
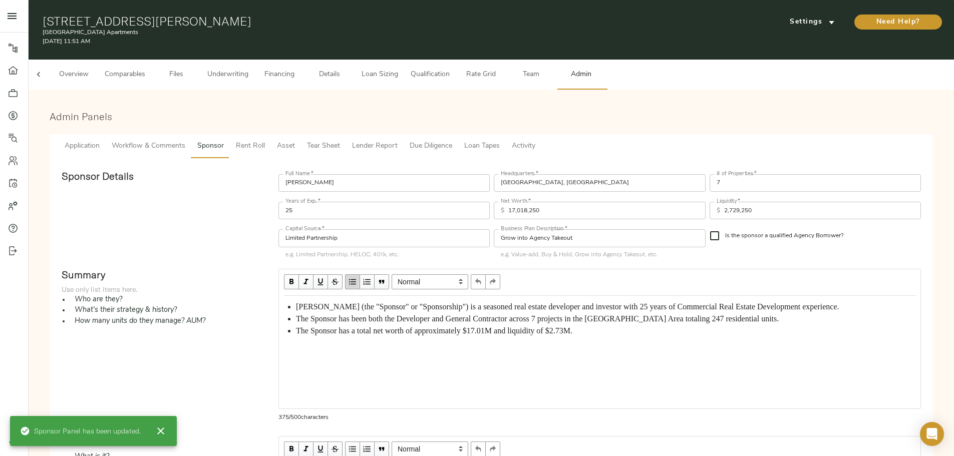
click at [191, 144] on button "Workflow & Comments" at bounding box center [149, 146] width 86 height 24
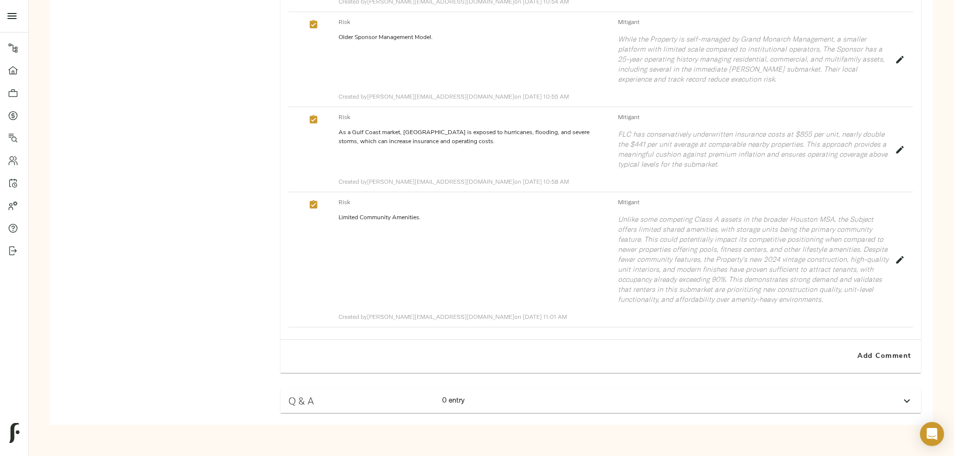
scroll to position [1902, 0]
click at [896, 256] on icon "button" at bounding box center [900, 260] width 8 height 8
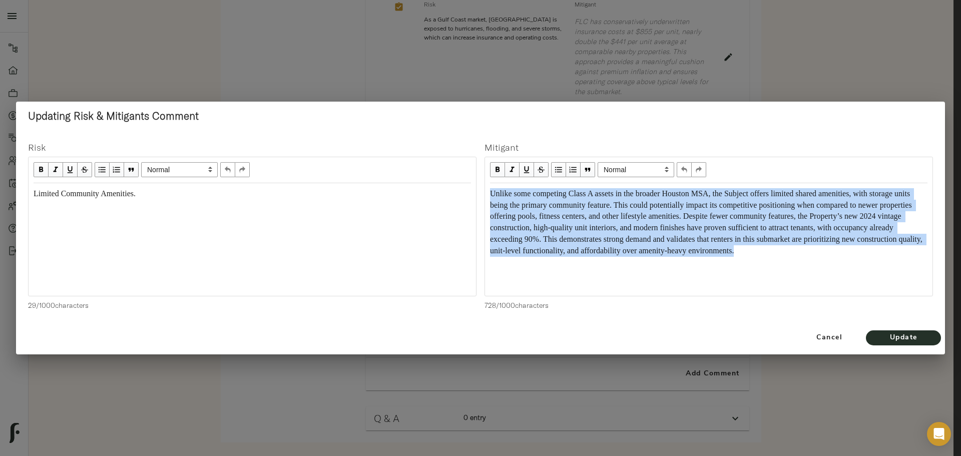
drag, startPoint x: 492, startPoint y: 193, endPoint x: 610, endPoint y: 258, distance: 135.1
click at [610, 257] on div "Unlike some competing Class A assets in the broader Houston MSA, the Subject of…" at bounding box center [708, 222] width 437 height 69
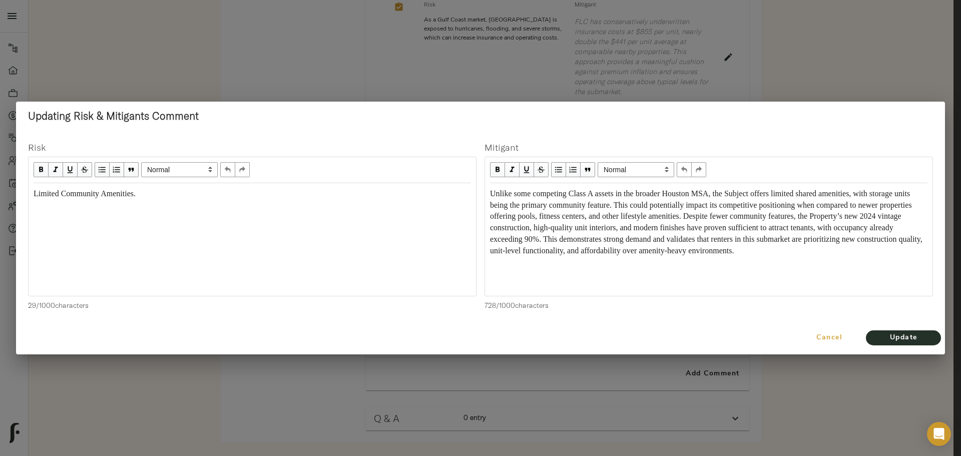
click at [830, 332] on span "Cancel" at bounding box center [829, 338] width 57 height 13
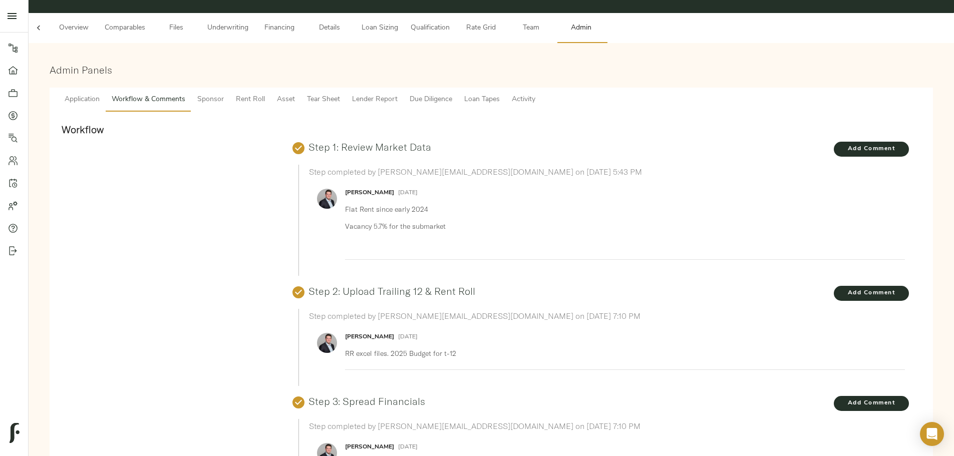
scroll to position [0, 0]
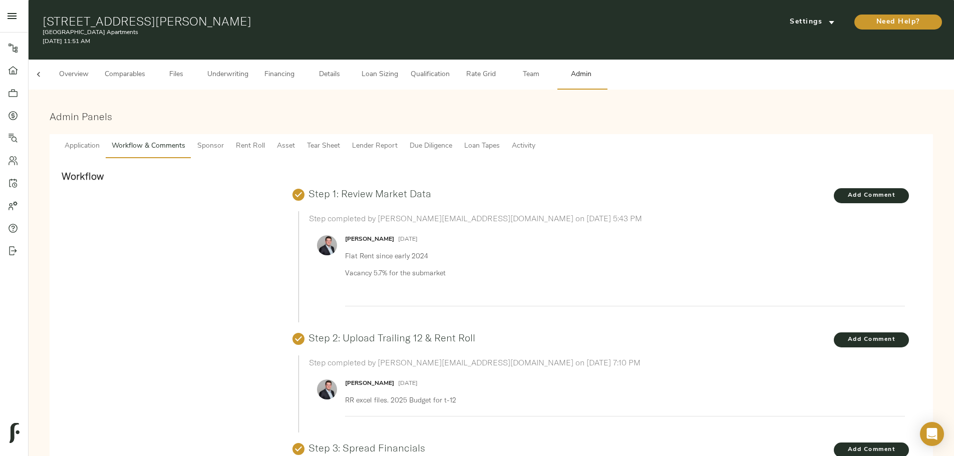
click at [398, 69] on span "Loan Sizing" at bounding box center [379, 75] width 38 height 13
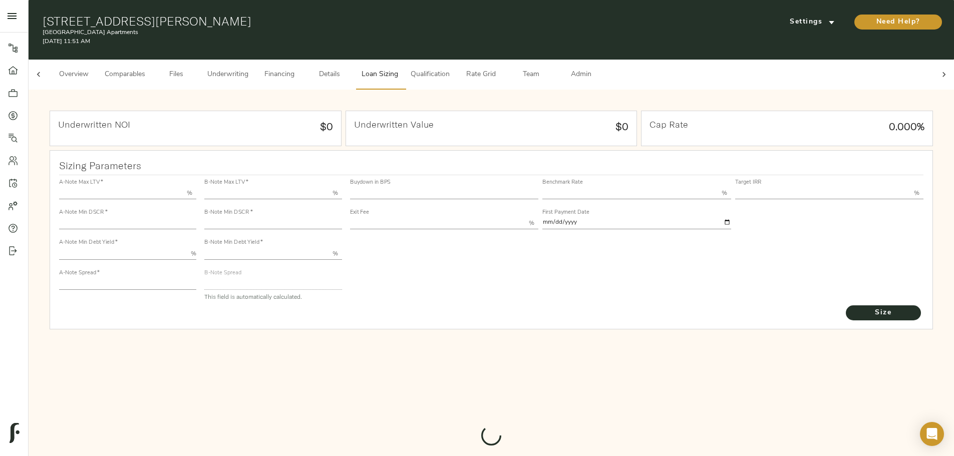
type input "55.000"
type input "1.4"
type input "10.00"
type input "220"
type input "80.000"
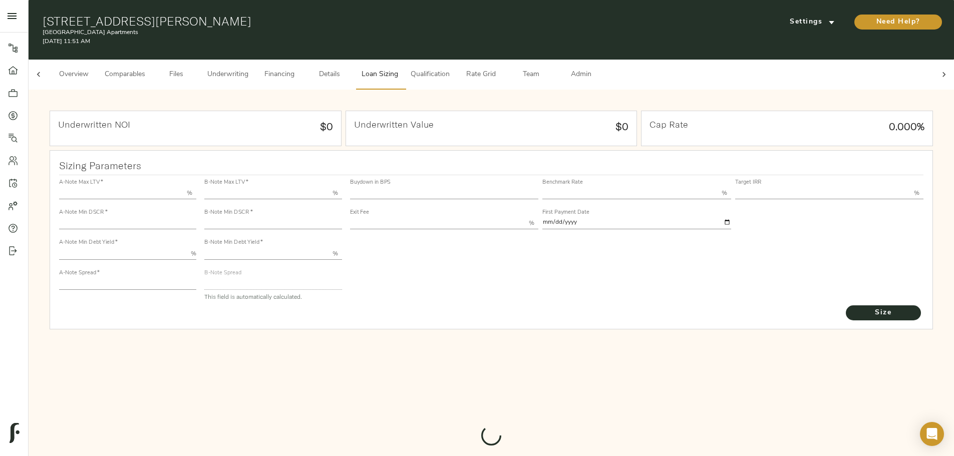
type input "1.0373"
type input "2.00"
type input "723.6168006950379"
type input "15"
type input "3.76"
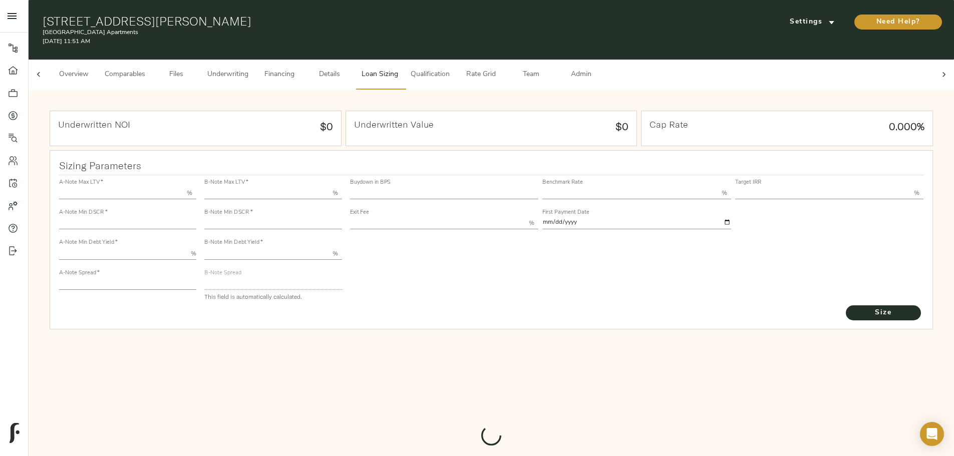
type input "13.00"
type input "1.00"
type input "2025-09-01"
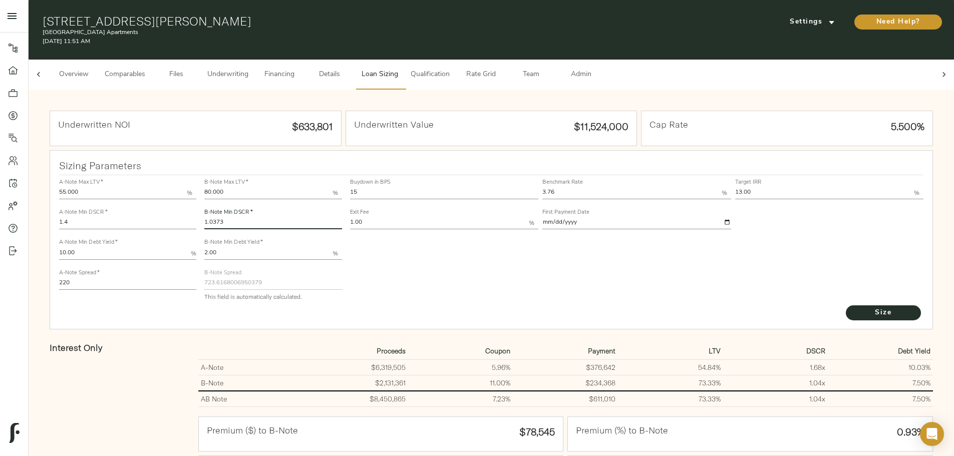
click at [340, 217] on input "1.0373" at bounding box center [272, 223] width 137 height 12
type input "1.0475"
click at [855, 308] on span "Size" at bounding box center [882, 313] width 55 height 13
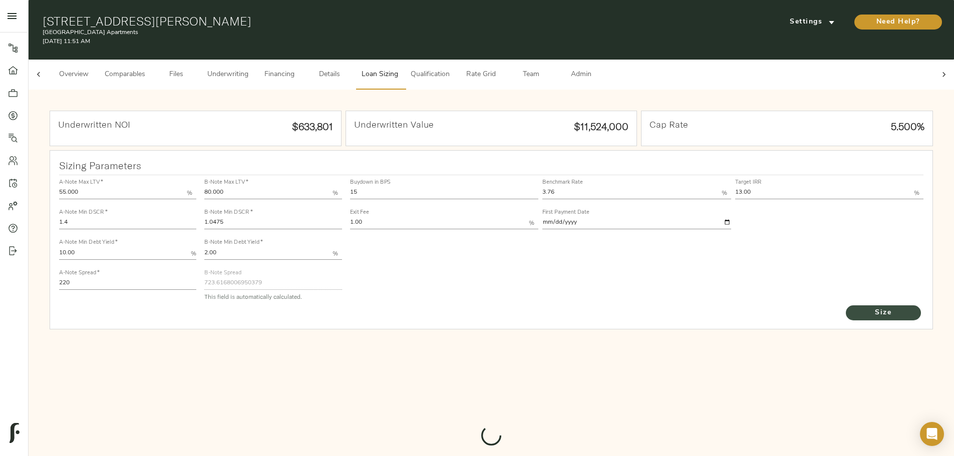
type input "721.5115643046692"
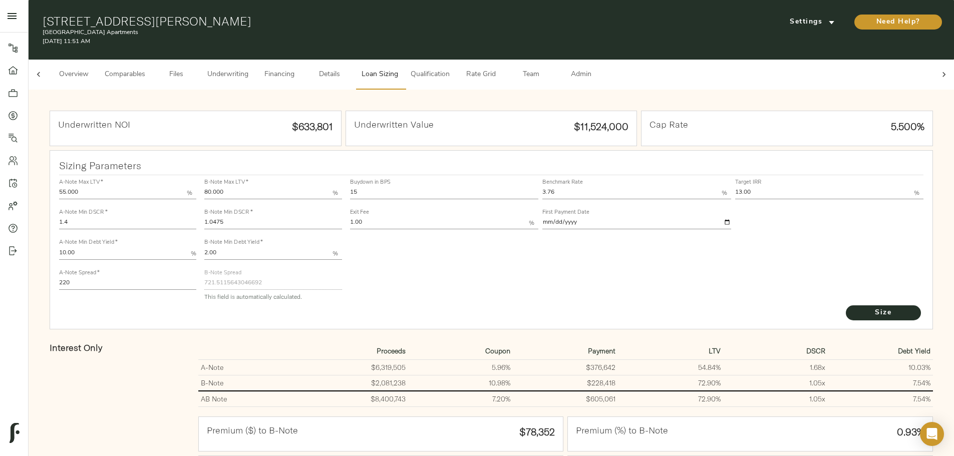
click at [600, 69] on span "Admin" at bounding box center [581, 75] width 38 height 13
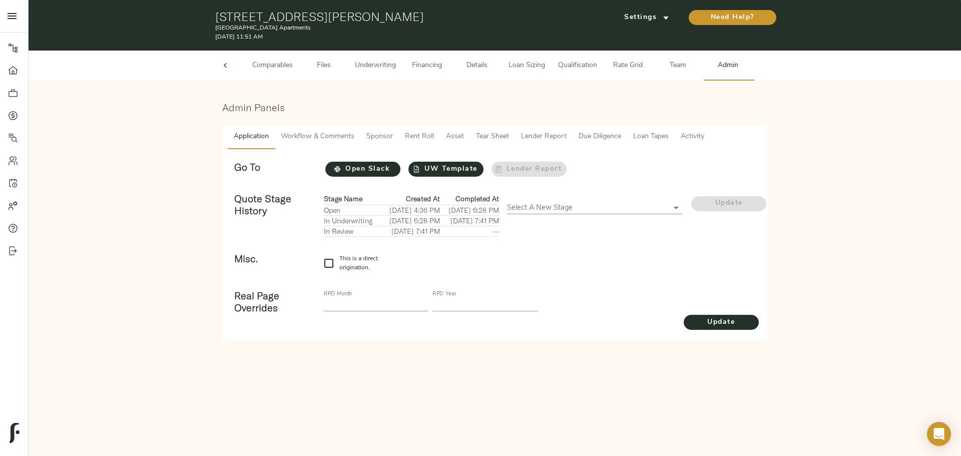
click at [413, 136] on span "Rent Roll" at bounding box center [419, 137] width 29 height 13
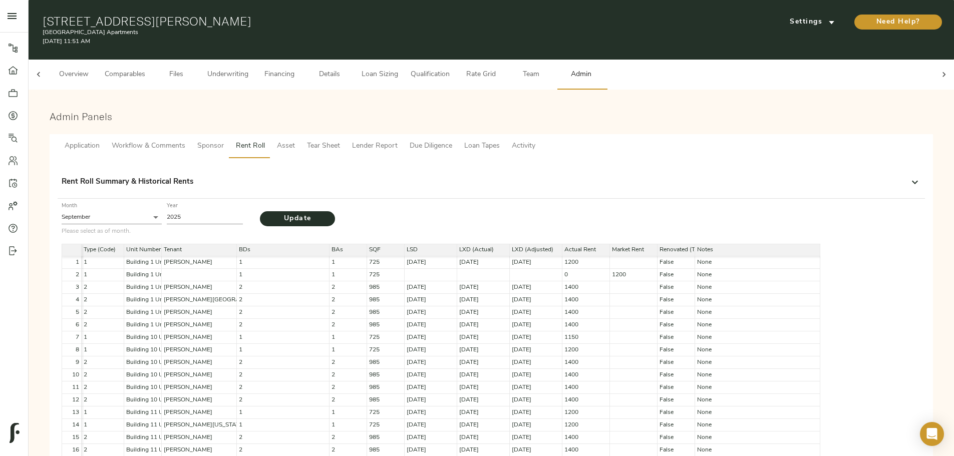
click at [295, 140] on span "Asset" at bounding box center [286, 146] width 18 height 13
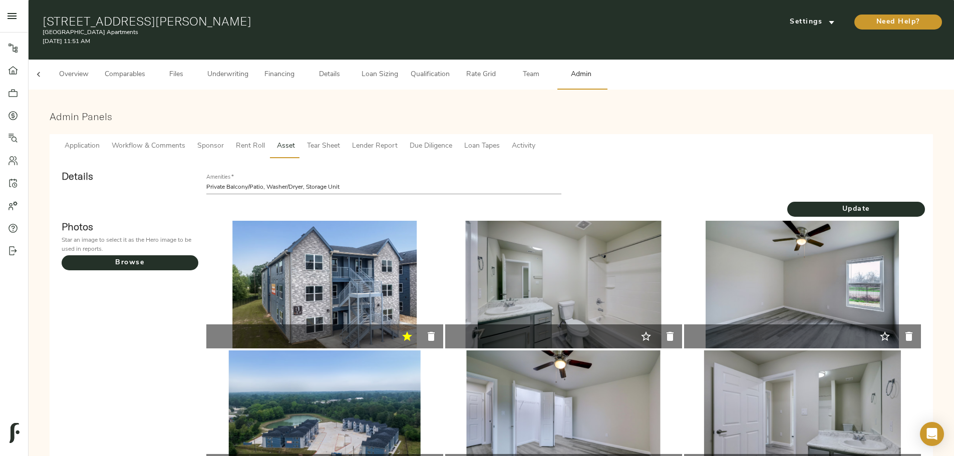
click at [340, 140] on span "Tear Sheet" at bounding box center [323, 146] width 33 height 13
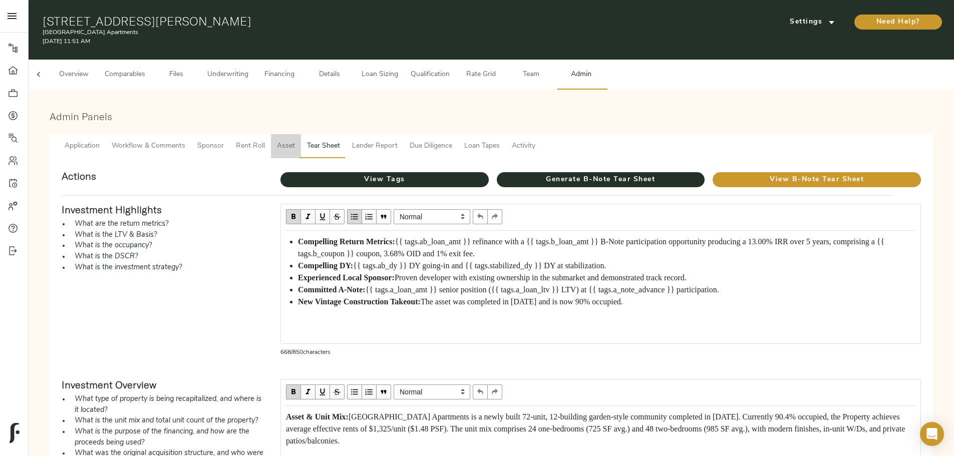
click at [295, 140] on span "Asset" at bounding box center [286, 146] width 18 height 13
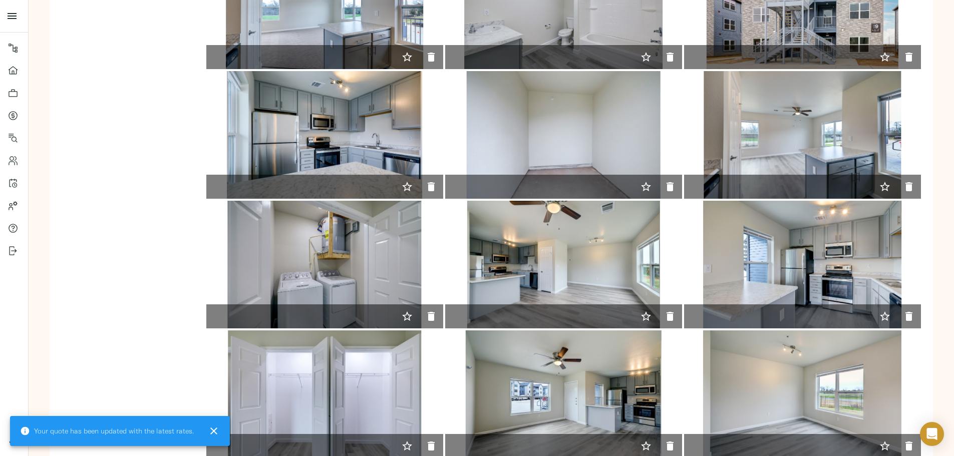
scroll to position [524, 0]
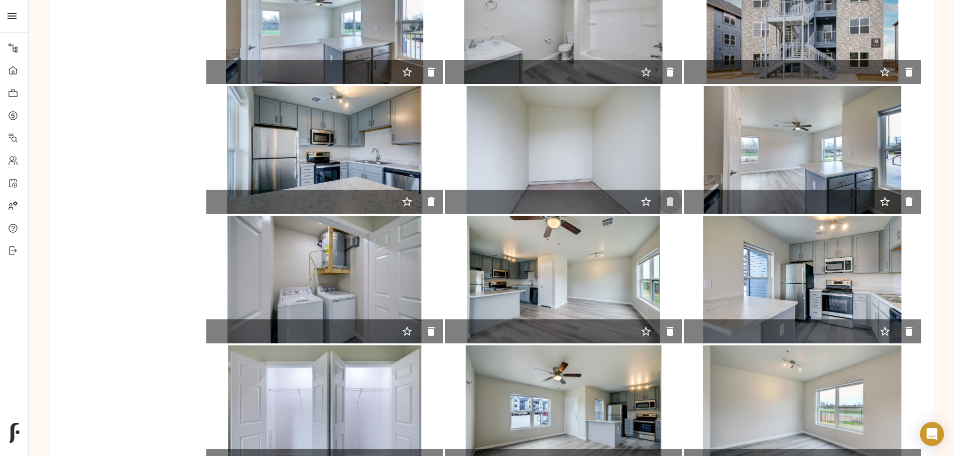
click at [666, 197] on icon "button" at bounding box center [669, 201] width 7 height 9
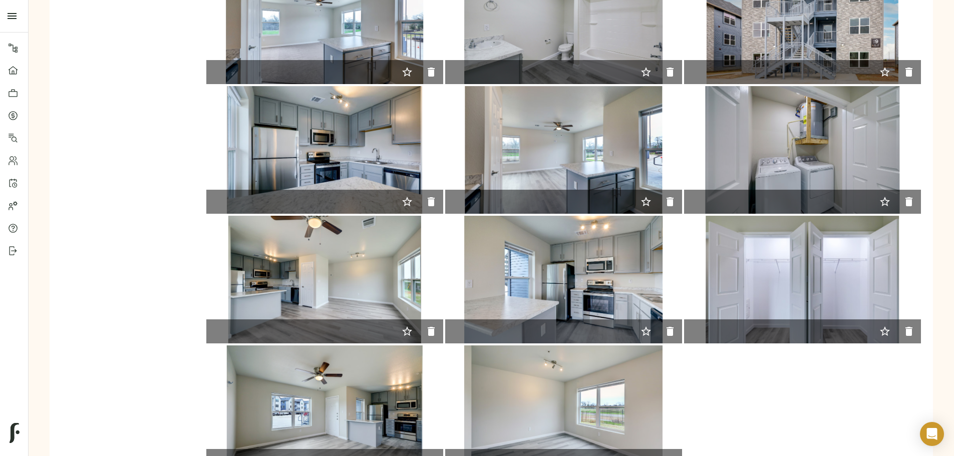
click at [664, 196] on icon "button" at bounding box center [670, 202] width 12 height 12
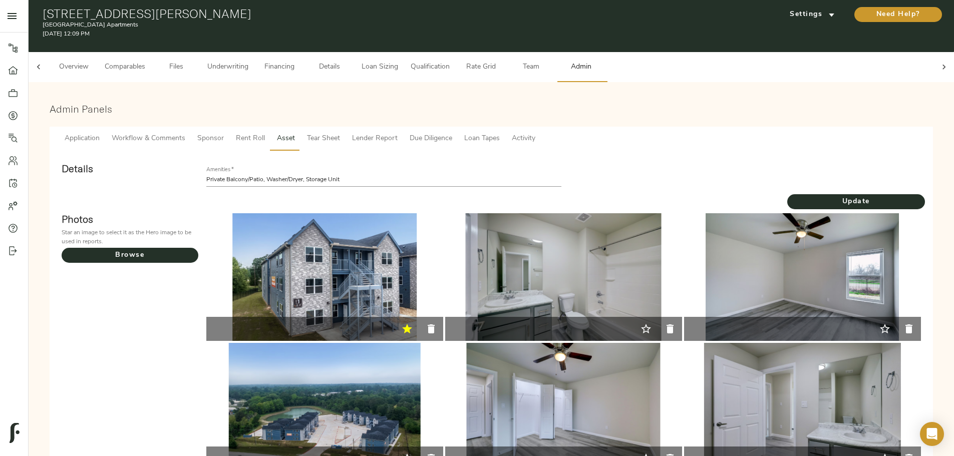
scroll to position [0, 0]
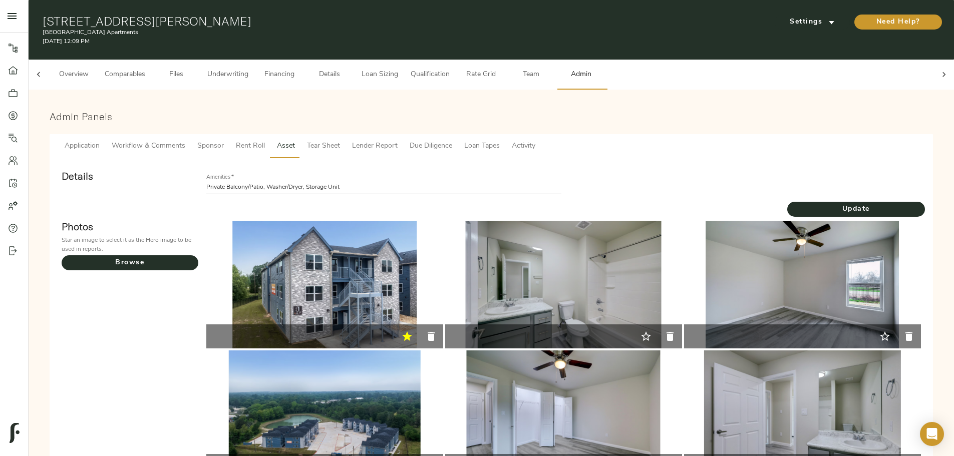
click at [783, 196] on div "Update" at bounding box center [856, 208] width 146 height 25
click at [787, 203] on span "Update" at bounding box center [856, 209] width 138 height 13
click at [340, 140] on span "Tear Sheet" at bounding box center [323, 146] width 33 height 13
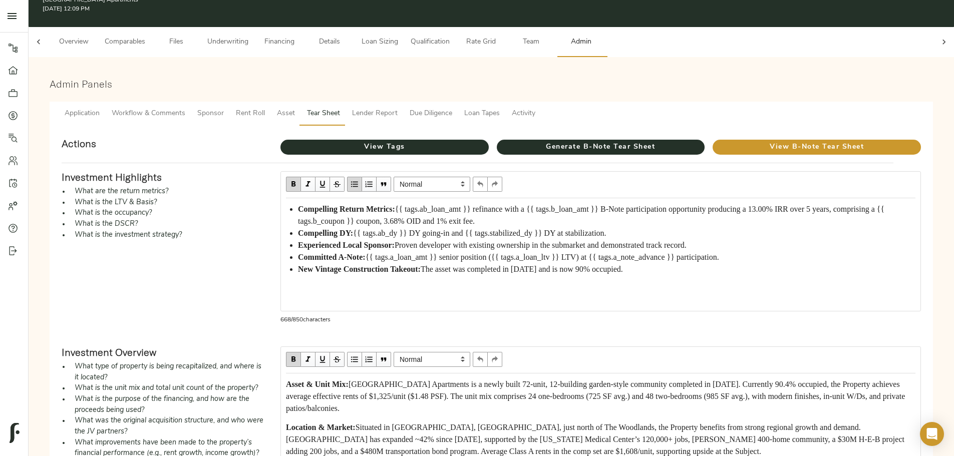
scroll to position [50, 0]
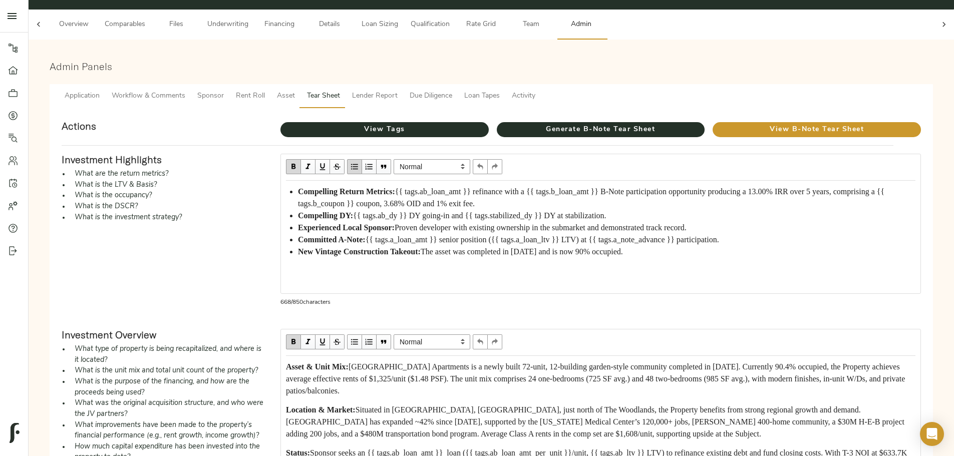
click at [479, 187] on span "{{ tags.ab_loan_amt }} refinance with a {{ tags.b_loan_amt }} B-Note participat…" at bounding box center [592, 197] width 588 height 21
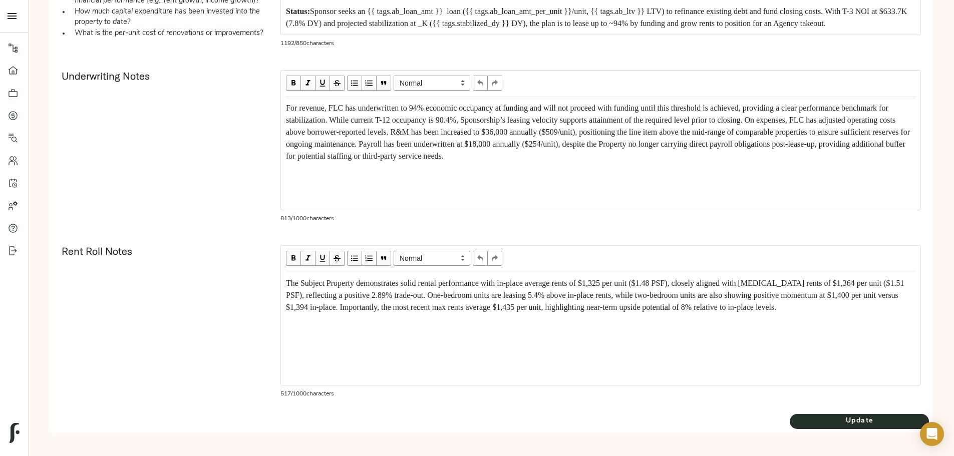
scroll to position [556, 0]
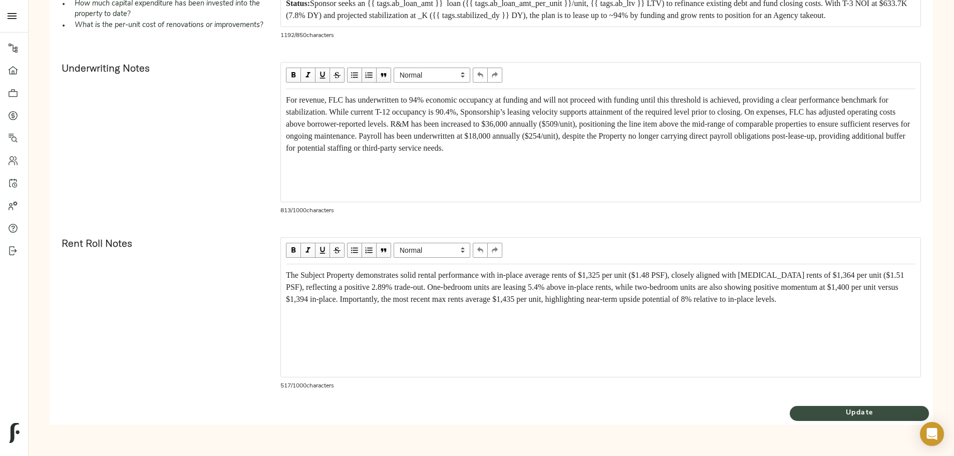
click at [789, 418] on span "Update" at bounding box center [858, 413] width 139 height 13
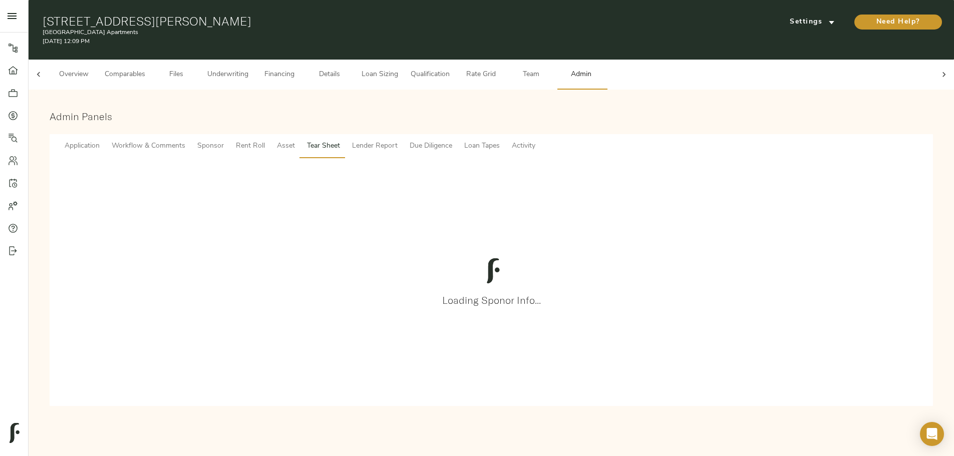
scroll to position [0, 0]
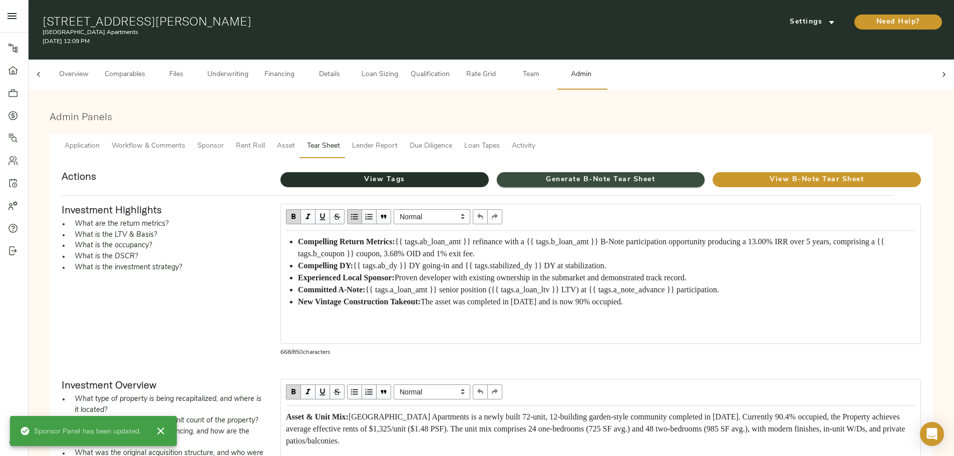
click at [559, 174] on span "Generate B-Note Tear Sheet" at bounding box center [601, 180] width 208 height 13
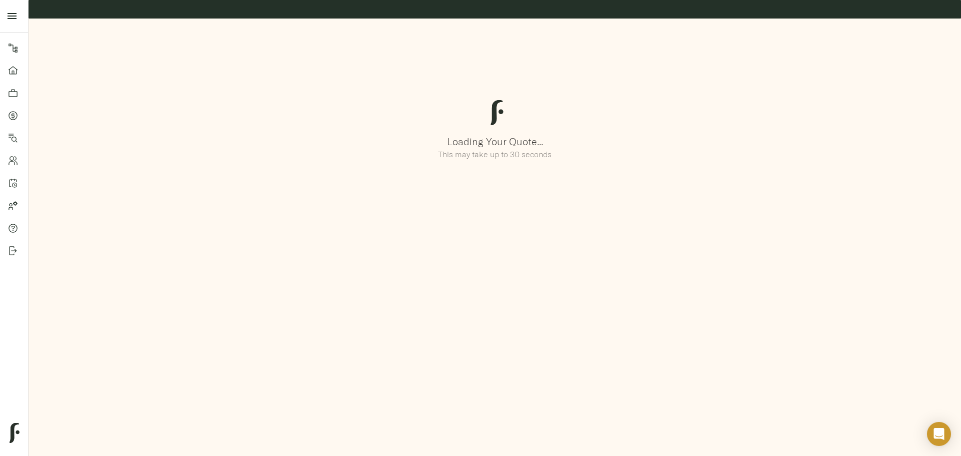
click at [278, 74] on div "Loading Your Quote... This may take up to 30 seconds" at bounding box center [495, 131] width 937 height 228
